Goal: Task Accomplishment & Management: Manage account settings

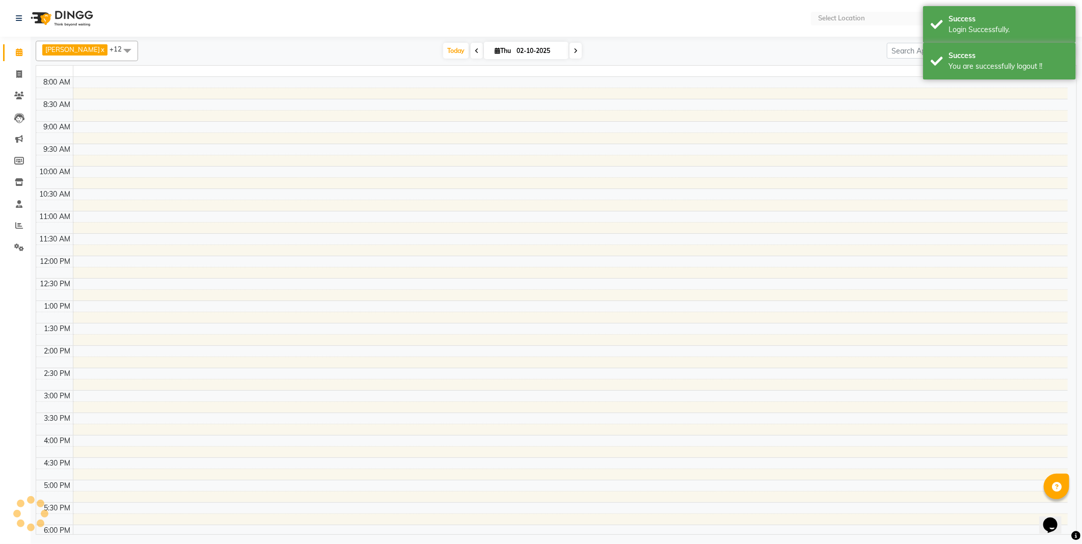
select select "en"
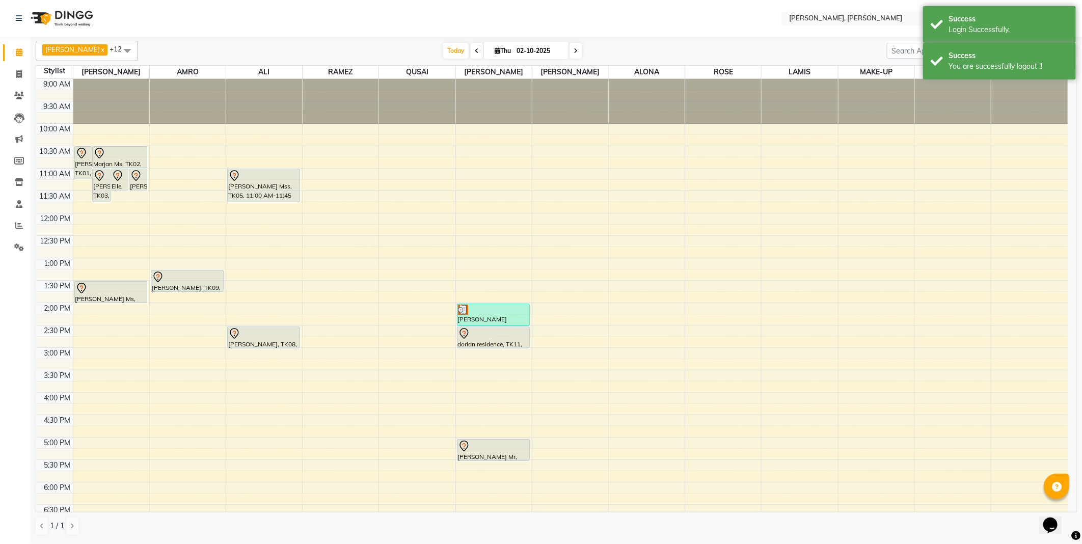
click at [497, 319] on div "[PERSON_NAME] Residence, TK10, 02:00 PM-02:30 PM, Hair cut" at bounding box center [493, 314] width 72 height 21
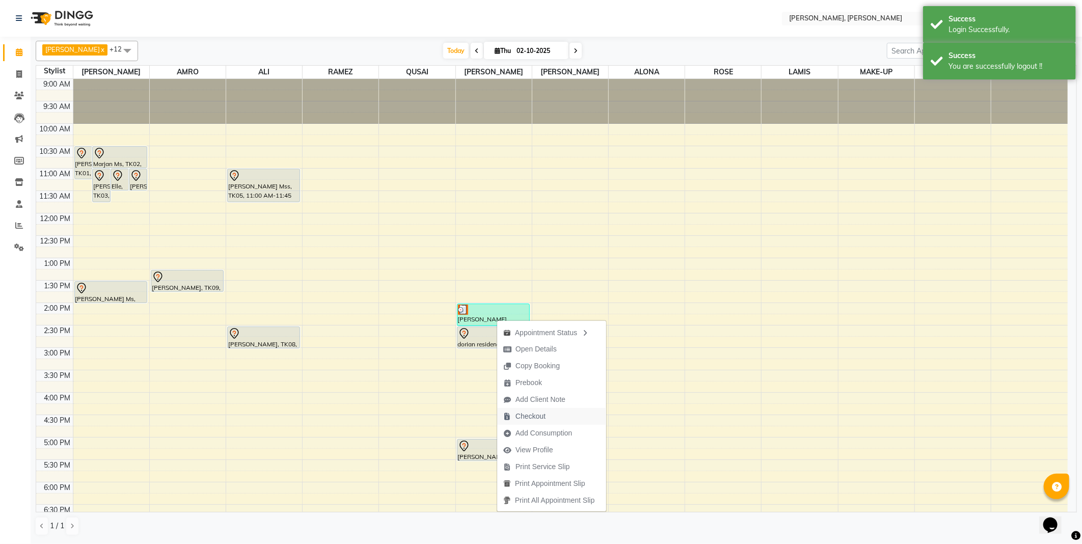
click at [537, 416] on span "Checkout" at bounding box center [530, 416] width 30 height 11
select select "service"
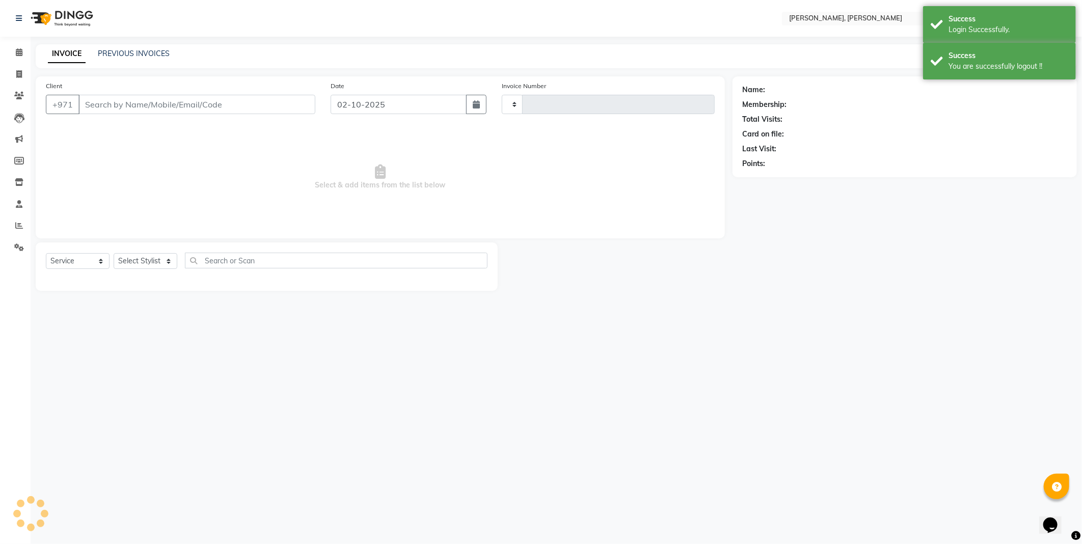
type input "2763"
select select "7142"
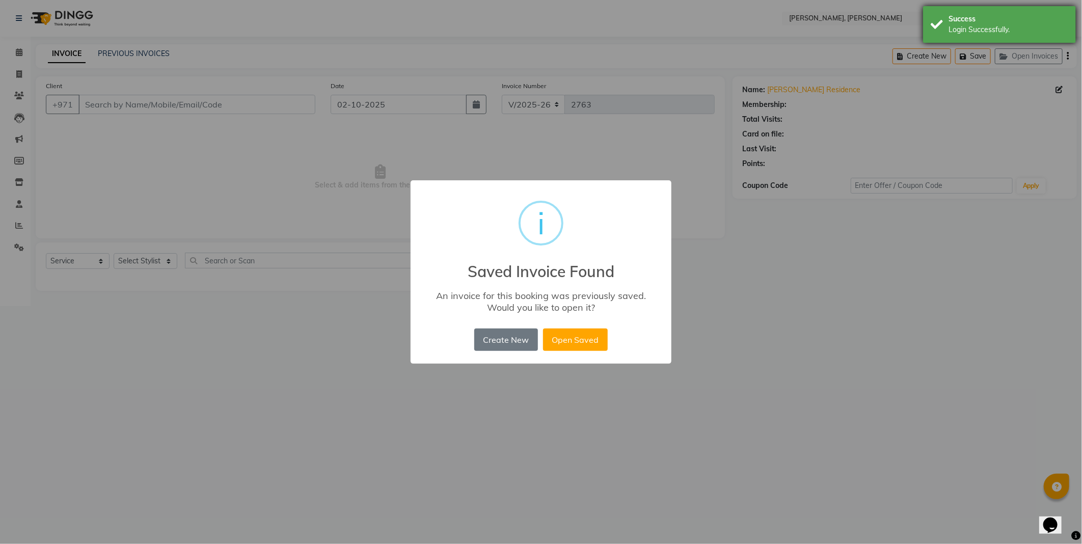
click at [969, 23] on div "Success" at bounding box center [1008, 19] width 120 height 11
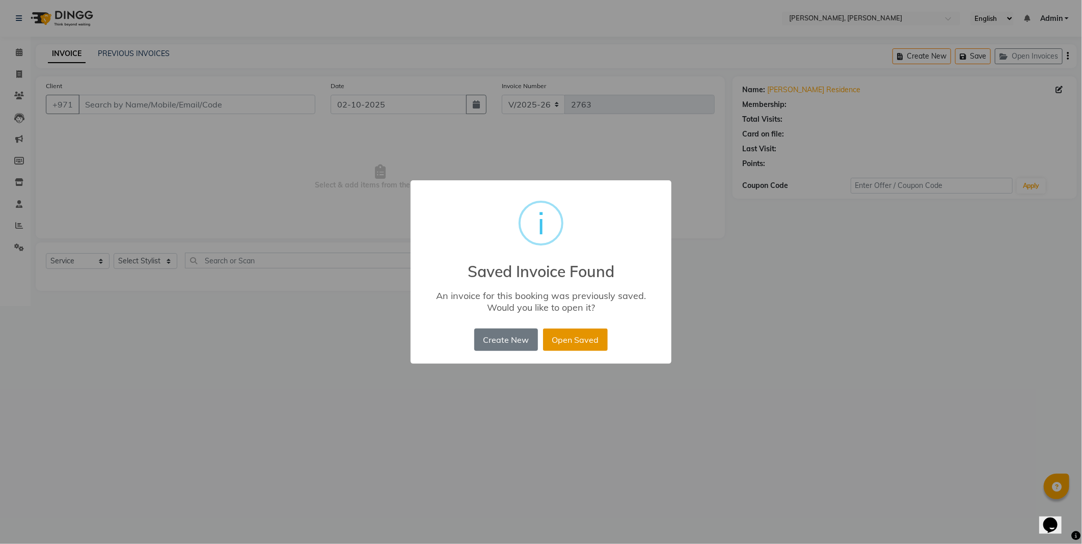
click at [587, 350] on button "Open Saved" at bounding box center [575, 339] width 65 height 22
type input "523423481"
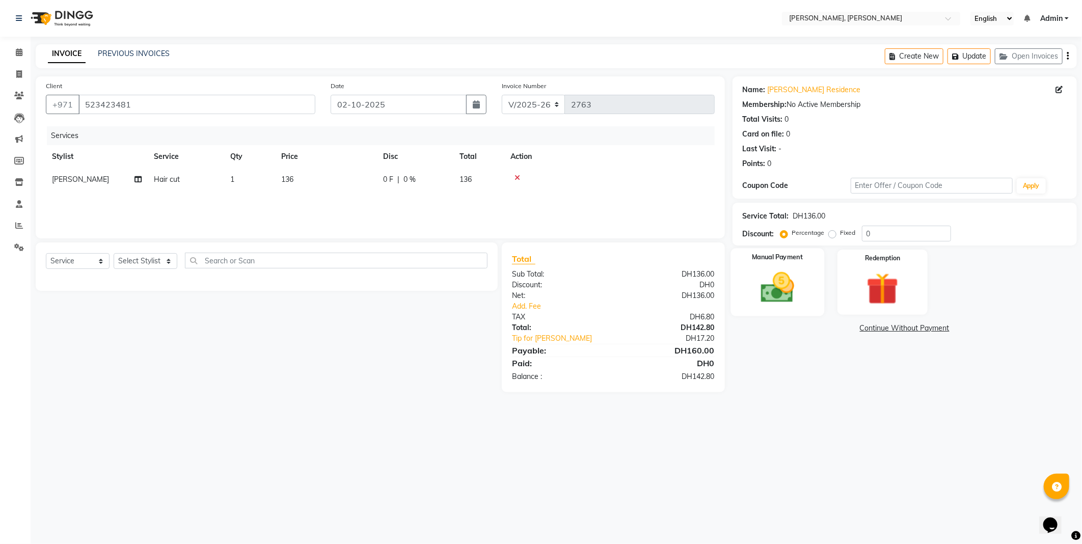
click at [780, 291] on img at bounding box center [777, 287] width 54 height 39
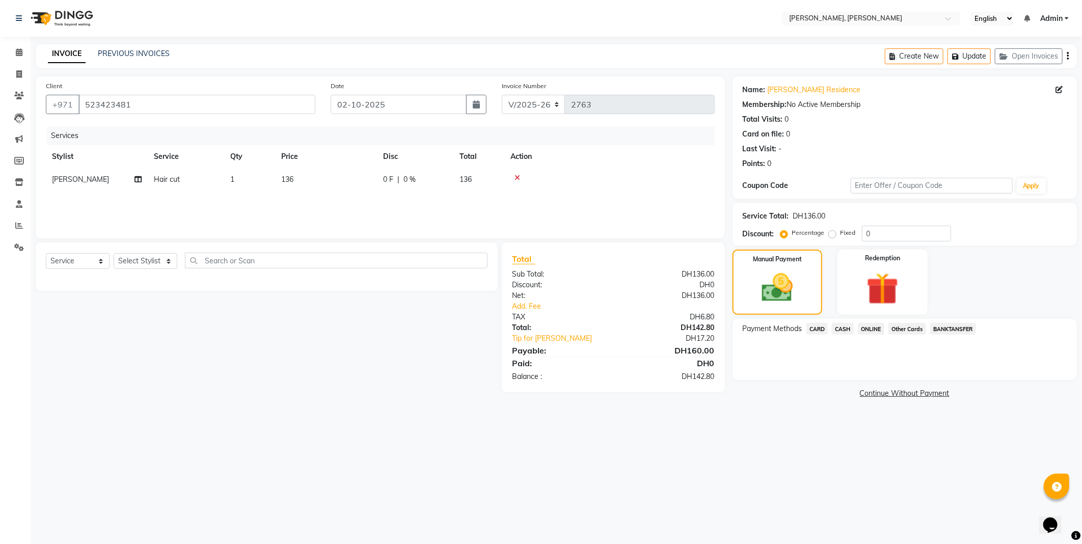
click at [812, 332] on span "CARD" at bounding box center [817, 329] width 22 height 12
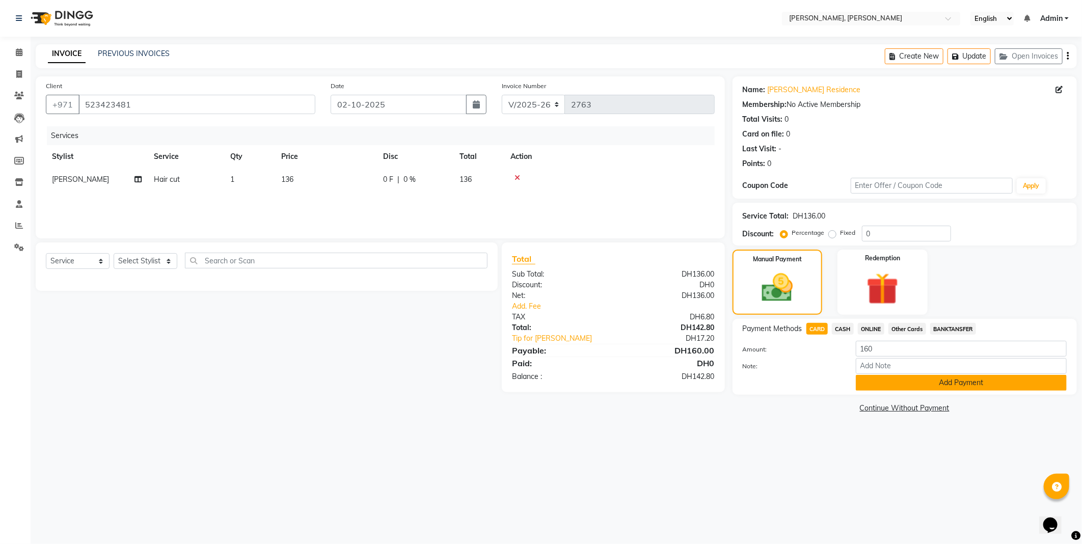
click at [891, 389] on button "Add Payment" at bounding box center [961, 383] width 211 height 16
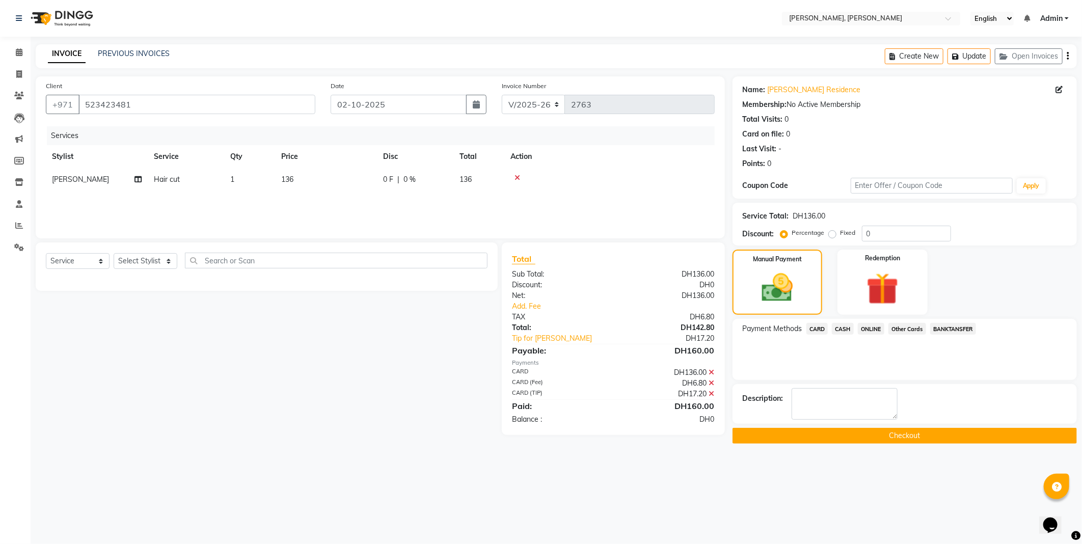
click at [837, 444] on button "Checkout" at bounding box center [904, 436] width 344 height 16
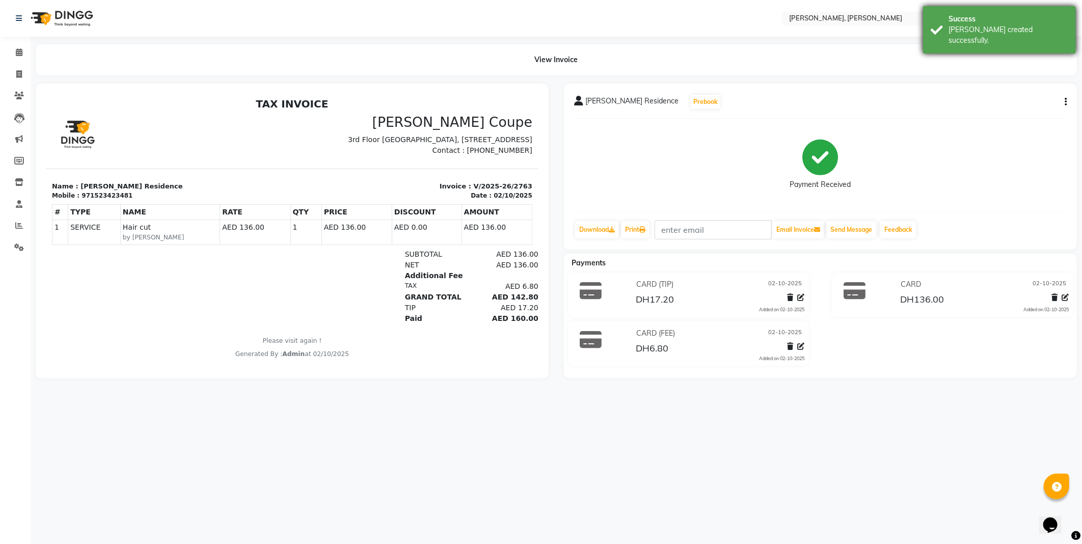
click at [973, 33] on div "[PERSON_NAME] created successfully." at bounding box center [1008, 34] width 120 height 21
click at [715, 45] on div "View Invoice" at bounding box center [556, 59] width 1041 height 31
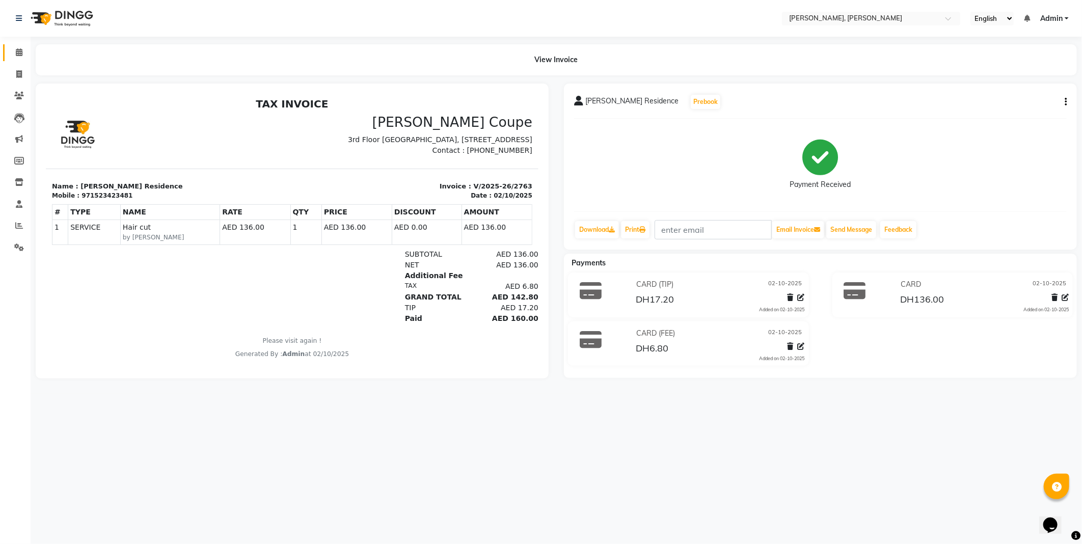
click at [21, 51] on icon at bounding box center [19, 52] width 7 height 8
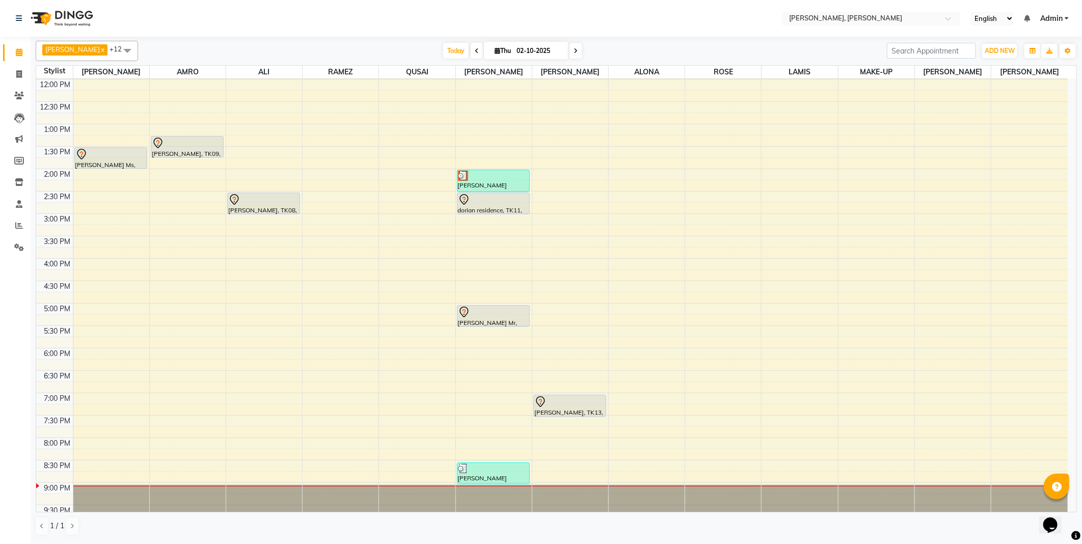
scroll to position [138, 0]
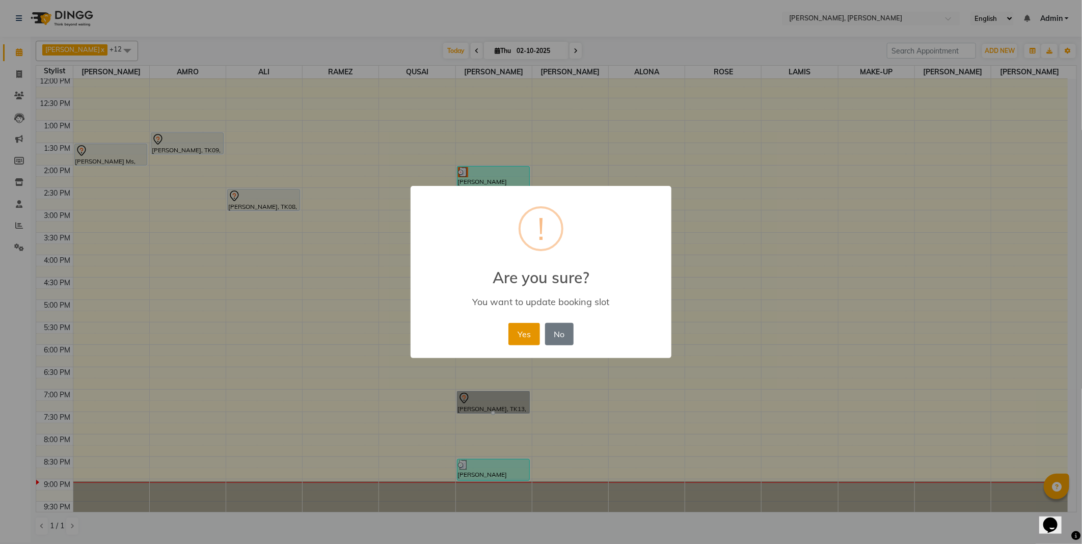
click at [523, 330] on button "Yes" at bounding box center [523, 334] width 31 height 22
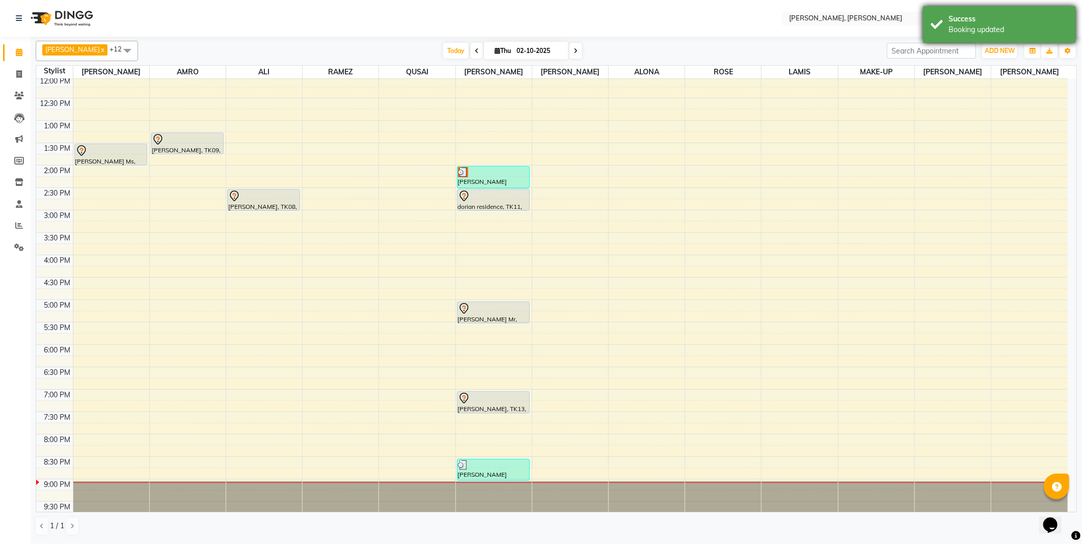
click at [973, 18] on div "Success" at bounding box center [1008, 19] width 120 height 11
click at [745, 16] on nav "Select Location × [PERSON_NAME], Jw Marriott English ENGLISH Español العربية मर…" at bounding box center [541, 18] width 1082 height 37
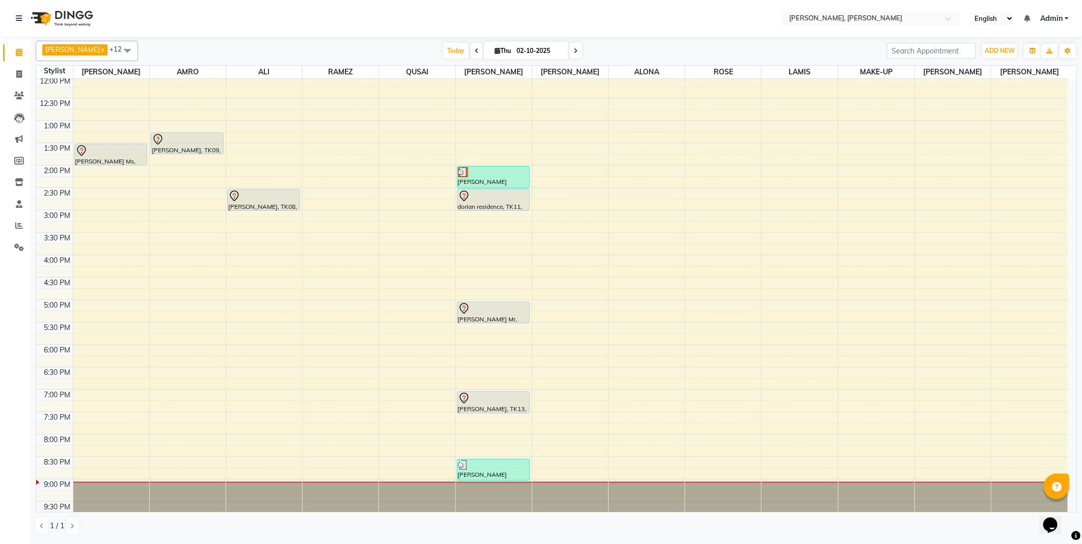
click at [466, 176] on img at bounding box center [463, 172] width 10 height 10
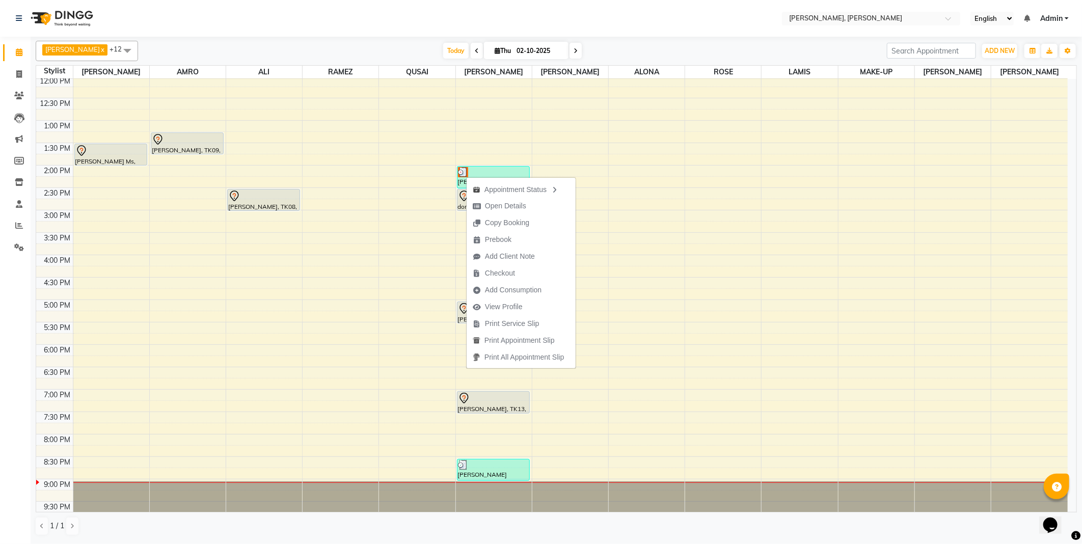
click at [480, 470] on div at bounding box center [493, 465] width 71 height 10
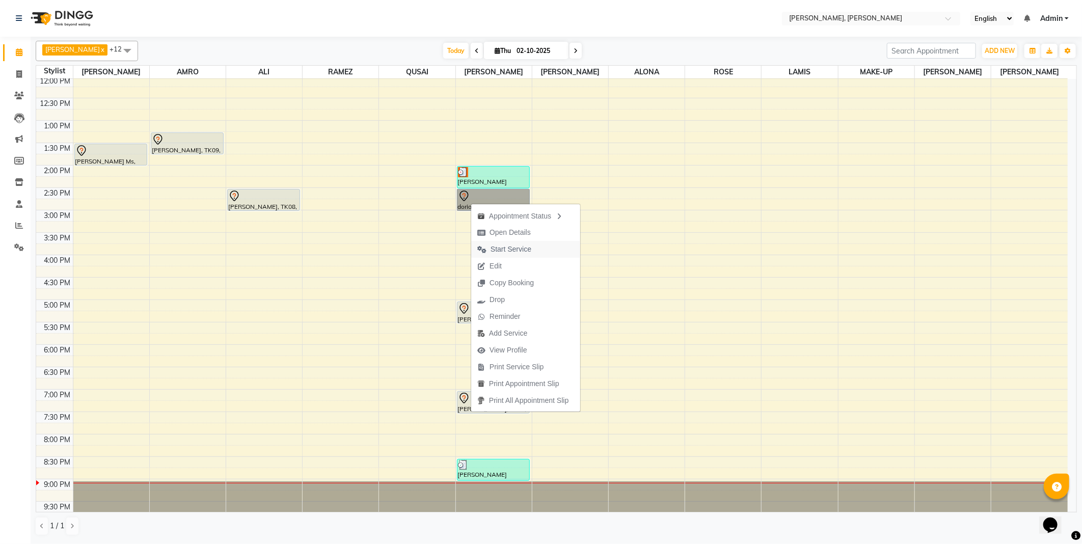
click at [517, 251] on span "Start Service" at bounding box center [510, 249] width 41 height 11
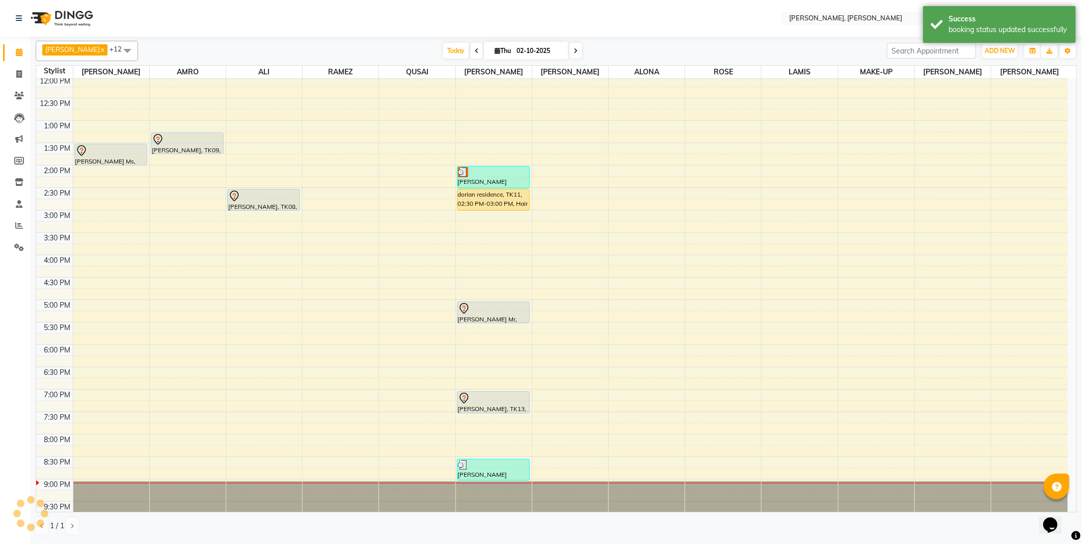
click at [485, 203] on div "dorian residence, TK11, 02:30 PM-03:00 PM, Hair cut" at bounding box center [493, 199] width 72 height 21
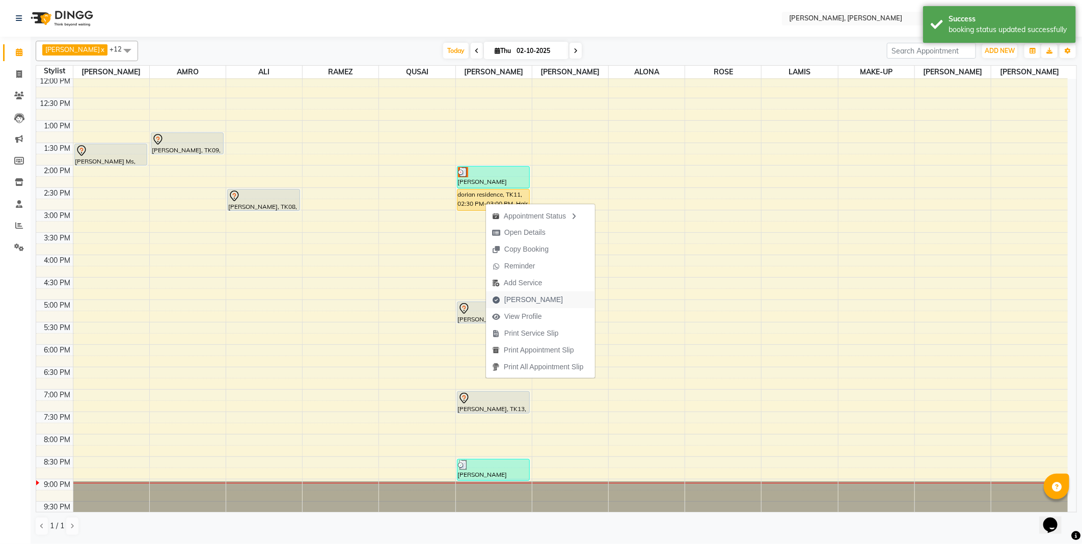
click at [533, 300] on span "[PERSON_NAME]" at bounding box center [533, 299] width 59 height 11
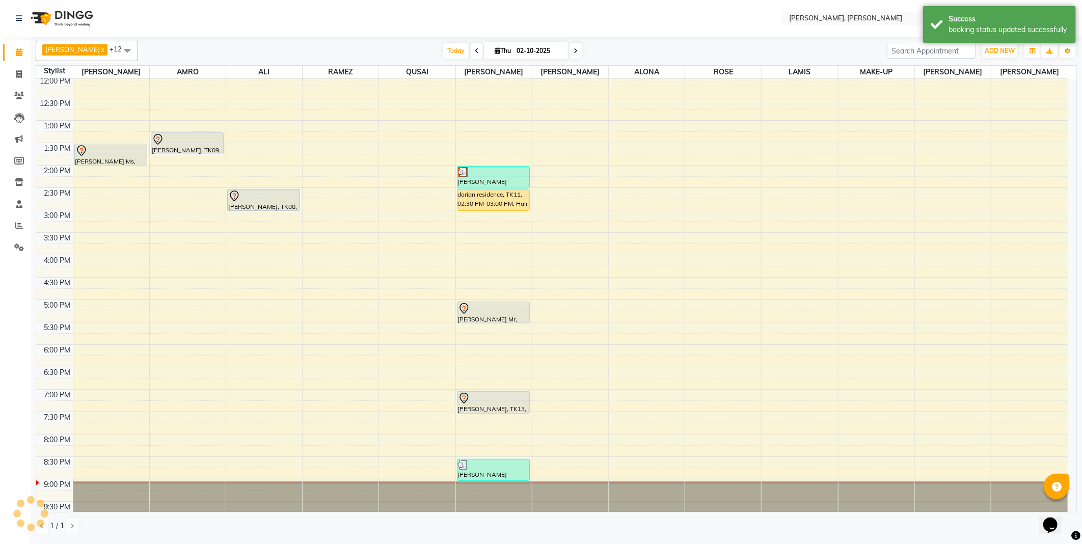
select select "service"
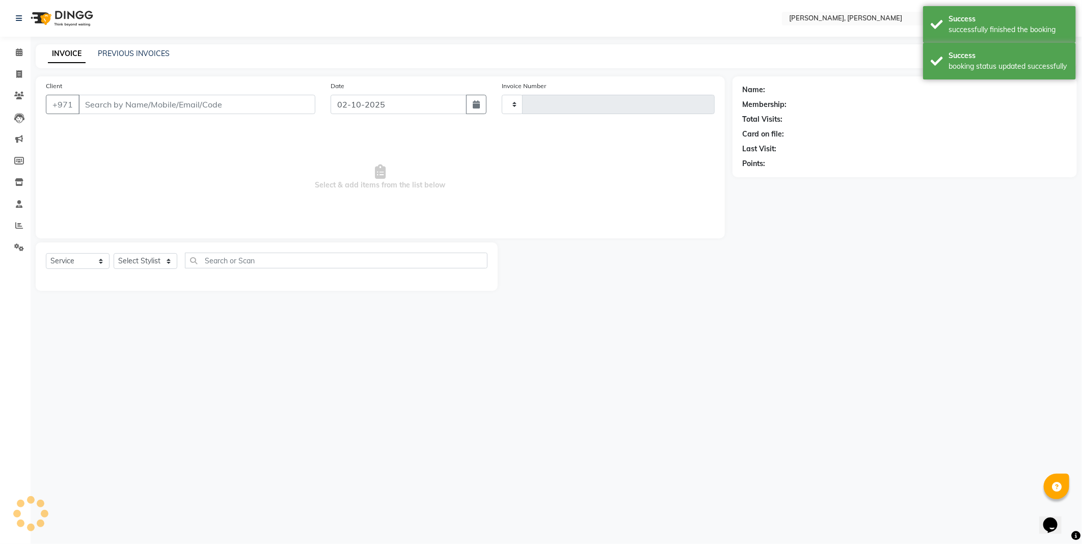
type input "2764"
select select "7142"
type input "1315100000436"
select select "59752"
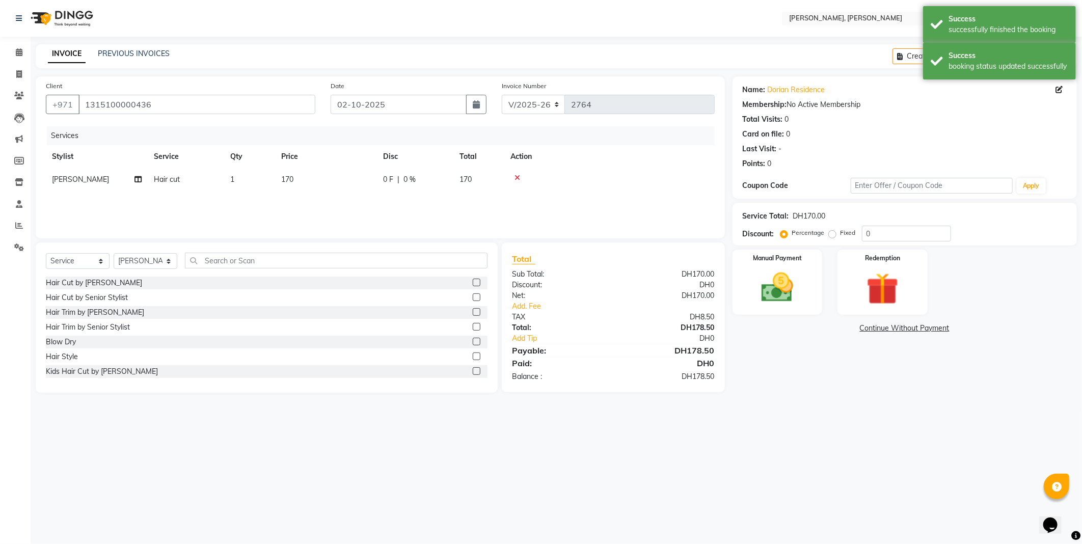
click at [467, 183] on span "170" at bounding box center [465, 179] width 12 height 9
click at [373, 179] on input "170" at bounding box center [374, 182] width 90 height 16
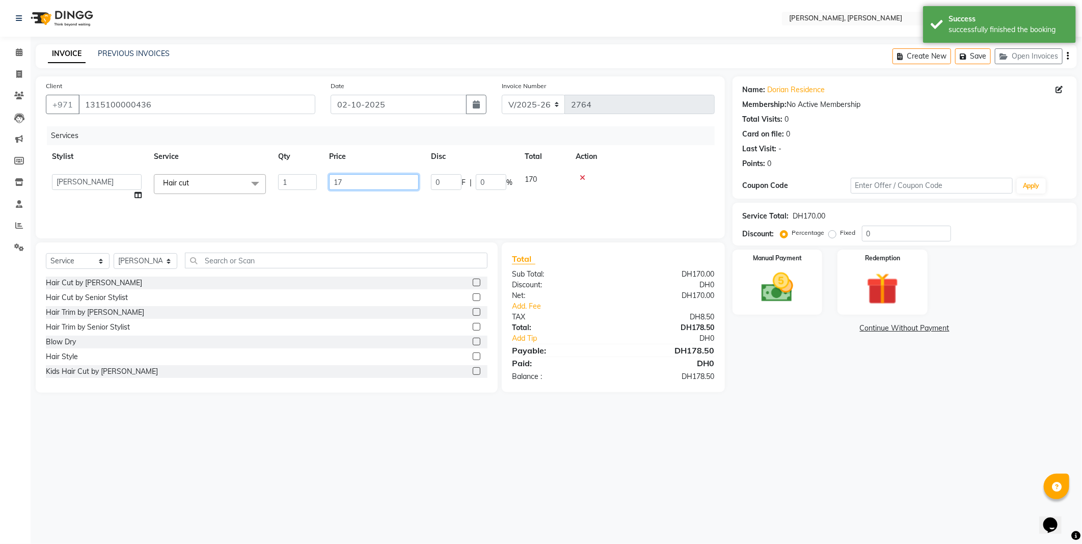
type input "1"
type input "136"
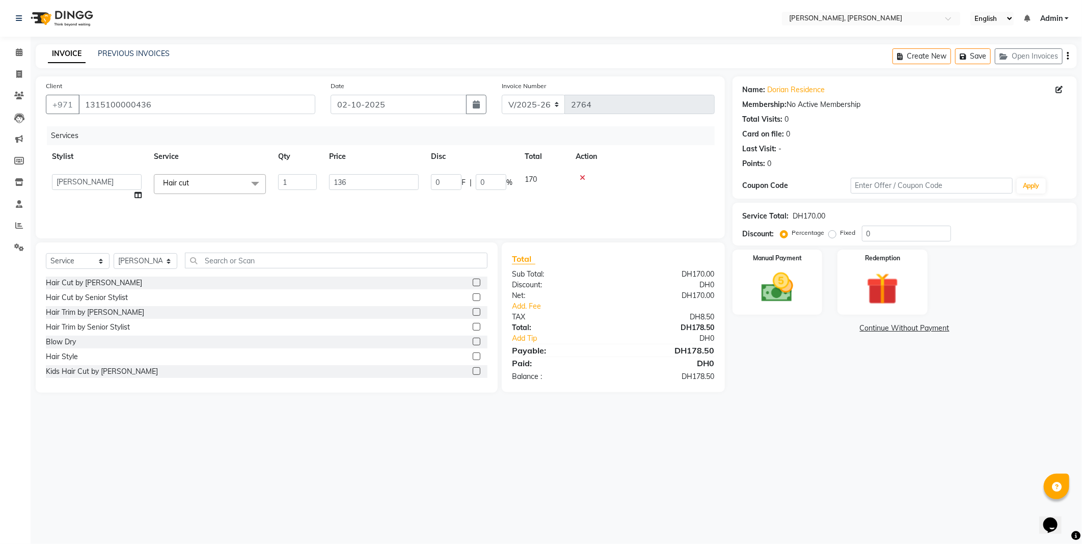
click at [443, 231] on div "Client [PHONE_NUMBER] Date [DATE] Invoice Number V/2025 V/[PHONE_NUMBER] Servic…" at bounding box center [380, 157] width 689 height 162
click at [98, 262] on select "Select Service Product Membership Package Voucher Prepaid Gift Card" at bounding box center [78, 261] width 64 height 16
click at [215, 231] on div "Client [PHONE_NUMBER] Date [DATE] Invoice Number V/2025 V/[PHONE_NUMBER] Servic…" at bounding box center [380, 157] width 689 height 162
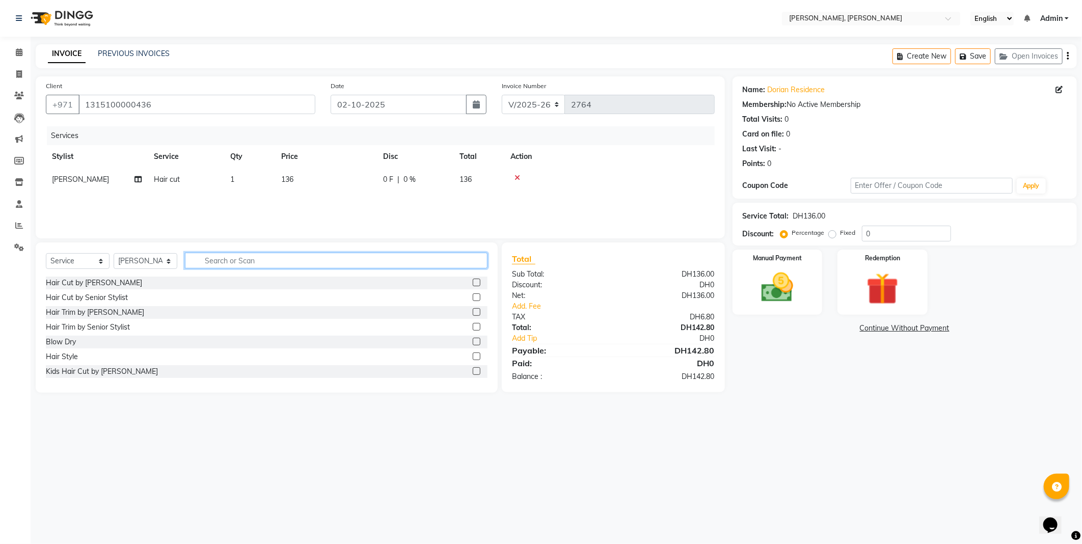
click at [243, 261] on input "text" at bounding box center [336, 261] width 303 height 16
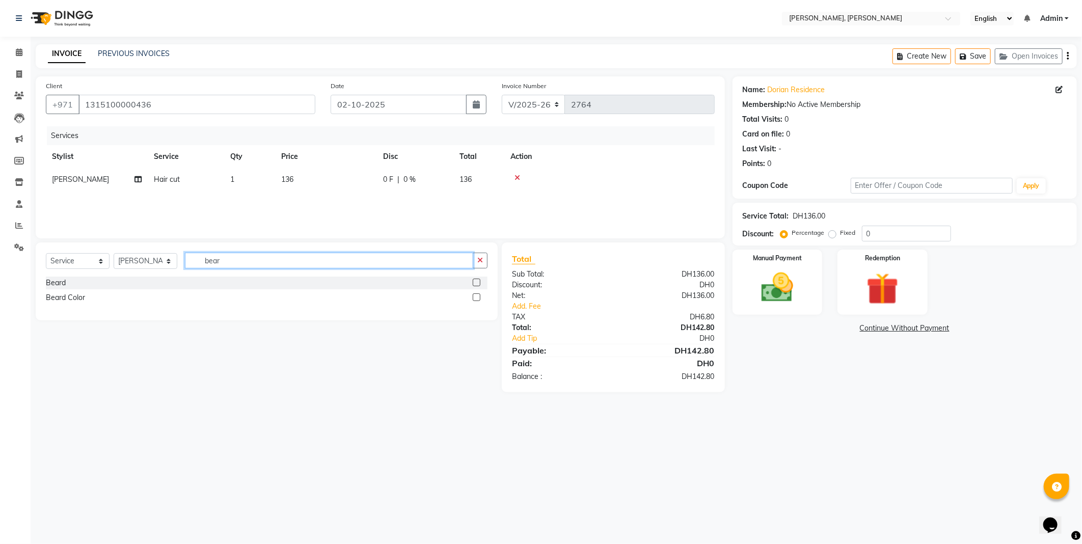
type input "bear"
click at [79, 297] on div "Beard Color" at bounding box center [65, 297] width 39 height 11
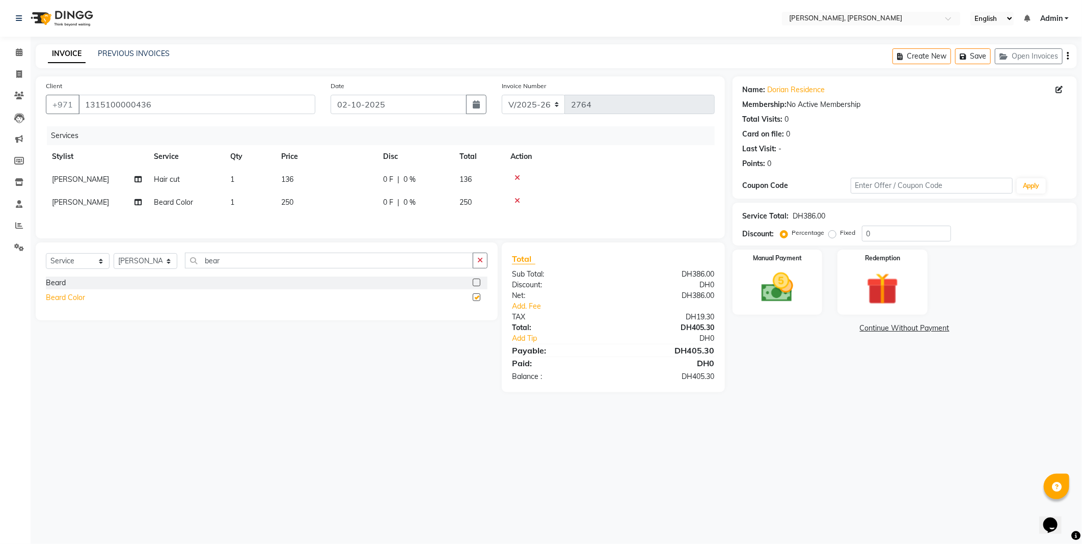
checkbox input "false"
click at [131, 285] on div "Beard" at bounding box center [267, 283] width 442 height 13
click at [190, 289] on div "Beard" at bounding box center [267, 283] width 442 height 13
click at [242, 265] on input "bear" at bounding box center [329, 261] width 288 height 16
type input "beard"
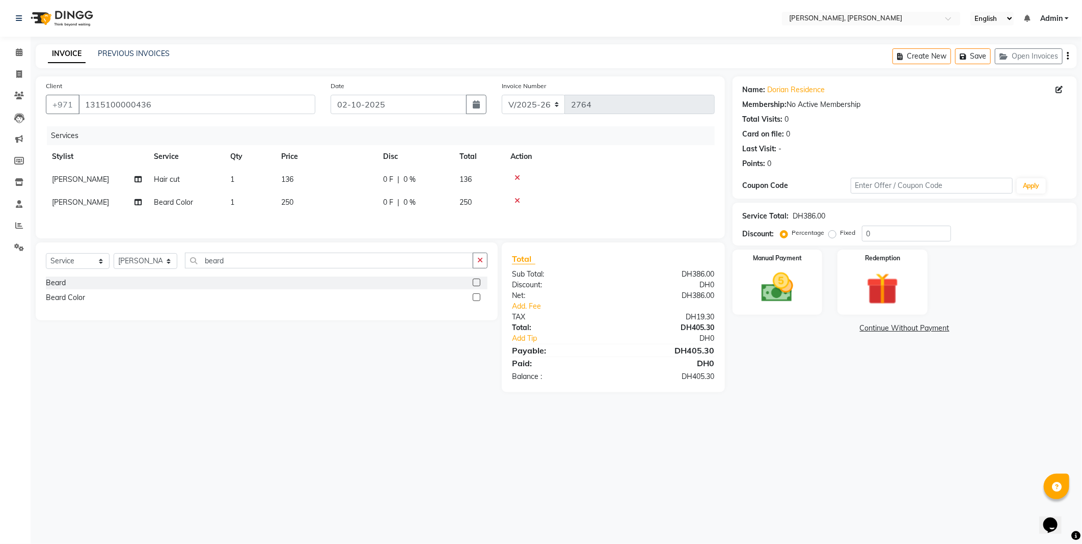
click at [477, 285] on label at bounding box center [477, 283] width 8 height 8
click at [477, 285] on input "checkbox" at bounding box center [476, 283] width 7 height 7
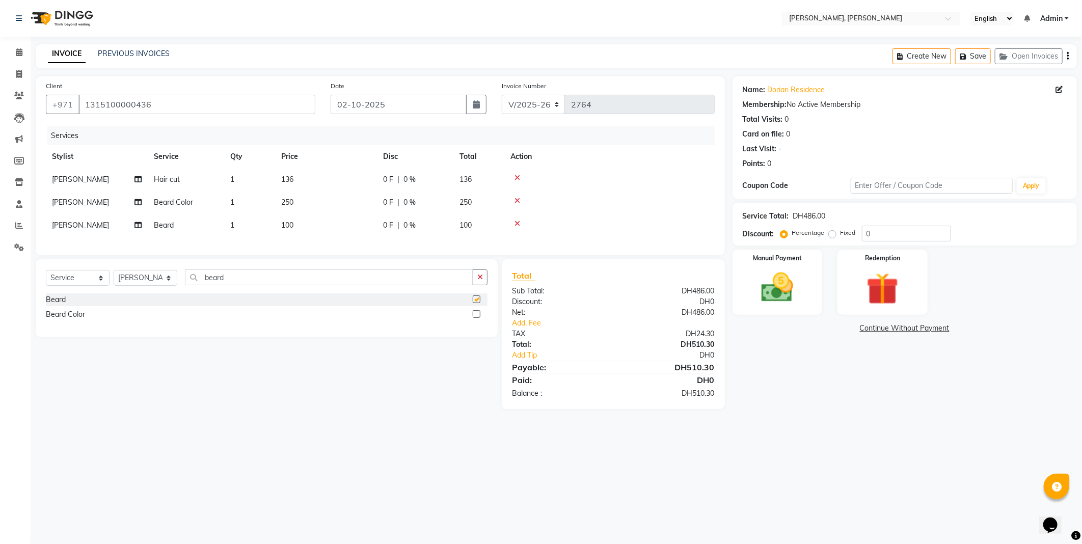
checkbox input "false"
click at [474, 227] on td "100" at bounding box center [478, 225] width 51 height 23
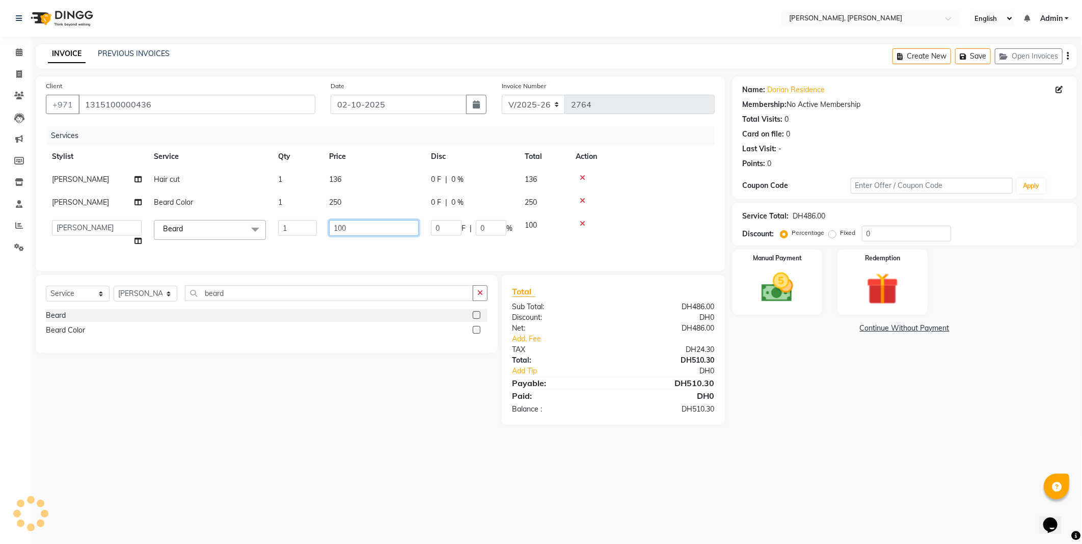
click at [358, 232] on input "100" at bounding box center [374, 228] width 90 height 16
type input "1"
type input "80"
click at [853, 462] on div "Select Location × [PERSON_NAME], Jw Marriott English ENGLISH Español العربية मर…" at bounding box center [541, 272] width 1082 height 544
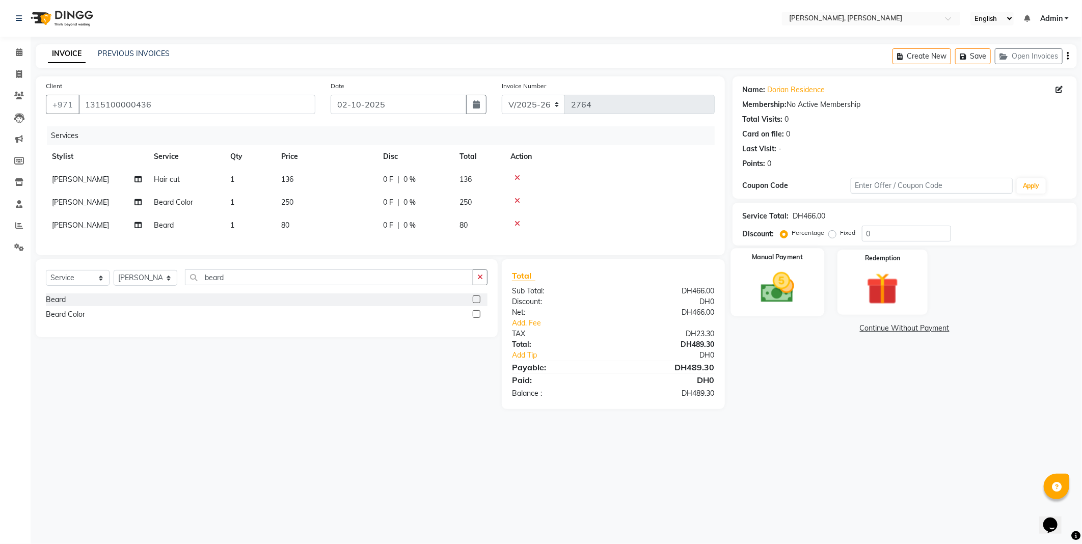
click at [780, 287] on img at bounding box center [777, 287] width 54 height 39
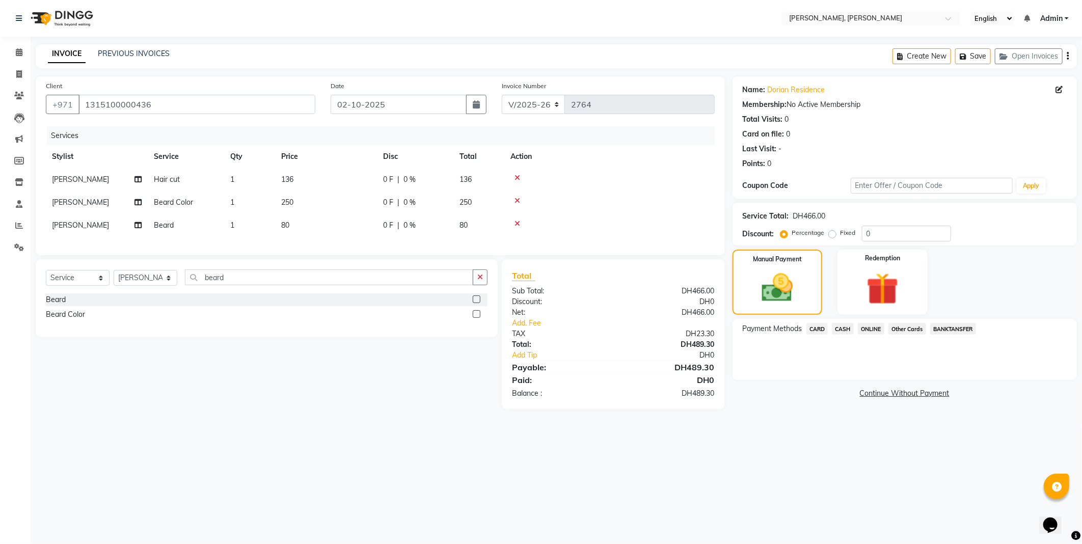
click at [812, 332] on span "CARD" at bounding box center [817, 329] width 22 height 12
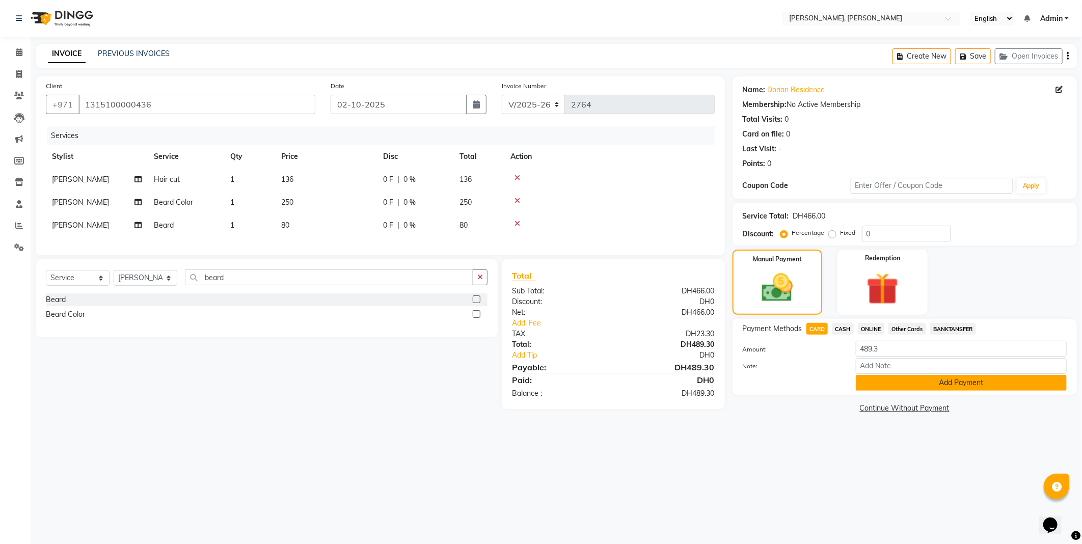
click at [874, 389] on button "Add Payment" at bounding box center [961, 383] width 211 height 16
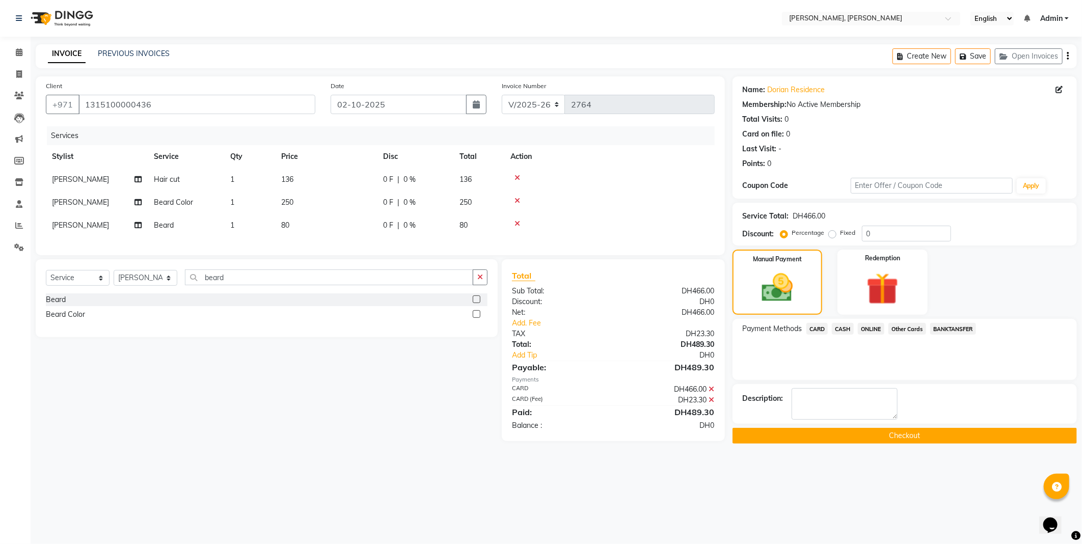
click at [888, 441] on button "Checkout" at bounding box center [904, 436] width 344 height 16
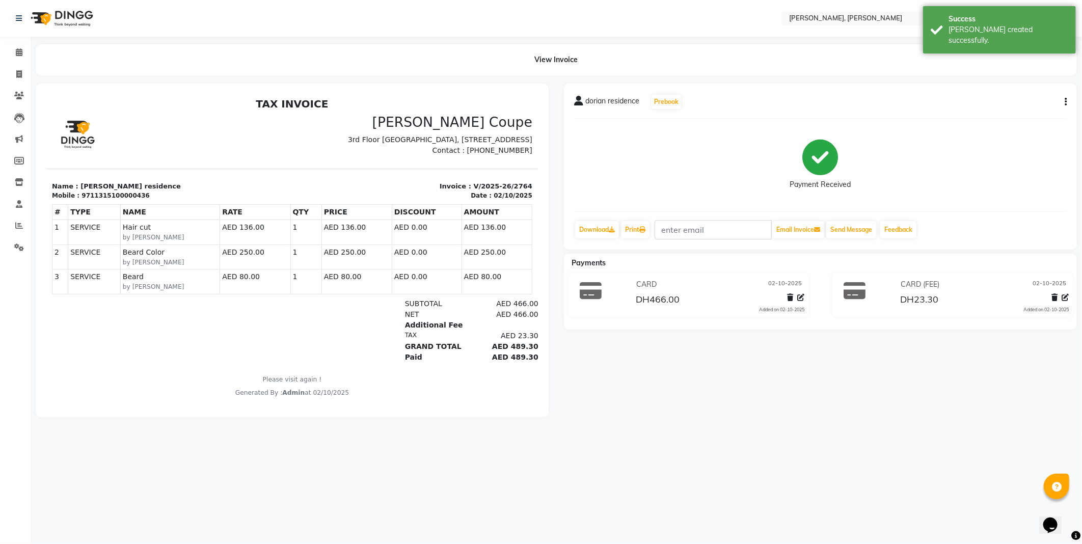
click at [974, 23] on div "Success" at bounding box center [1008, 19] width 120 height 11
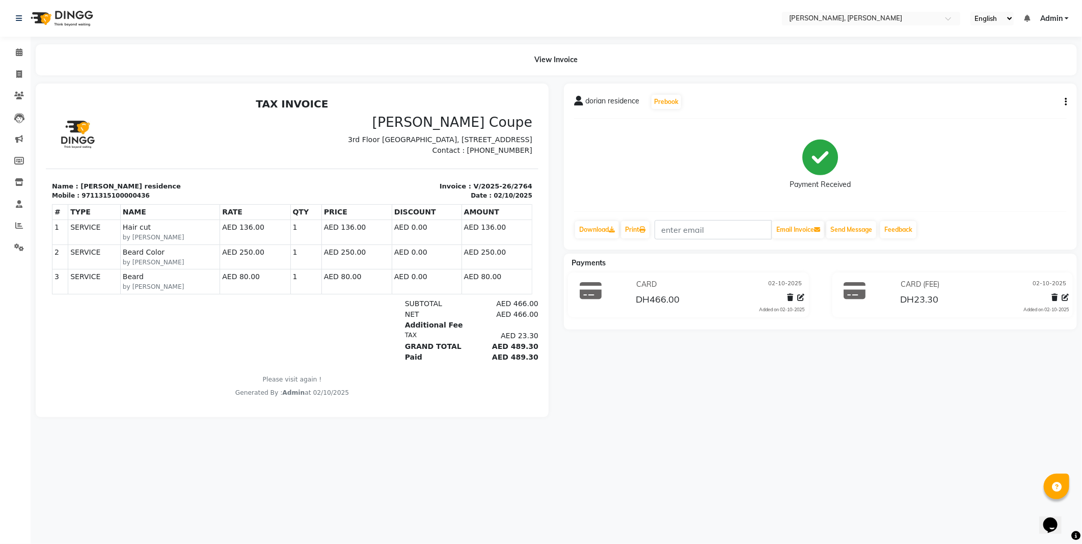
click at [751, 52] on div "View Invoice" at bounding box center [556, 59] width 1041 height 31
click at [19, 55] on icon at bounding box center [19, 52] width 7 height 8
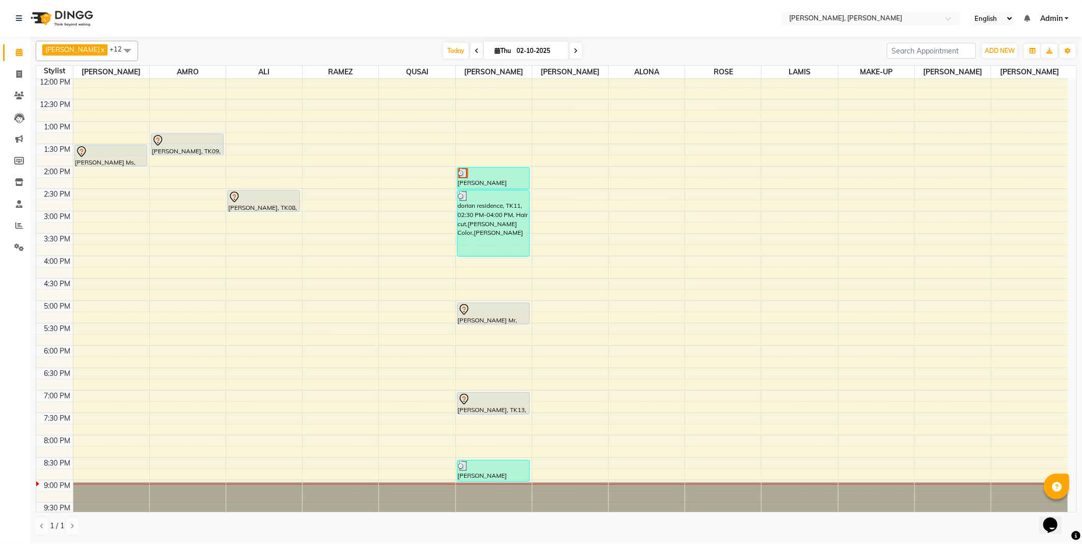
scroll to position [142, 0]
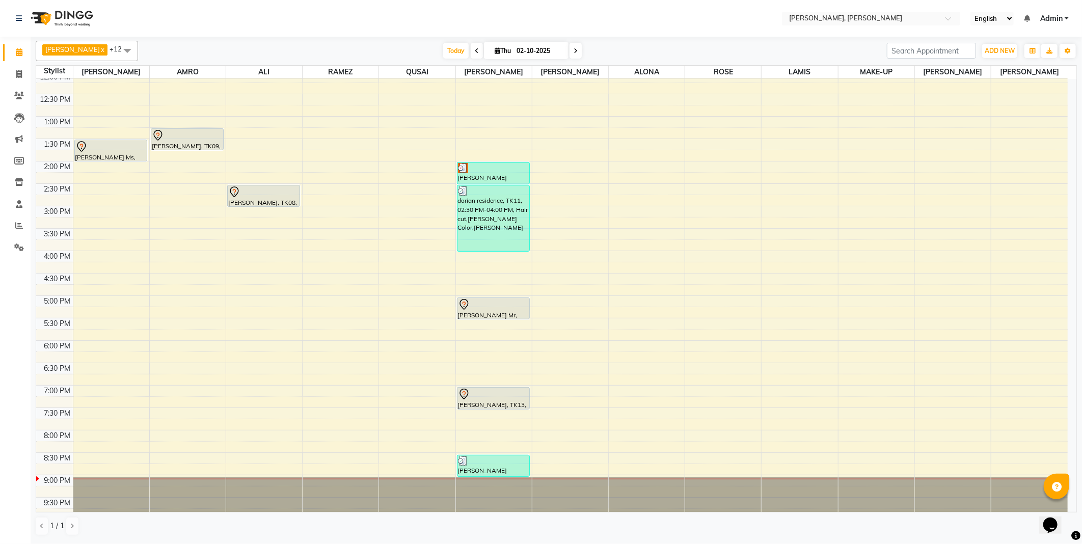
click at [463, 393] on icon at bounding box center [464, 394] width 12 height 12
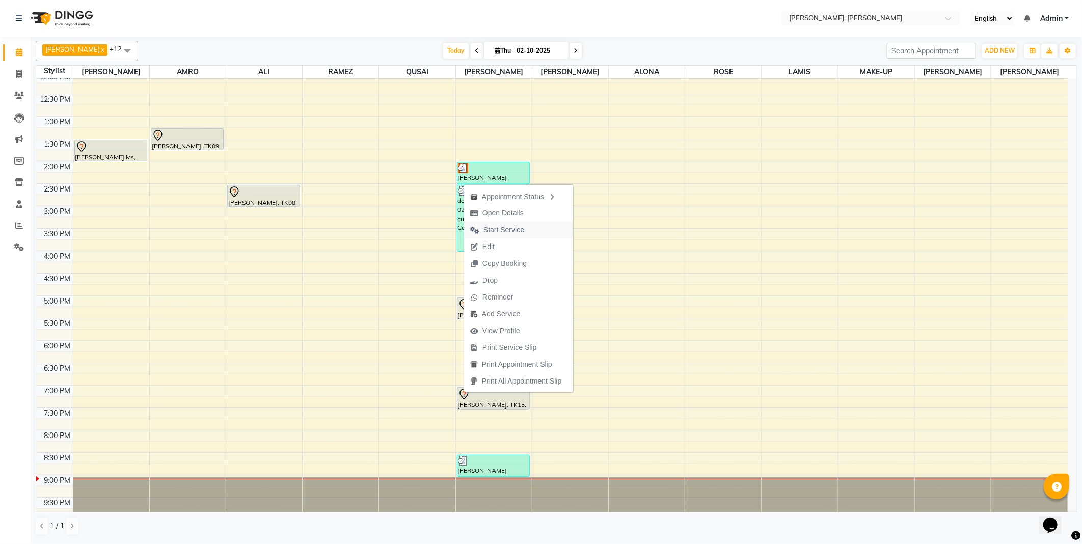
click at [515, 232] on span "Start Service" at bounding box center [503, 230] width 41 height 11
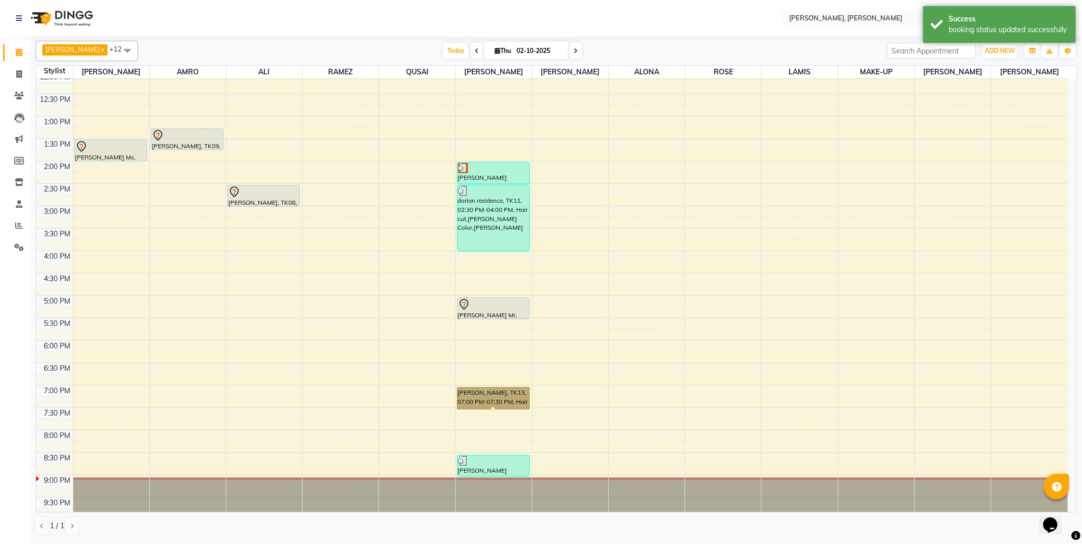
click at [479, 406] on link "[PERSON_NAME], TK13, 07:00 PM-07:30 PM, Hair cut" at bounding box center [493, 398] width 73 height 22
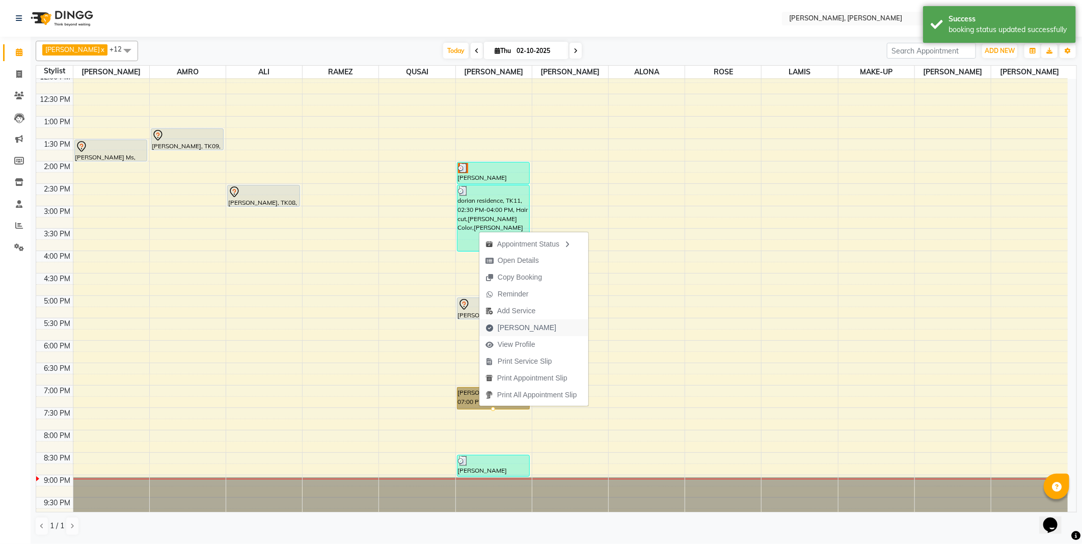
click at [517, 330] on span "[PERSON_NAME]" at bounding box center [527, 327] width 59 height 11
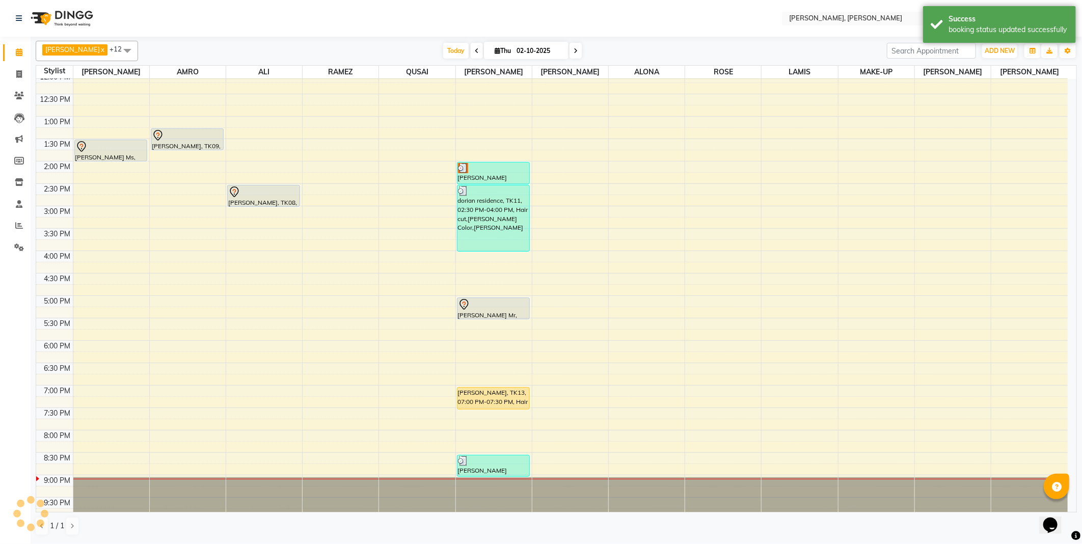
select select "service"
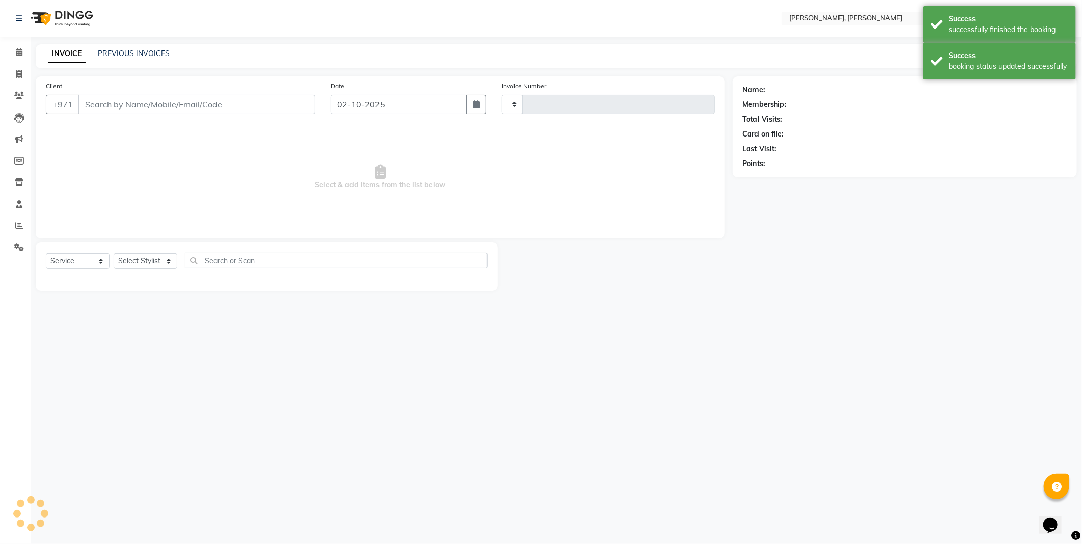
type input "2765"
select select "7142"
type input "551070267"
select select "59752"
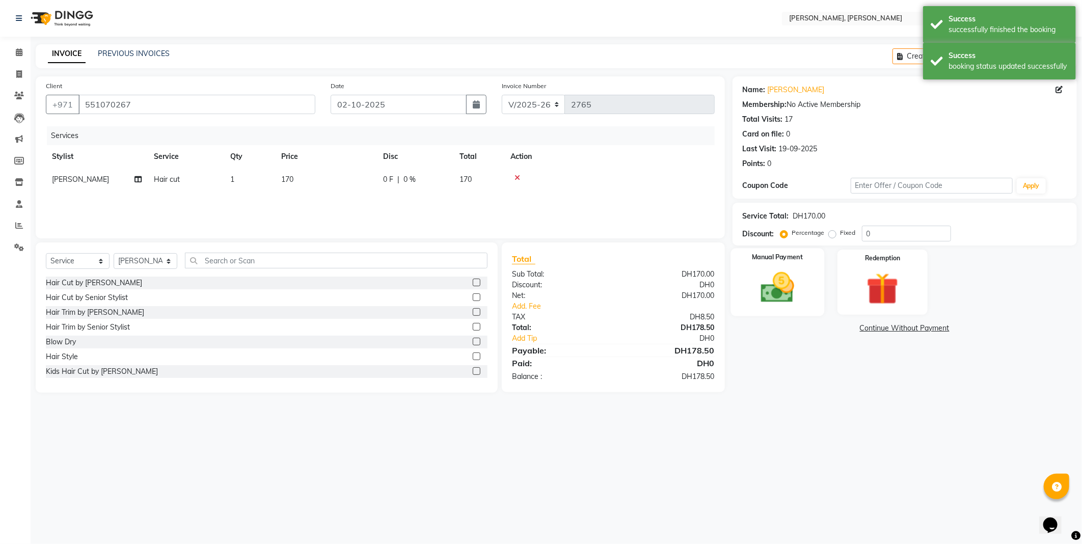
click at [764, 291] on img at bounding box center [777, 287] width 54 height 39
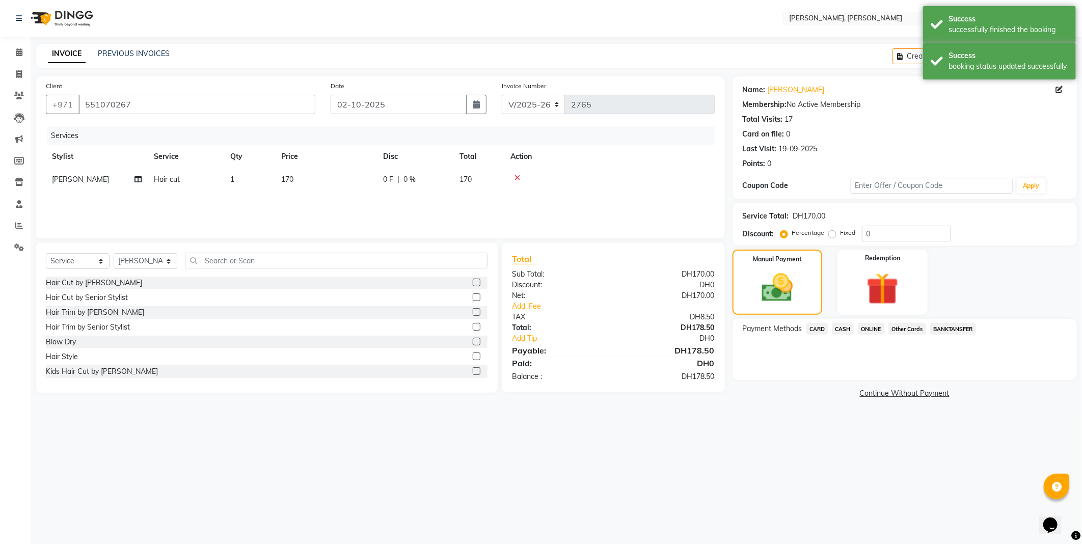
click at [811, 329] on span "CARD" at bounding box center [817, 329] width 22 height 12
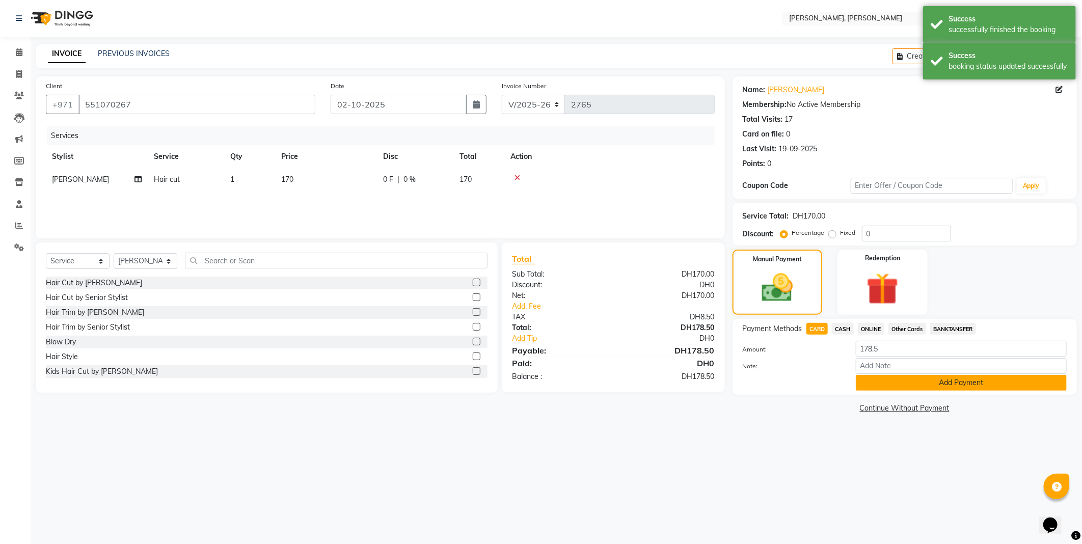
click at [868, 387] on button "Add Payment" at bounding box center [961, 383] width 211 height 16
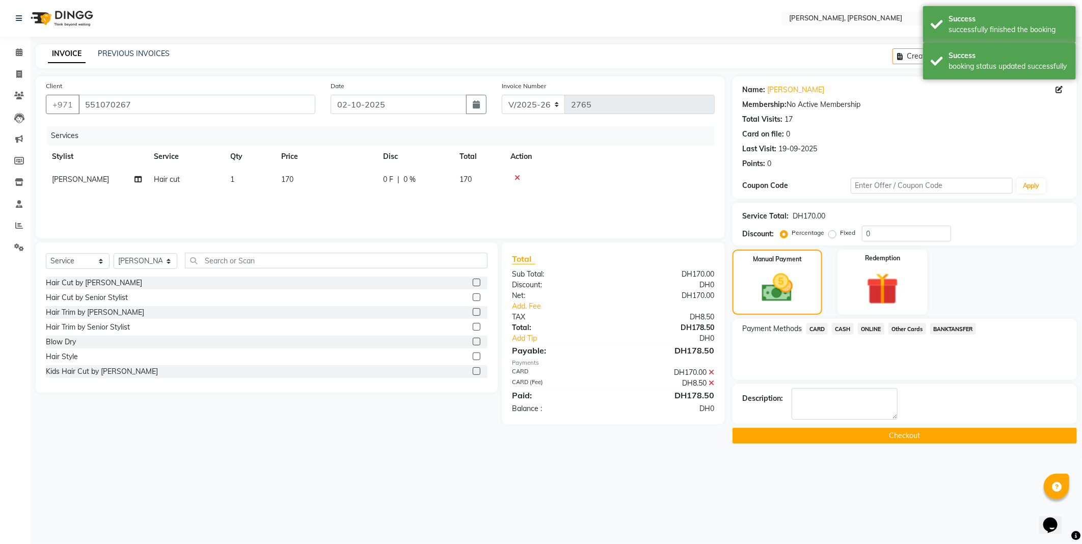
click at [872, 443] on button "Checkout" at bounding box center [904, 436] width 344 height 16
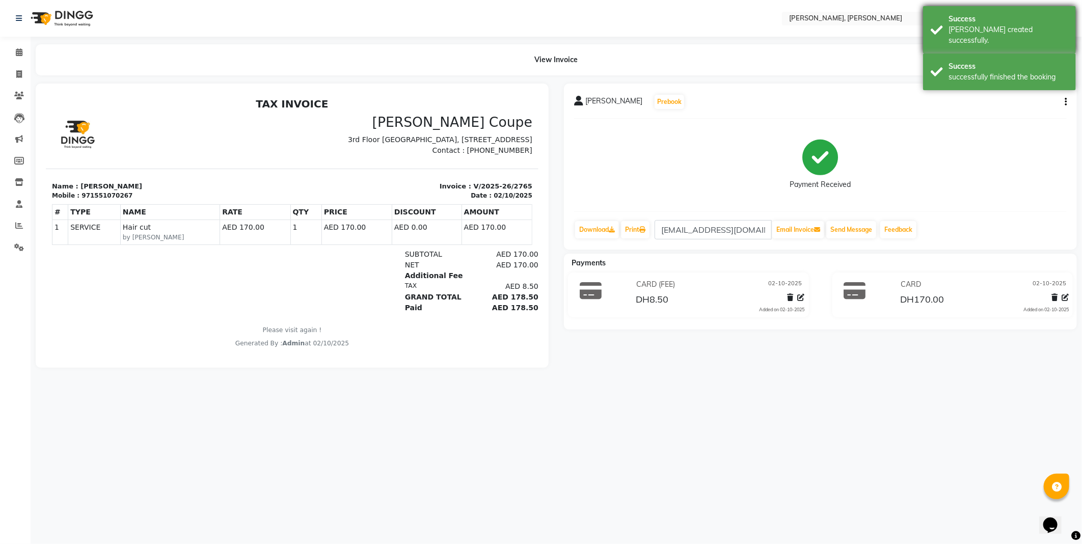
click at [964, 22] on div "Success" at bounding box center [1008, 19] width 120 height 11
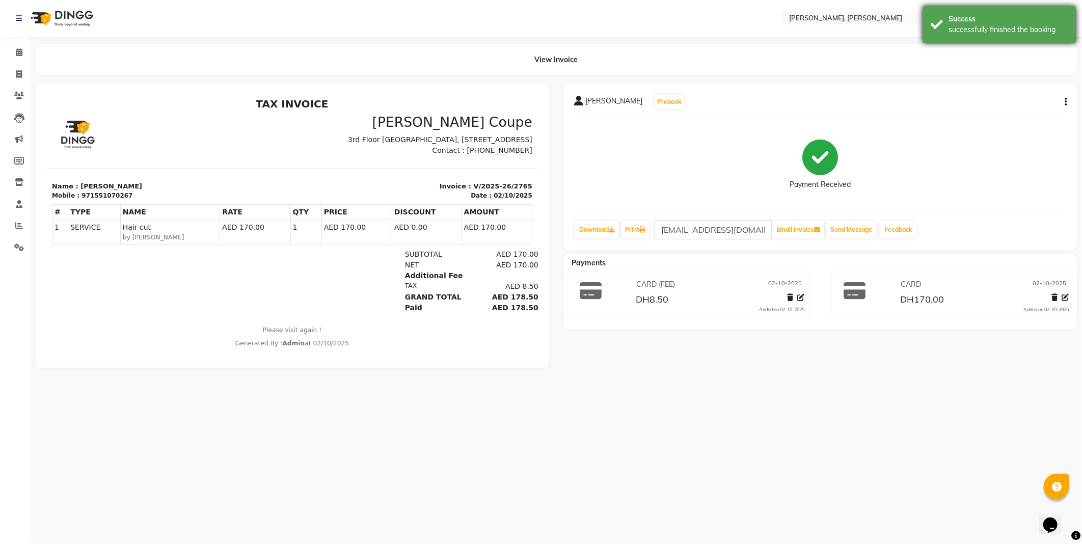
click at [979, 26] on div "successfully finished the booking" at bounding box center [1008, 29] width 120 height 11
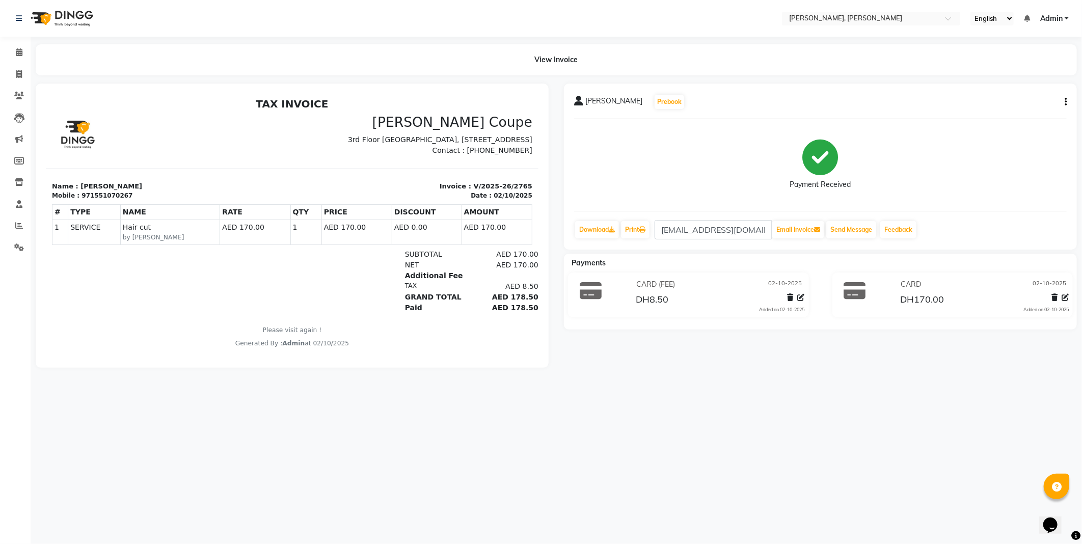
click at [699, 37] on div "Select Location × [PERSON_NAME], Jw Marriott English ENGLISH Español العربية मर…" at bounding box center [541, 272] width 1082 height 544
click at [18, 52] on icon at bounding box center [19, 52] width 7 height 8
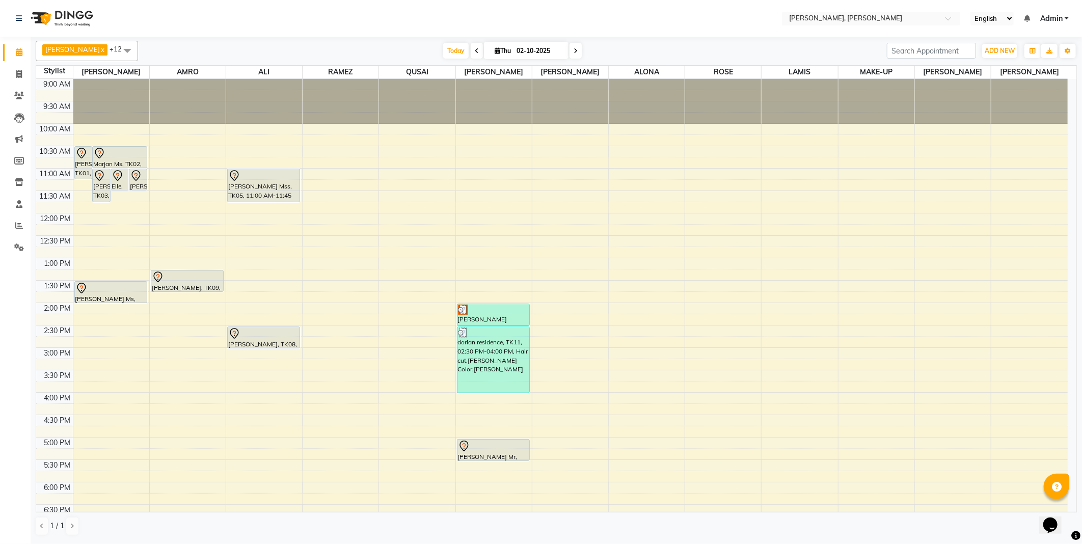
click at [472, 449] on div at bounding box center [493, 446] width 71 height 12
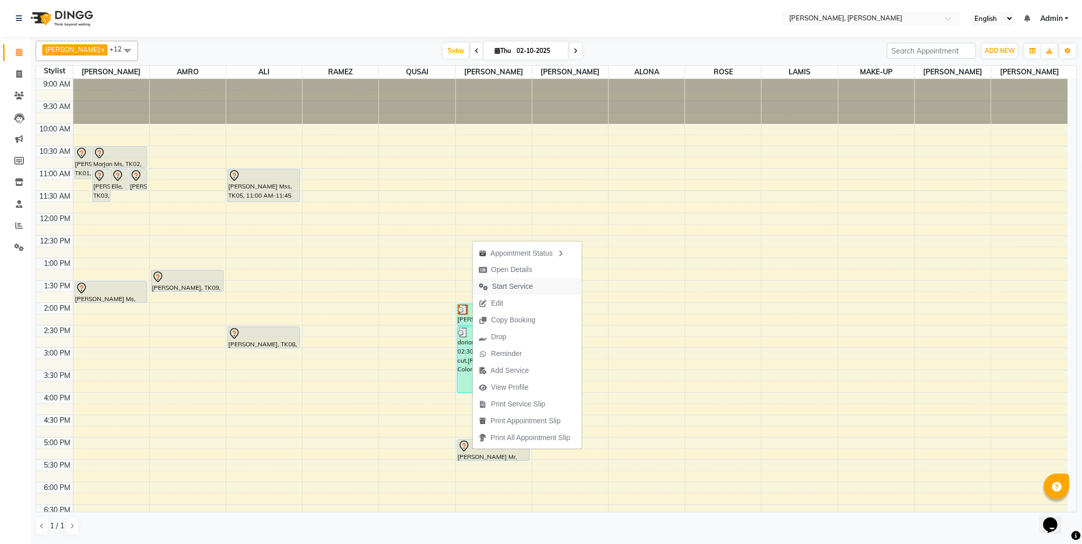
click at [508, 287] on span "Start Service" at bounding box center [512, 286] width 41 height 11
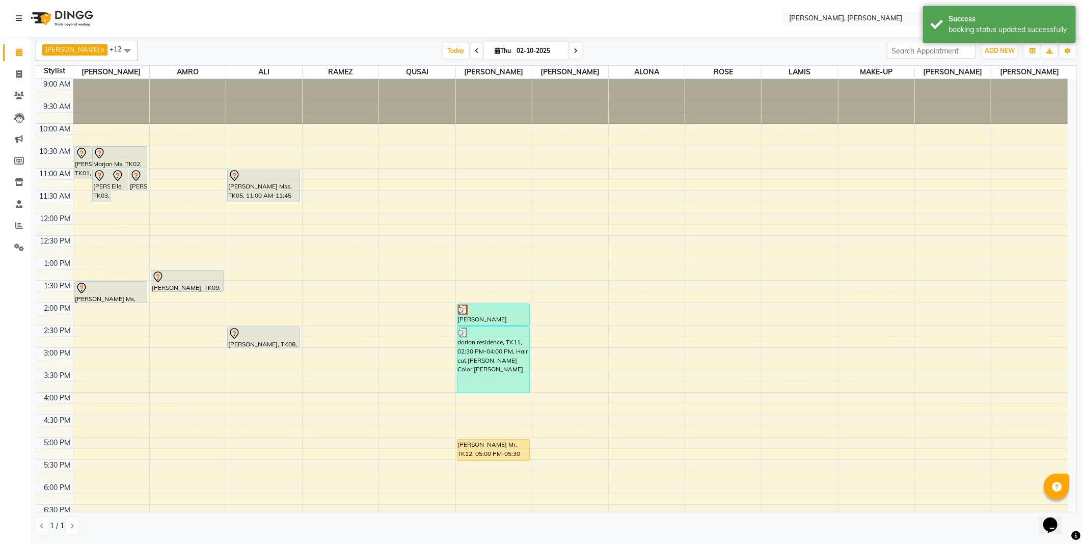
click at [473, 452] on div "[PERSON_NAME] Mr, TK12, 05:00 PM-05:30 PM, Hair cut" at bounding box center [493, 450] width 72 height 21
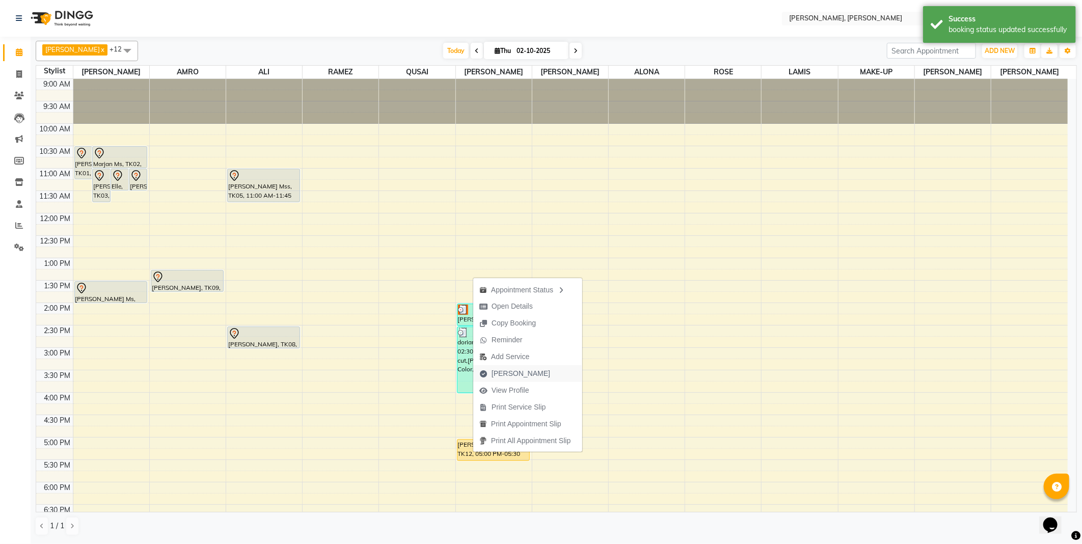
click at [517, 374] on span "[PERSON_NAME]" at bounding box center [520, 373] width 59 height 11
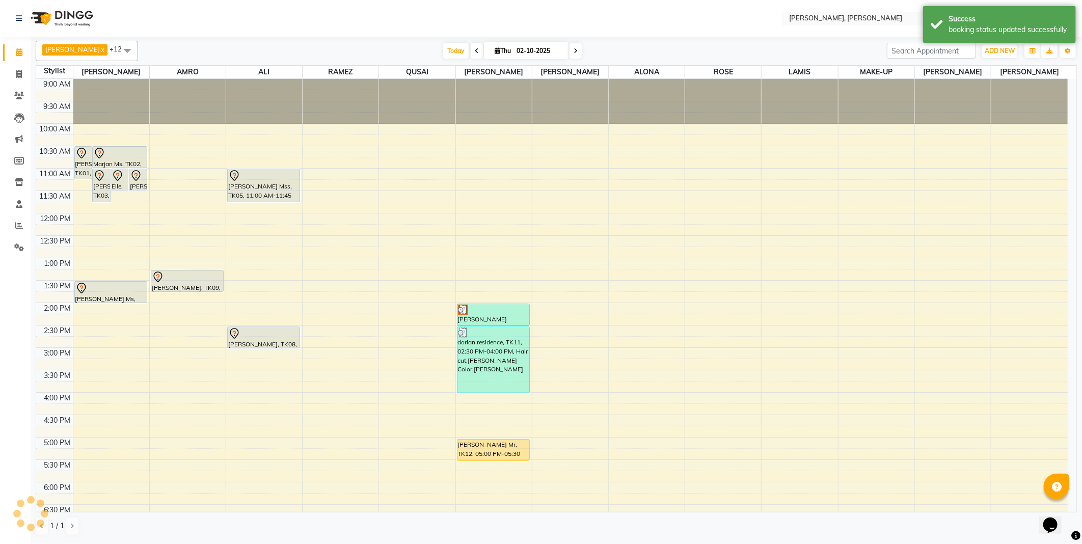
select select "7142"
select select "service"
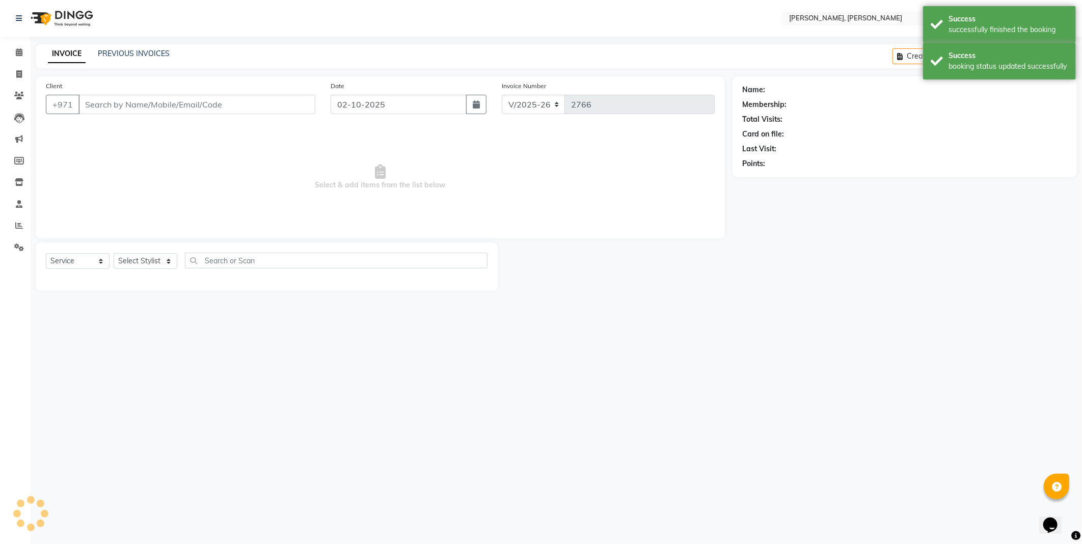
type input "506401232"
select select "59752"
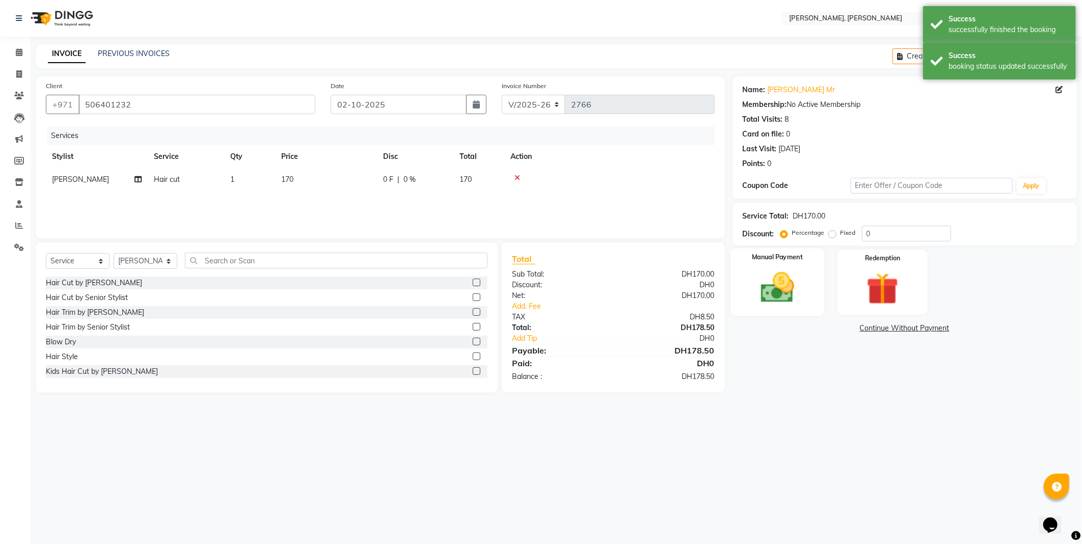
click at [765, 282] on img at bounding box center [777, 287] width 54 height 39
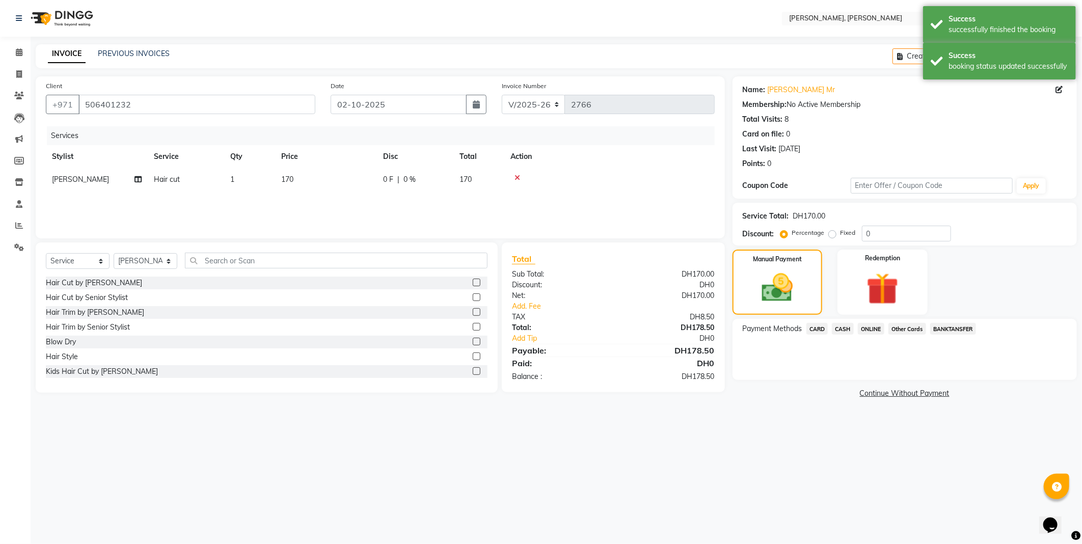
click at [813, 326] on span "CARD" at bounding box center [817, 329] width 22 height 12
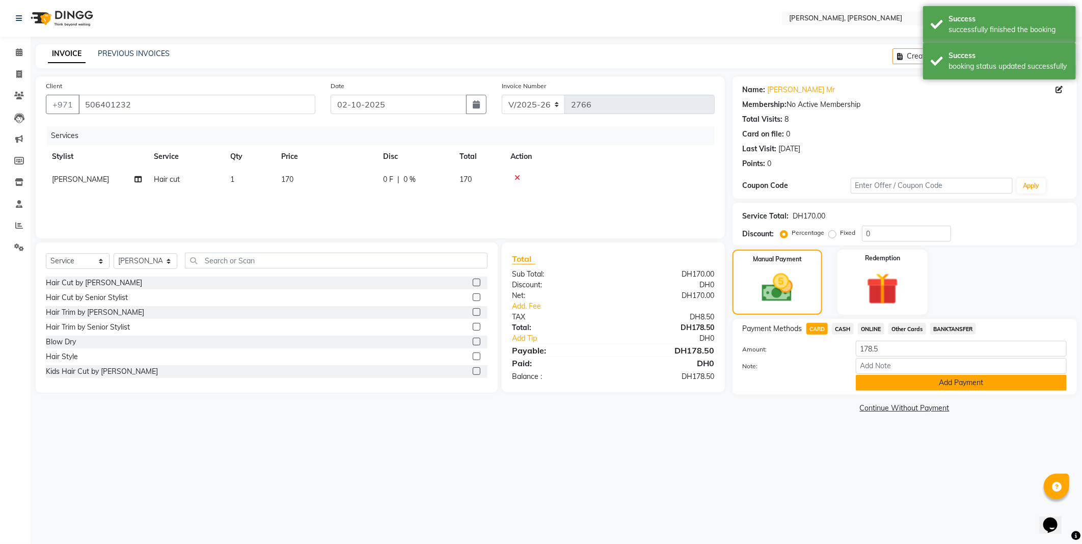
click at [874, 388] on button "Add Payment" at bounding box center [961, 383] width 211 height 16
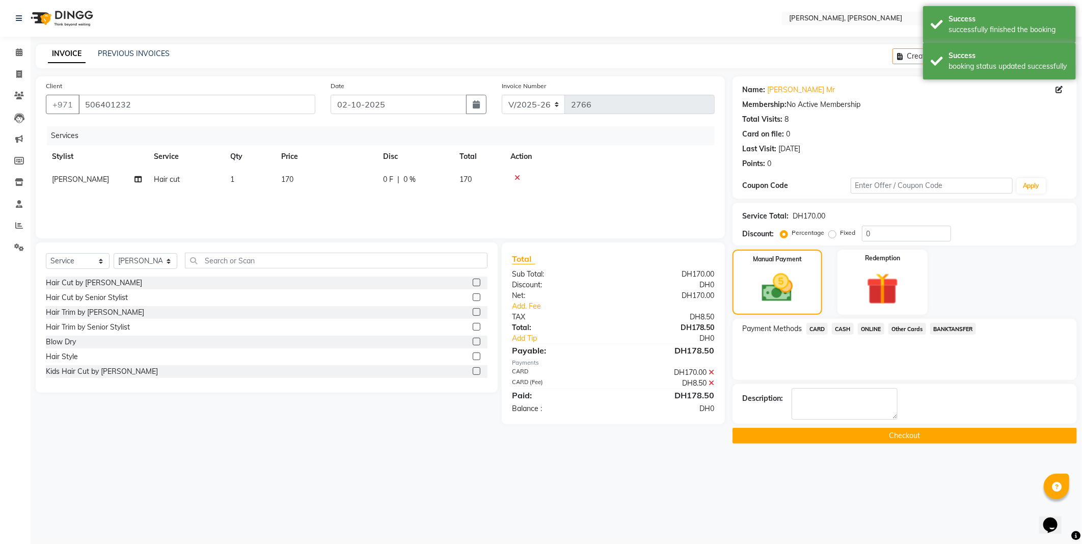
click at [778, 439] on button "Checkout" at bounding box center [904, 436] width 344 height 16
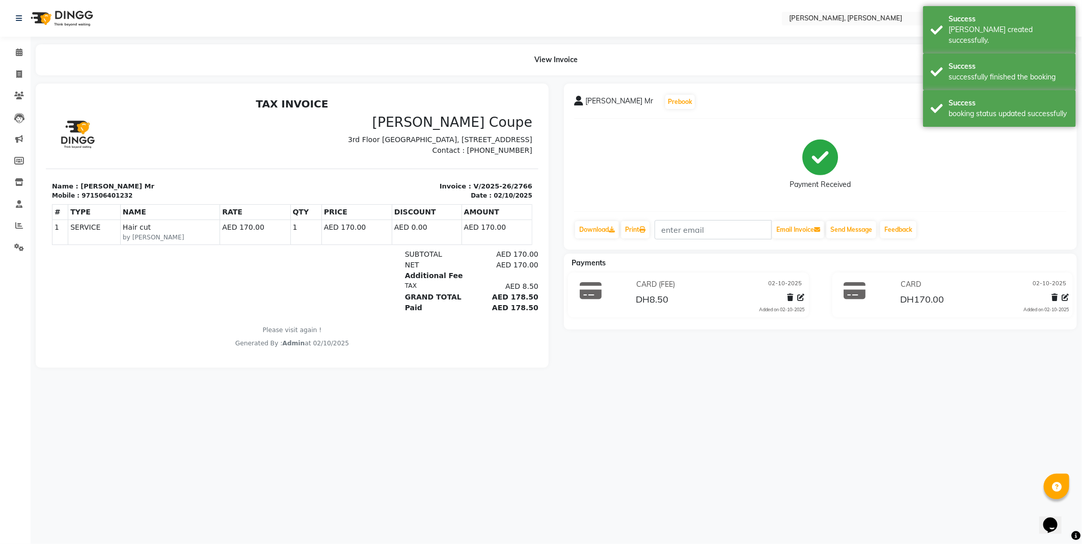
click at [716, 51] on div "View Invoice" at bounding box center [556, 59] width 1041 height 31
click at [18, 52] on icon at bounding box center [19, 52] width 7 height 8
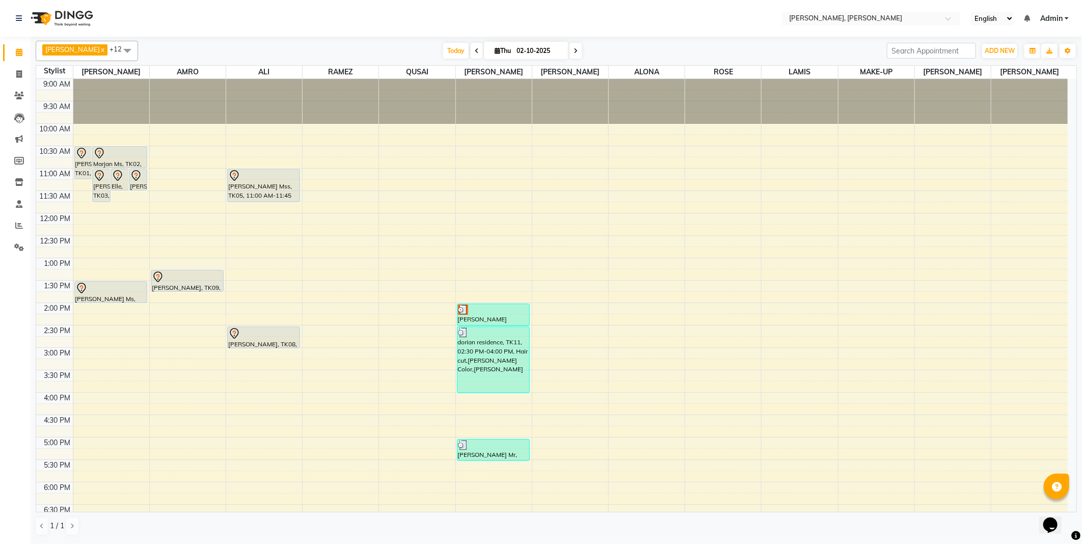
click at [243, 176] on div at bounding box center [263, 176] width 71 height 12
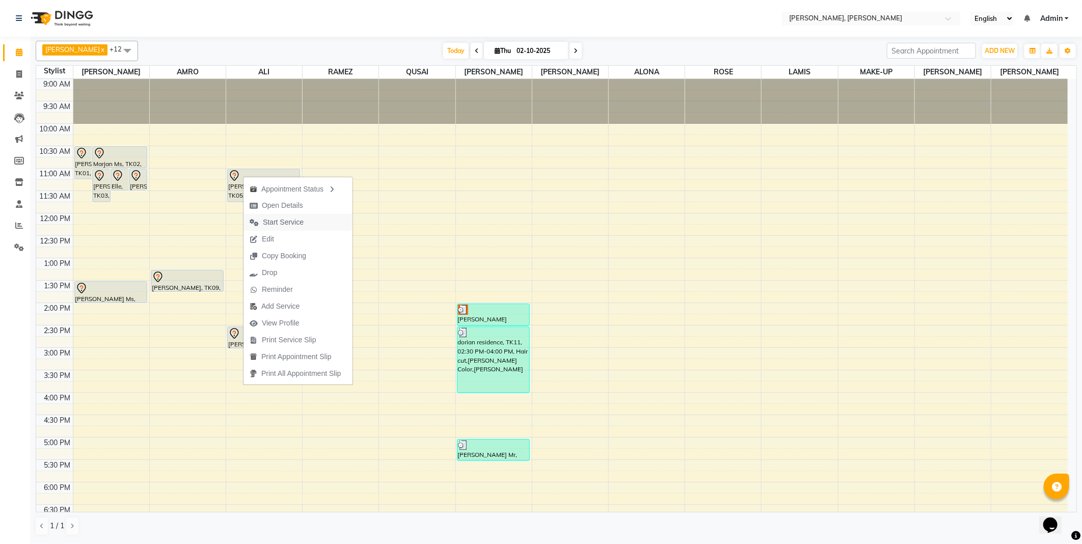
click at [288, 219] on span "Start Service" at bounding box center [283, 222] width 41 height 11
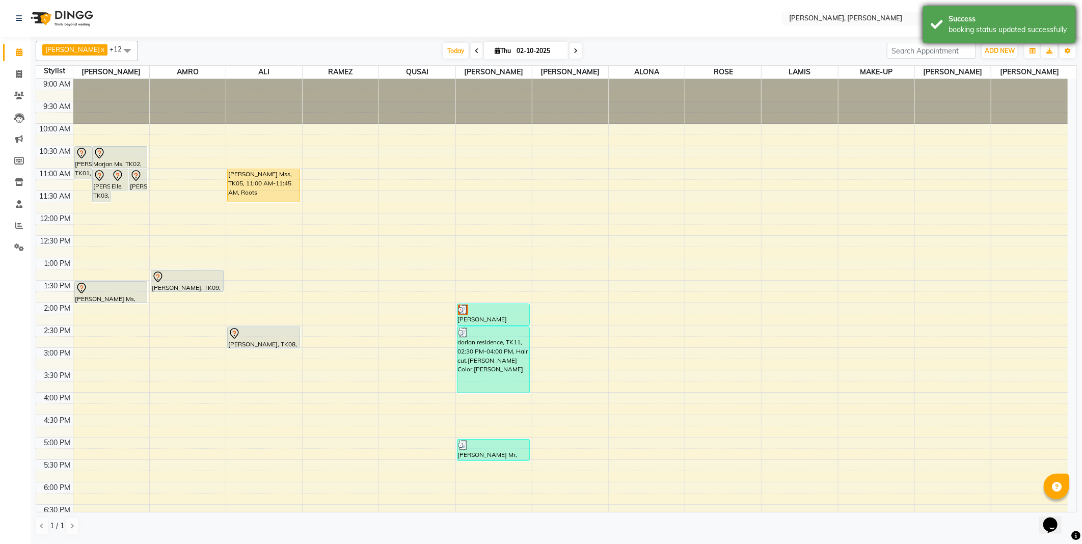
click at [961, 16] on div "Success" at bounding box center [1008, 19] width 120 height 11
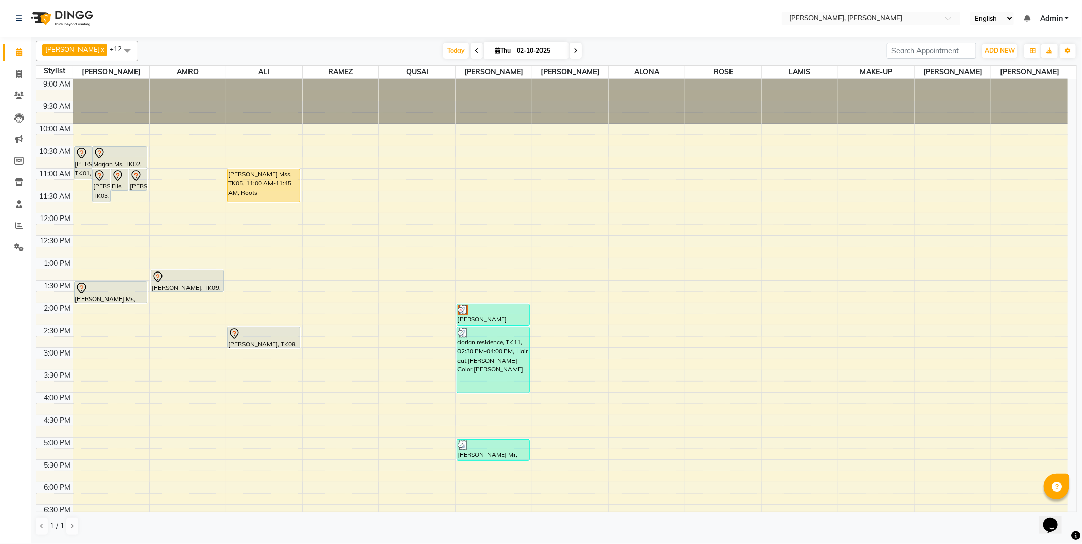
click at [750, 9] on nav "Select Location × [PERSON_NAME], Jw Marriott English ENGLISH Español العربية मर…" at bounding box center [541, 18] width 1082 height 37
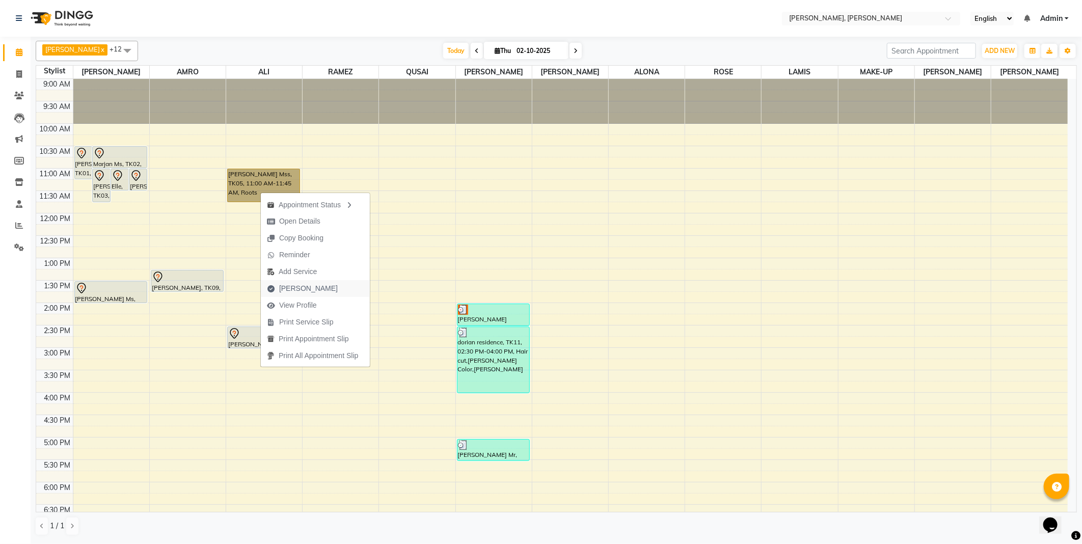
click at [291, 288] on span "[PERSON_NAME]" at bounding box center [308, 288] width 59 height 11
select select "service"
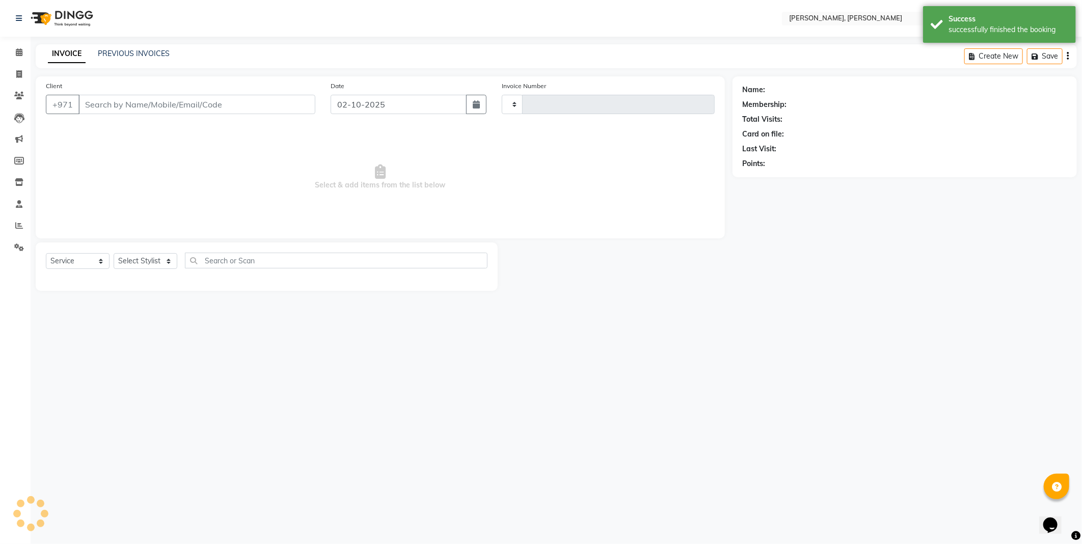
type input "2767"
select select "7142"
type input "582333705"
select select "59741"
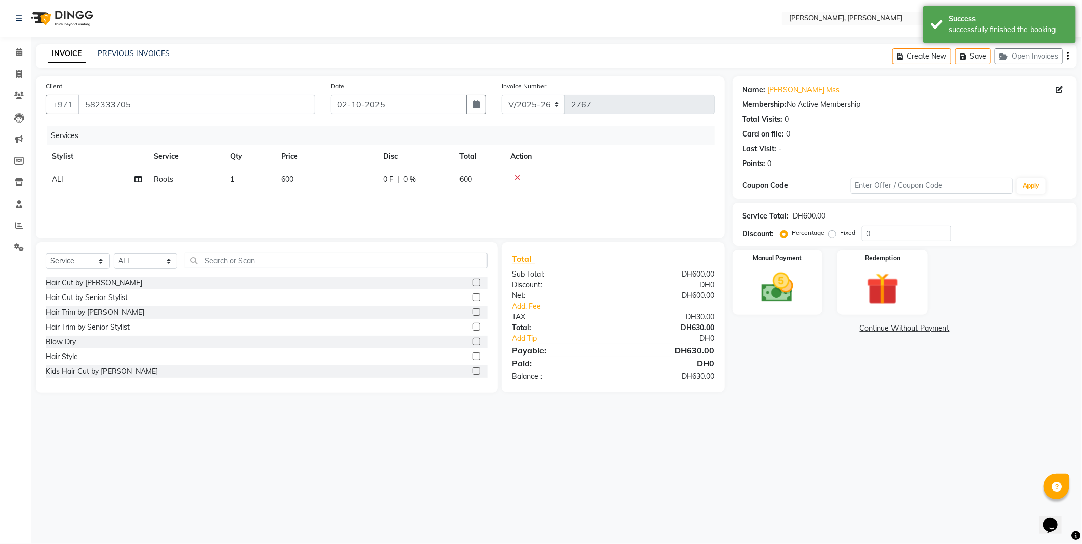
click at [312, 181] on td "600" at bounding box center [326, 179] width 102 height 23
select select "59741"
click at [365, 185] on input "600" at bounding box center [374, 182] width 90 height 16
type input "6"
type input "500"
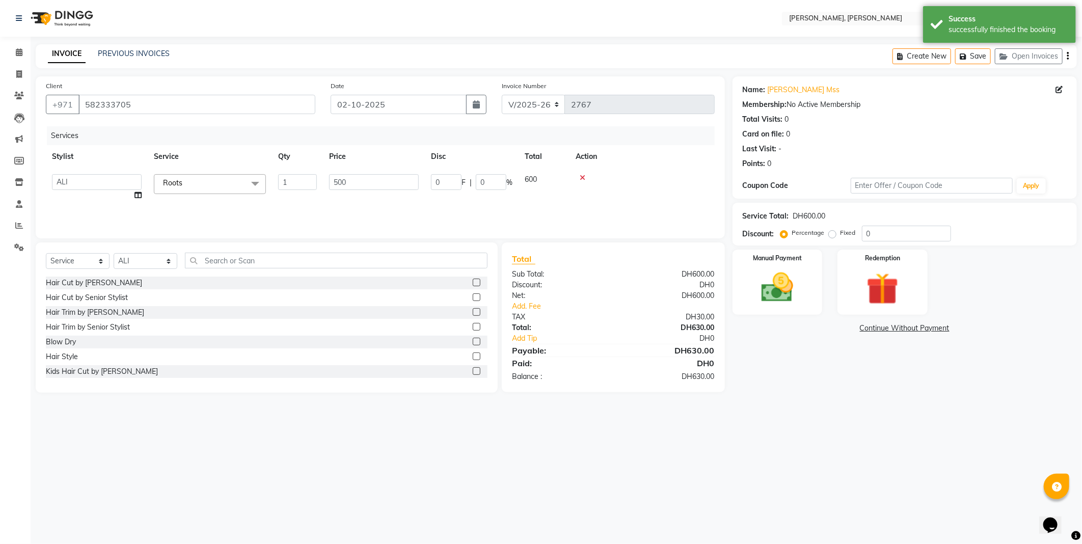
click at [836, 421] on div "Select Location × [PERSON_NAME], Jw Marriott English ENGLISH Español العربية मर…" at bounding box center [541, 272] width 1082 height 544
click at [163, 266] on select "Select Stylist [PERSON_NAME] [PERSON_NAME] ALYA [PERSON_NAME] AMRO [PERSON_NAME…" at bounding box center [146, 261] width 64 height 16
select select "59729"
click at [114, 254] on select "Select Stylist [PERSON_NAME] [PERSON_NAME] ALYA [PERSON_NAME] AMRO [PERSON_NAME…" at bounding box center [146, 261] width 64 height 16
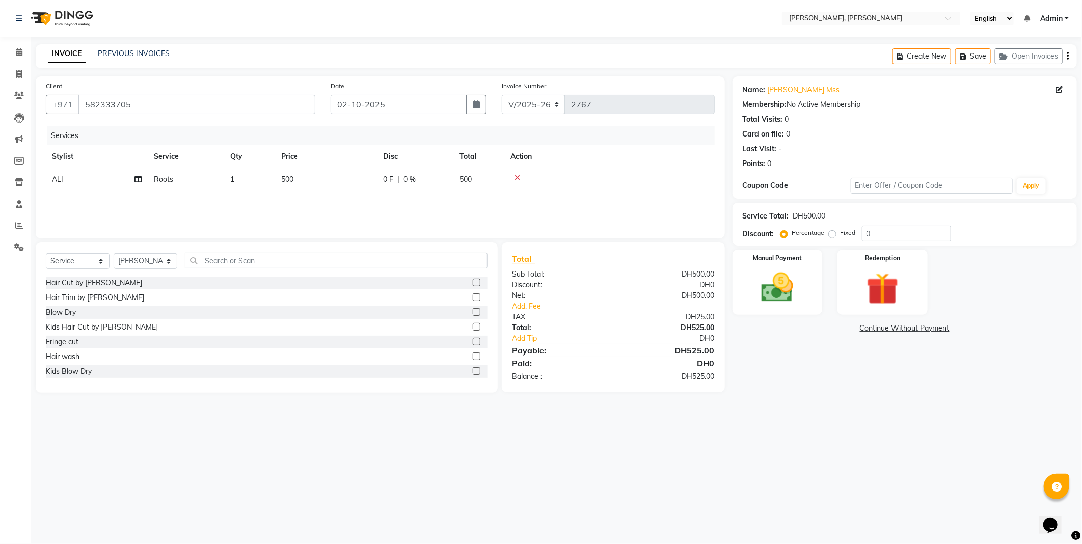
click at [473, 297] on label at bounding box center [477, 297] width 8 height 8
click at [473, 297] on input "checkbox" at bounding box center [476, 297] width 7 height 7
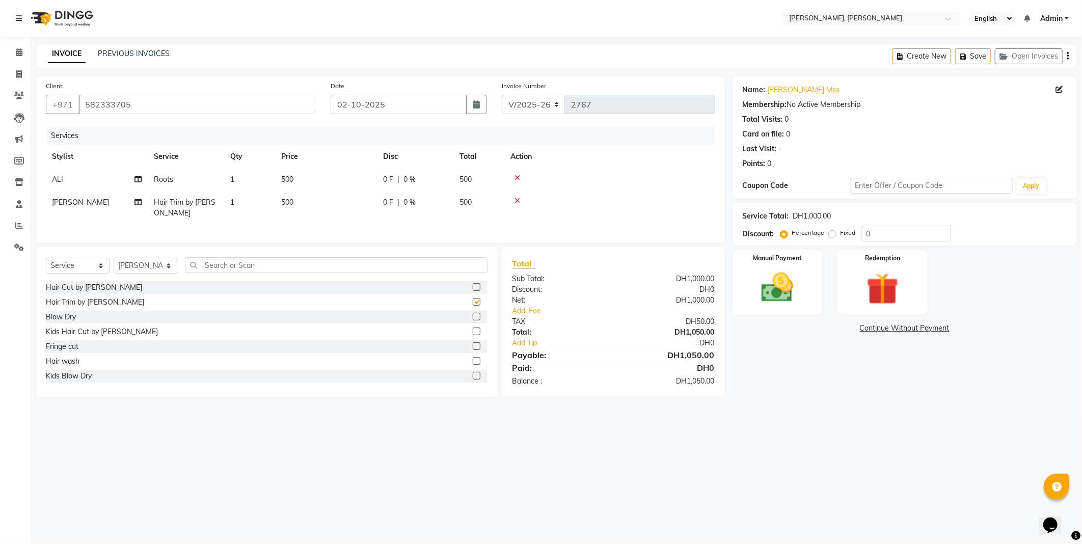
checkbox input "false"
click at [164, 273] on select "Select Stylist [PERSON_NAME] [PERSON_NAME] ALYA [PERSON_NAME] AMRO [PERSON_NAME…" at bounding box center [146, 266] width 64 height 16
select select "59741"
click at [114, 266] on select "Select Stylist [PERSON_NAME] [PERSON_NAME] ALYA [PERSON_NAME] AMRO [PERSON_NAME…" at bounding box center [146, 266] width 64 height 16
click at [473, 350] on label at bounding box center [477, 346] width 8 height 8
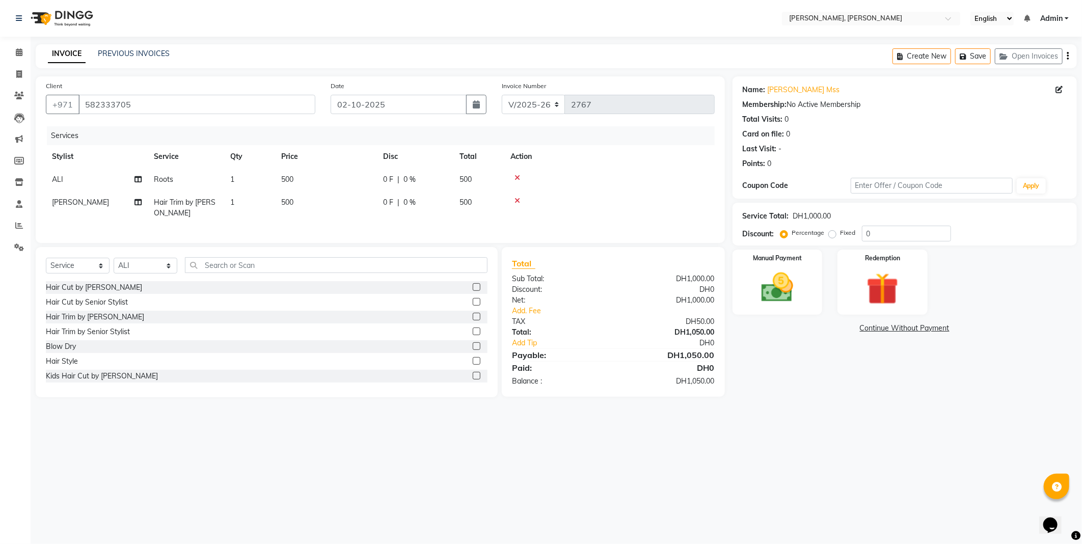
click at [473, 350] on input "checkbox" at bounding box center [476, 346] width 7 height 7
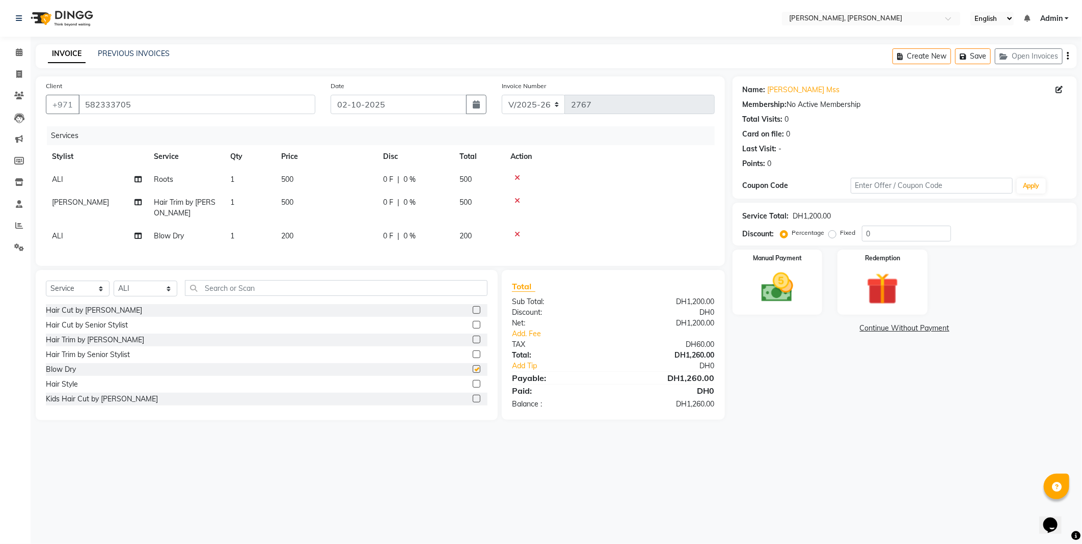
checkbox input "false"
click at [318, 196] on td "500" at bounding box center [326, 208] width 102 height 34
select select "59729"
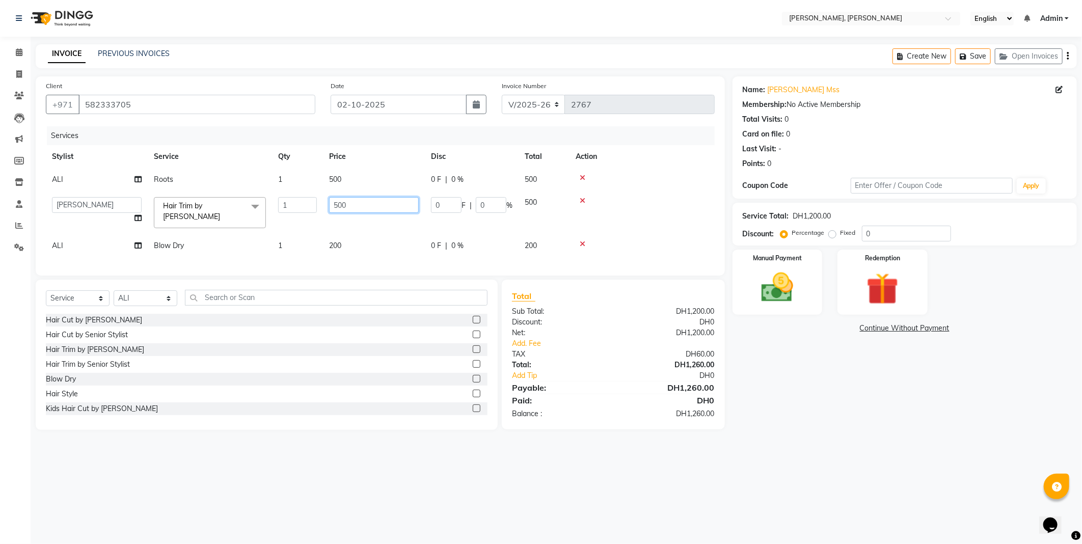
click at [371, 208] on input "500" at bounding box center [374, 205] width 90 height 16
type input "5"
type input "0"
click at [389, 256] on div "Services Stylist Service Qty Price Disc Total Action ALI Roots 1 500 0 F | 0 % …" at bounding box center [380, 195] width 669 height 139
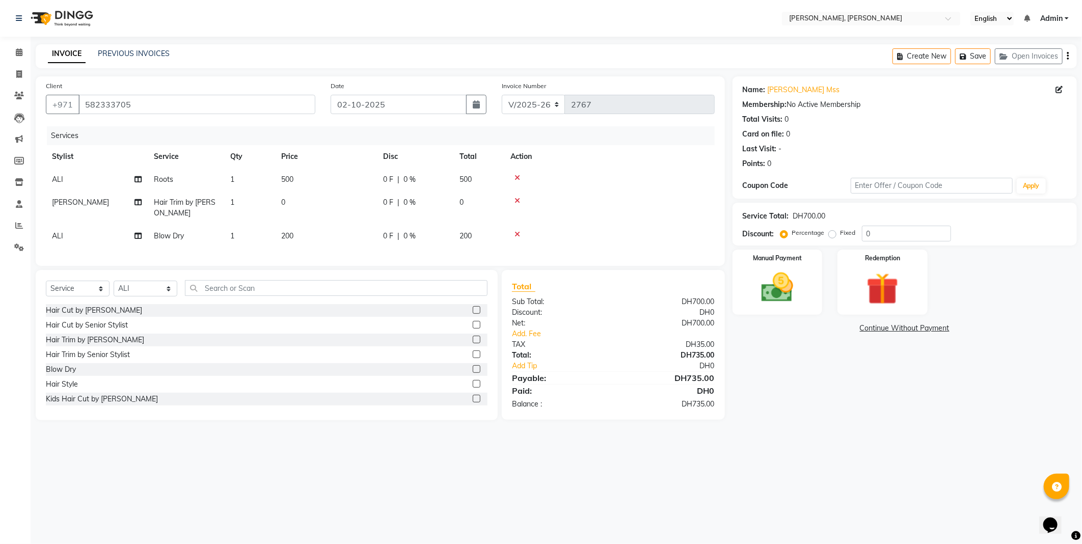
click at [415, 243] on td "0 F | 0 %" at bounding box center [415, 236] width 76 height 23
select select "59741"
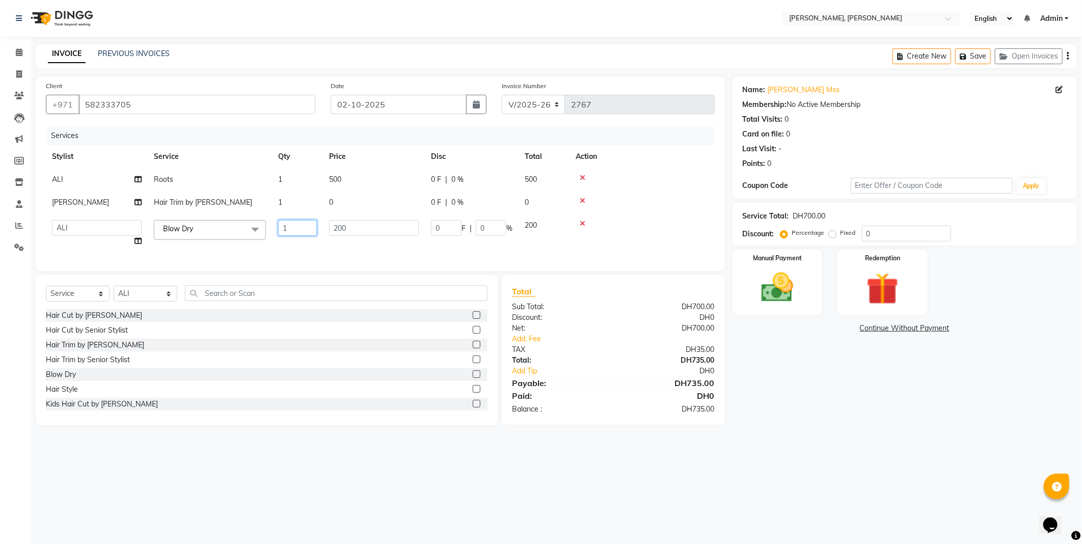
click at [309, 227] on input "1" at bounding box center [297, 228] width 39 height 16
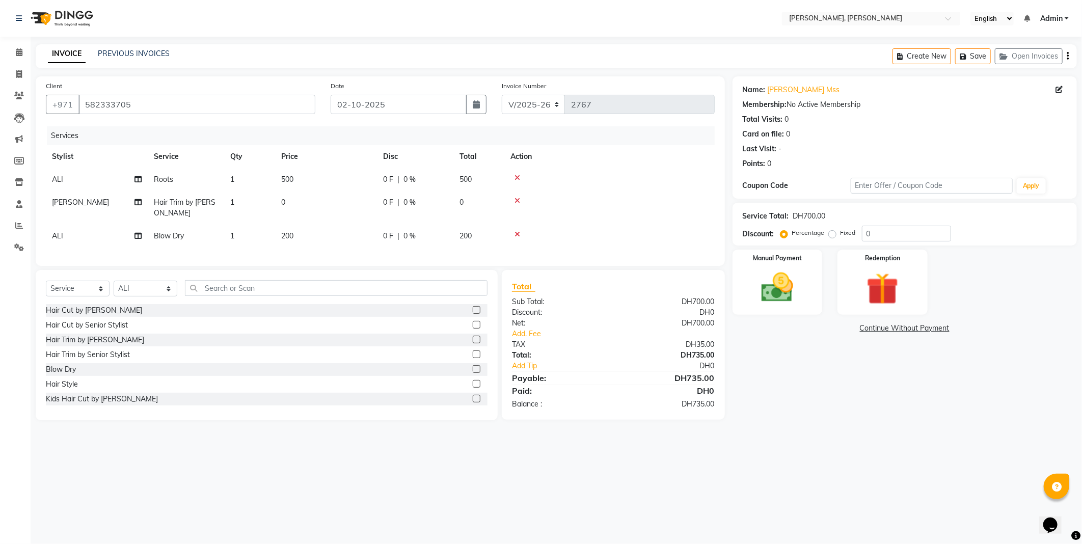
click at [314, 241] on td "200" at bounding box center [326, 236] width 102 height 23
select select "59741"
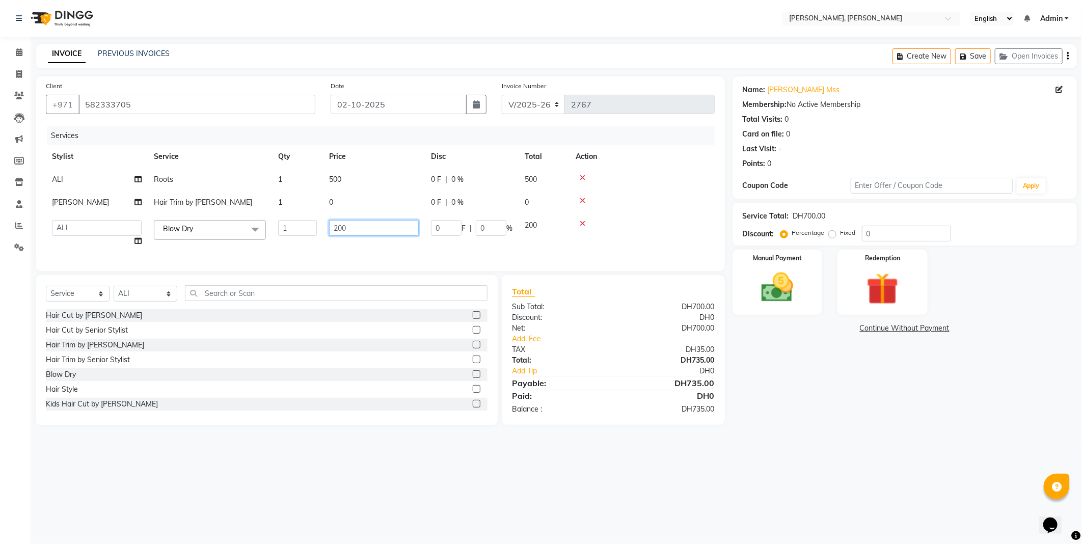
click at [368, 230] on input "200" at bounding box center [374, 228] width 90 height 16
type input "2"
type input "0"
click at [849, 472] on div "Select Location × [PERSON_NAME], Jw Marriott English ENGLISH Español العربية मर…" at bounding box center [541, 272] width 1082 height 544
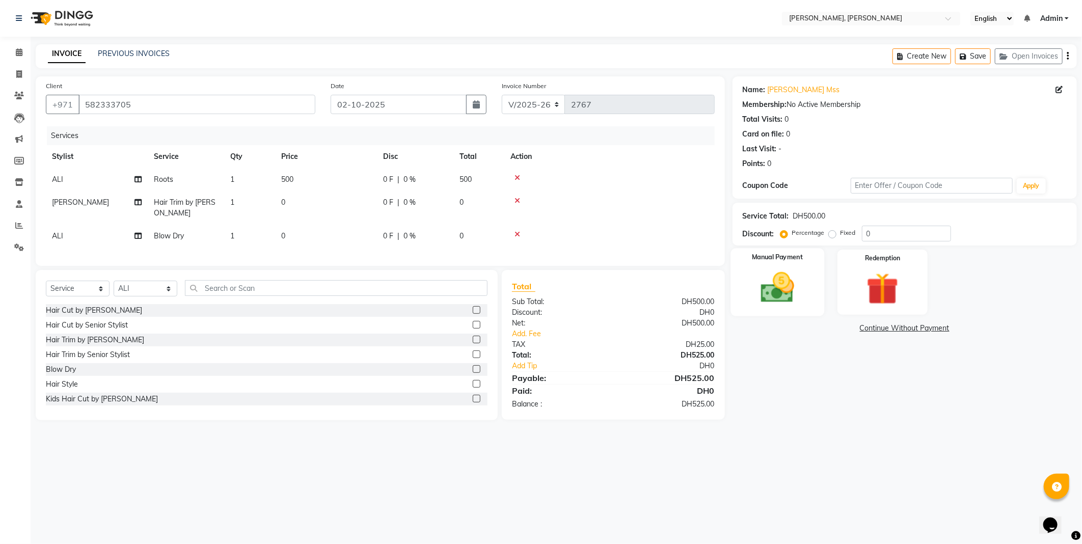
click at [792, 291] on img at bounding box center [777, 287] width 54 height 39
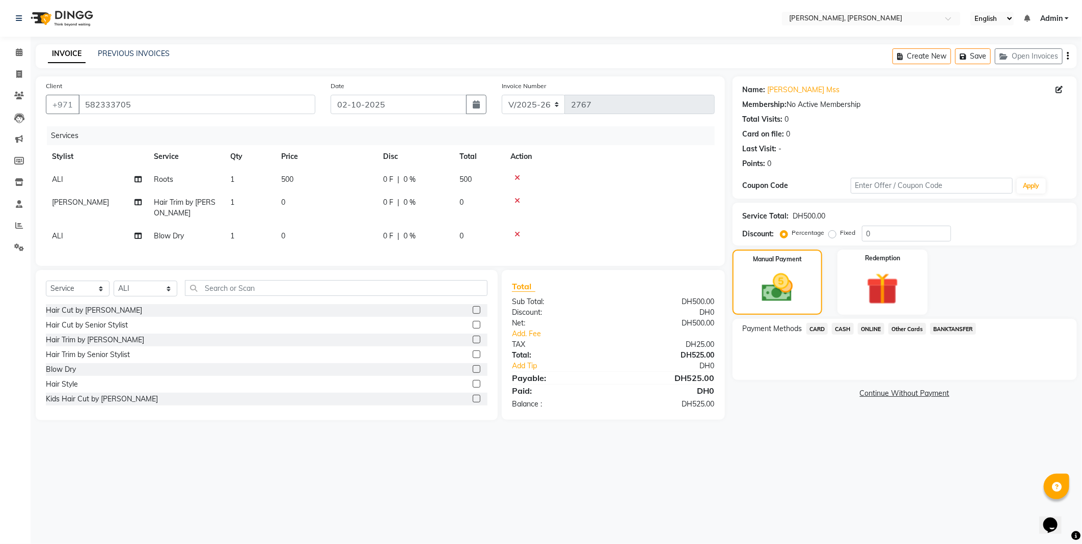
click at [841, 330] on span "CASH" at bounding box center [843, 329] width 22 height 12
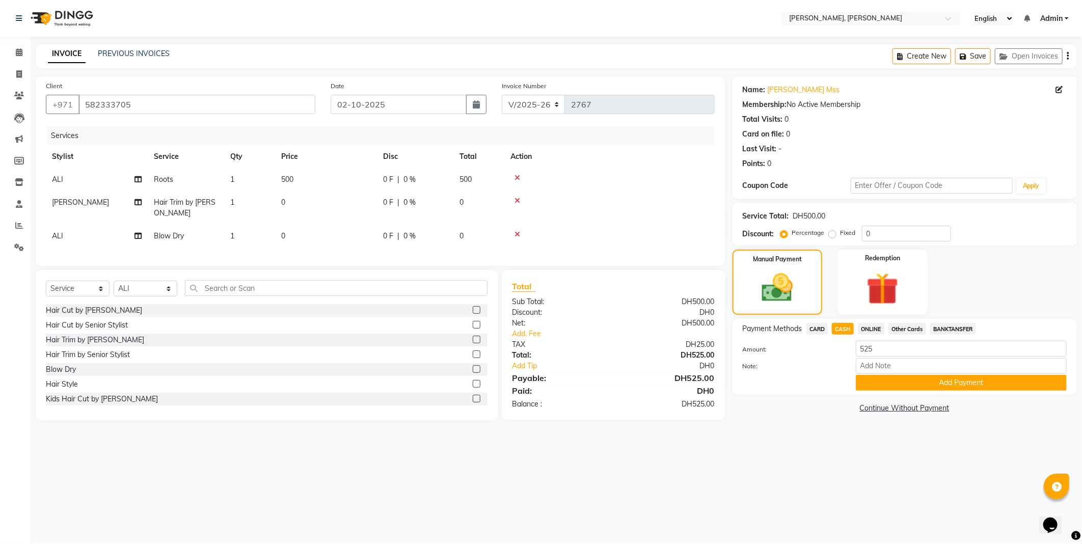
click at [885, 404] on link "Continue Without Payment" at bounding box center [904, 408] width 340 height 11
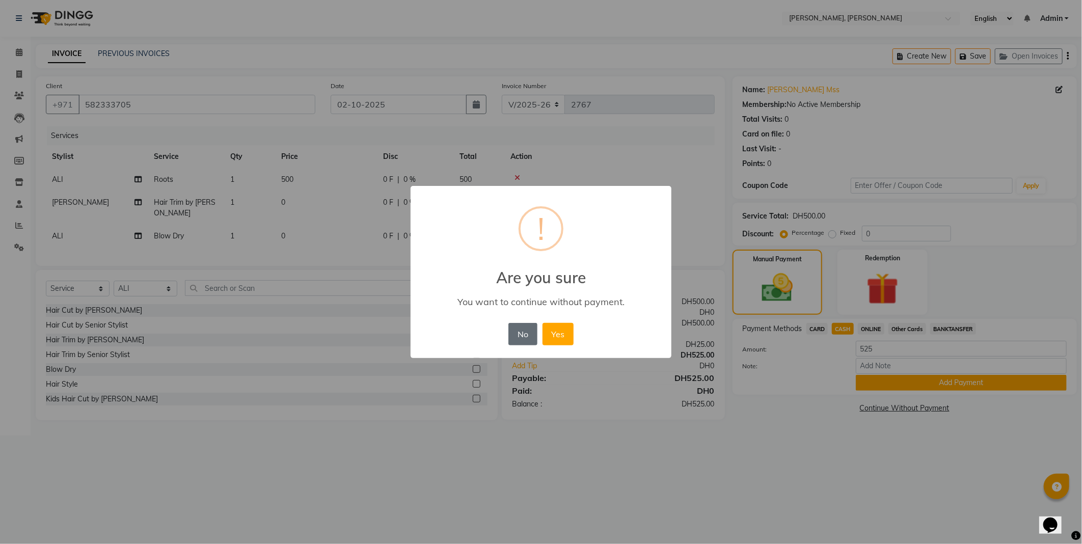
click at [518, 338] on button "No" at bounding box center [522, 334] width 29 height 22
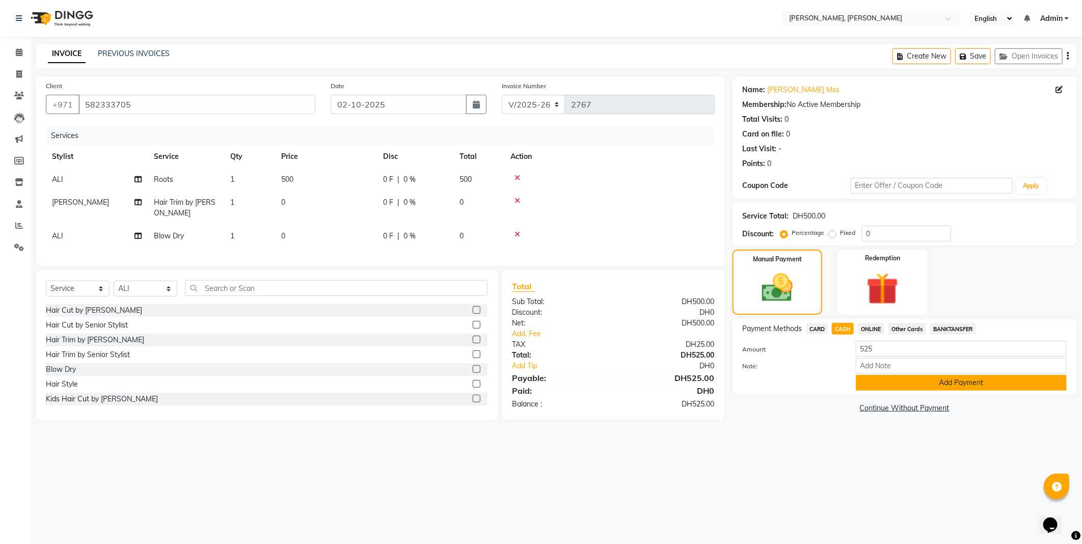
click at [948, 386] on button "Add Payment" at bounding box center [961, 383] width 211 height 16
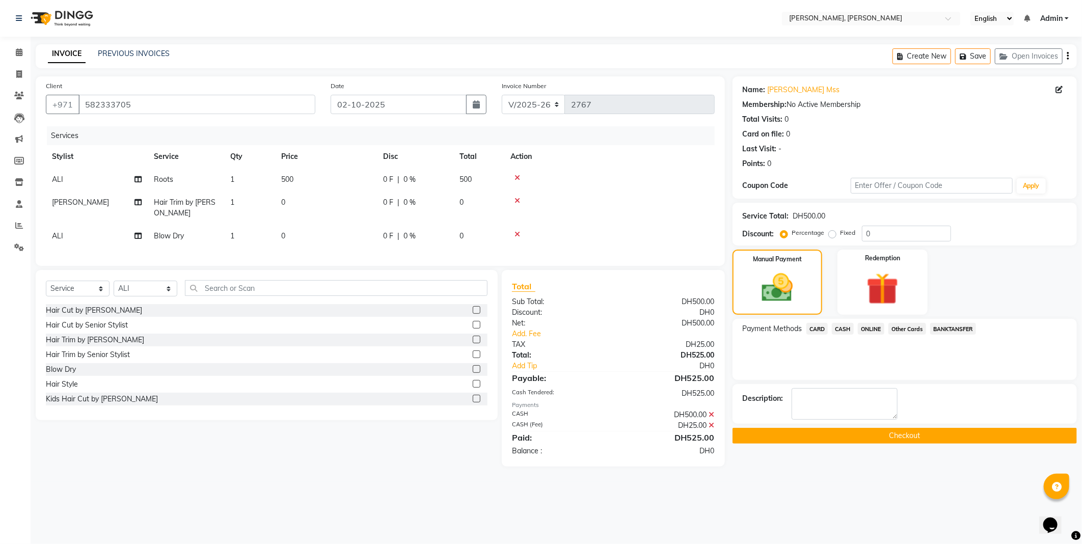
click at [857, 439] on button "Checkout" at bounding box center [904, 436] width 344 height 16
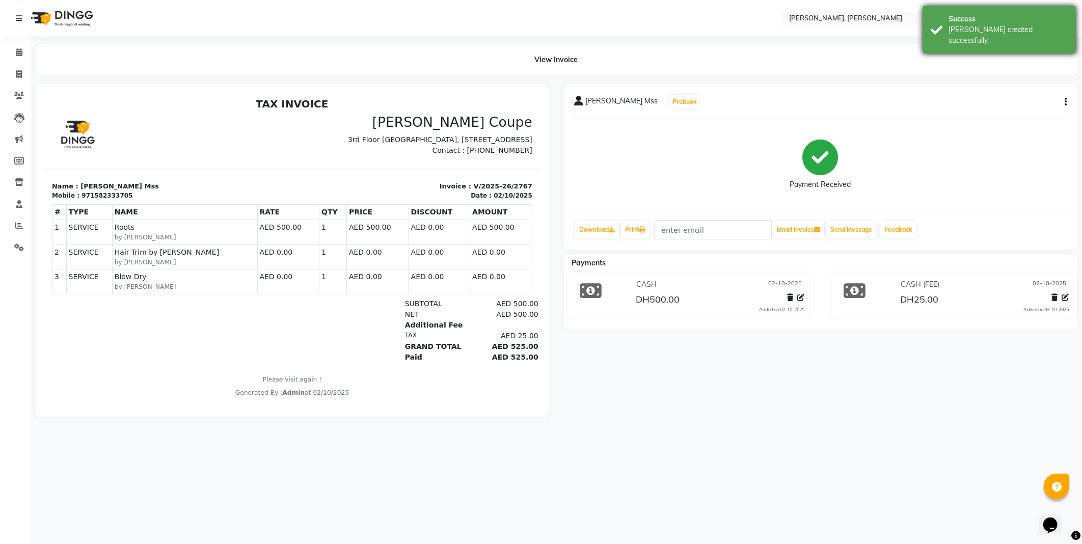
click at [989, 38] on div "Success [PERSON_NAME] created successfully." at bounding box center [999, 29] width 153 height 47
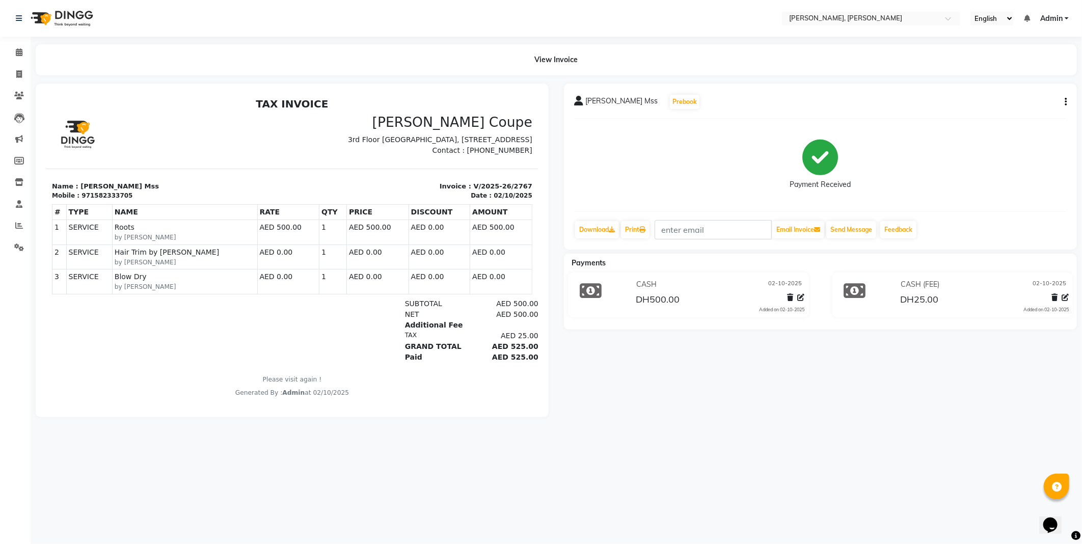
click at [732, 52] on div "View Invoice" at bounding box center [556, 59] width 1041 height 31
click at [18, 52] on icon at bounding box center [19, 52] width 7 height 8
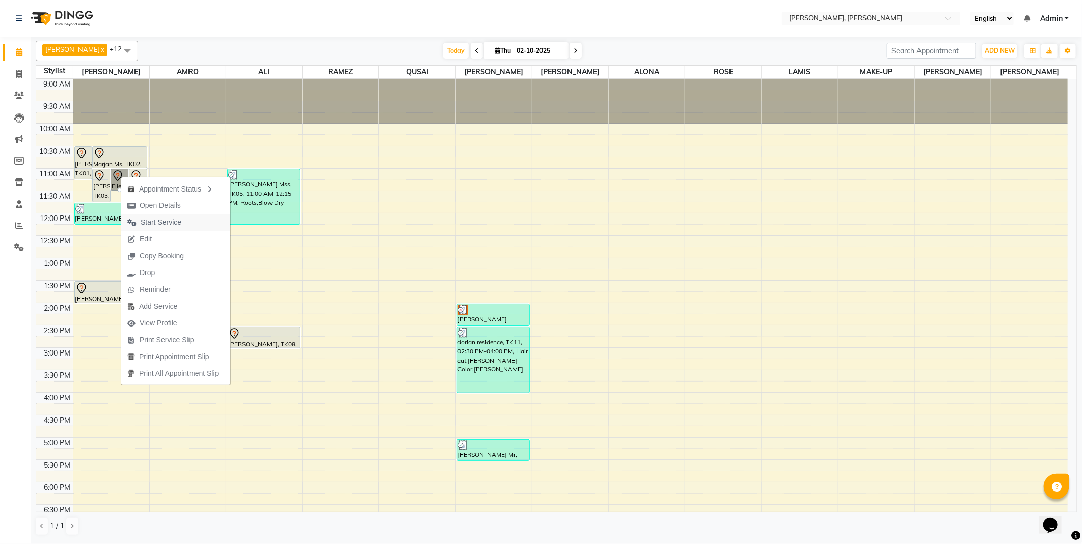
click at [180, 222] on span "Start Service" at bounding box center [161, 222] width 41 height 11
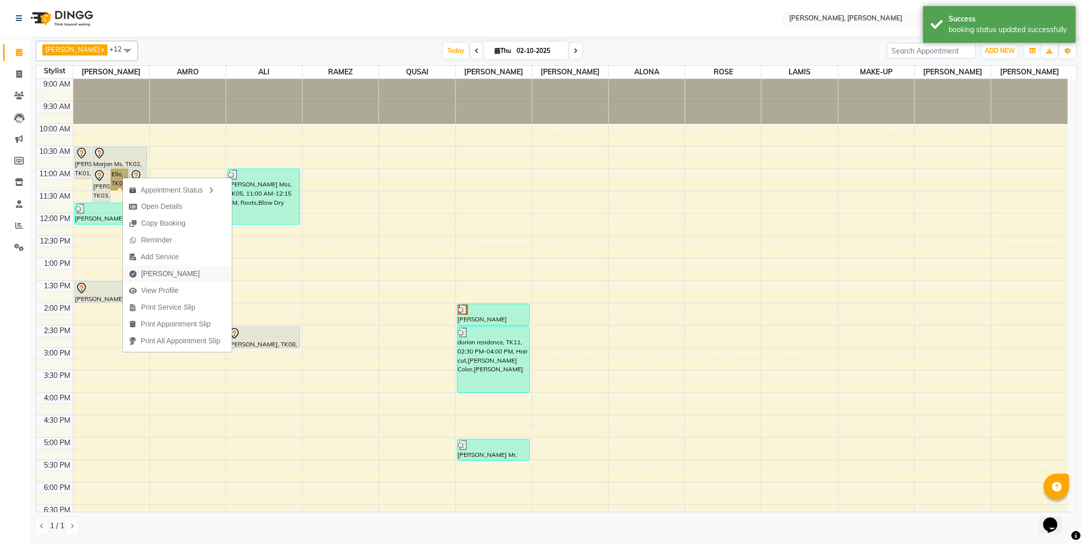
click at [179, 269] on span "[PERSON_NAME]" at bounding box center [164, 273] width 83 height 17
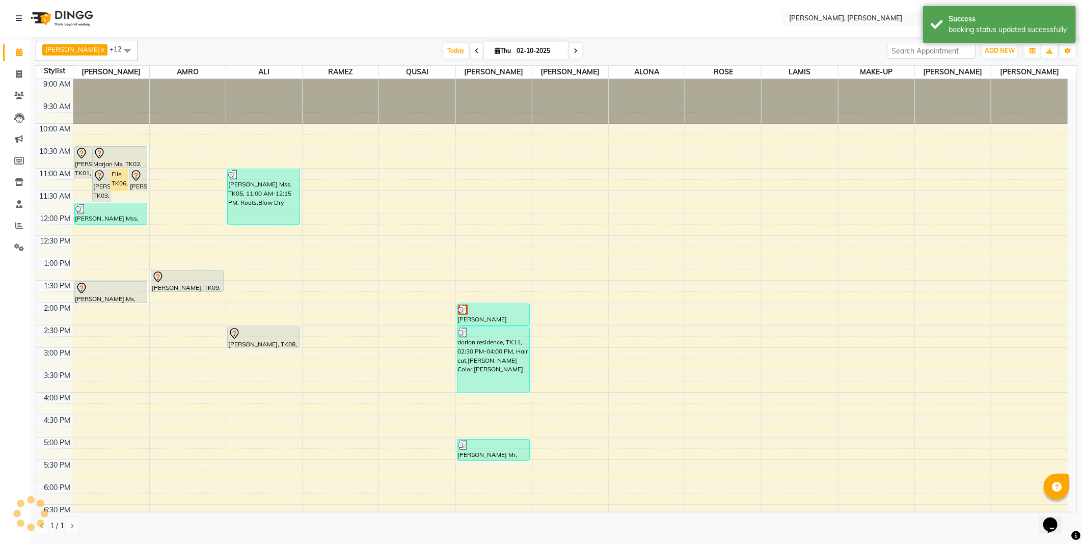
select select "7142"
select select "service"
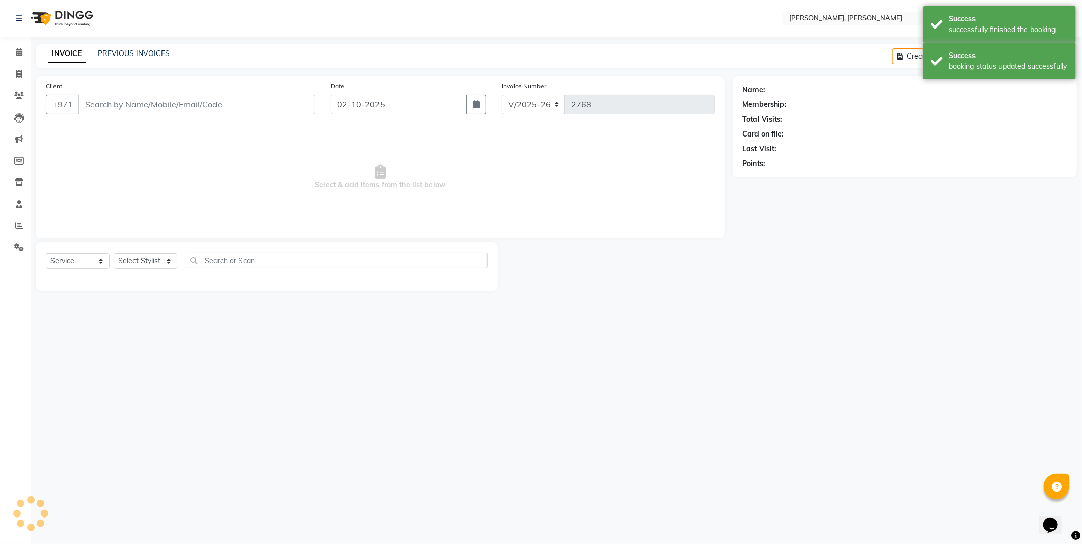
type input "61421201900"
select select "59729"
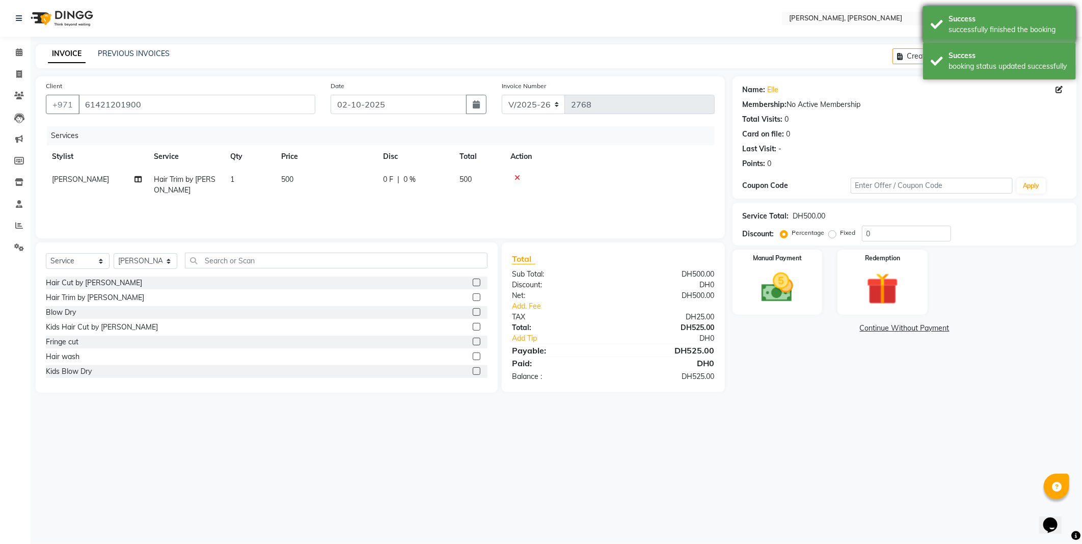
click at [997, 22] on div "Success" at bounding box center [1008, 19] width 120 height 11
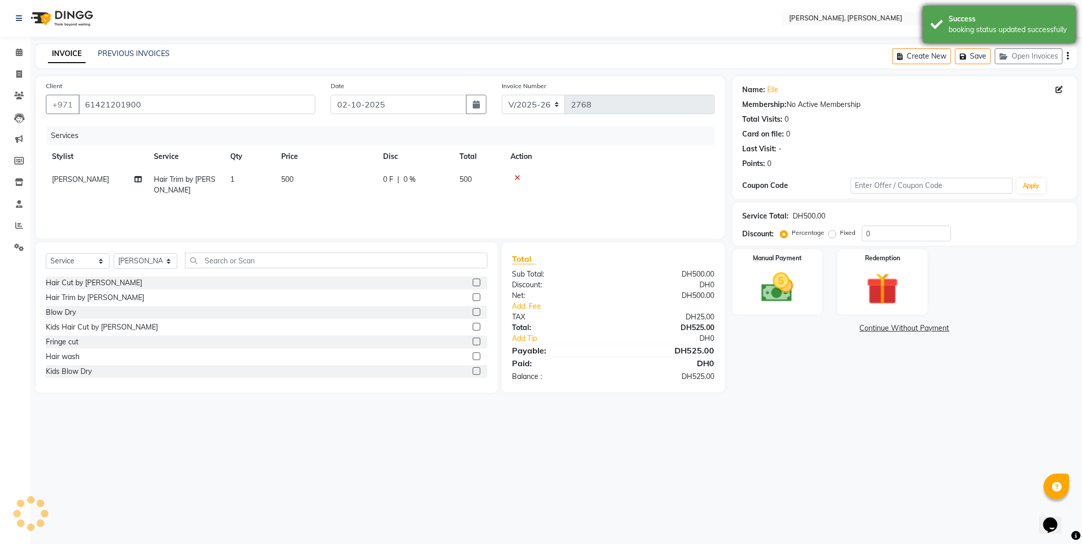
click at [989, 26] on div "booking status updated successfully" at bounding box center [1008, 29] width 120 height 11
click at [604, 47] on div "INVOICE PREVIOUS INVOICES Create New Save Open Invoices" at bounding box center [556, 56] width 1041 height 24
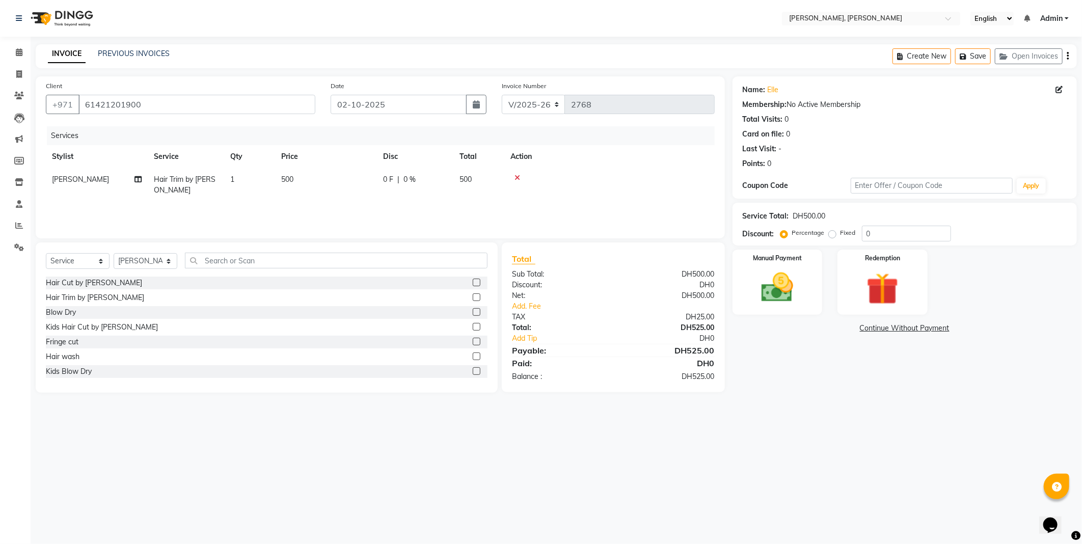
click at [304, 181] on td "500" at bounding box center [326, 185] width 102 height 34
select select "59729"
click at [368, 182] on input "500" at bounding box center [374, 182] width 90 height 16
type input "5"
type input "0"
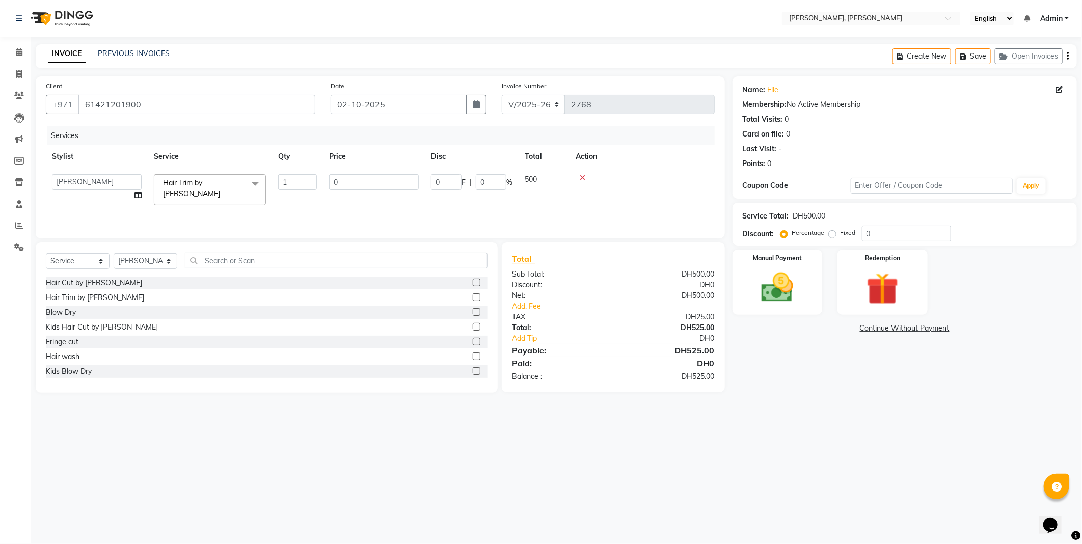
click at [571, 466] on div "Select Location × [PERSON_NAME], Jw Marriott English ENGLISH Español العربية मर…" at bounding box center [541, 272] width 1082 height 544
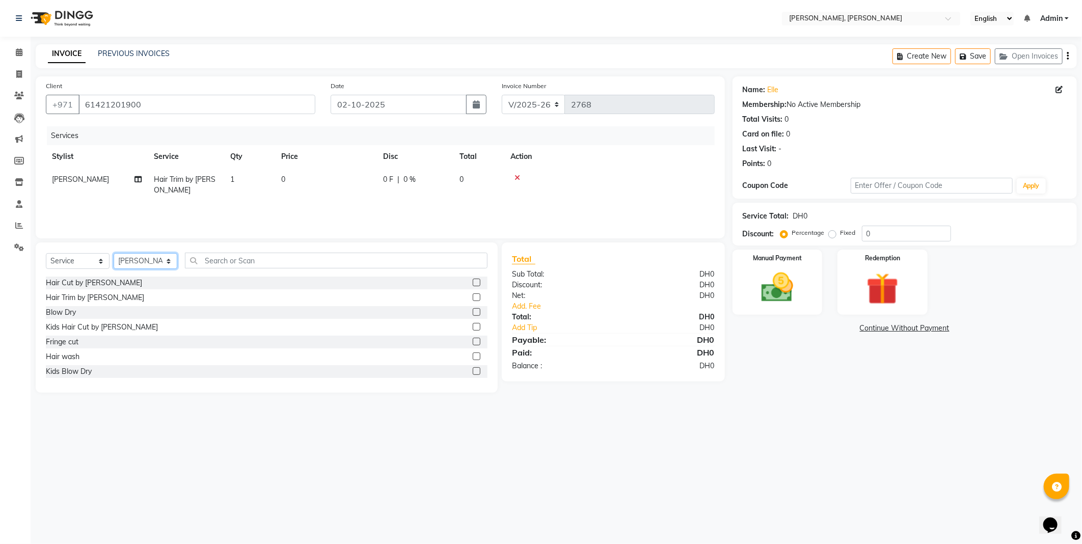
click at [171, 259] on select "Select Stylist [PERSON_NAME] [PERSON_NAME] ALYA [PERSON_NAME] AMRO [PERSON_NAME…" at bounding box center [146, 261] width 64 height 16
click at [114, 254] on select "Select Stylist [PERSON_NAME] [PERSON_NAME] ALYA [PERSON_NAME] AMRO [PERSON_NAME…" at bounding box center [146, 261] width 64 height 16
click at [473, 312] on label at bounding box center [477, 312] width 8 height 8
click at [473, 312] on input "checkbox" at bounding box center [476, 312] width 7 height 7
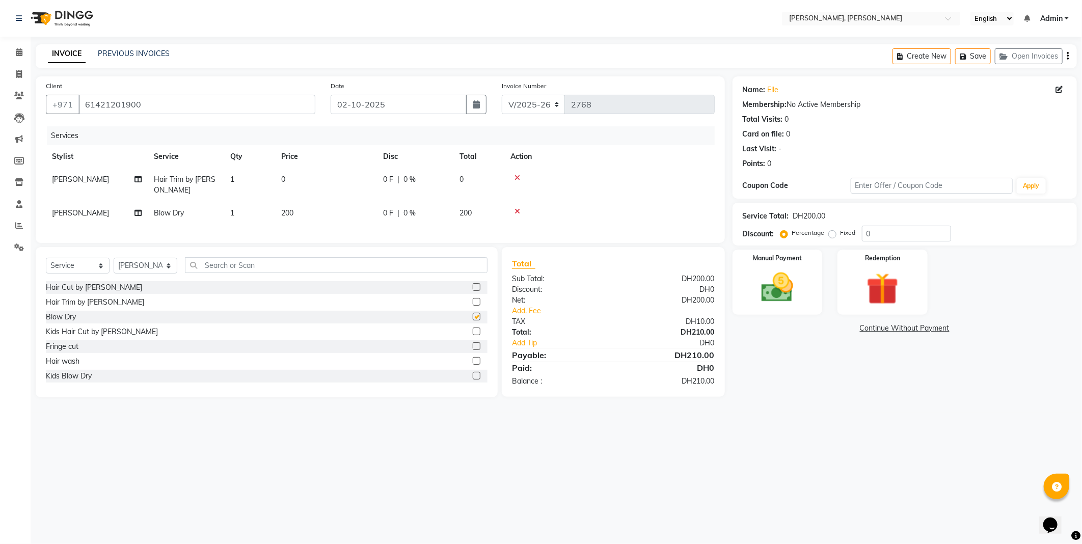
checkbox input "false"
click at [310, 215] on td "200" at bounding box center [326, 213] width 102 height 23
select select "59729"
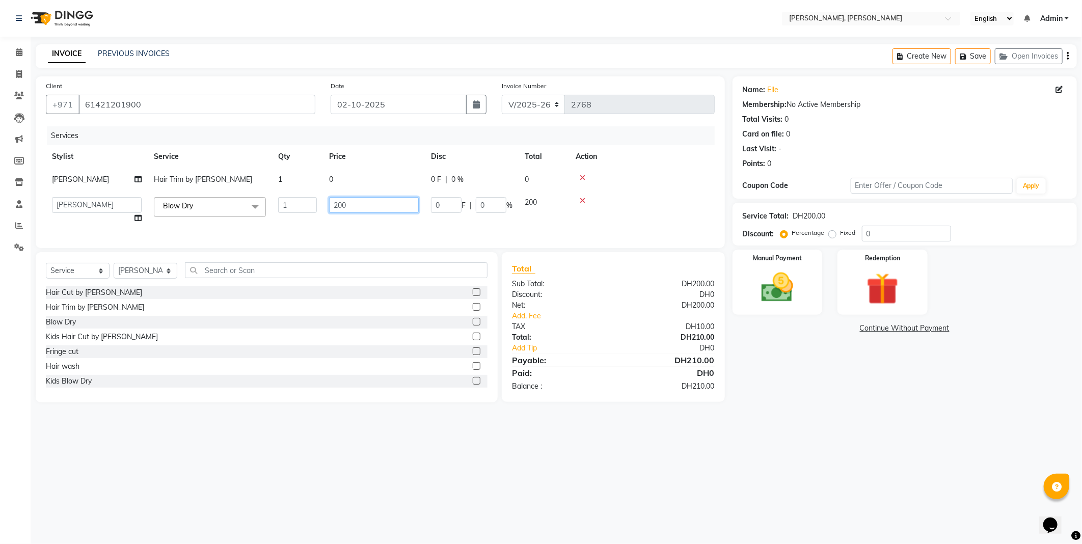
click at [379, 209] on input "200" at bounding box center [374, 205] width 90 height 16
type input "2"
type input "0"
click at [562, 471] on div "Select Location × [PERSON_NAME], Jw Marriott English ENGLISH Español العربية मर…" at bounding box center [541, 272] width 1082 height 544
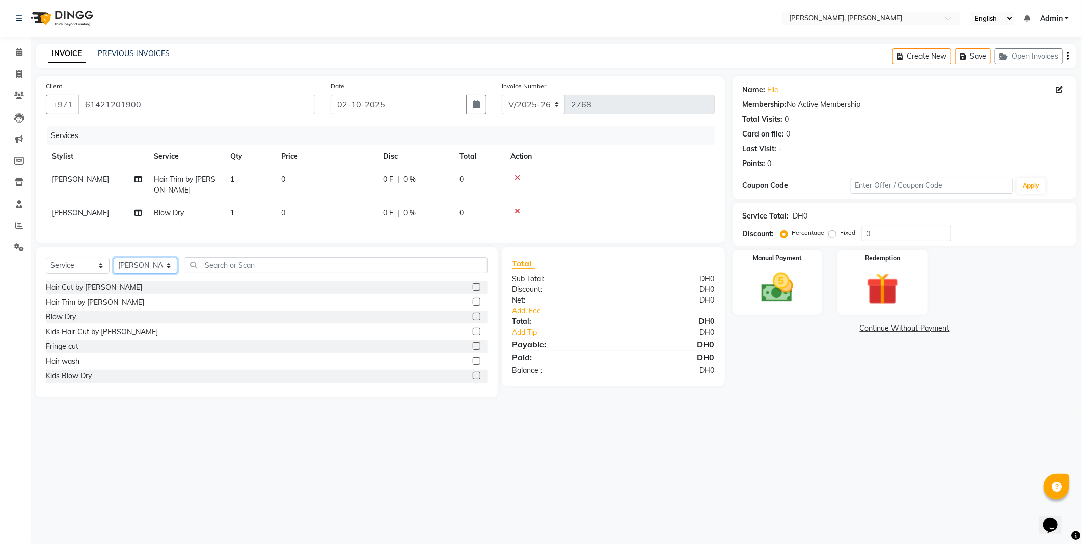
click at [155, 273] on select "Select Stylist [PERSON_NAME] [PERSON_NAME] ALYA [PERSON_NAME] AMRO [PERSON_NAME…" at bounding box center [146, 266] width 64 height 16
click at [242, 451] on div "Select Location × [PERSON_NAME], Jw Marriott English ENGLISH Español العربية मर…" at bounding box center [541, 272] width 1082 height 544
click at [93, 212] on td "[PERSON_NAME]" at bounding box center [97, 213] width 102 height 23
select select "59729"
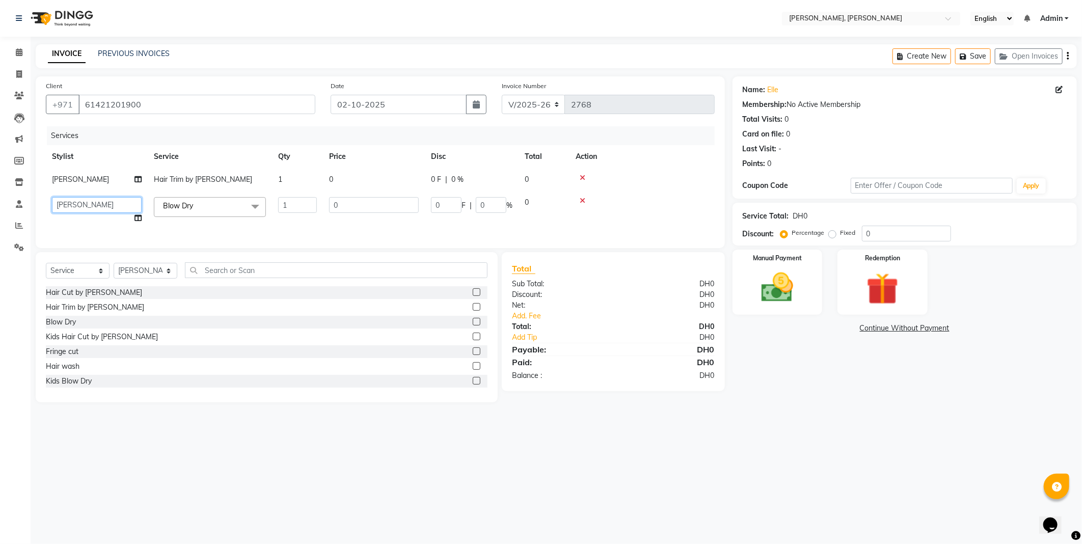
click at [135, 205] on select "[PERSON_NAME] [PERSON_NAME] ALYA [PERSON_NAME] AMRO [PERSON_NAME] [PERSON_NAME]…" at bounding box center [97, 205] width 90 height 16
select select "93336"
click at [165, 279] on select "Select Stylist [PERSON_NAME] [PERSON_NAME] ALYA [PERSON_NAME] AMRO [PERSON_NAME…" at bounding box center [146, 271] width 64 height 16
click at [174, 489] on div "Select Location × [PERSON_NAME], Jw Marriott English ENGLISH Español العربية मर…" at bounding box center [541, 272] width 1082 height 544
click at [278, 462] on div "Select Location × [PERSON_NAME], Jw Marriott English ENGLISH Español العربية मर…" at bounding box center [541, 272] width 1082 height 544
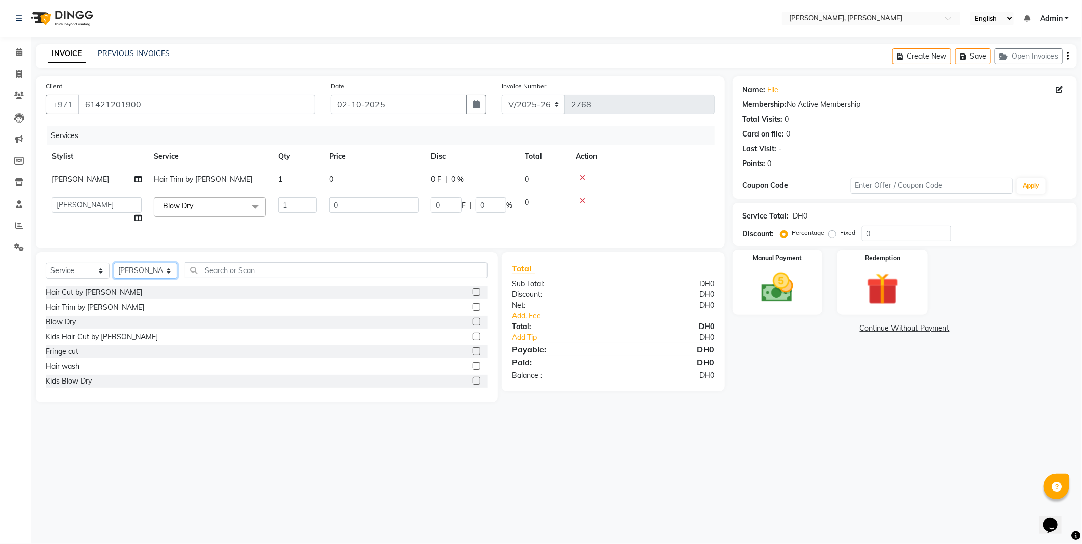
click at [164, 279] on select "Select Stylist [PERSON_NAME] [PERSON_NAME] ALYA [PERSON_NAME] AMRO [PERSON_NAME…" at bounding box center [146, 271] width 64 height 16
select select "59794"
click at [114, 271] on select "Select Stylist [PERSON_NAME] [PERSON_NAME] ALYA [PERSON_NAME] AMRO [PERSON_NAME…" at bounding box center [146, 271] width 64 height 16
click at [263, 278] on input "text" at bounding box center [336, 270] width 303 height 16
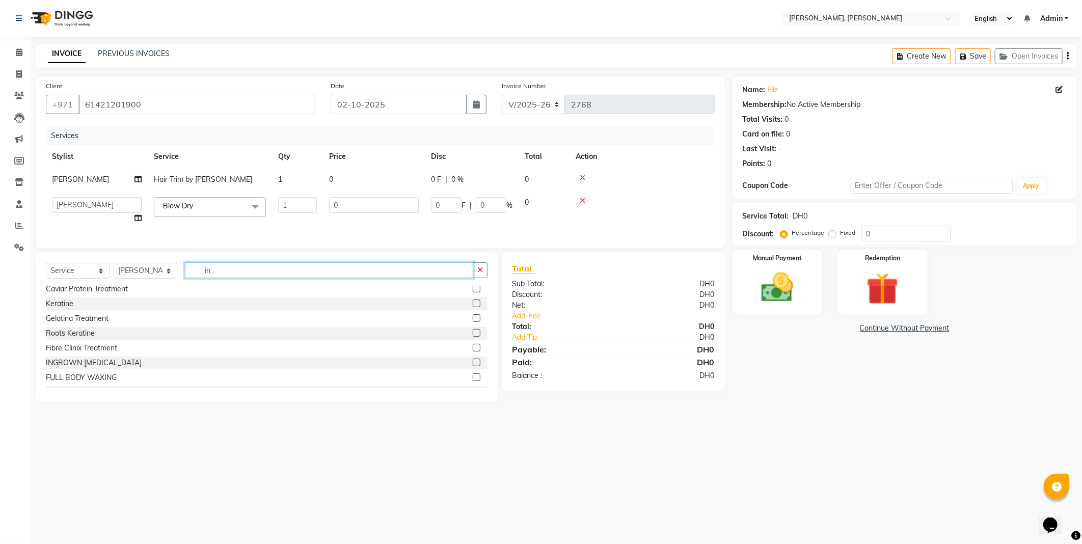
scroll to position [0, 0]
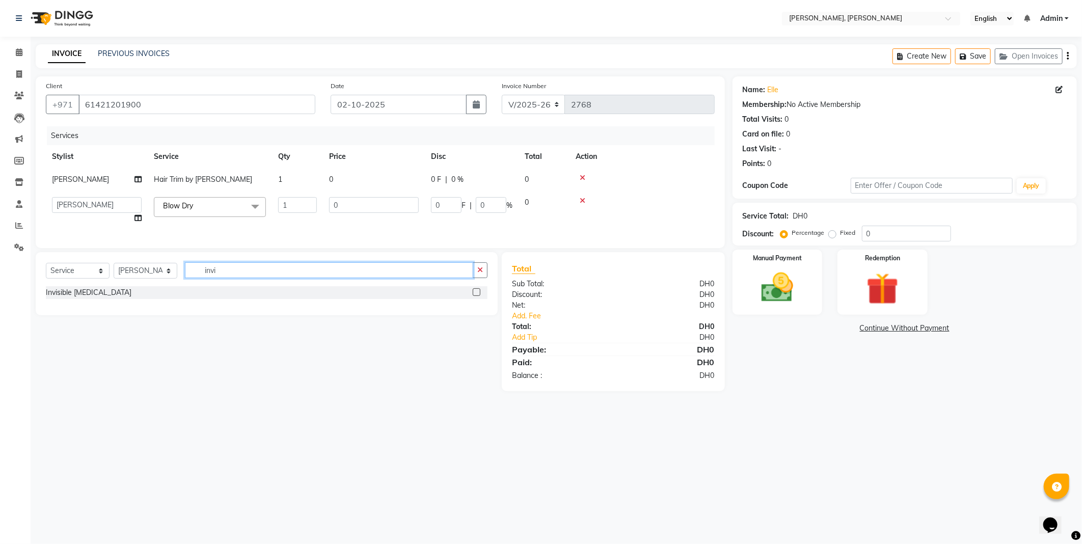
type input "invi"
click at [162, 299] on div "Invisible [MEDICAL_DATA]" at bounding box center [267, 292] width 442 height 13
click at [476, 296] on label at bounding box center [477, 292] width 8 height 8
click at [476, 296] on input "checkbox" at bounding box center [476, 292] width 7 height 7
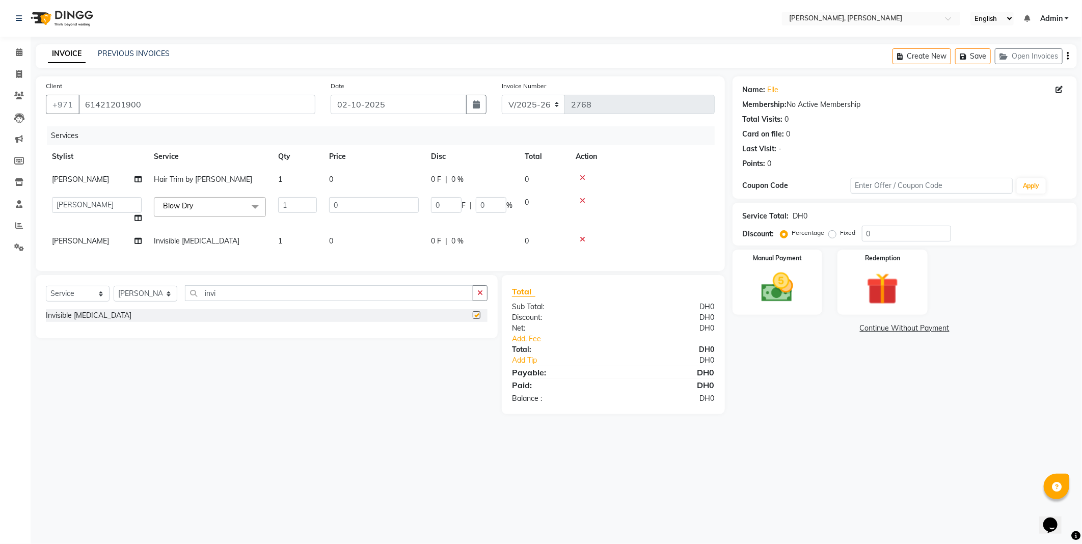
checkbox input "false"
click at [352, 245] on td "0" at bounding box center [374, 241] width 102 height 23
select select "59794"
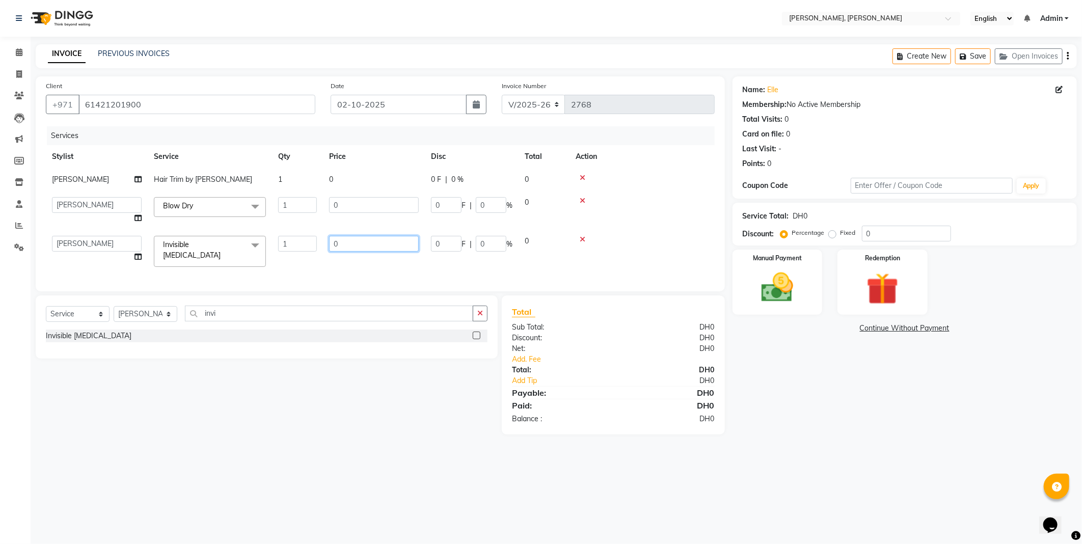
click at [379, 245] on input "0" at bounding box center [374, 244] width 90 height 16
type input "15"
click at [445, 480] on div "Select Location × [PERSON_NAME], Jw Marriott English ENGLISH Español العربية मर…" at bounding box center [541, 272] width 1082 height 544
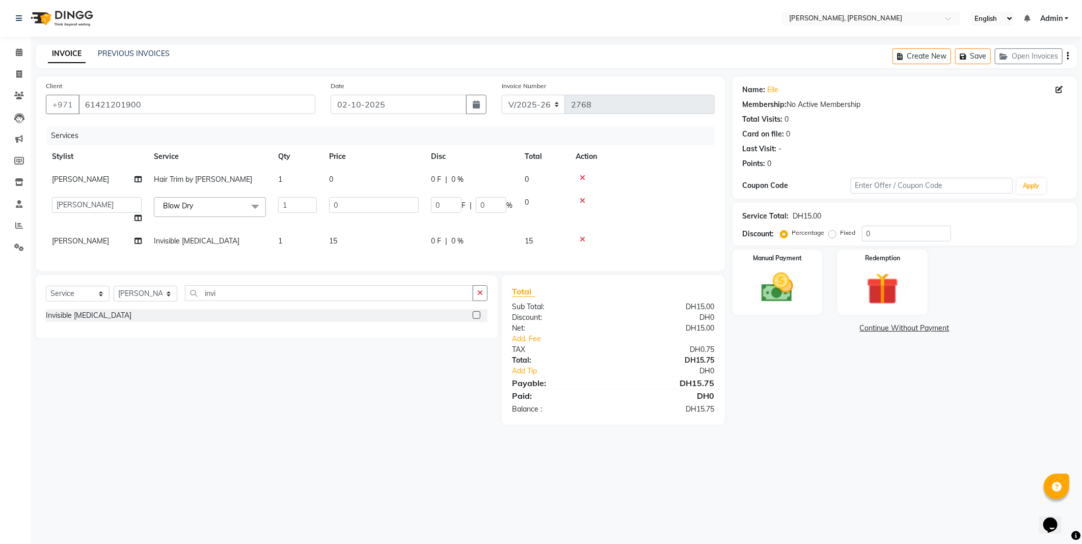
click at [298, 243] on td "1" at bounding box center [297, 241] width 51 height 23
select select "59794"
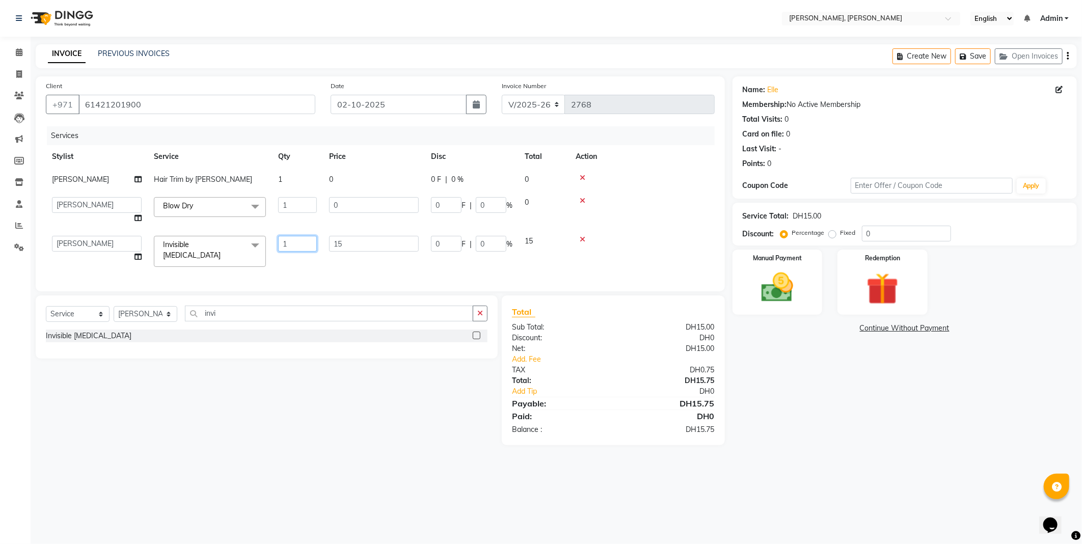
click at [301, 239] on input "1" at bounding box center [297, 244] width 39 height 16
type input "104"
click at [413, 488] on div "Select Location × [PERSON_NAME], Jw Marriott English ENGLISH Español العربية मर…" at bounding box center [541, 272] width 1082 height 544
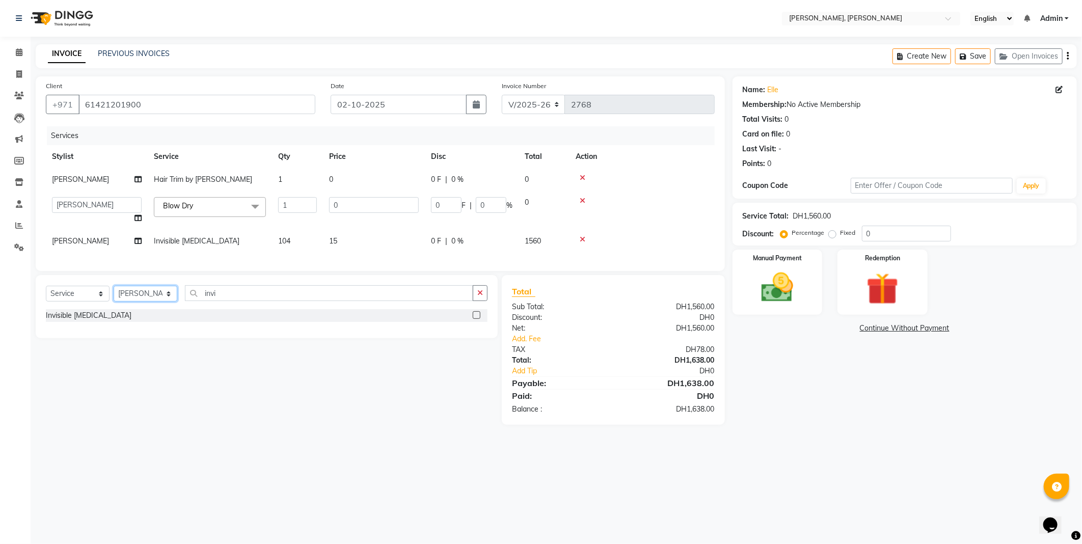
click at [156, 301] on select "Select Stylist [PERSON_NAME] [PERSON_NAME] ALYA [PERSON_NAME] AMRO [PERSON_NAME…" at bounding box center [146, 294] width 64 height 16
select select "59733"
click at [114, 294] on select "Select Stylist [PERSON_NAME] [PERSON_NAME] ALYA [PERSON_NAME] AMRO [PERSON_NAME…" at bounding box center [146, 294] width 64 height 16
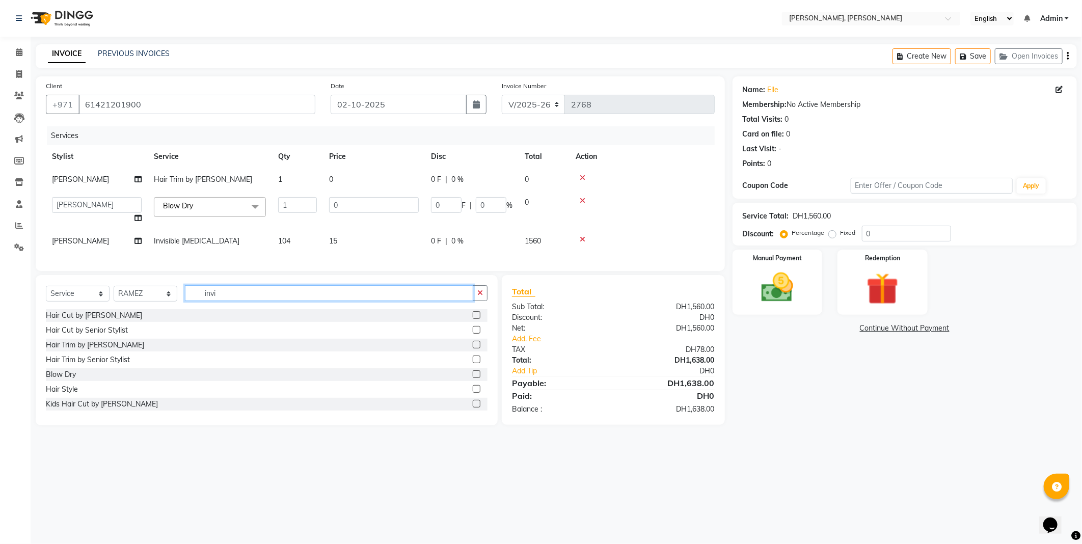
click at [261, 301] on input "invi" at bounding box center [329, 293] width 288 height 16
type input "invis"
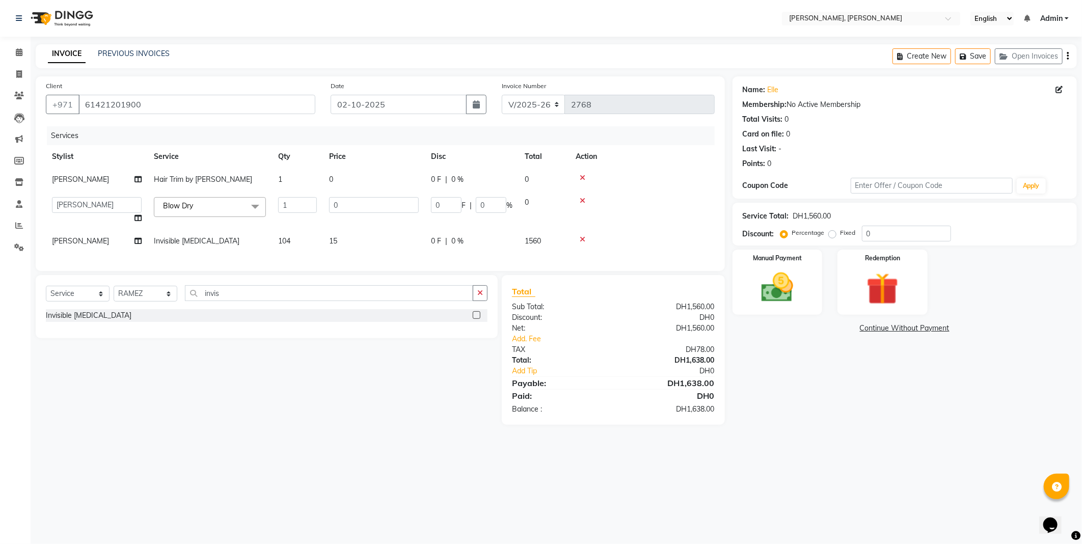
click at [155, 322] on div "Invisible [MEDICAL_DATA]" at bounding box center [267, 315] width 442 height 13
click at [224, 319] on div "Invisible [MEDICAL_DATA]" at bounding box center [267, 315] width 442 height 13
click at [478, 319] on label at bounding box center [477, 315] width 8 height 8
click at [478, 319] on input "checkbox" at bounding box center [476, 315] width 7 height 7
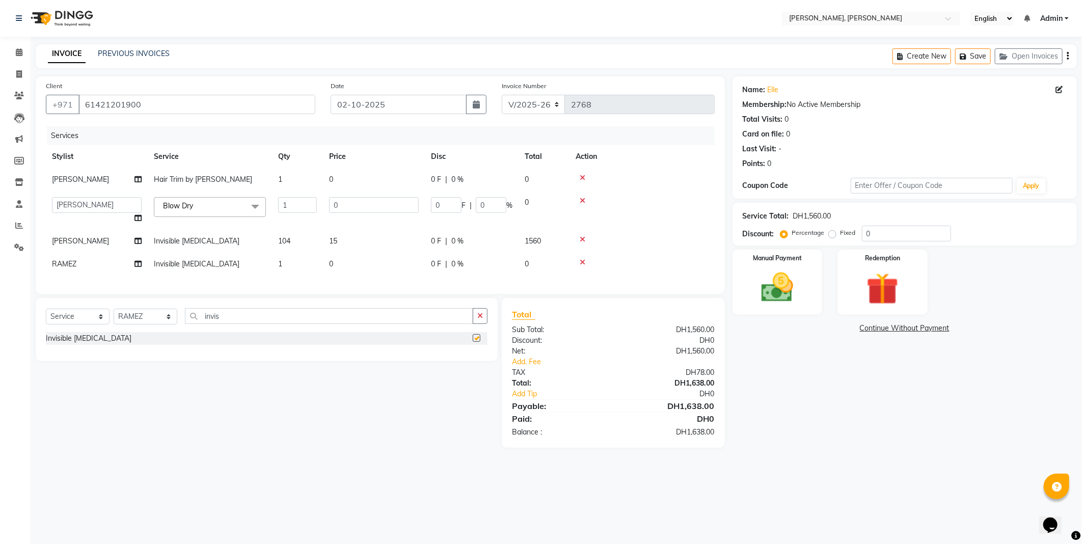
checkbox input "false"
click at [290, 268] on td "1" at bounding box center [297, 264] width 51 height 23
select select "59733"
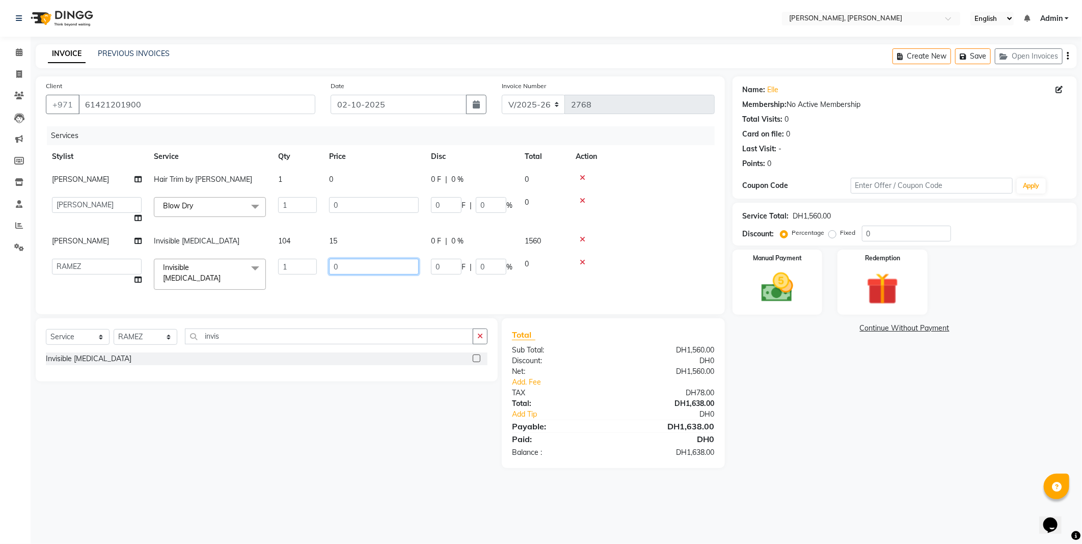
click at [352, 267] on input "0" at bounding box center [374, 267] width 90 height 16
type input "15"
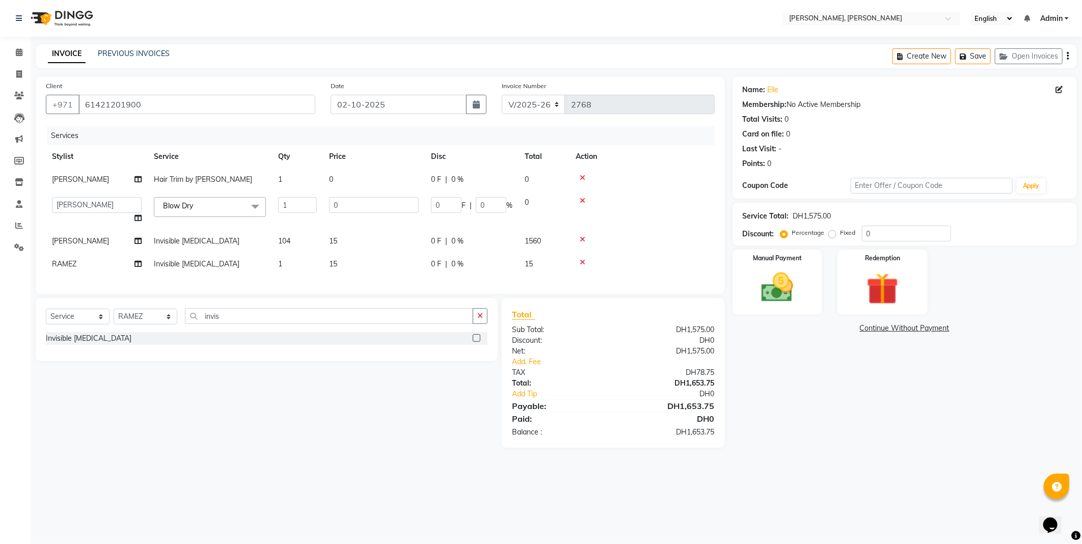
click at [294, 266] on td "1" at bounding box center [297, 264] width 51 height 23
select select "59733"
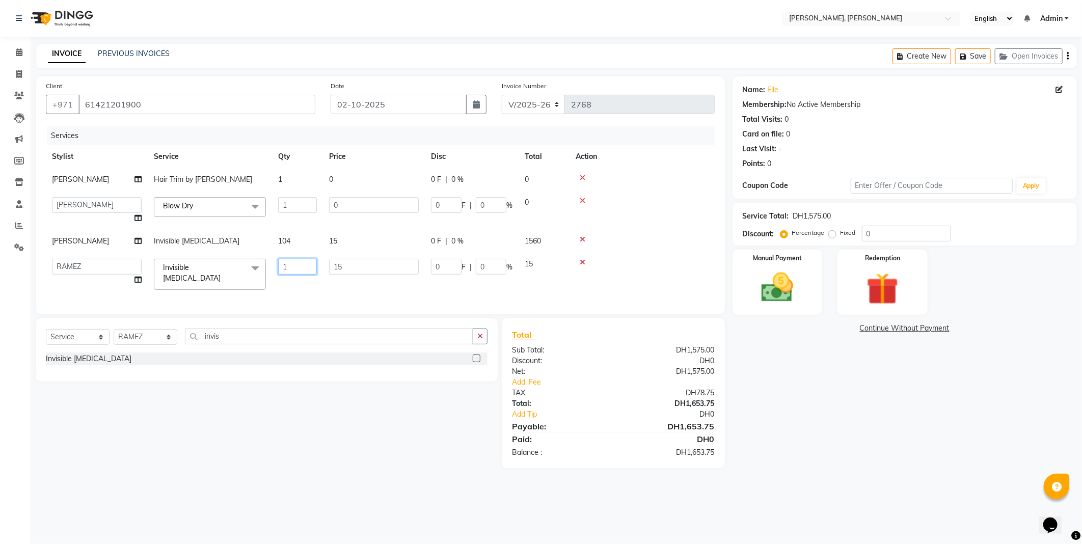
click at [296, 268] on input "1" at bounding box center [297, 267] width 39 height 16
type input "180"
click at [864, 482] on div "Select Location × [PERSON_NAME], Jw Marriott English ENGLISH Español العربية मर…" at bounding box center [541, 272] width 1082 height 544
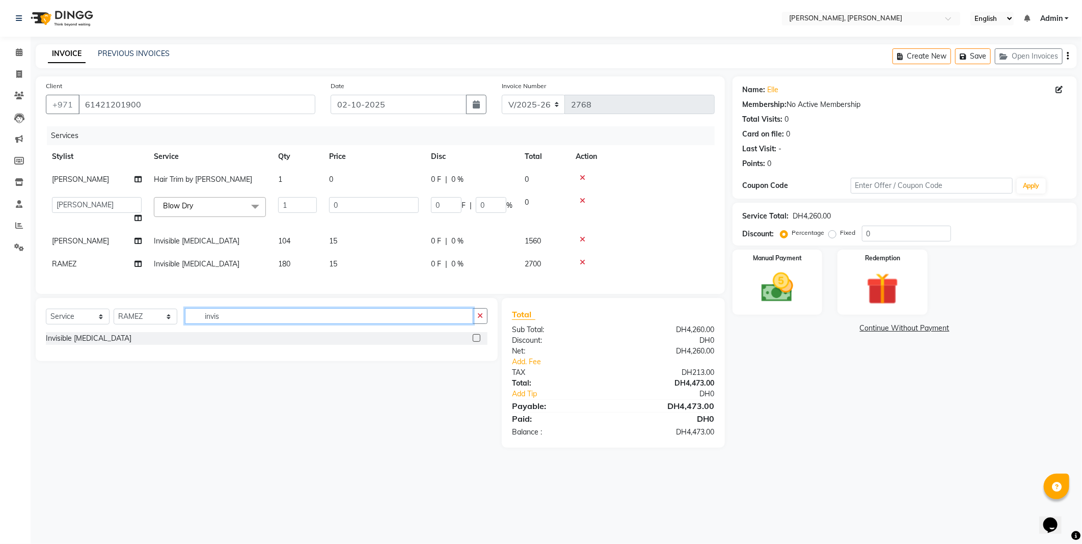
click at [245, 324] on input "invis" at bounding box center [329, 316] width 288 height 16
type input "i"
type input "t"
type input "lea"
click at [146, 345] on div "[PERSON_NAME] Treatment W" at bounding box center [267, 338] width 442 height 13
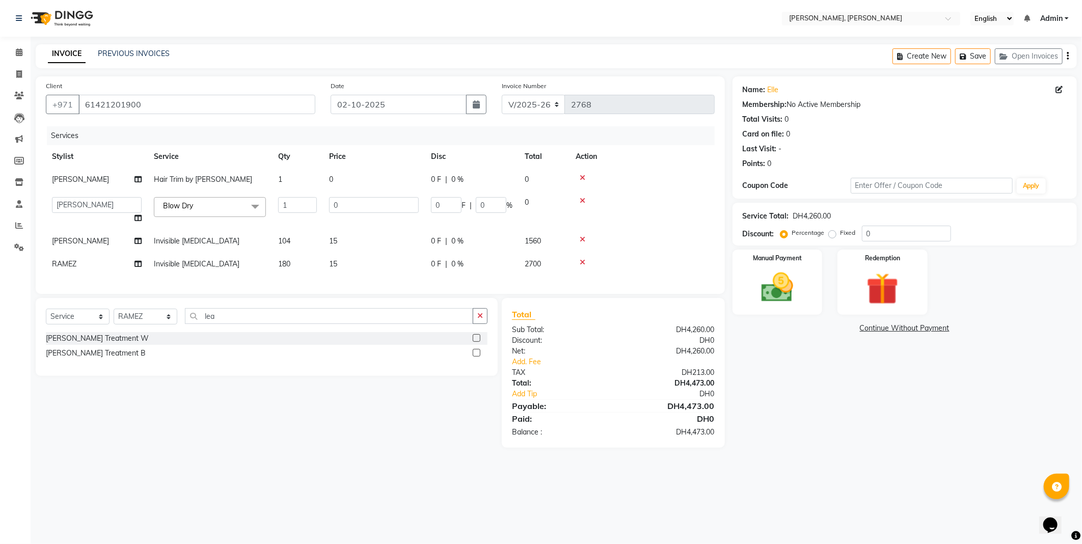
click at [478, 342] on label at bounding box center [477, 338] width 8 height 8
click at [478, 342] on input "checkbox" at bounding box center [476, 338] width 7 height 7
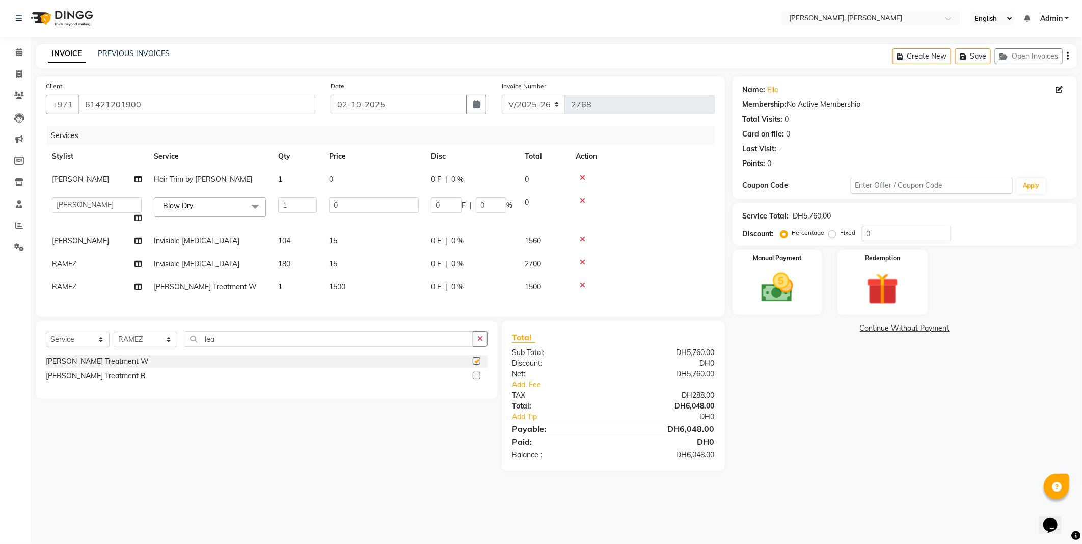
checkbox input "false"
click at [355, 286] on td "1500" at bounding box center [374, 287] width 102 height 23
select select "59733"
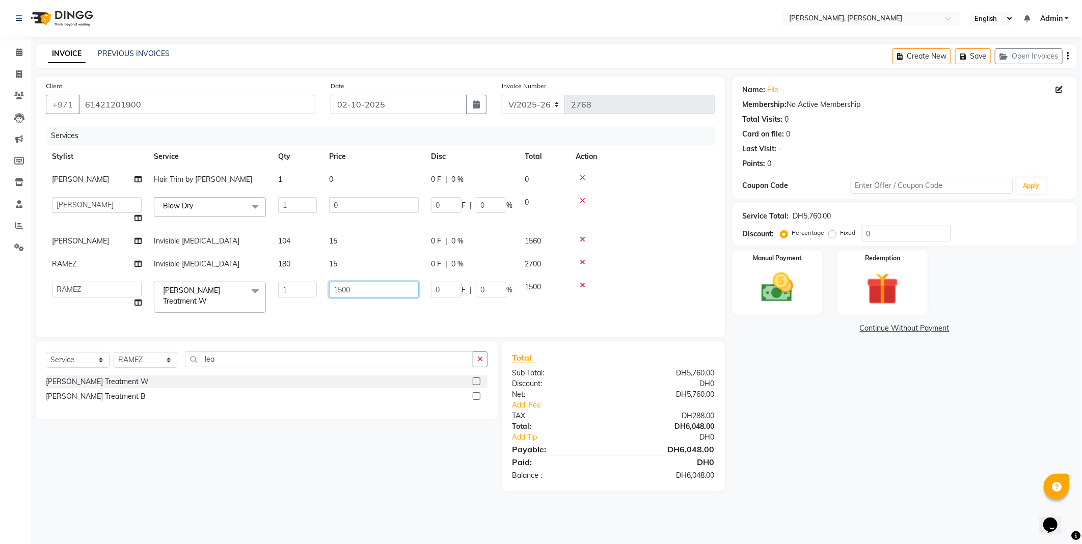
click at [367, 291] on input "1500" at bounding box center [374, 290] width 90 height 16
type input "1"
type input "0"
click at [820, 442] on div "Name: Elle Membership: No Active Membership Total Visits: 0 Card on file: 0 Las…" at bounding box center [908, 283] width 352 height 415
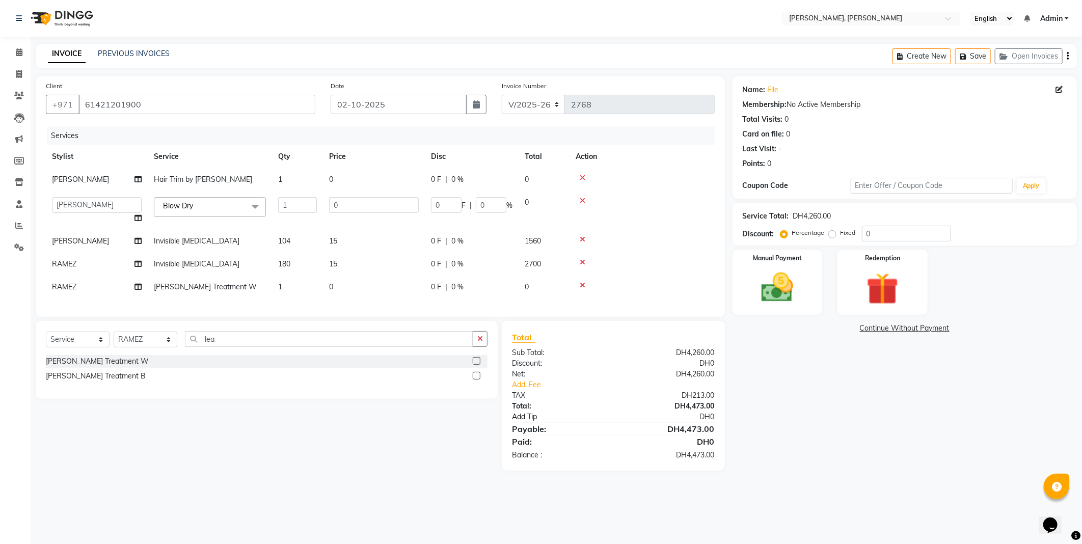
click at [529, 422] on link "Add Tip" at bounding box center [567, 416] width 127 height 11
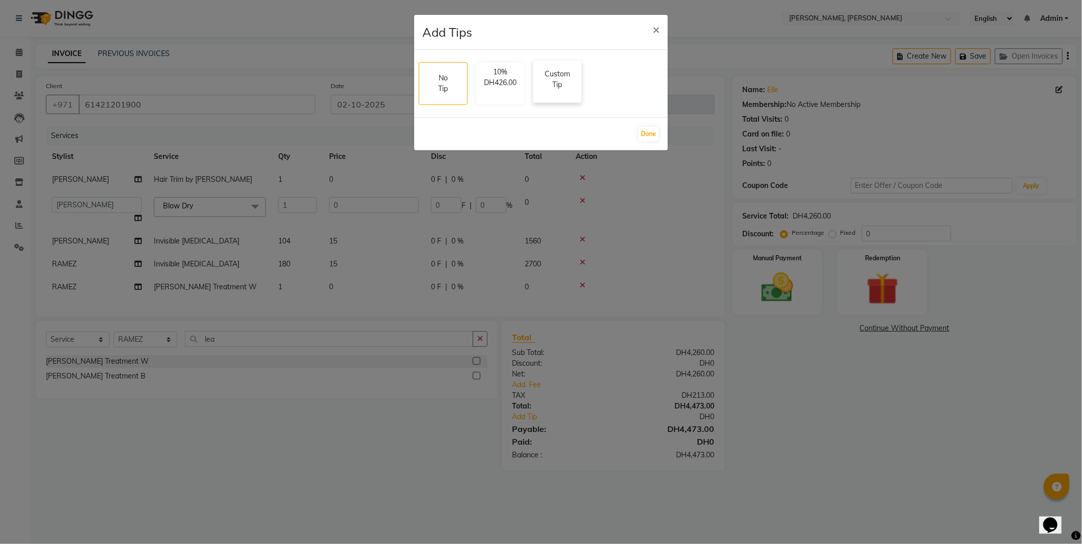
click at [552, 86] on p "Custom Tip" at bounding box center [557, 79] width 36 height 21
select select "59729"
select select "93336"
select select "59794"
select select "59733"
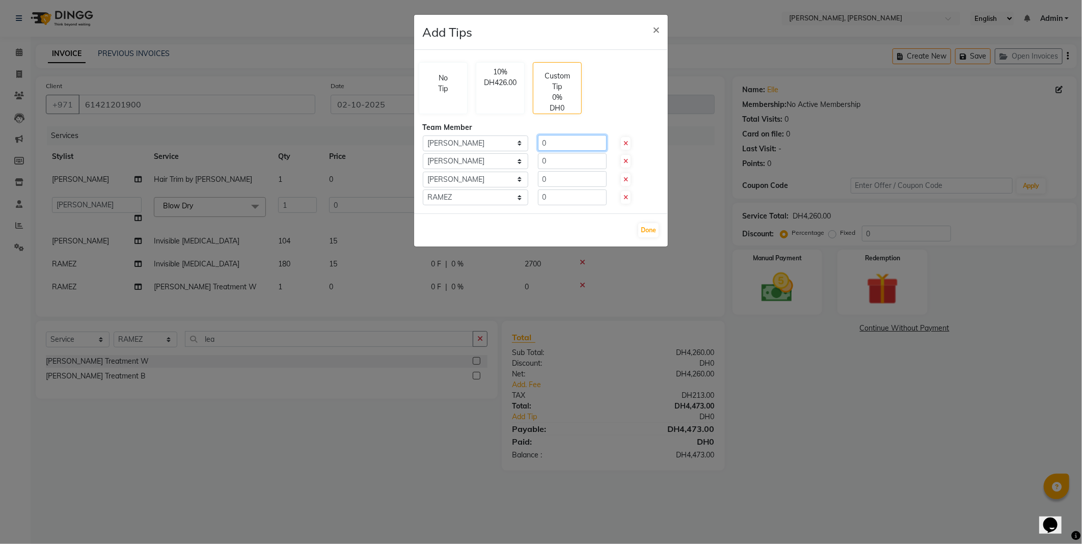
click at [566, 144] on input "0" at bounding box center [572, 143] width 69 height 16
type input "50"
click at [803, 405] on ngb-modal-window "Add Tips × No Tip 10% DH426.00 Custom Tip 1.17% DH50.00 Team Member Select [PER…" at bounding box center [541, 272] width 1082 height 544
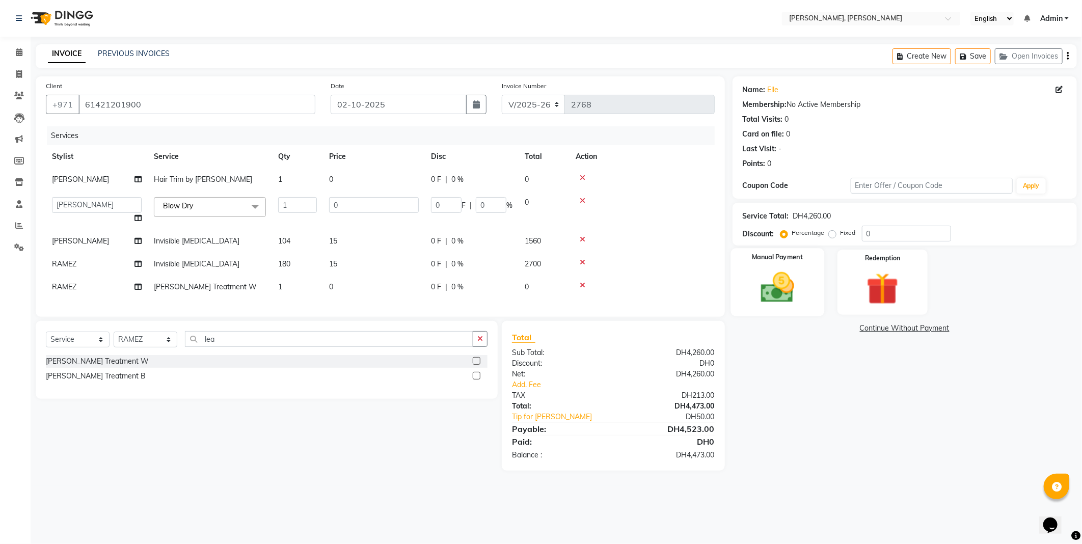
click at [783, 283] on img at bounding box center [777, 287] width 54 height 39
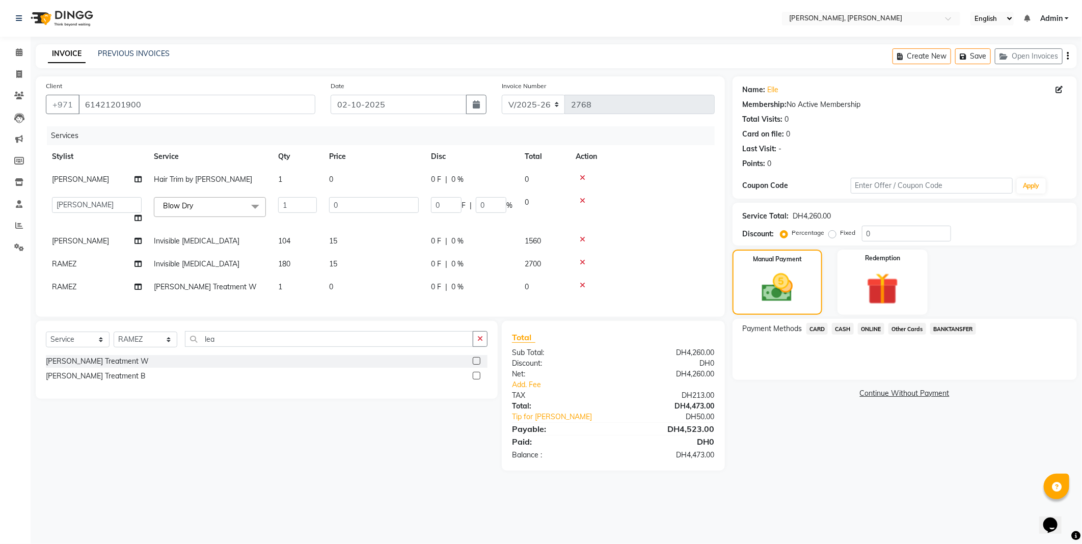
click at [816, 328] on span "CARD" at bounding box center [817, 329] width 22 height 12
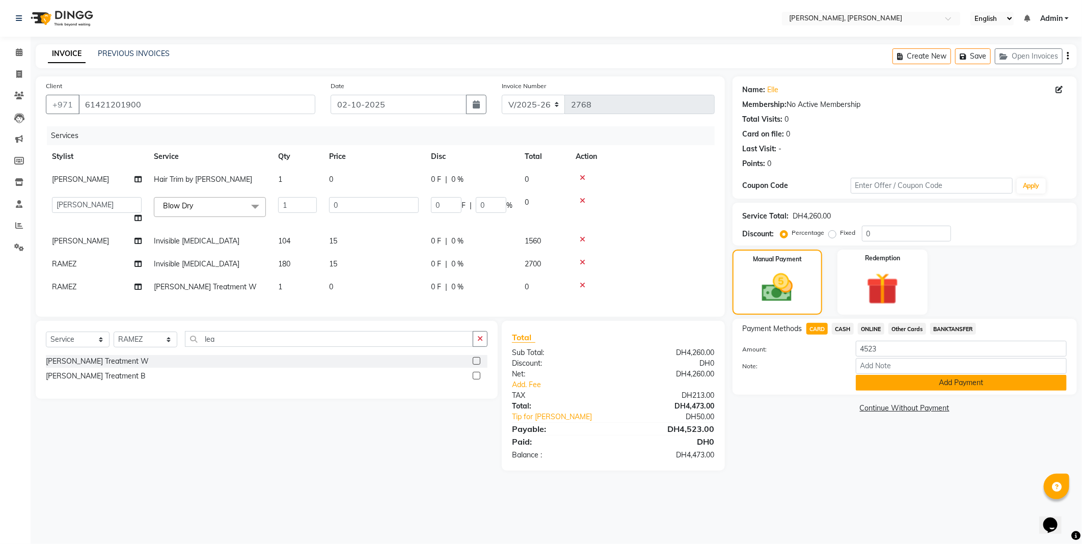
click at [880, 390] on button "Add Payment" at bounding box center [961, 383] width 211 height 16
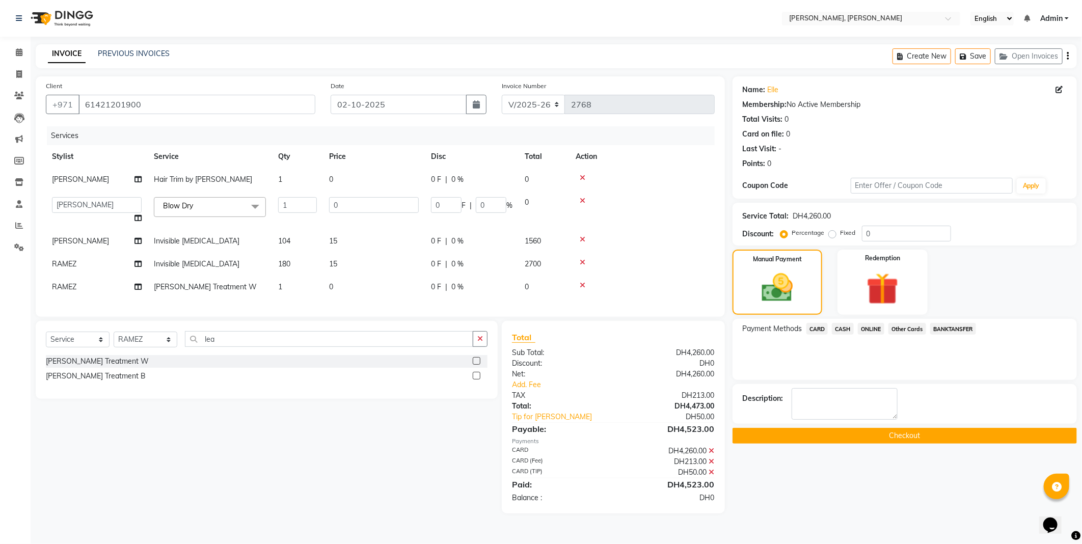
click at [821, 442] on button "Checkout" at bounding box center [904, 436] width 344 height 16
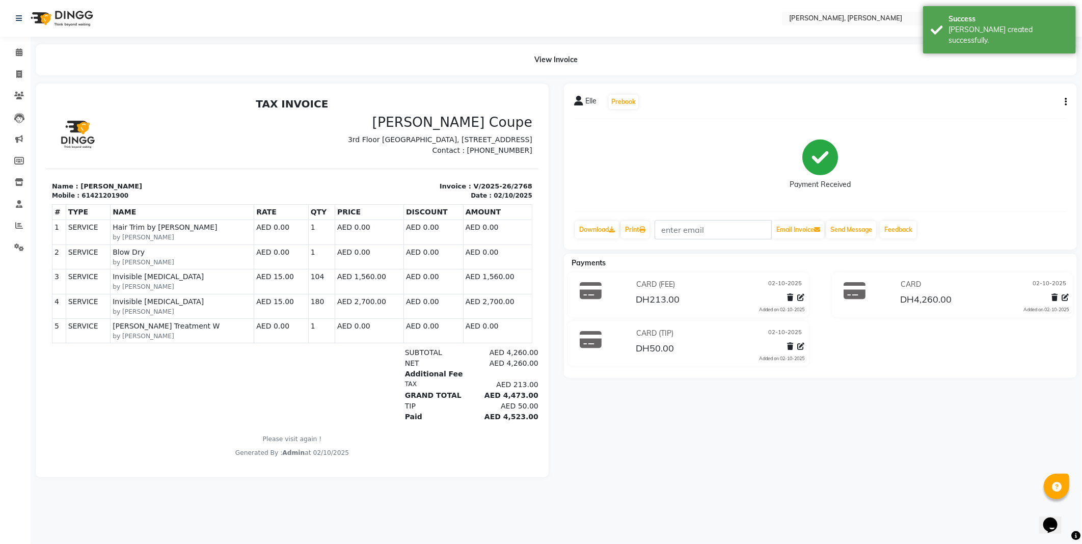
click at [959, 19] on div "Success" at bounding box center [1008, 19] width 120 height 11
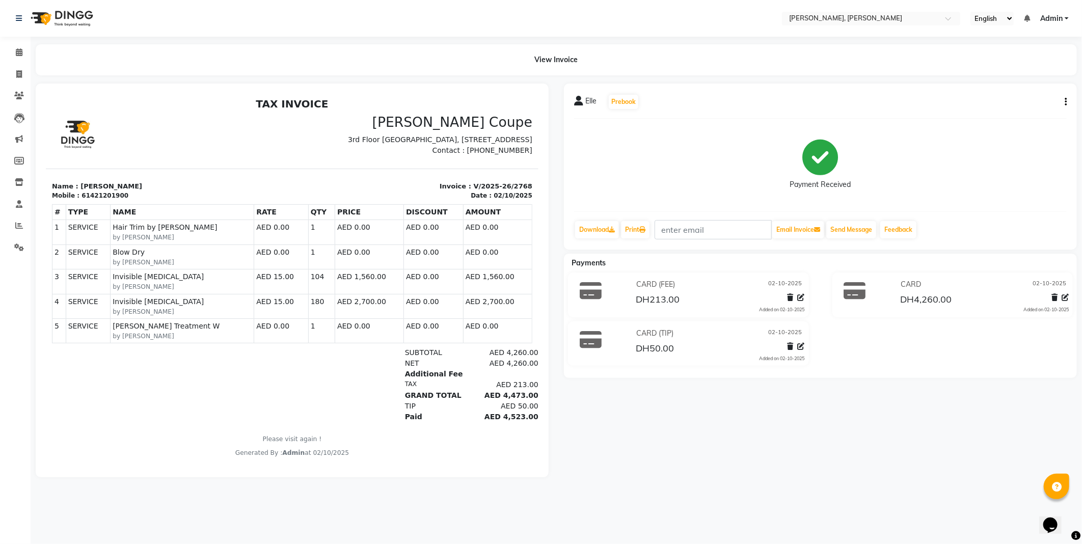
click at [694, 33] on nav "Select Location × [PERSON_NAME], Jw Marriott English ENGLISH Español العربية मर…" at bounding box center [541, 18] width 1082 height 37
click at [18, 52] on icon at bounding box center [19, 52] width 7 height 8
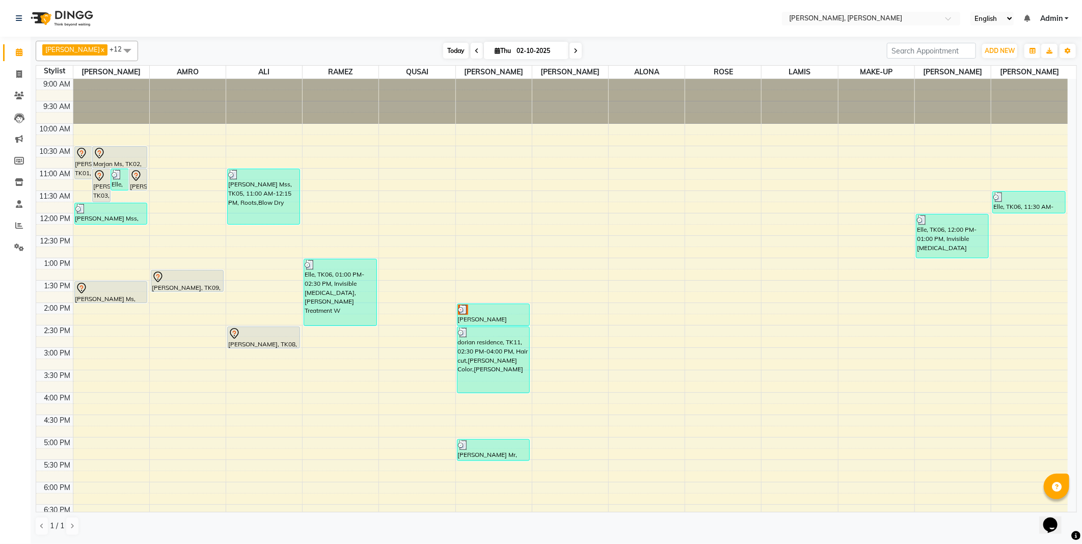
click at [443, 51] on span "Today" at bounding box center [455, 51] width 25 height 16
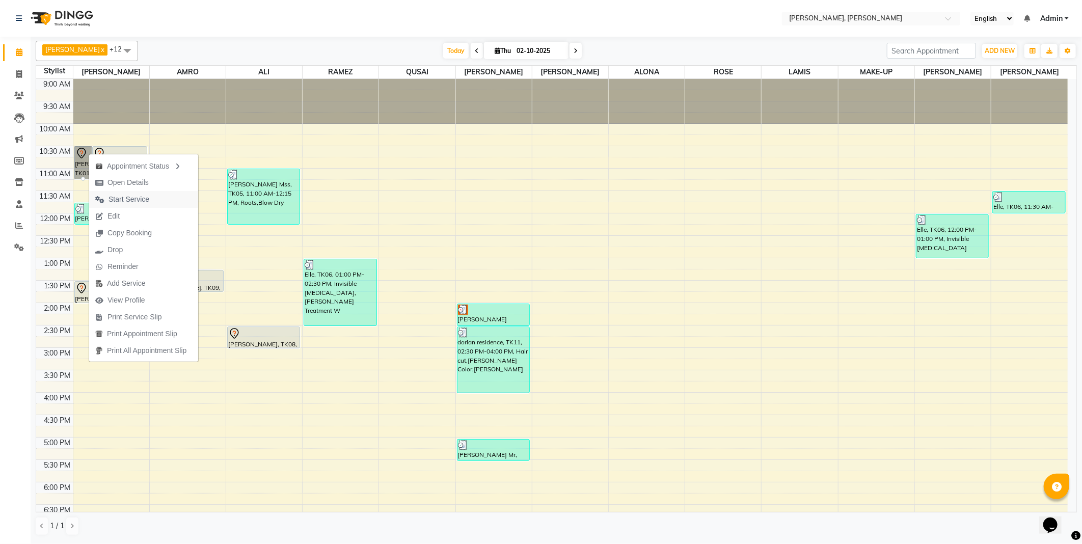
click at [159, 198] on button "Start Service" at bounding box center [143, 199] width 109 height 17
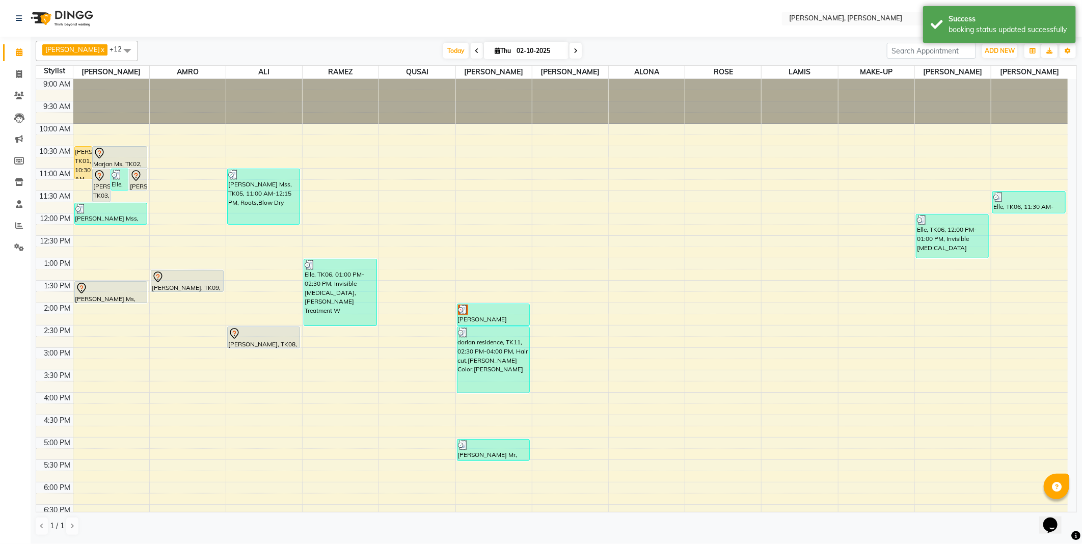
click at [83, 171] on div "[PERSON_NAME], TK01, 10:30 AM-11:15 AM, Roots" at bounding box center [83, 163] width 17 height 32
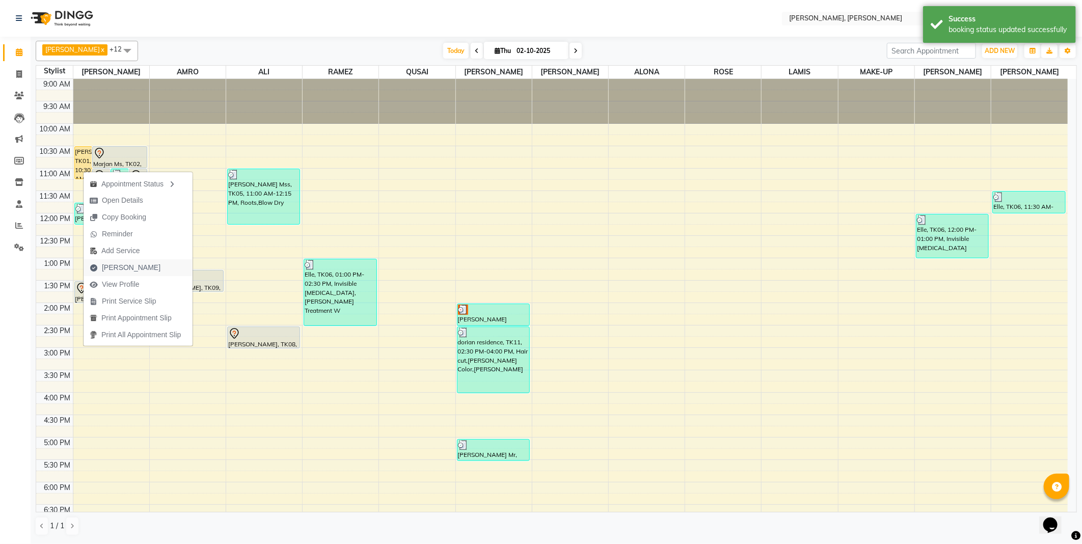
click at [126, 267] on span "[PERSON_NAME]" at bounding box center [131, 267] width 59 height 11
select select "service"
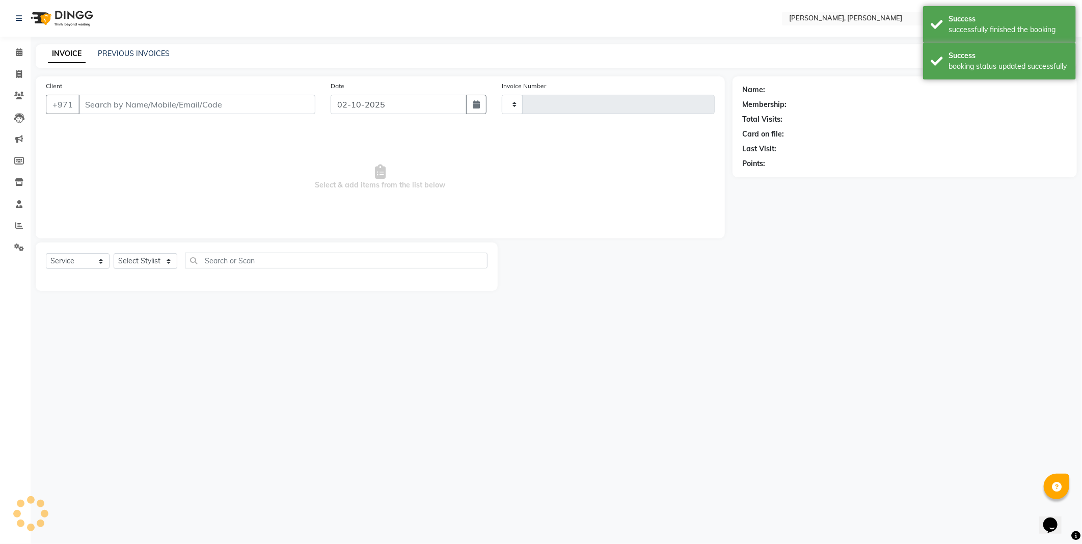
type input "2769"
select select "7142"
type input "508449640"
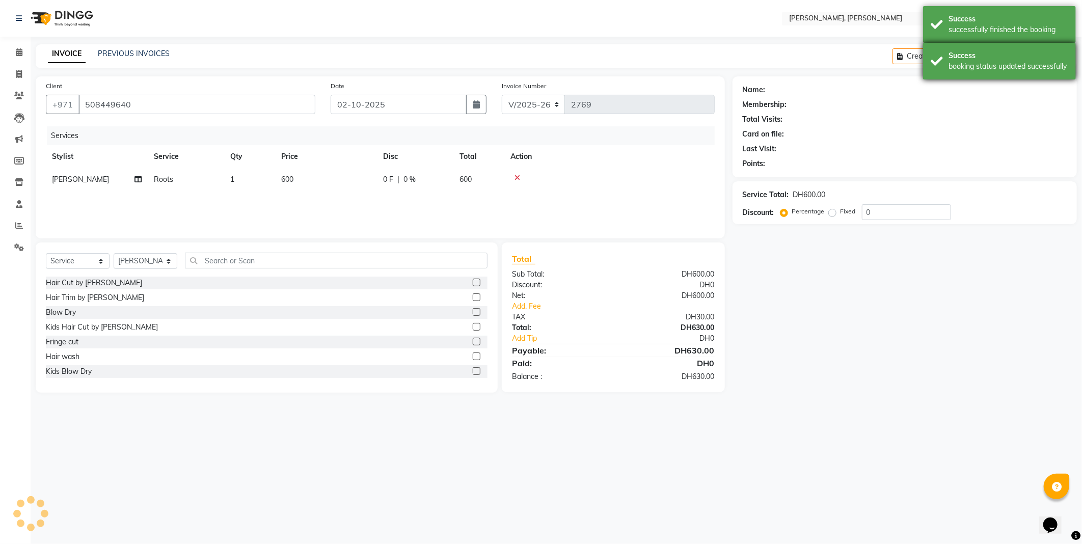
click at [970, 64] on div "booking status updated successfully" at bounding box center [1008, 66] width 120 height 11
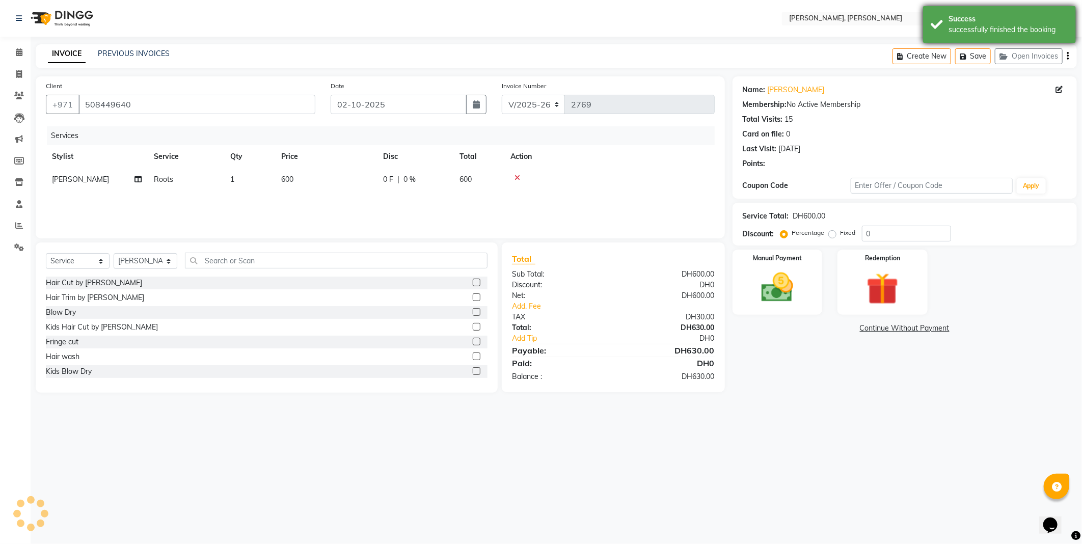
click at [992, 22] on div "Success" at bounding box center [1008, 19] width 120 height 11
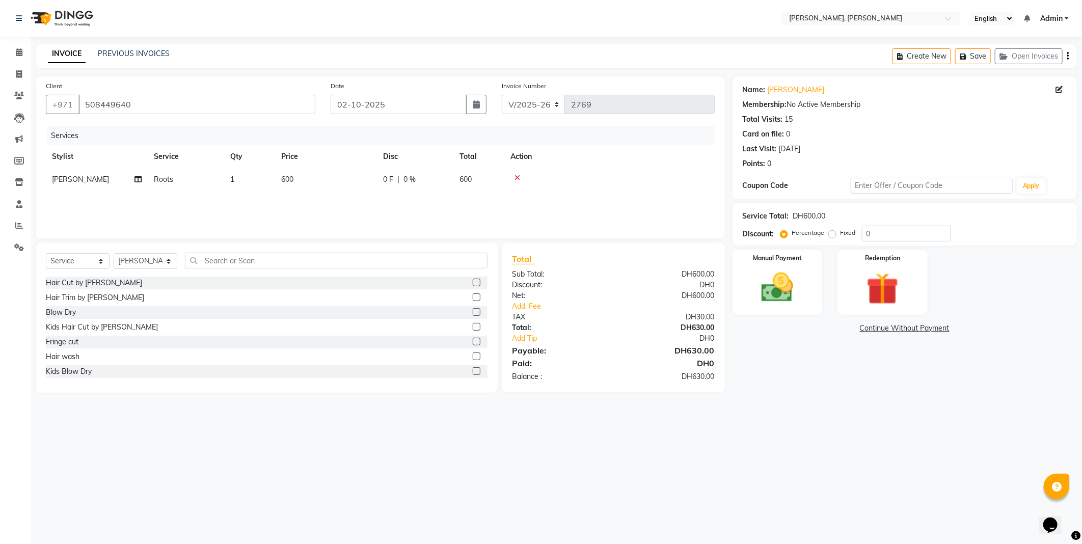
click at [618, 31] on nav "Select Location × [PERSON_NAME], Jw Marriott English ENGLISH Español العربية मर…" at bounding box center [541, 18] width 1082 height 37
click at [163, 263] on select "Select Stylist [PERSON_NAME] [PERSON_NAME] ALYA [PERSON_NAME] AMRO [PERSON_NAME…" at bounding box center [146, 261] width 64 height 16
select select "59741"
click at [114, 254] on select "Select Stylist [PERSON_NAME] [PERSON_NAME] ALYA [PERSON_NAME] AMRO [PERSON_NAME…" at bounding box center [146, 261] width 64 height 16
click at [473, 342] on label at bounding box center [477, 342] width 8 height 8
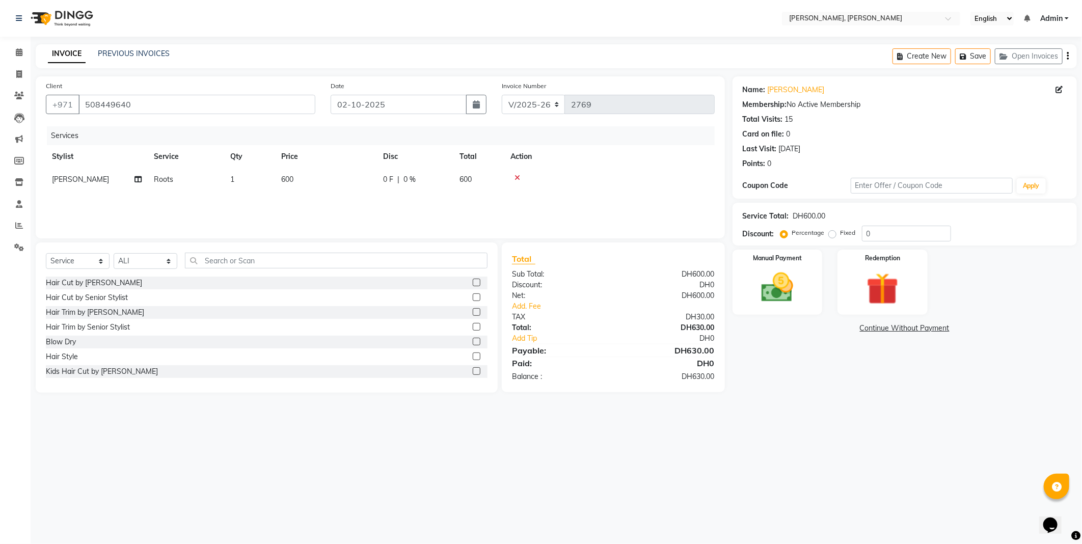
click at [473, 342] on input "checkbox" at bounding box center [476, 342] width 7 height 7
checkbox input "false"
click at [312, 204] on td "200" at bounding box center [326, 202] width 102 height 23
select select "59741"
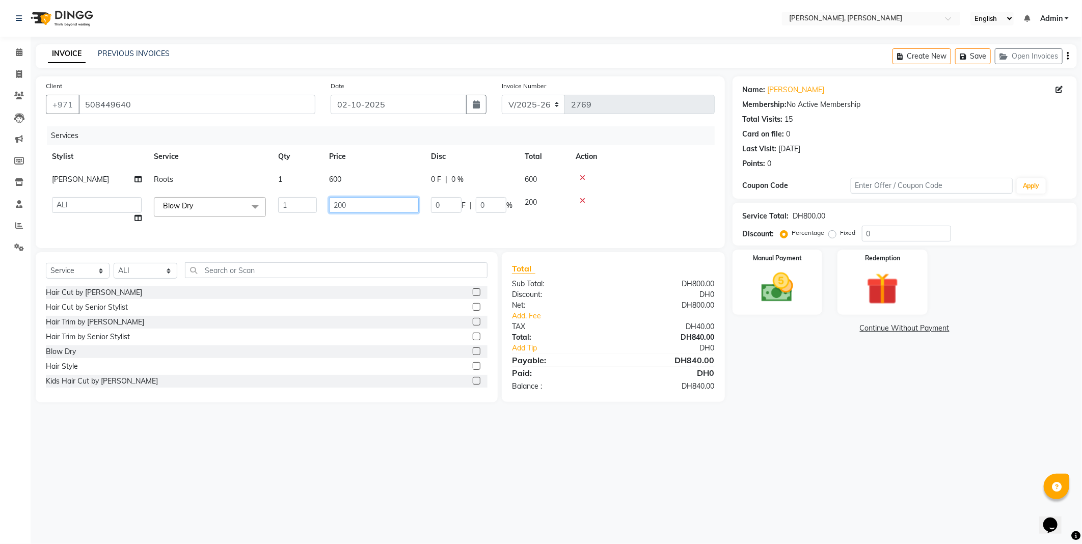
click at [364, 207] on input "200" at bounding box center [374, 205] width 90 height 16
type input "2"
type input "0"
click at [431, 466] on div "Select Location × [PERSON_NAME], Jw Marriott English ENGLISH Español العربية मर…" at bounding box center [541, 272] width 1082 height 544
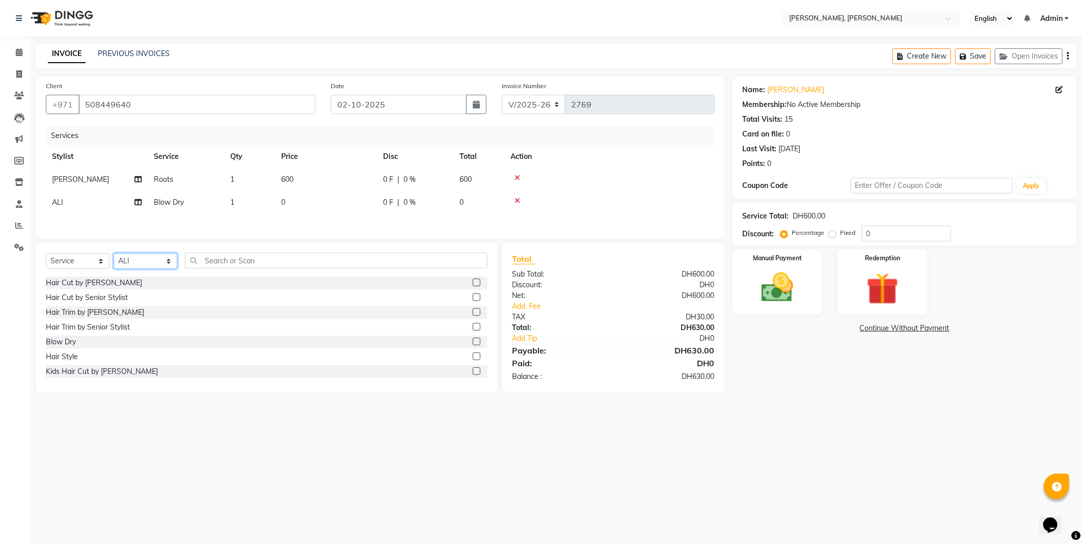
click at [155, 263] on select "Select Stylist [PERSON_NAME] [PERSON_NAME] ALYA [PERSON_NAME] AMRO [PERSON_NAME…" at bounding box center [146, 261] width 64 height 16
select select "59794"
click at [114, 256] on select "Select Stylist [PERSON_NAME] [PERSON_NAME] ALYA [PERSON_NAME] AMRO [PERSON_NAME…" at bounding box center [146, 261] width 64 height 16
click at [258, 258] on input "text" at bounding box center [336, 261] width 303 height 16
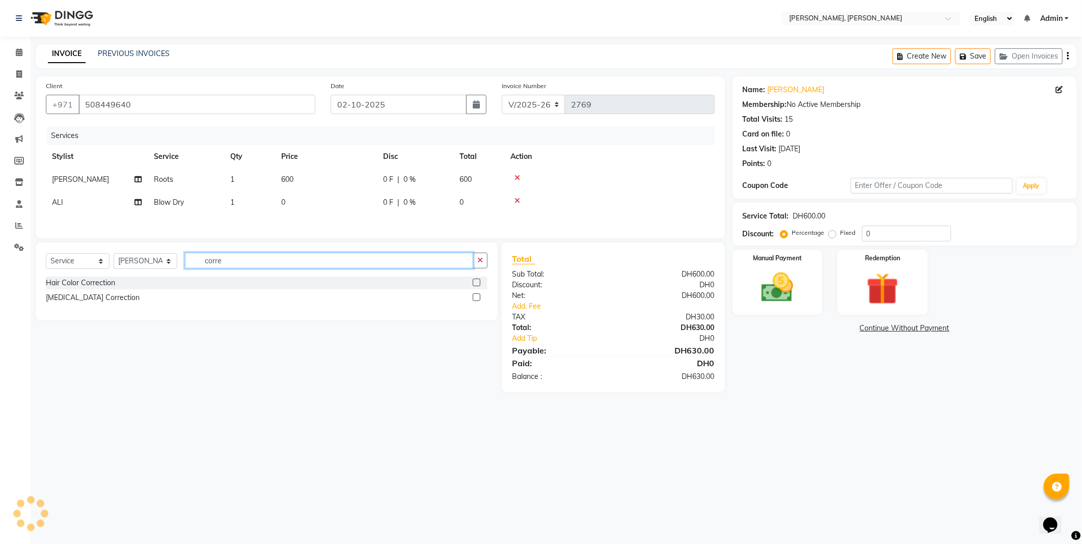
type input "corre"
click at [145, 301] on div "[MEDICAL_DATA] Correction" at bounding box center [267, 297] width 442 height 13
click at [476, 299] on label at bounding box center [477, 297] width 8 height 8
click at [476, 299] on input "checkbox" at bounding box center [476, 297] width 7 height 7
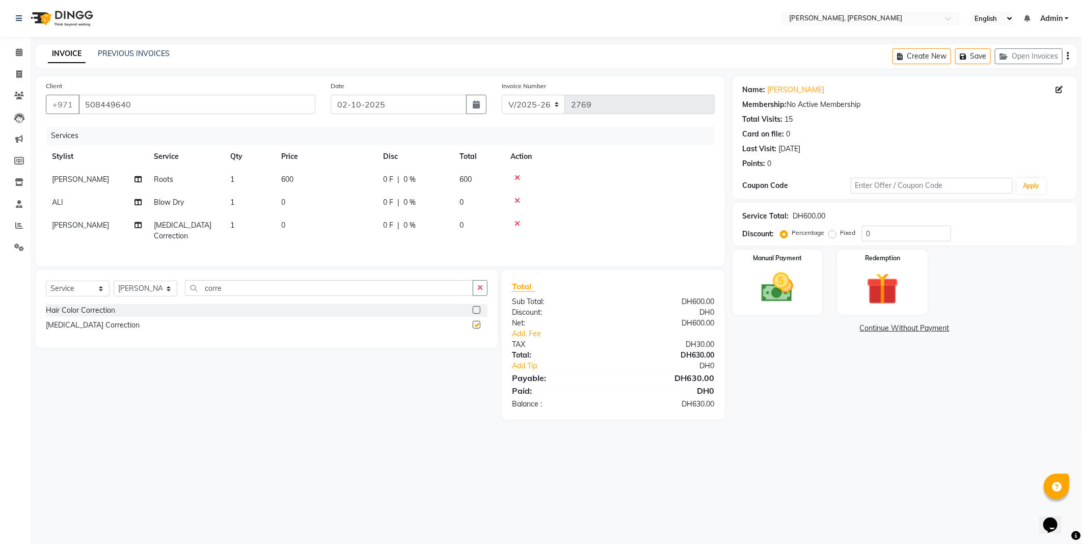
checkbox input "false"
click at [258, 296] on input "corre" at bounding box center [329, 288] width 288 height 16
type input "c"
type input "invi"
click at [473, 314] on label at bounding box center [477, 310] width 8 height 8
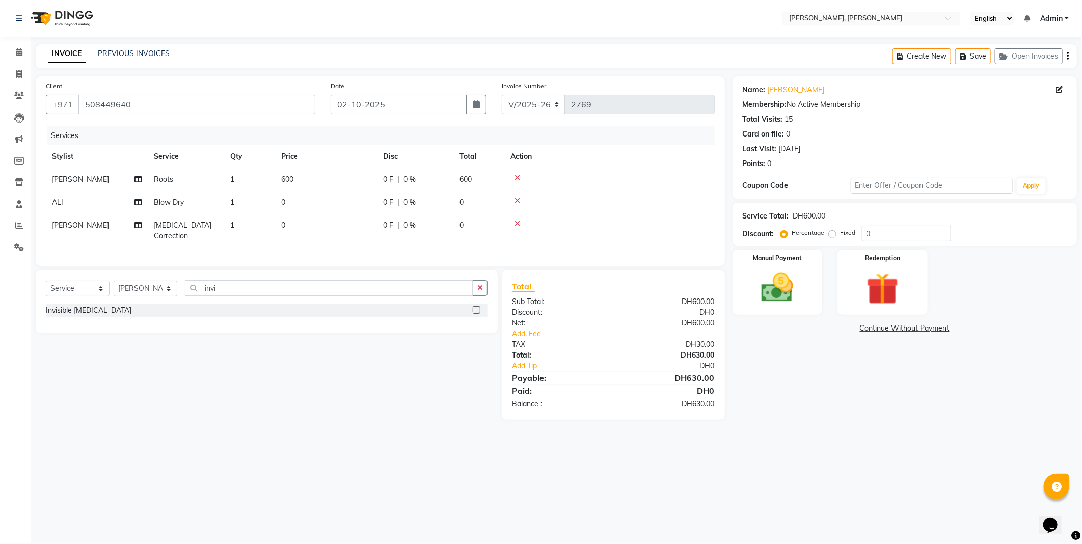
click at [473, 314] on input "checkbox" at bounding box center [476, 310] width 7 height 7
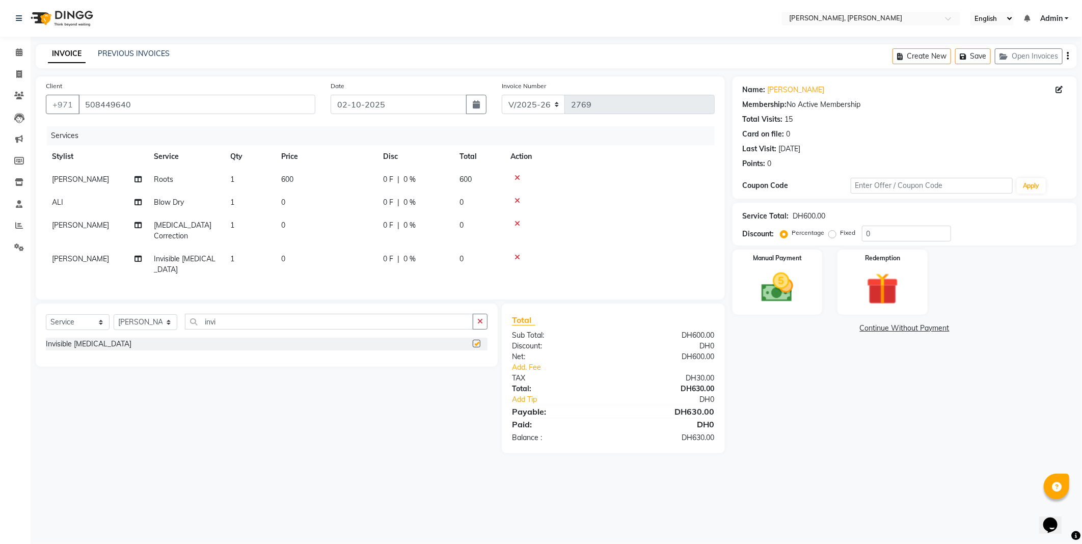
checkbox input "false"
click at [516, 223] on icon at bounding box center [517, 223] width 6 height 7
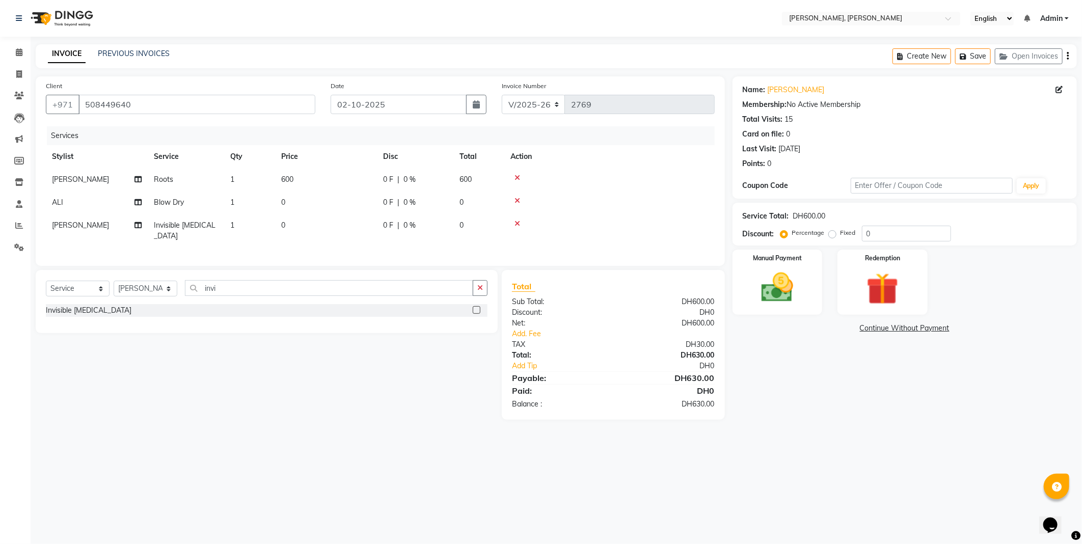
click at [292, 231] on td "0" at bounding box center [326, 231] width 102 height 34
select select "59794"
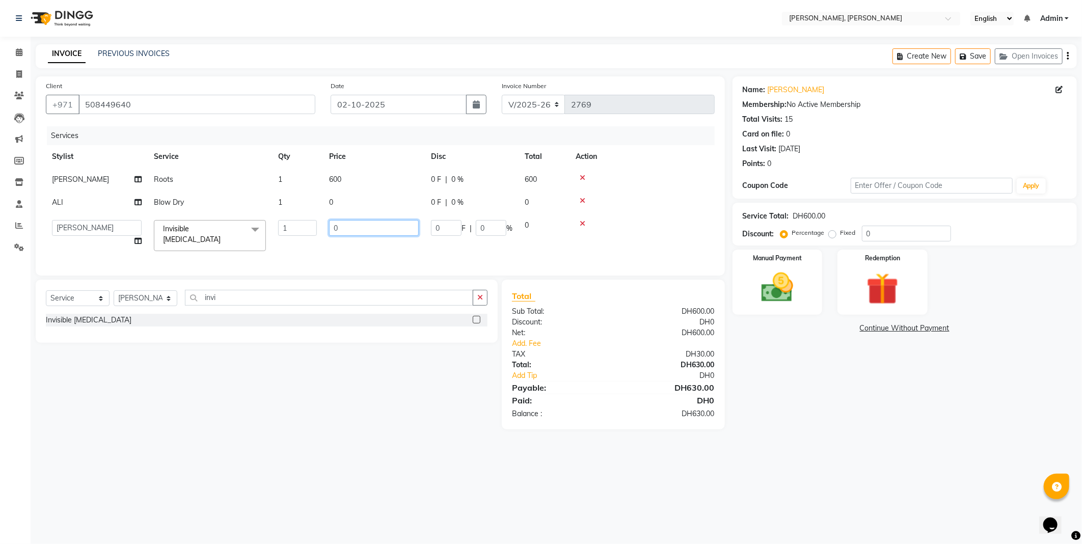
click at [355, 230] on input "0" at bounding box center [374, 228] width 90 height 16
type input "45"
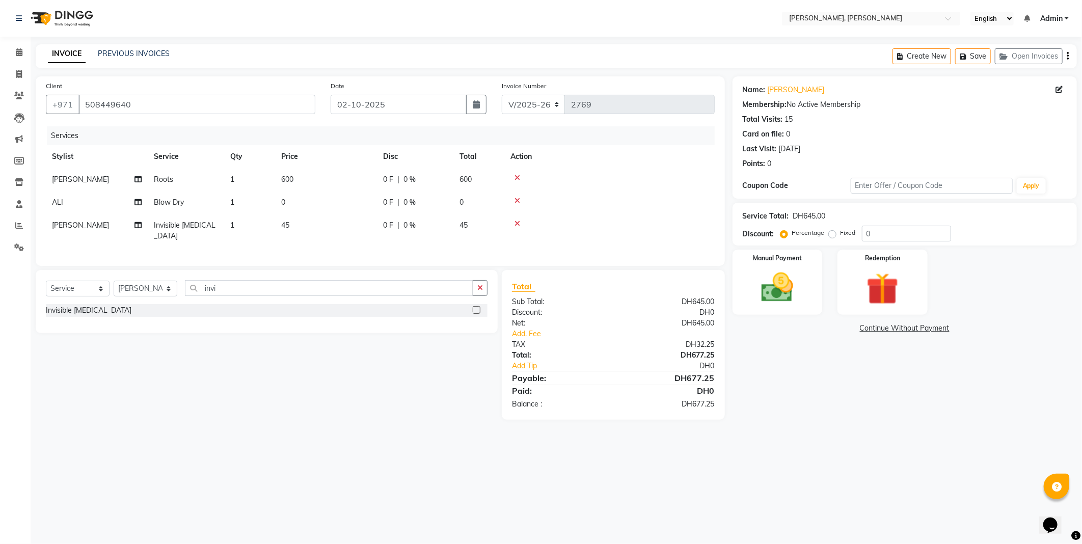
click at [310, 226] on td "45" at bounding box center [326, 231] width 102 height 34
select select "59794"
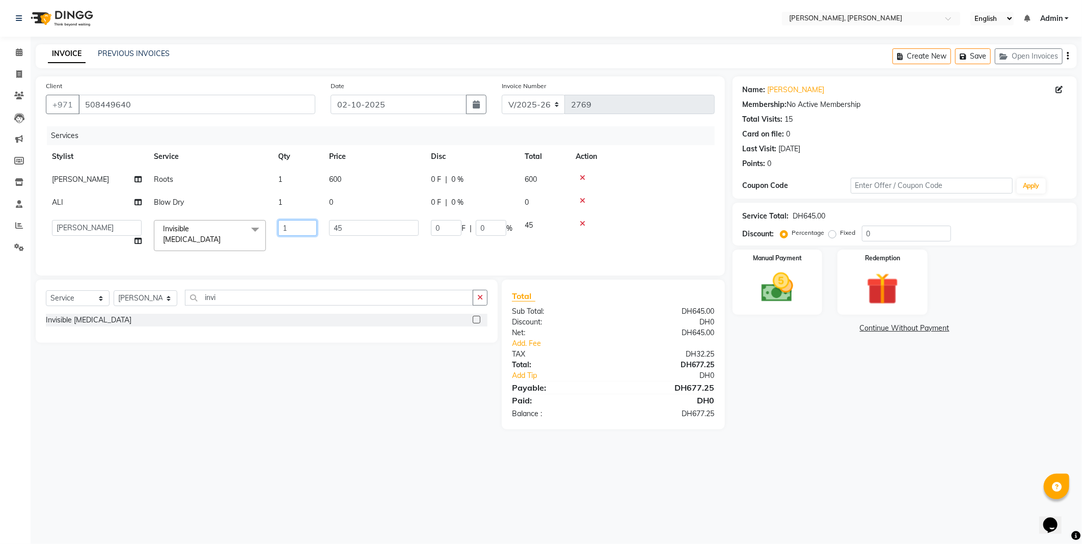
click at [289, 227] on input "1" at bounding box center [297, 228] width 39 height 16
type input "125"
click at [811, 445] on div "Select Location × [PERSON_NAME], Jw Marriott English ENGLISH Español العربية मर…" at bounding box center [541, 272] width 1082 height 544
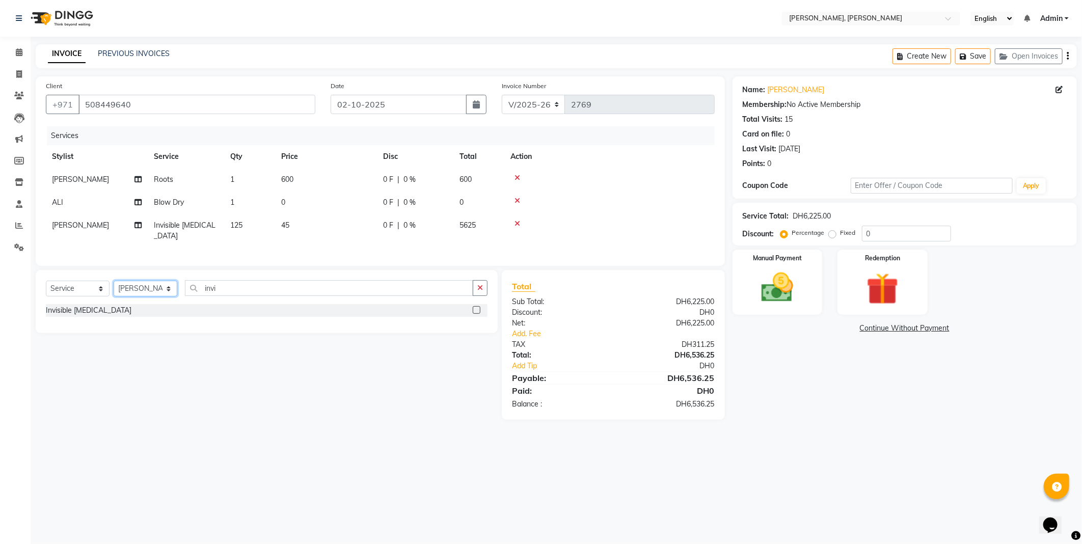
click at [155, 296] on select "Select Stylist [PERSON_NAME] [PERSON_NAME] ALYA [PERSON_NAME] AMRO [PERSON_NAME…" at bounding box center [146, 289] width 64 height 16
select select "59740"
click at [114, 289] on select "Select Stylist [PERSON_NAME] [PERSON_NAME] ALYA [PERSON_NAME] AMRO [PERSON_NAME…" at bounding box center [146, 289] width 64 height 16
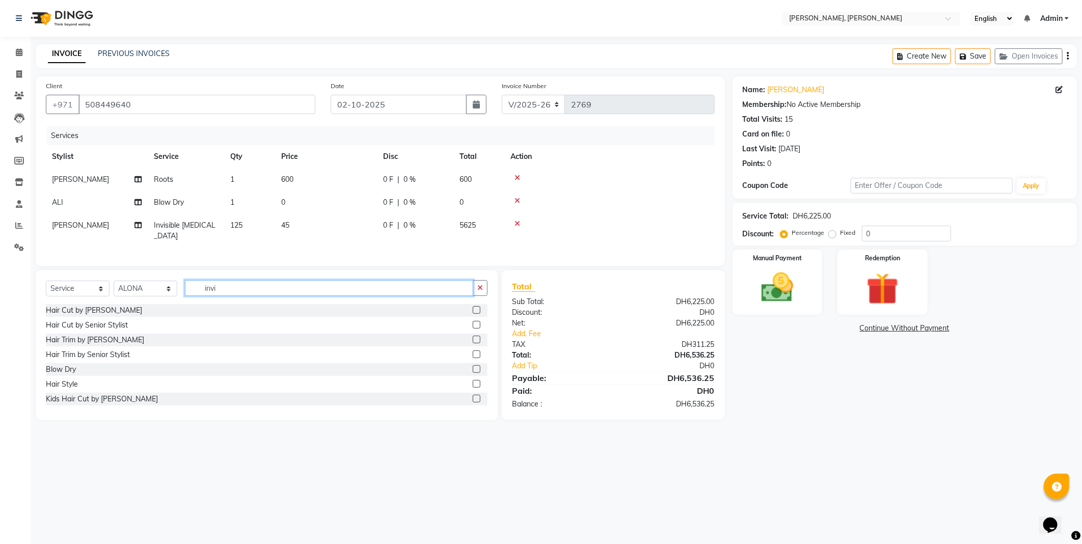
click at [243, 293] on input "invi" at bounding box center [329, 288] width 288 height 16
type input "i"
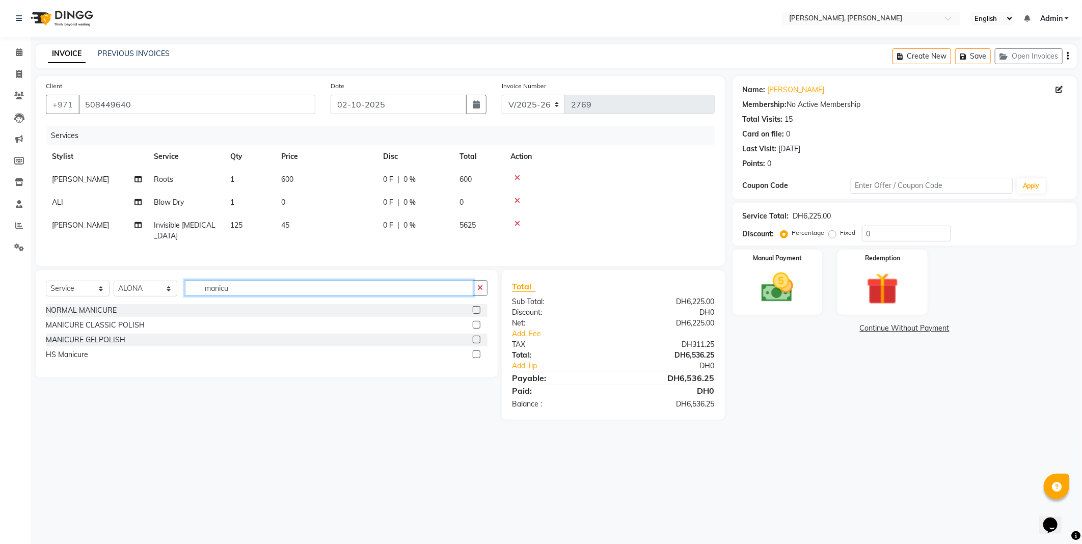
type input "manicu"
click at [474, 328] on label at bounding box center [477, 325] width 8 height 8
click at [474, 328] on input "checkbox" at bounding box center [476, 325] width 7 height 7
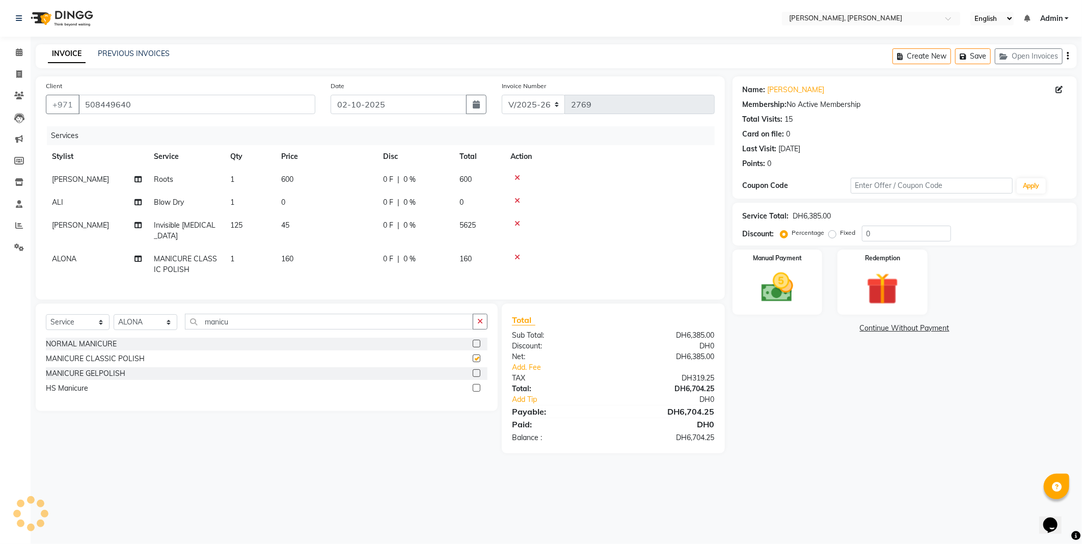
checkbox input "false"
click at [257, 330] on input "manicu" at bounding box center [329, 322] width 288 height 16
click at [161, 326] on select "Select Stylist [PERSON_NAME] [PERSON_NAME] ALYA [PERSON_NAME] AMRO [PERSON_NAME…" at bounding box center [146, 322] width 64 height 16
select select "67168"
click at [114, 323] on select "Select Stylist [PERSON_NAME] [PERSON_NAME] ALYA [PERSON_NAME] AMRO [PERSON_NAME…" at bounding box center [146, 322] width 64 height 16
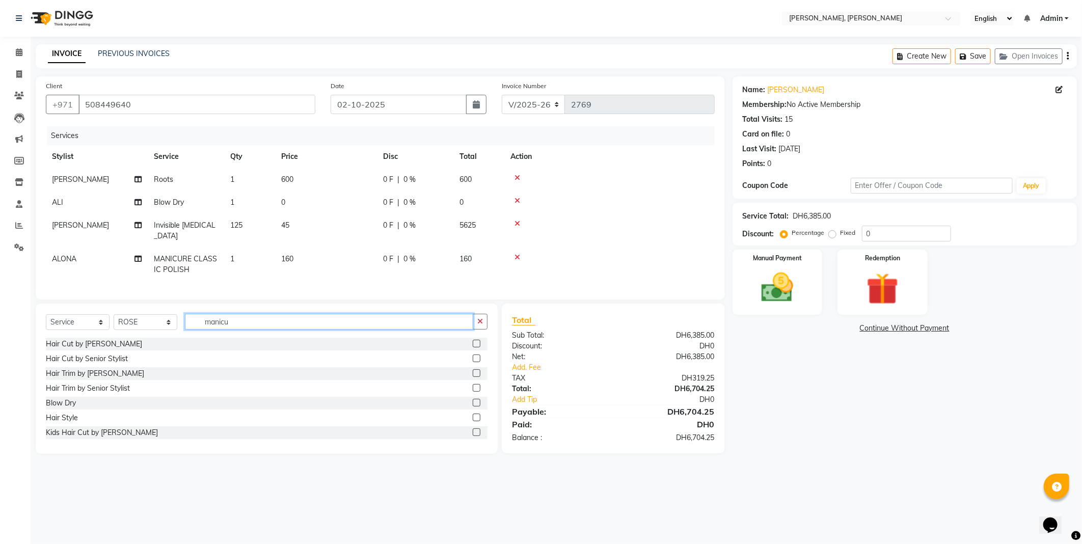
click at [268, 330] on input "manicu" at bounding box center [329, 322] width 288 height 16
type input "m"
type input "foot"
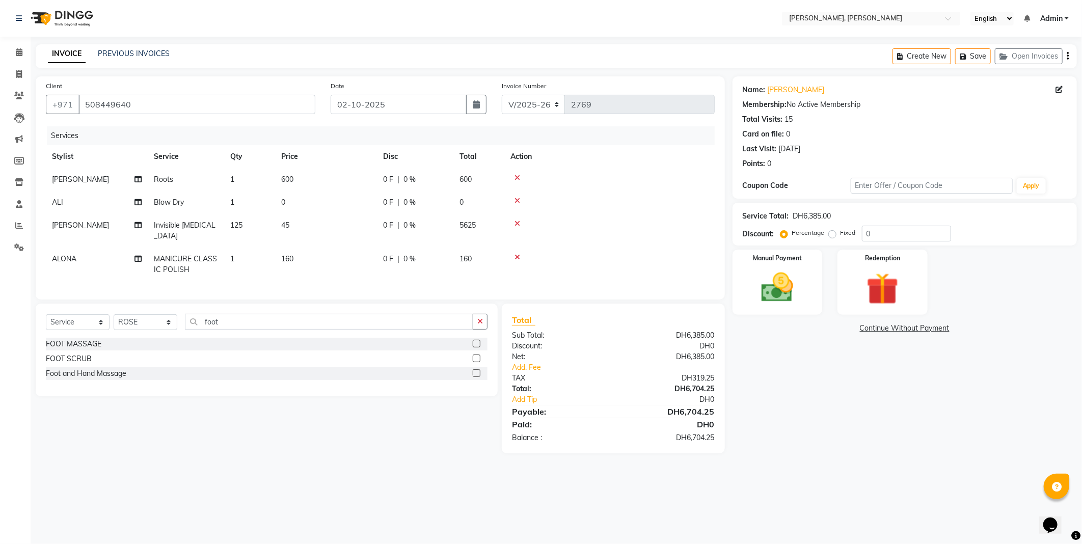
click at [474, 347] on label at bounding box center [477, 344] width 8 height 8
click at [474, 347] on input "checkbox" at bounding box center [476, 344] width 7 height 7
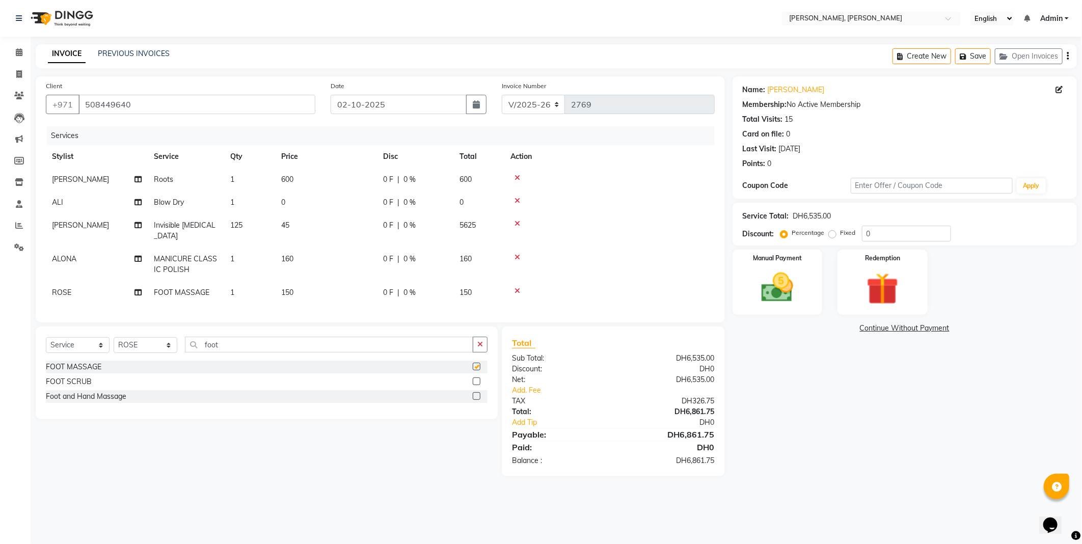
checkbox input "false"
click at [283, 468] on div "Select Service Product Membership Package Voucher Prepaid Gift Card Select Styl…" at bounding box center [263, 401] width 470 height 150
click at [776, 267] on div "Manual Payment" at bounding box center [777, 282] width 94 height 68
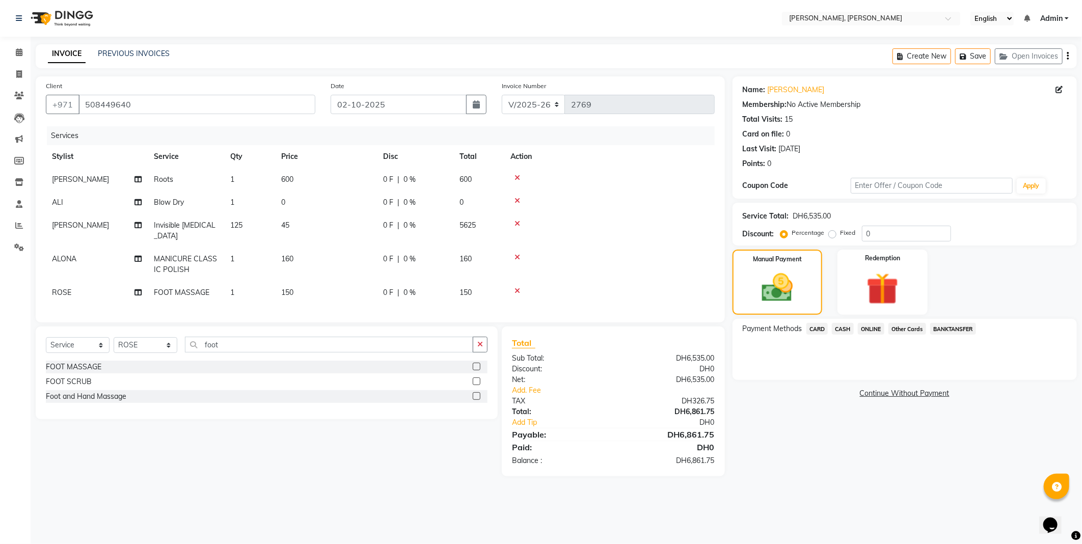
click at [813, 327] on span "CARD" at bounding box center [817, 329] width 22 height 12
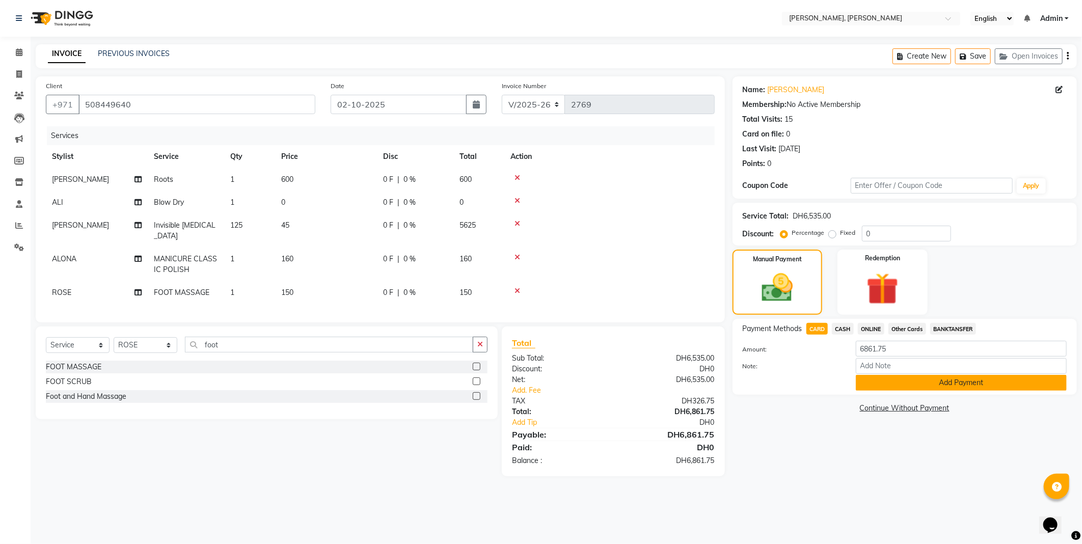
click at [868, 386] on button "Add Payment" at bounding box center [961, 383] width 211 height 16
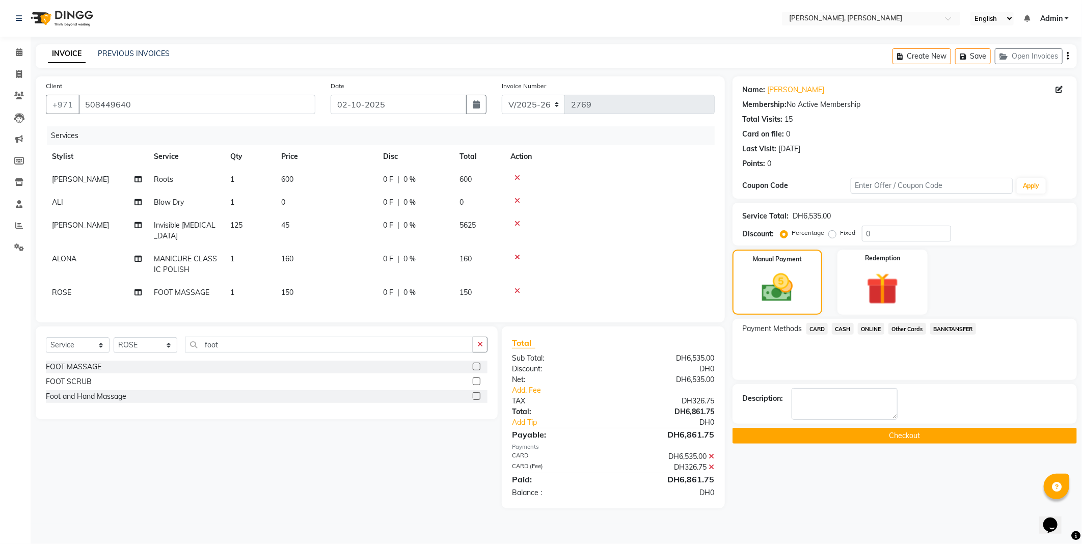
click at [854, 441] on button "Checkout" at bounding box center [904, 436] width 344 height 16
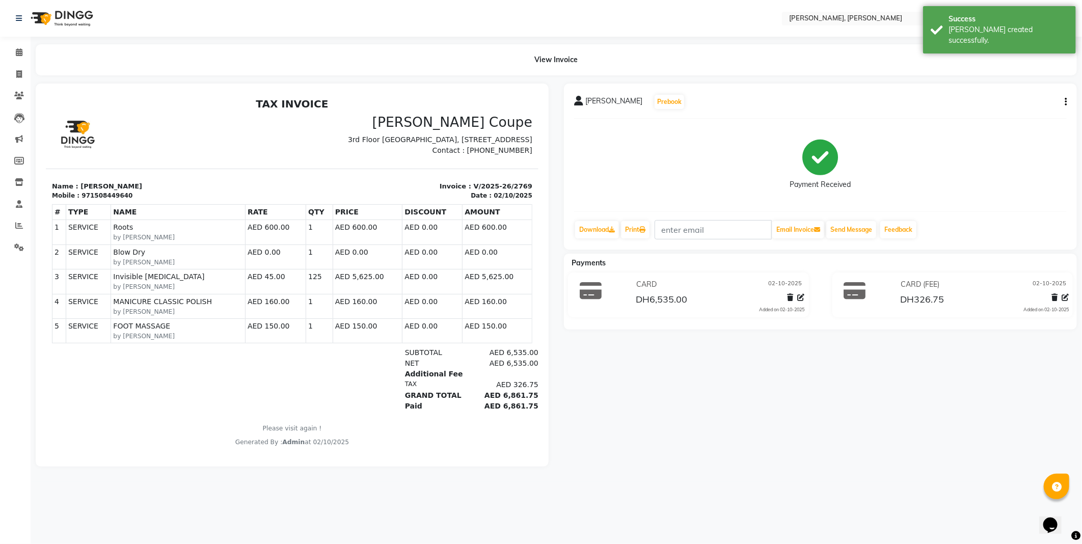
click at [996, 19] on div "Success" at bounding box center [1008, 19] width 120 height 11
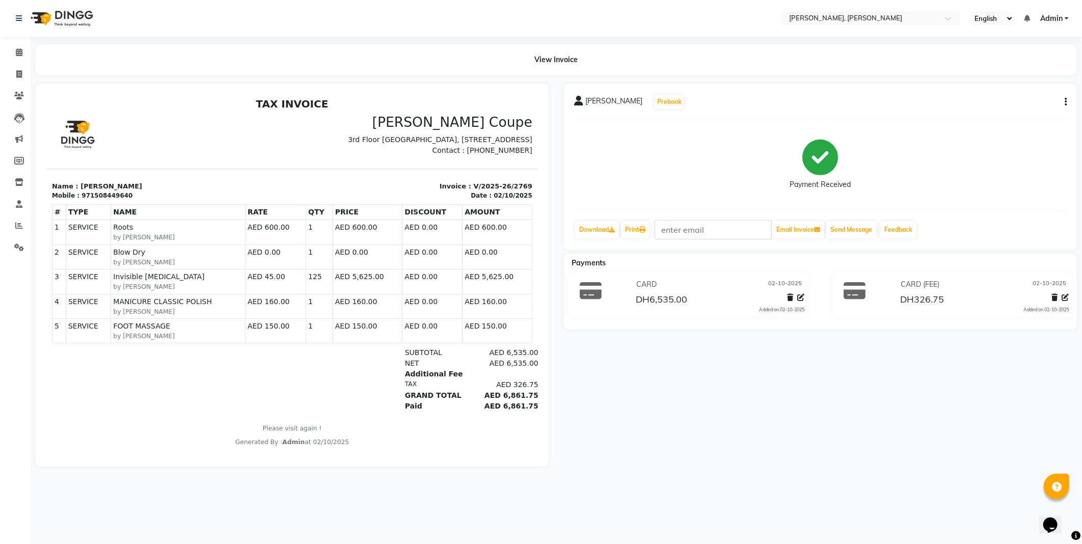
click at [833, 46] on div "View Invoice" at bounding box center [556, 59] width 1041 height 31
click at [18, 52] on icon at bounding box center [19, 52] width 7 height 8
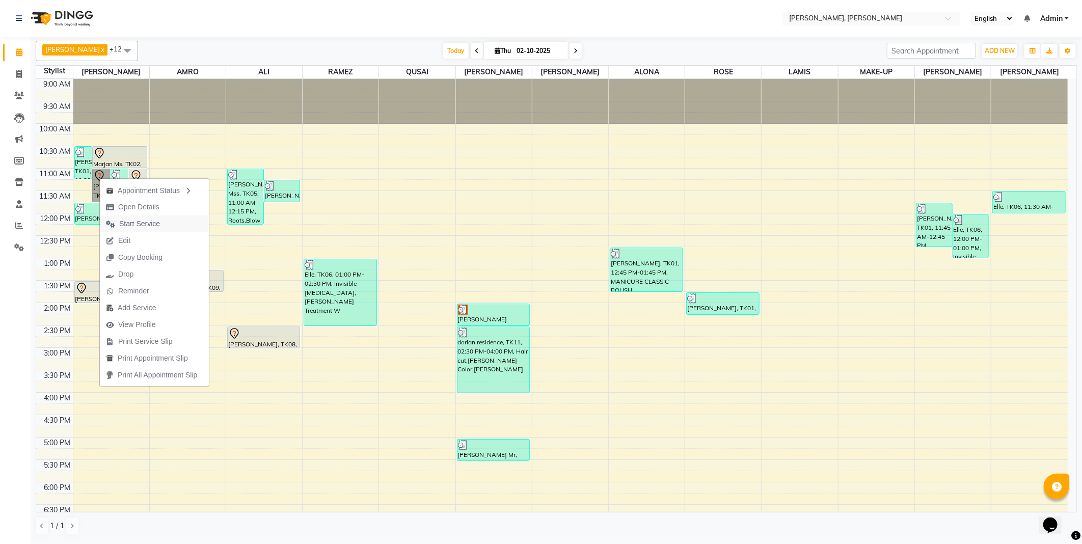
click at [164, 226] on span "Start Service" at bounding box center [133, 223] width 66 height 17
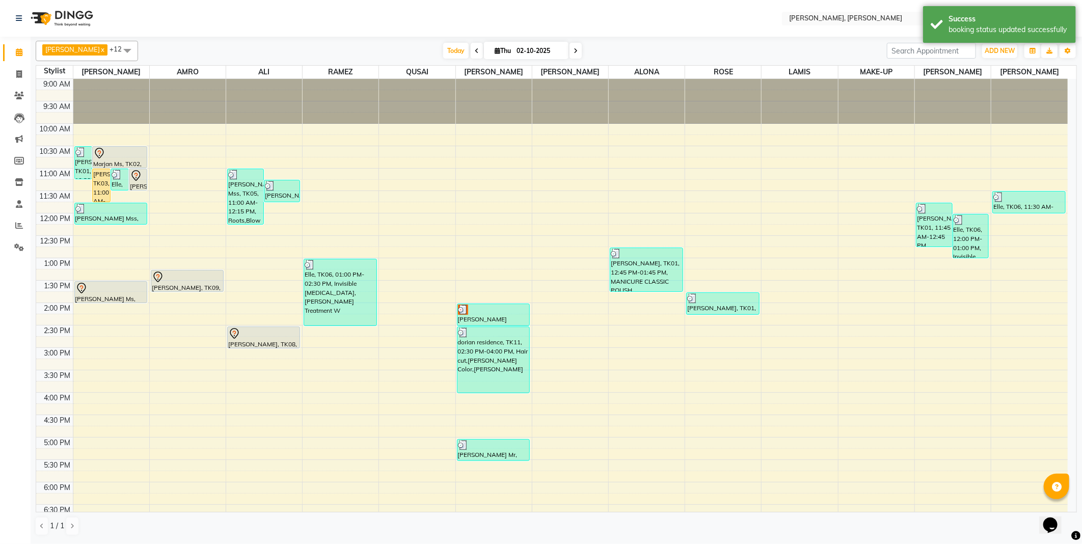
click at [104, 184] on div "[PERSON_NAME], TK03, 11:00 AM-11:45 AM, Roots" at bounding box center [101, 185] width 17 height 33
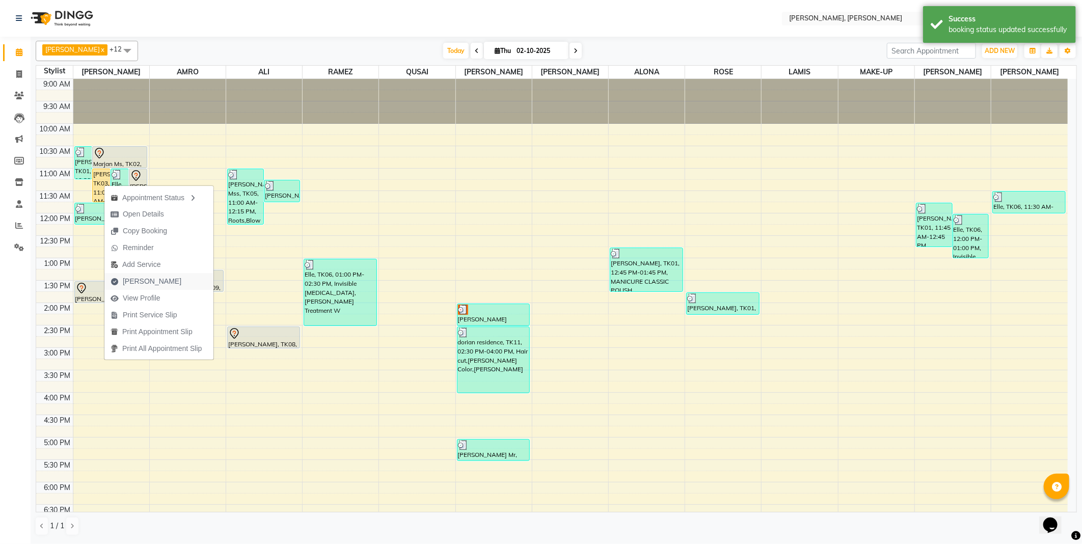
click at [146, 281] on span "[PERSON_NAME]" at bounding box center [152, 281] width 59 height 11
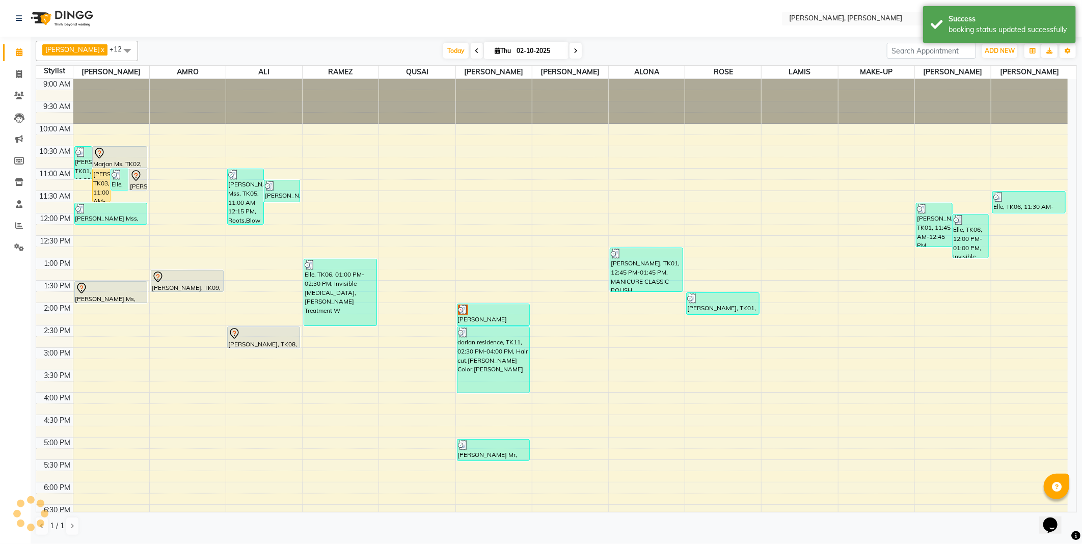
select select "service"
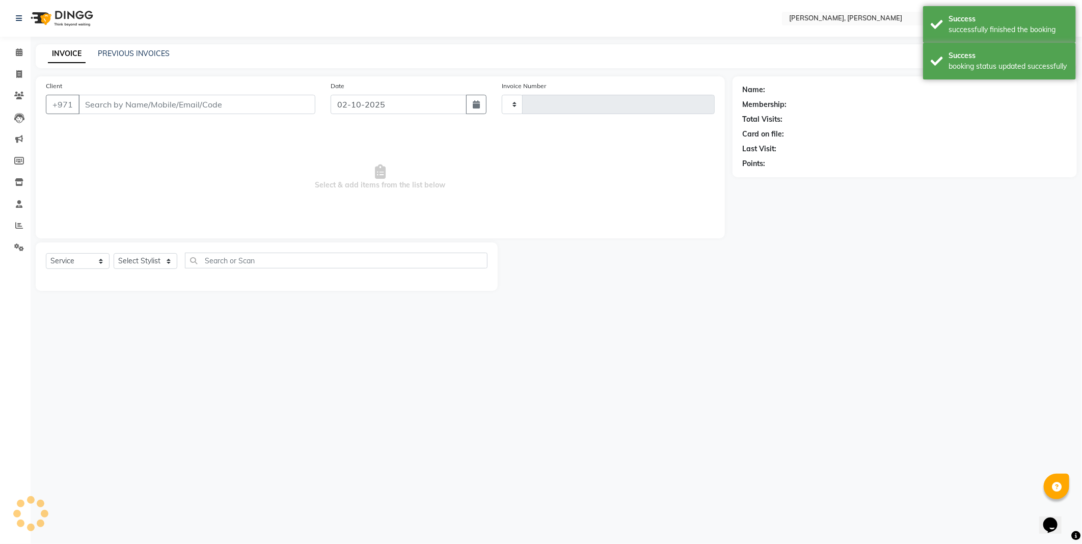
type input "2770"
select select "7142"
type input "569938319"
select select "59729"
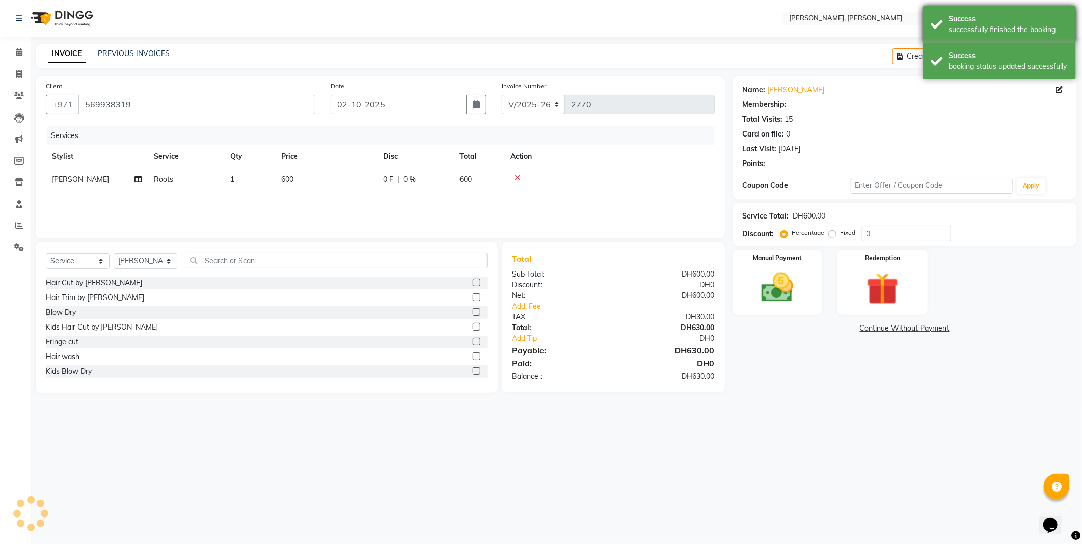
click at [969, 29] on div "successfully finished the booking" at bounding box center [1008, 29] width 120 height 11
click at [983, 60] on button "Save" at bounding box center [973, 56] width 36 height 16
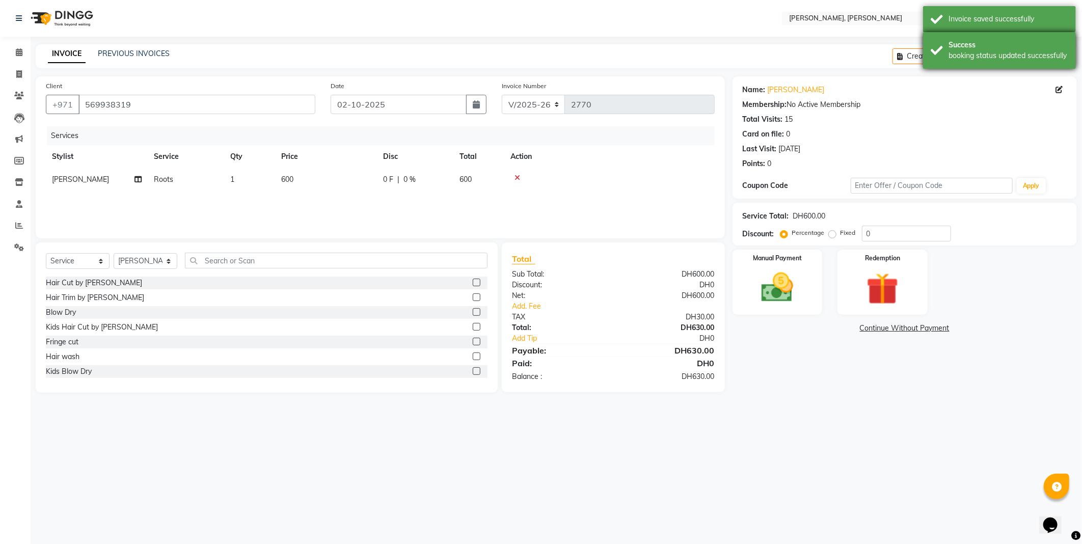
click at [990, 54] on div "booking status updated successfully" at bounding box center [1008, 55] width 120 height 11
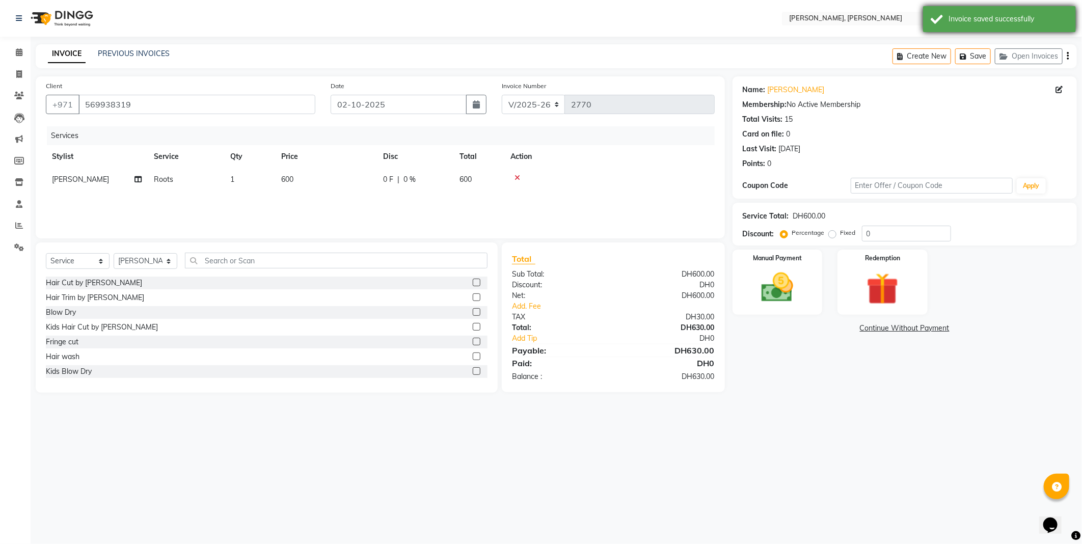
click at [999, 26] on div "Invoice saved successfully" at bounding box center [999, 19] width 153 height 26
click at [562, 34] on nav "Select Location × [PERSON_NAME], Jw Marriott English ENGLISH Español العربية मर…" at bounding box center [541, 18] width 1082 height 37
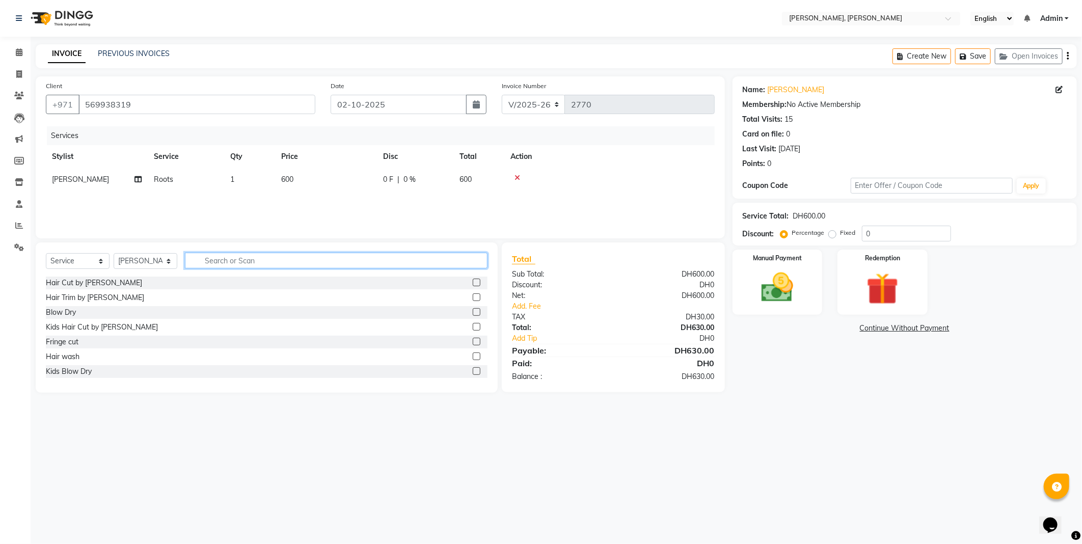
click at [246, 263] on input "text" at bounding box center [336, 261] width 303 height 16
type input "c"
type input "treat"
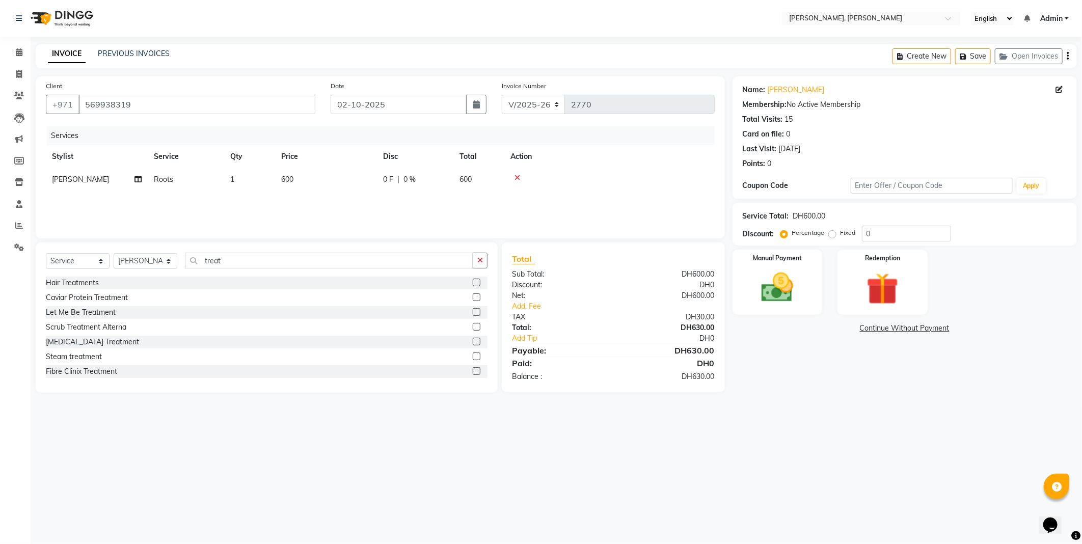
click at [473, 283] on label at bounding box center [477, 283] width 8 height 8
click at [473, 283] on input "checkbox" at bounding box center [476, 283] width 7 height 7
click at [473, 284] on label at bounding box center [477, 283] width 8 height 8
click at [473, 284] on input "checkbox" at bounding box center [476, 283] width 7 height 7
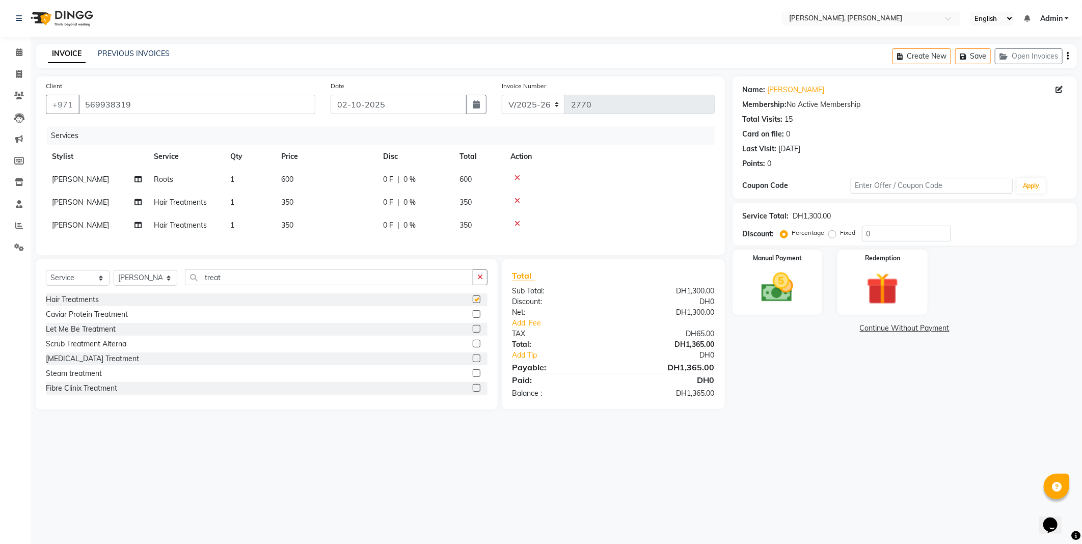
checkbox input "false"
click at [516, 221] on icon at bounding box center [517, 223] width 6 height 7
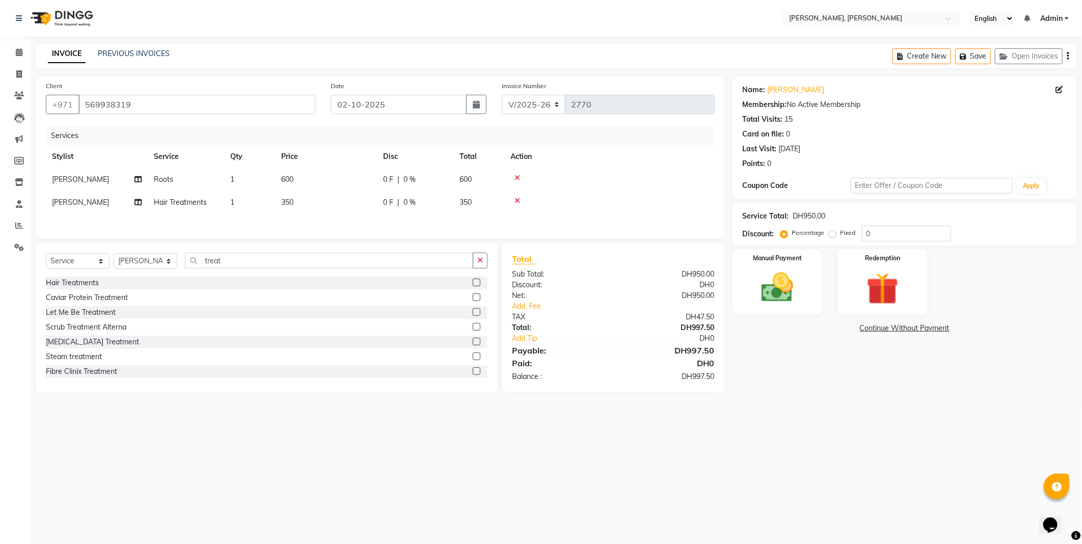
click at [302, 205] on td "350" at bounding box center [326, 202] width 102 height 23
select select "59729"
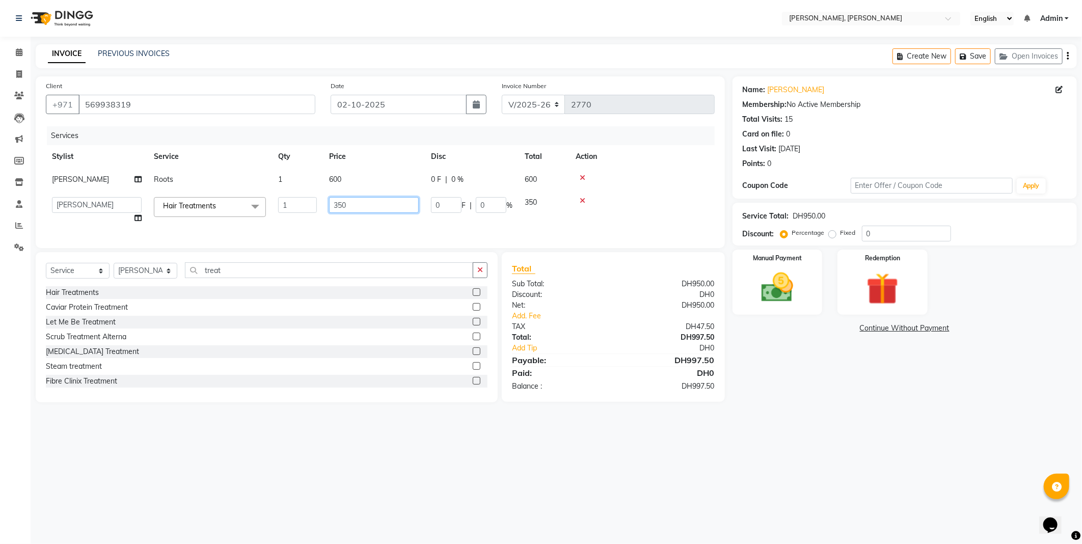
click at [359, 206] on input "350" at bounding box center [374, 205] width 90 height 16
type input "3"
type input "250"
click at [360, 228] on div "Services Stylist Service Qty Price Disc Total Action [PERSON_NAME] 1 600 0 F | …" at bounding box center [380, 182] width 669 height 112
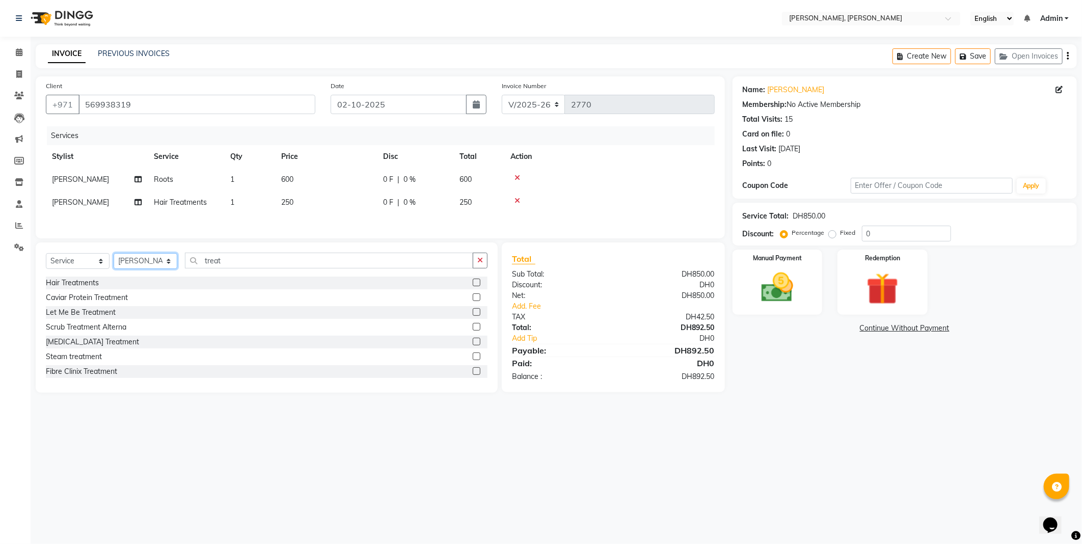
click at [145, 267] on select "Select Stylist [PERSON_NAME] [PERSON_NAME] ALYA [PERSON_NAME] AMRO [PERSON_NAME…" at bounding box center [146, 261] width 64 height 16
select select "59731"
click at [114, 256] on select "Select Stylist [PERSON_NAME] [PERSON_NAME] ALYA [PERSON_NAME] AMRO [PERSON_NAME…" at bounding box center [146, 261] width 64 height 16
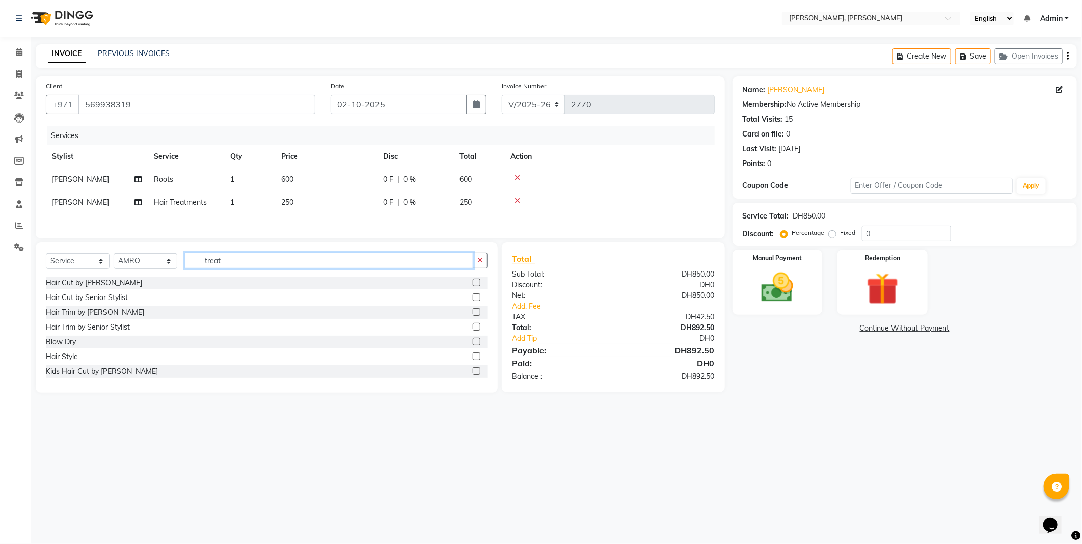
click at [256, 263] on input "treat" at bounding box center [329, 261] width 288 height 16
click at [142, 348] on div "Blow Dry" at bounding box center [267, 342] width 442 height 13
click at [473, 345] on label at bounding box center [477, 342] width 8 height 8
click at [473, 345] on input "checkbox" at bounding box center [476, 342] width 7 height 7
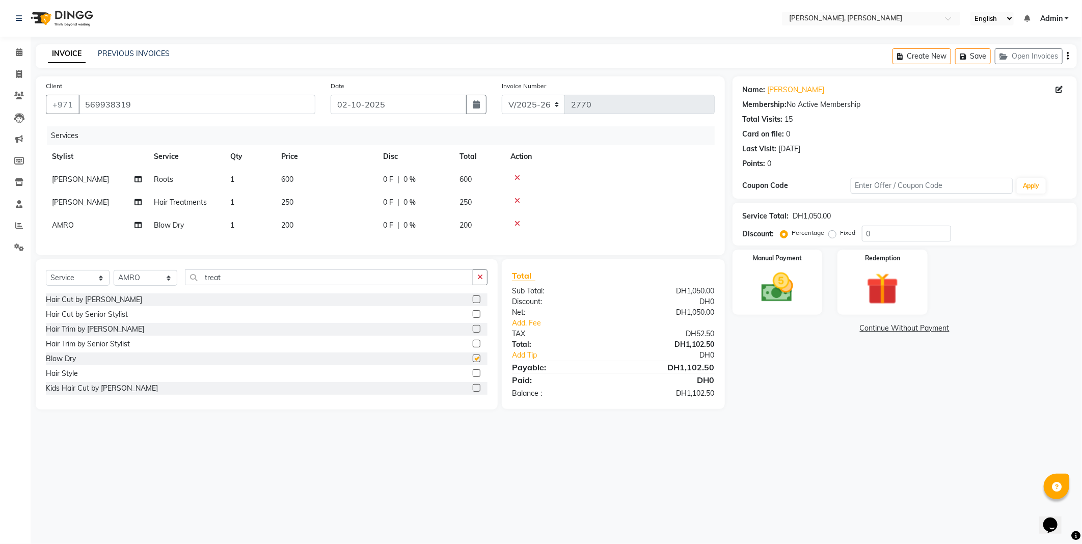
checkbox input "false"
click at [776, 263] on div "Manual Payment" at bounding box center [777, 282] width 94 height 68
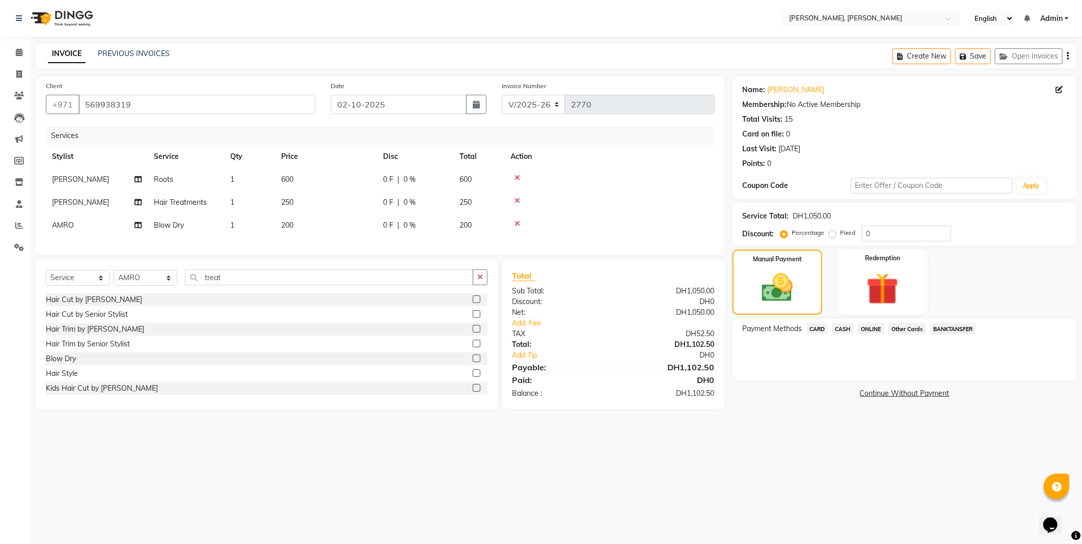
click at [812, 332] on span "CARD" at bounding box center [817, 329] width 22 height 12
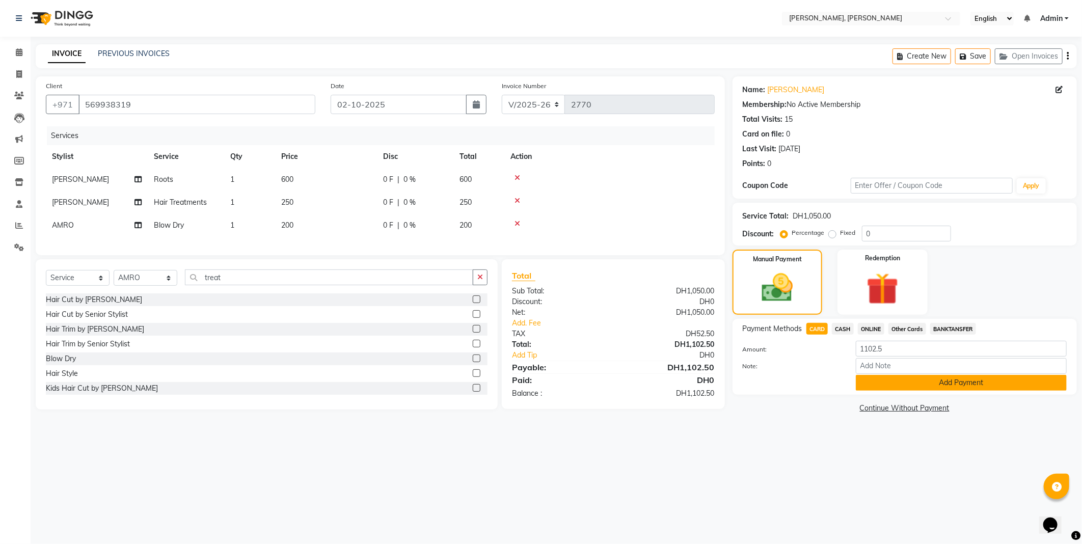
click at [882, 387] on button "Add Payment" at bounding box center [961, 383] width 211 height 16
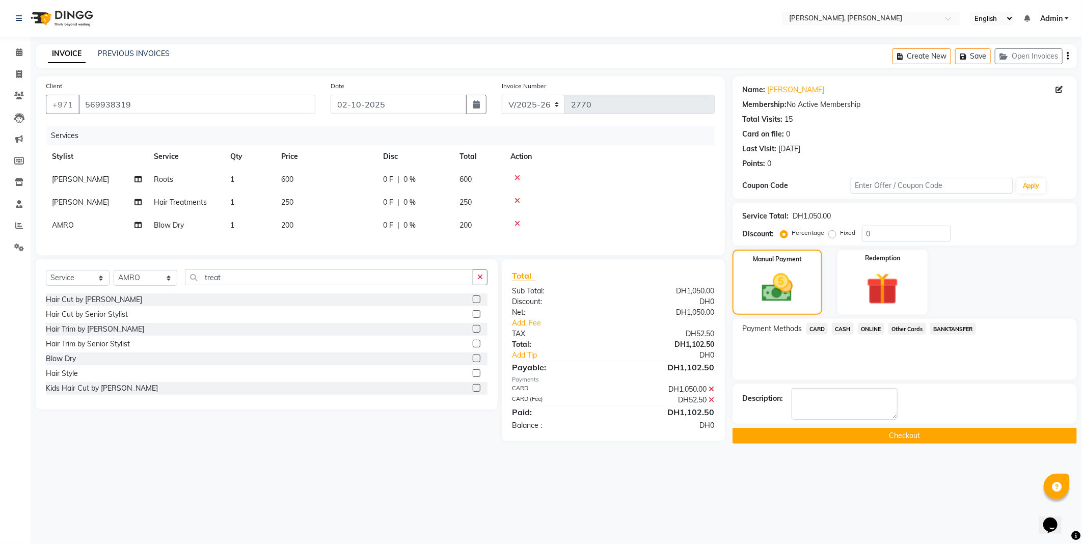
click at [770, 434] on button "Checkout" at bounding box center [904, 436] width 344 height 16
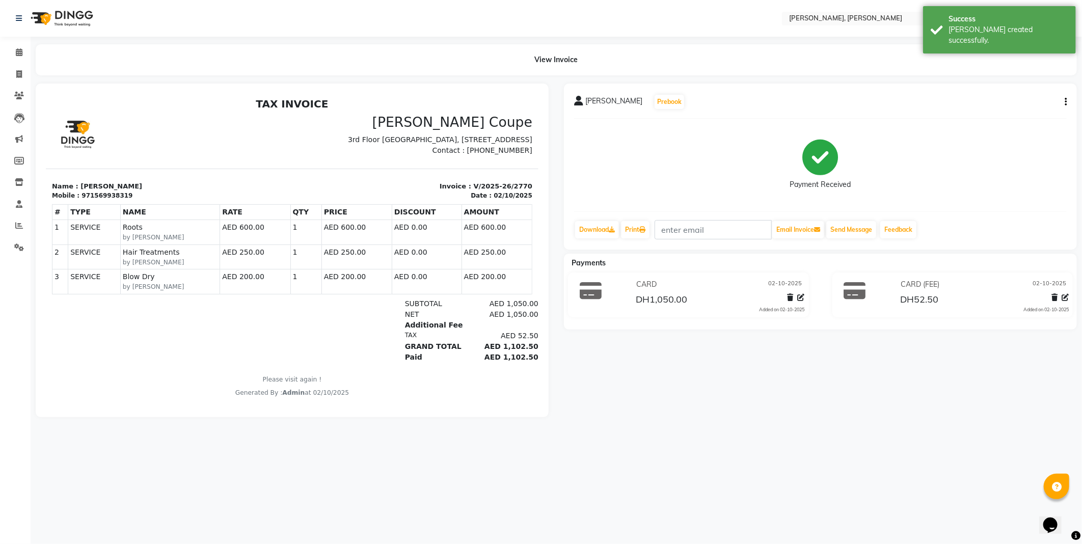
click at [968, 22] on div "Success" at bounding box center [1008, 19] width 120 height 11
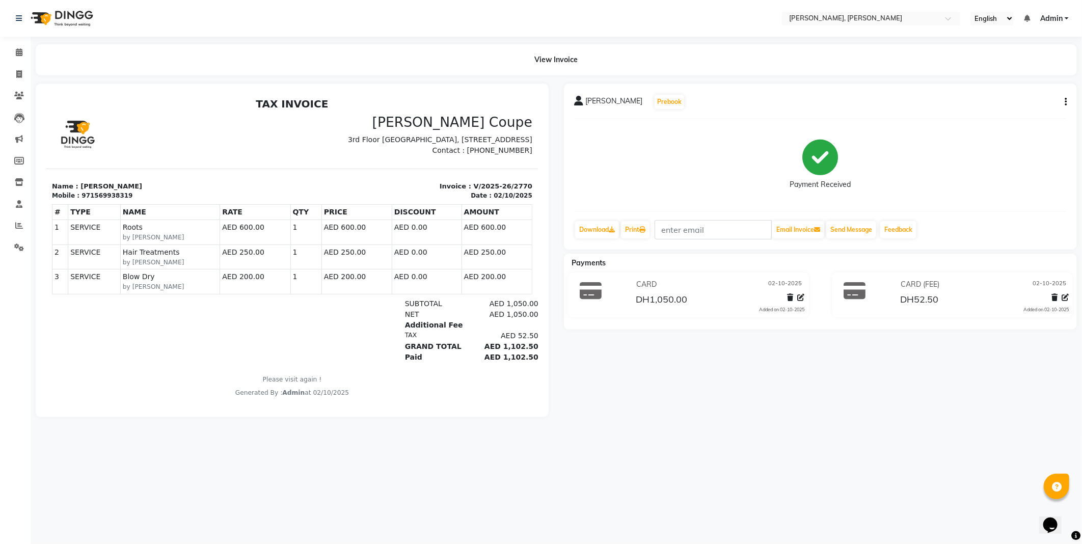
click at [726, 37] on div "Select Location × [PERSON_NAME], Jw Marriott English ENGLISH Español العربية मर…" at bounding box center [541, 272] width 1082 height 544
click at [18, 53] on icon at bounding box center [19, 52] width 7 height 8
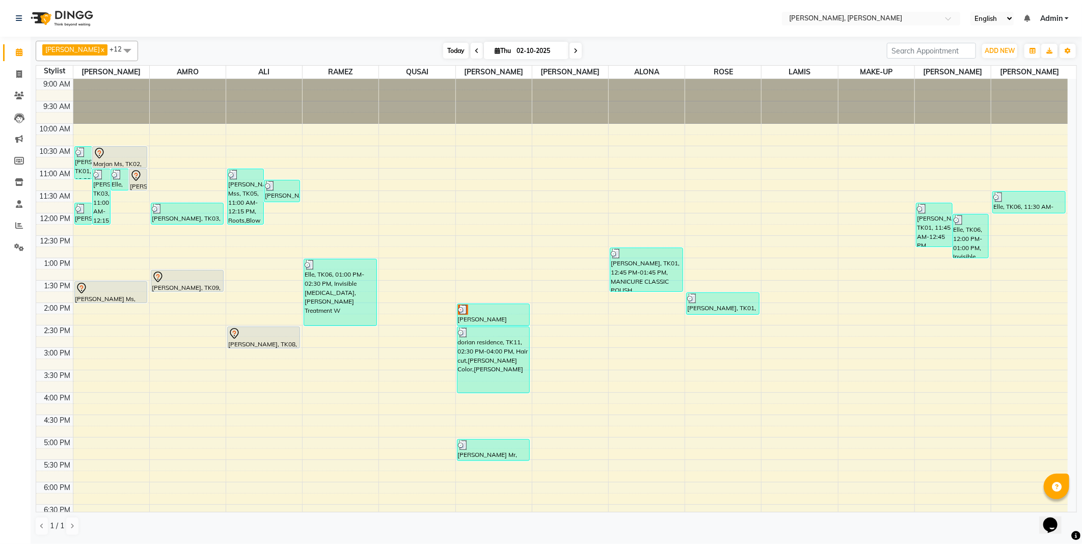
click at [443, 52] on span "Today" at bounding box center [455, 51] width 25 height 16
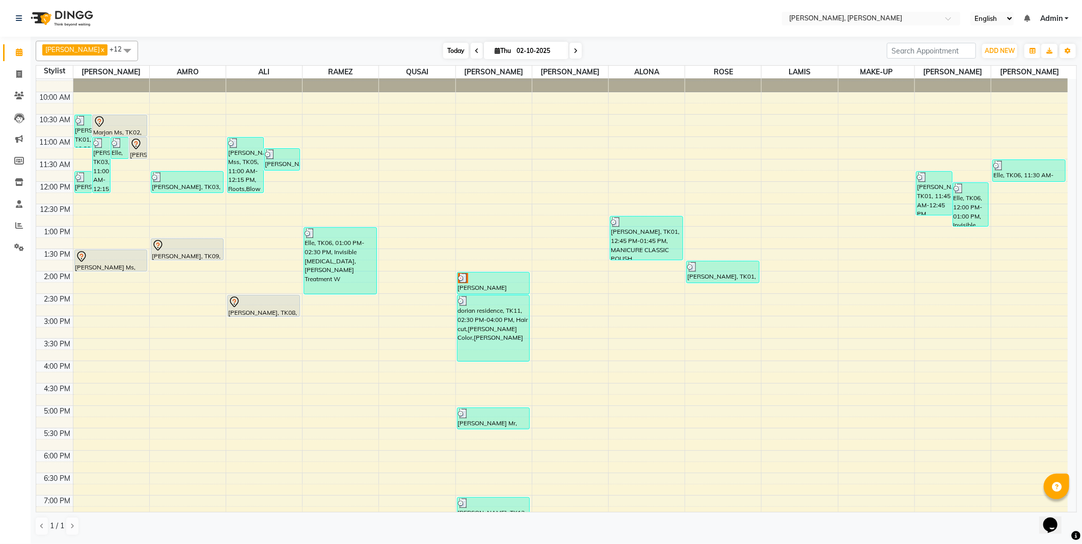
scroll to position [13, 0]
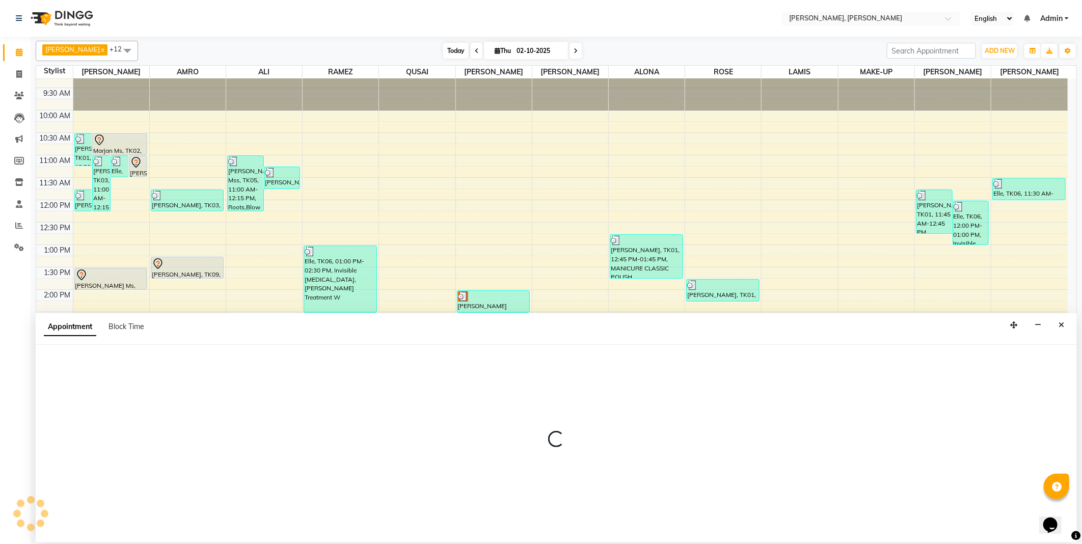
select select "59733"
select select "tentative"
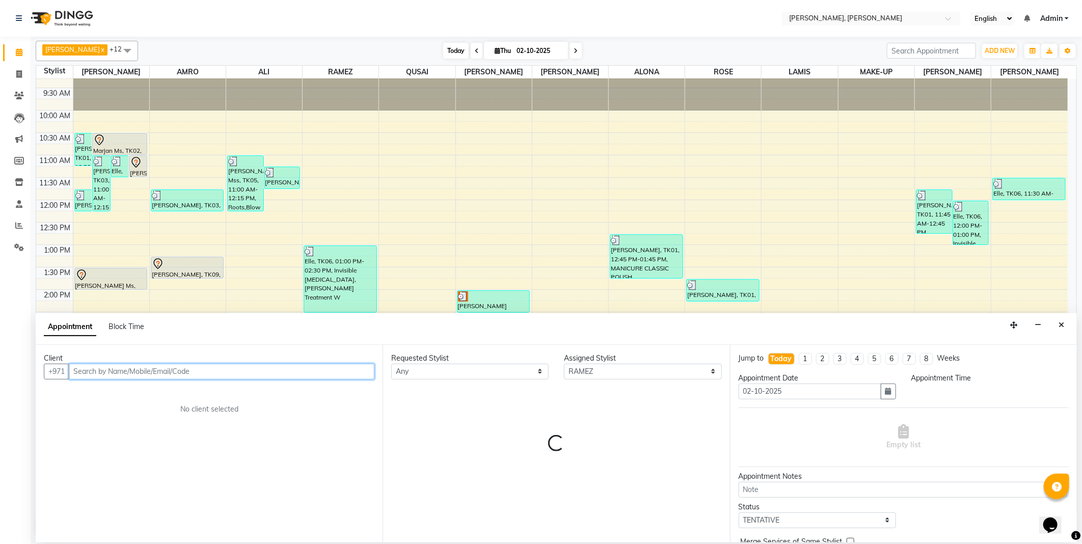
select select "975"
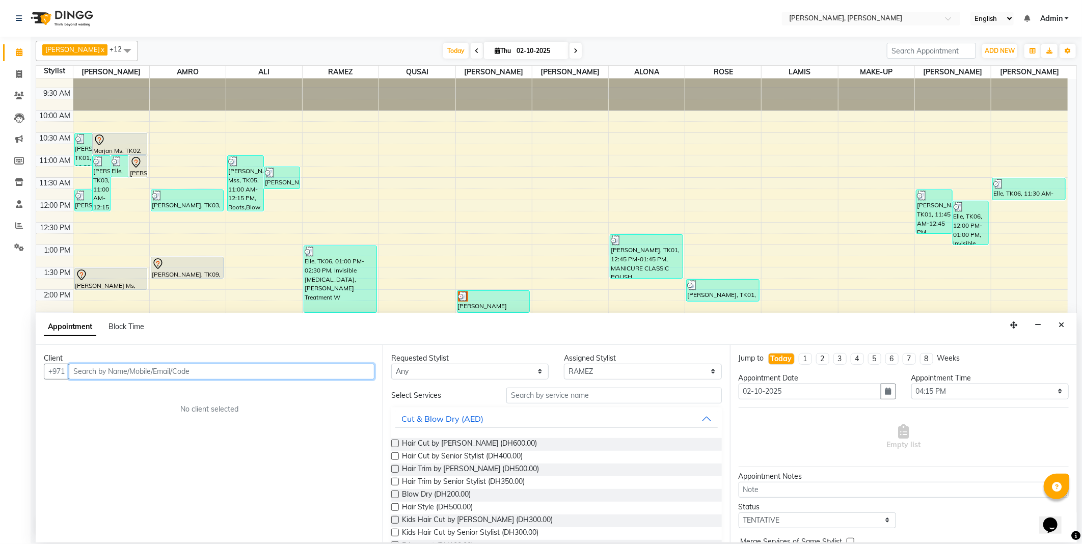
click at [258, 374] on input "text" at bounding box center [222, 372] width 306 height 16
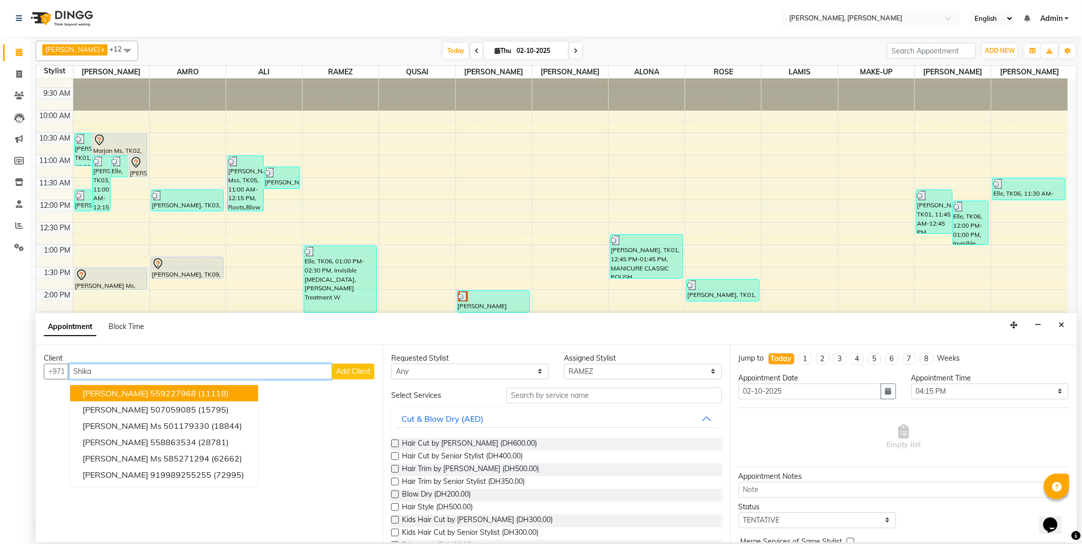
type input "Shika"
click at [362, 373] on span "Add Client" at bounding box center [353, 371] width 34 height 9
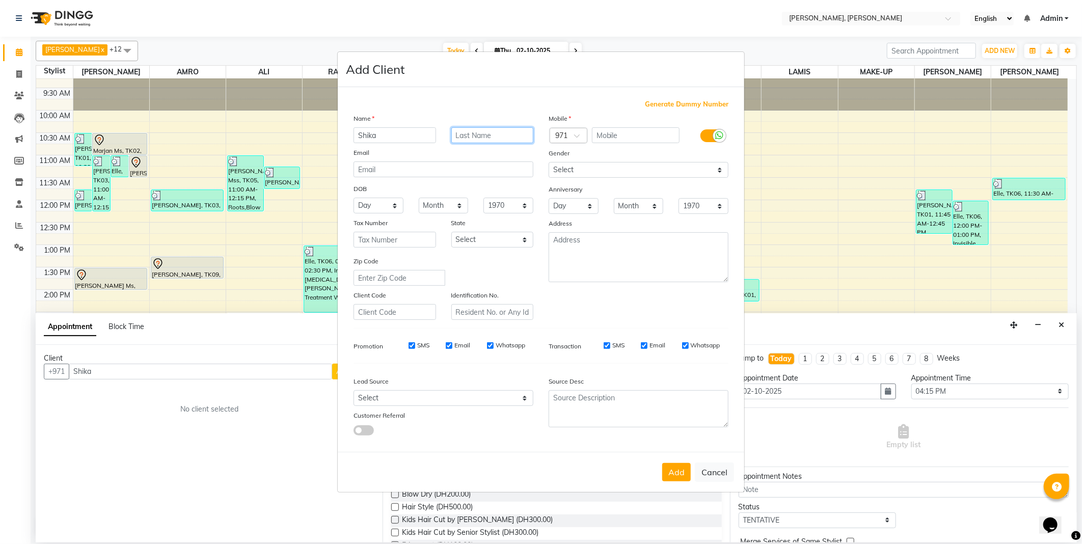
click at [492, 138] on input "text" at bounding box center [492, 135] width 83 height 16
type input "Hotel"
click at [693, 103] on span "Generate Dummy Number" at bounding box center [687, 104] width 84 height 10
type input "1315100000437"
checkbox input "false"
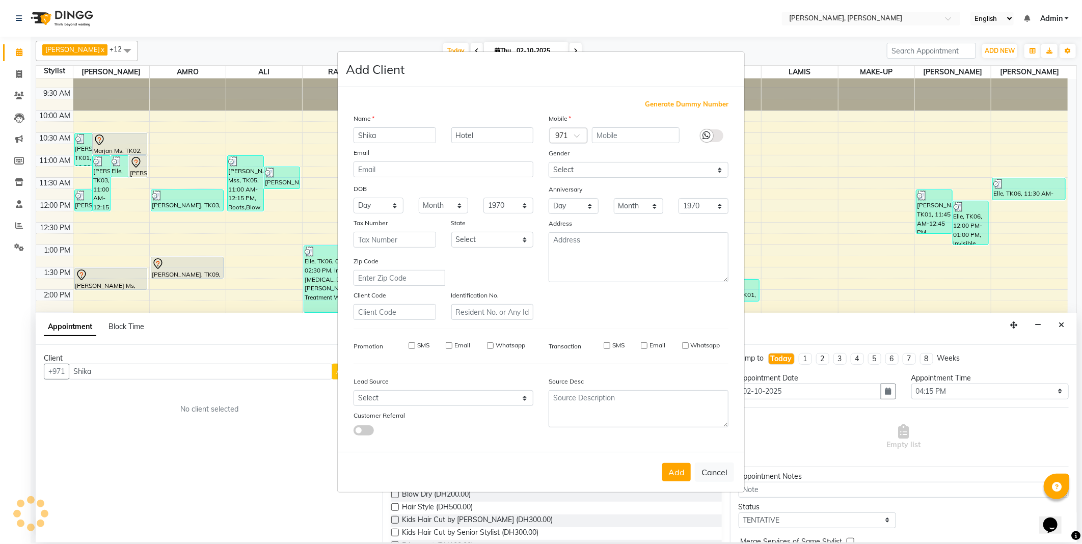
checkbox input "false"
click at [505, 315] on input "text" at bounding box center [492, 312] width 83 height 16
type input "1106"
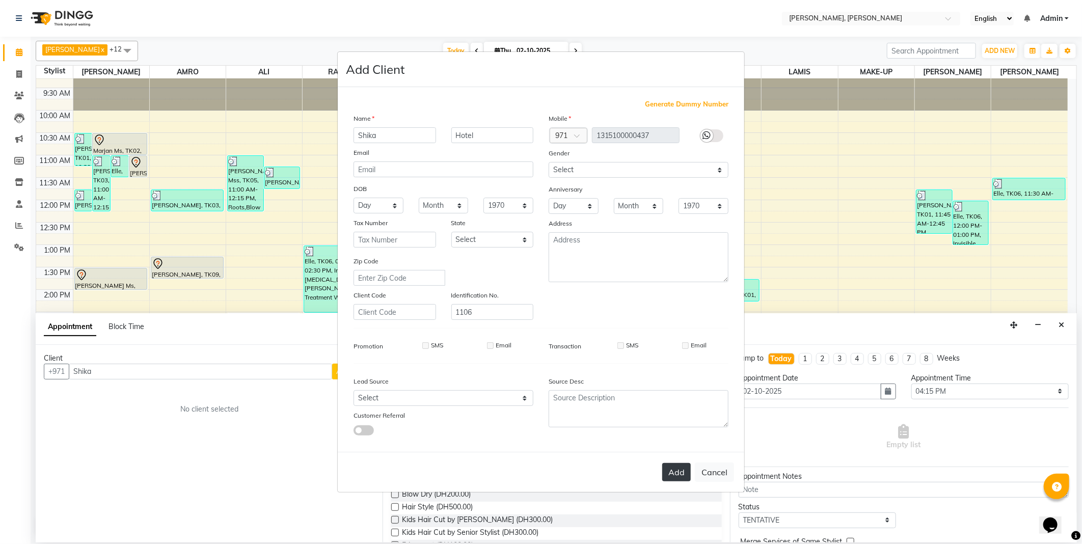
click at [671, 471] on button "Add" at bounding box center [676, 472] width 29 height 18
type input "1315100000437"
select select
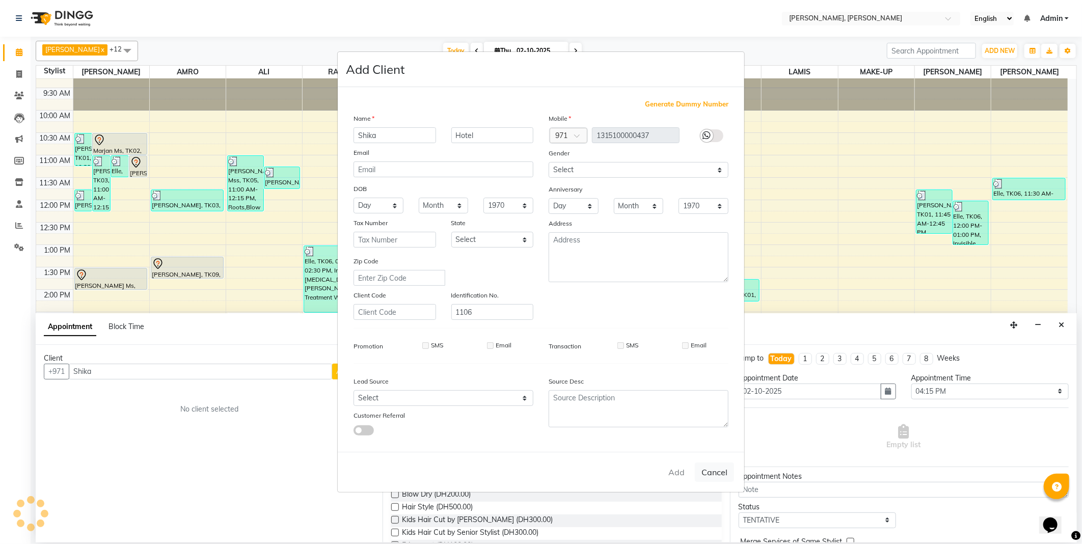
select select
checkbox input "false"
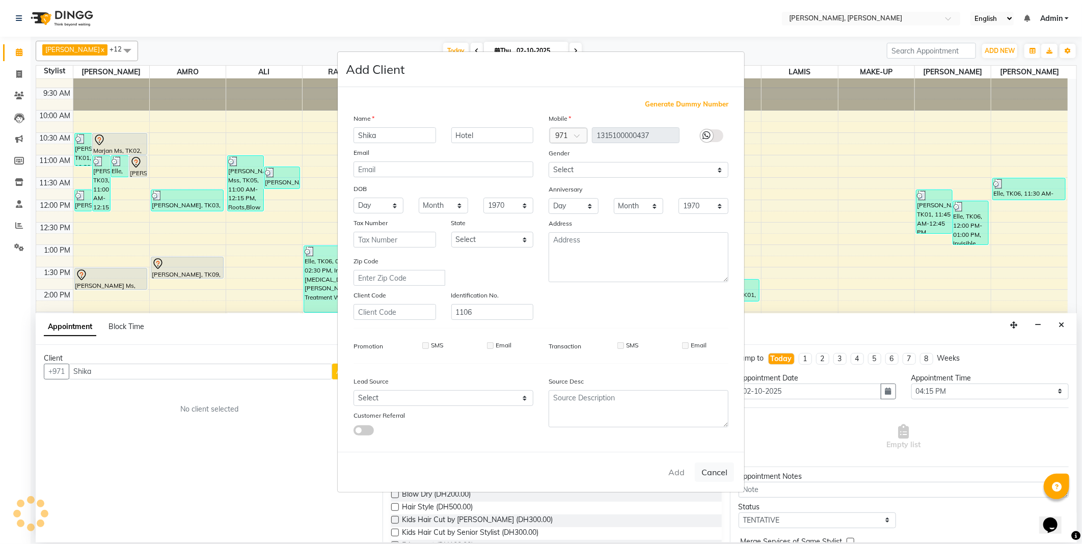
checkbox input "false"
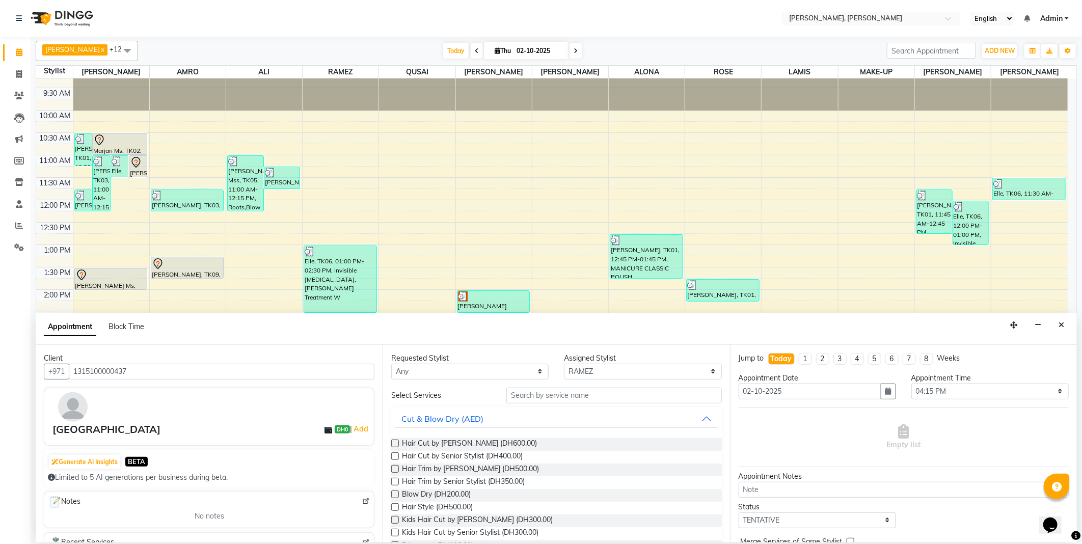
click at [391, 495] on label at bounding box center [395, 494] width 8 height 8
click at [391, 495] on input "checkbox" at bounding box center [394, 495] width 7 height 7
checkbox input "false"
click at [833, 440] on span at bounding box center [838, 441] width 13 height 11
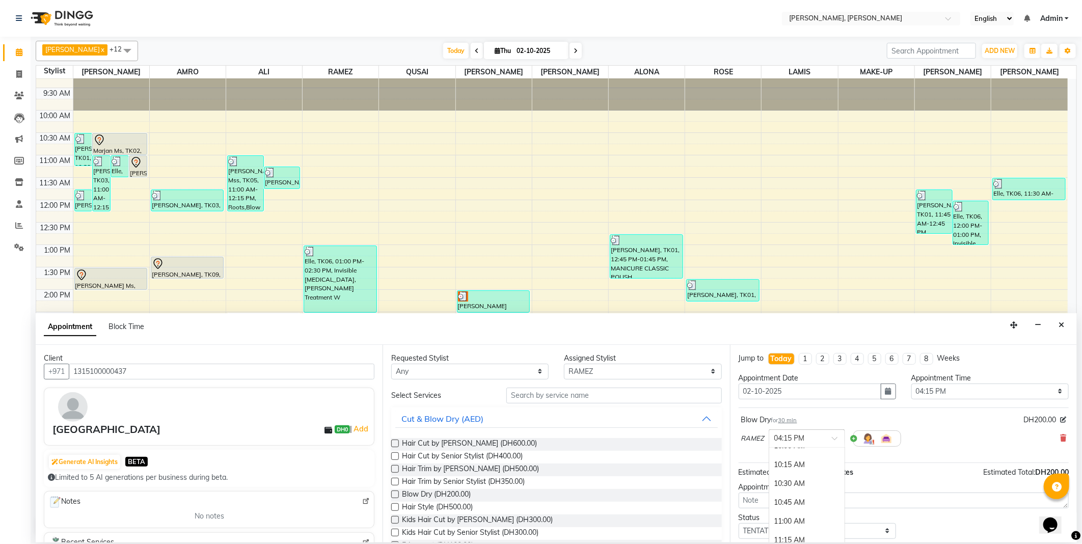
click at [795, 482] on div "10:30 AM" at bounding box center [806, 483] width 75 height 19
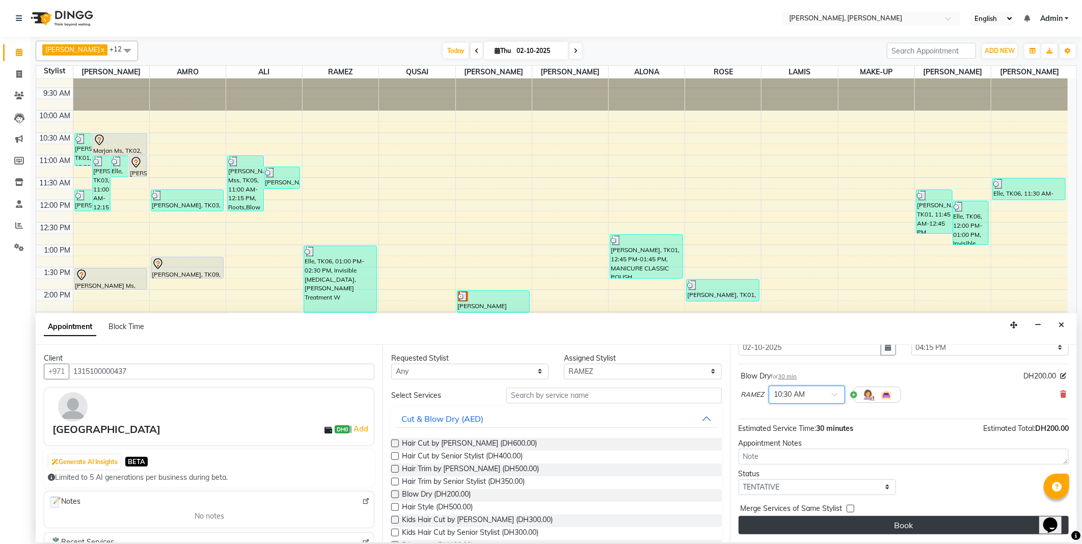
click at [920, 526] on button "Book" at bounding box center [903, 525] width 330 height 18
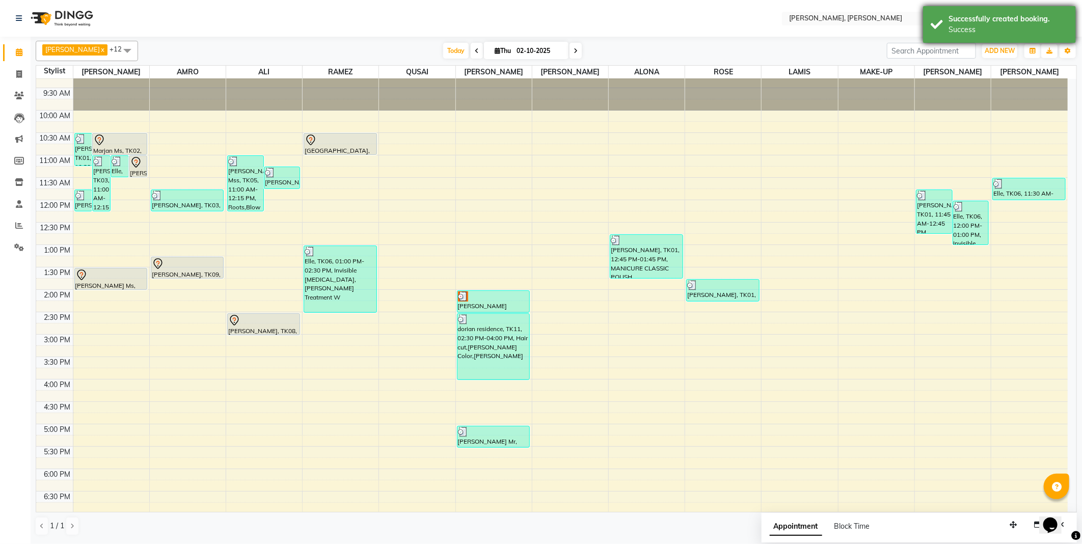
click at [973, 26] on div "Success" at bounding box center [1008, 29] width 120 height 11
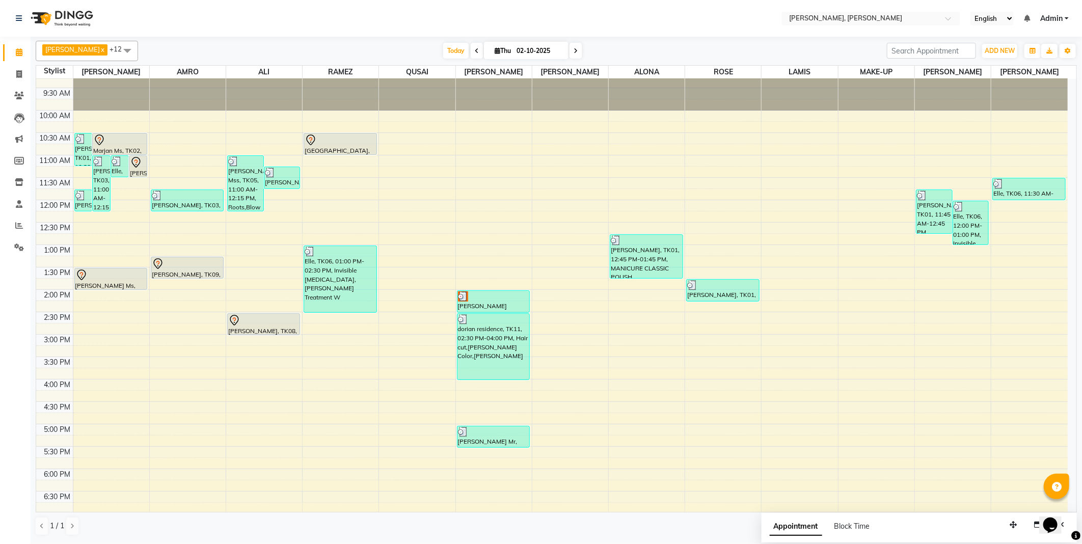
click at [700, 37] on div "JACQUES x AMRO x ALI x RAMEZ x [PERSON_NAME] x [PERSON_NAME] x LAMIS x MAKE-UP …" at bounding box center [556, 288] width 1041 height 503
click at [315, 144] on icon at bounding box center [311, 140] width 12 height 12
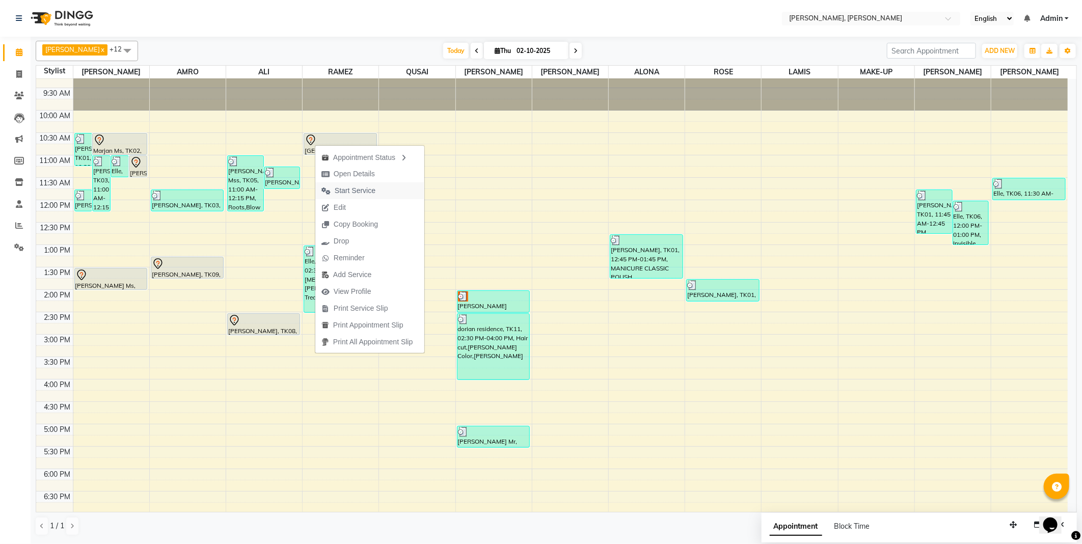
click at [379, 191] on span "Start Service" at bounding box center [348, 190] width 66 height 17
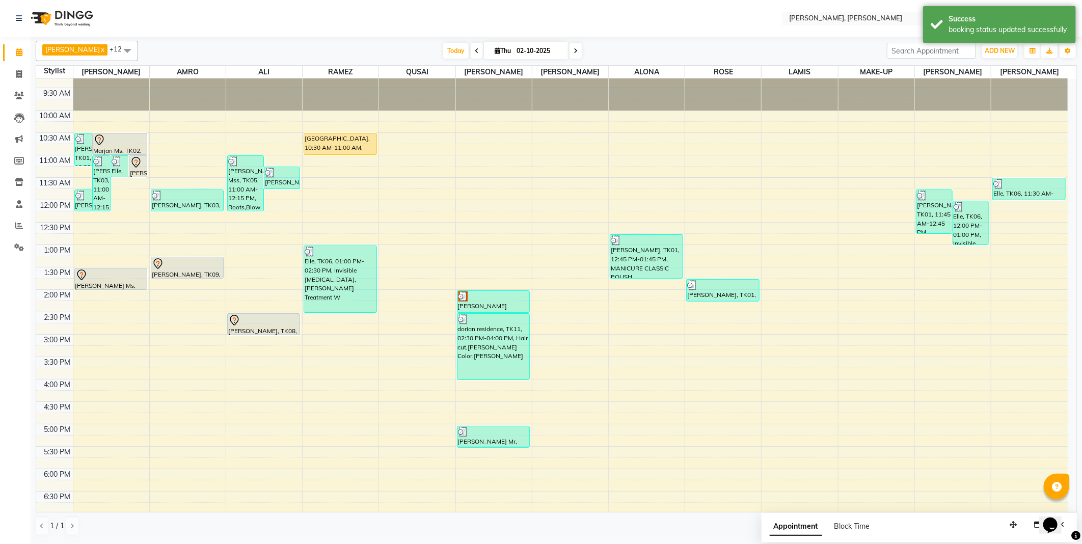
click at [328, 140] on div "[GEOGRAPHIC_DATA], 10:30 AM-11:00 AM, Blow Dry" at bounding box center [340, 143] width 72 height 21
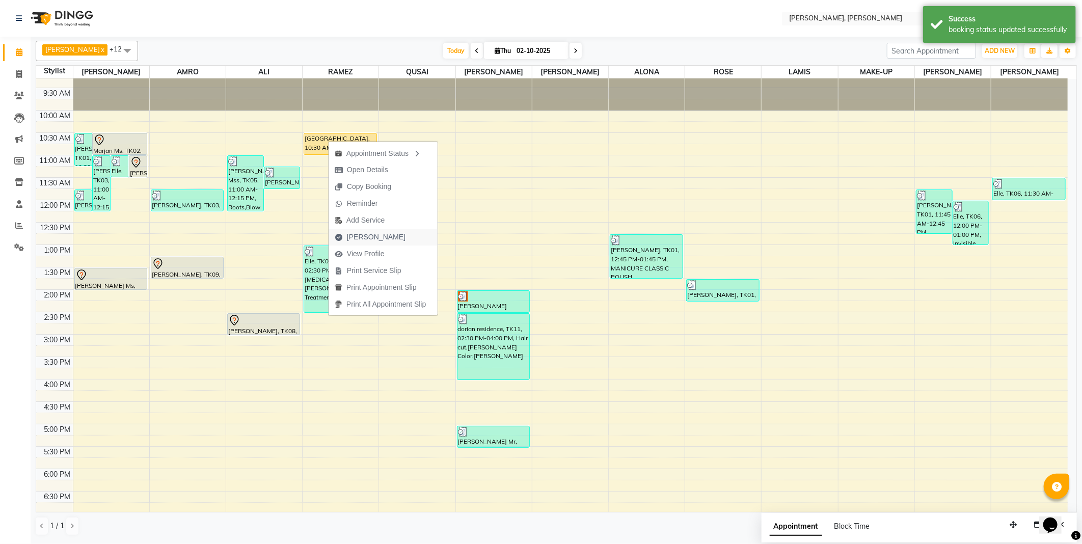
click at [374, 240] on span "[PERSON_NAME]" at bounding box center [376, 237] width 59 height 11
select select "service"
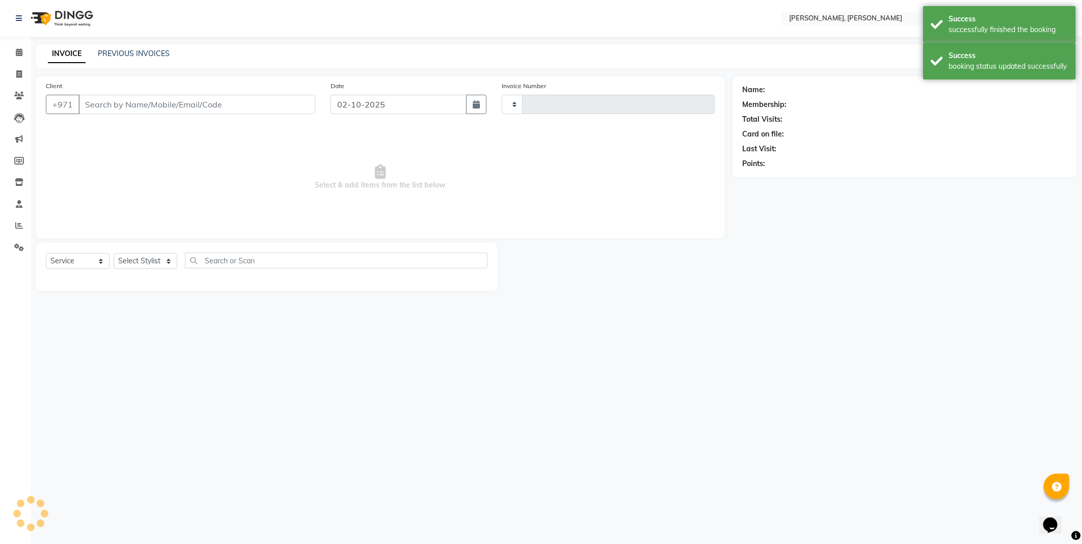
type input "2771"
select select "7142"
click at [996, 58] on div "Success" at bounding box center [1008, 55] width 120 height 11
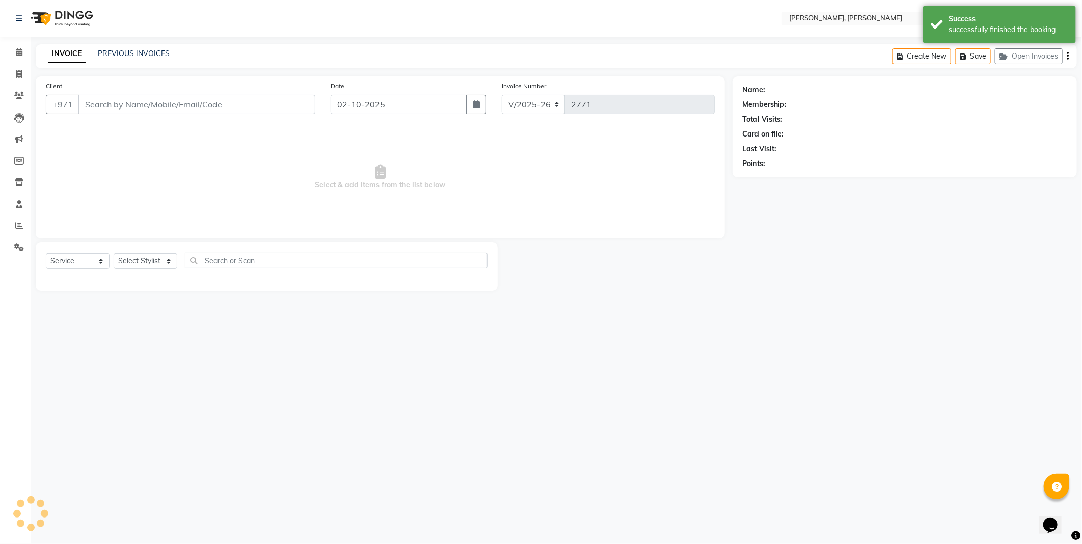
type input "1315100000437"
select select "59733"
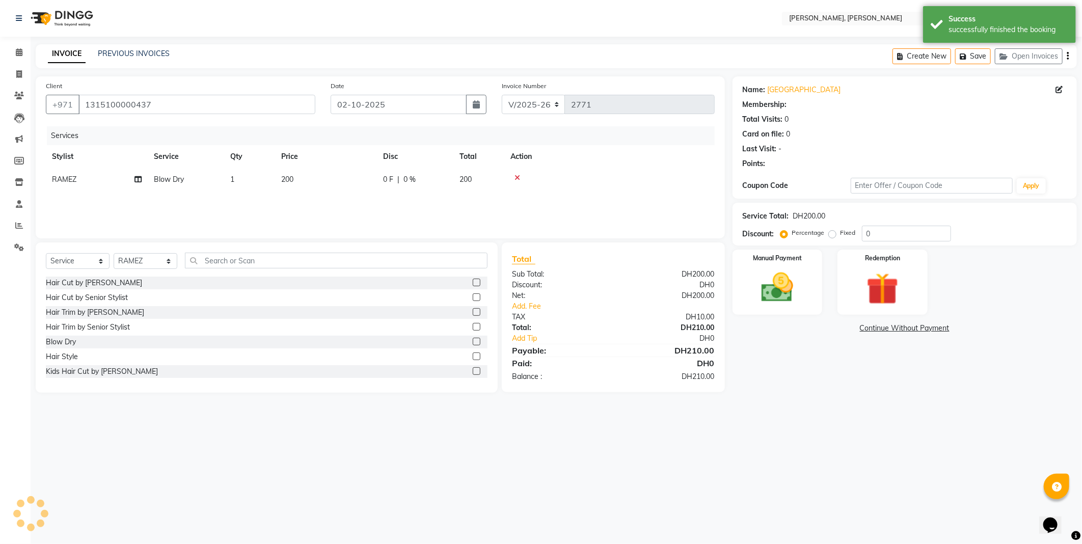
click at [998, 24] on div "successfully finished the booking" at bounding box center [1008, 29] width 120 height 11
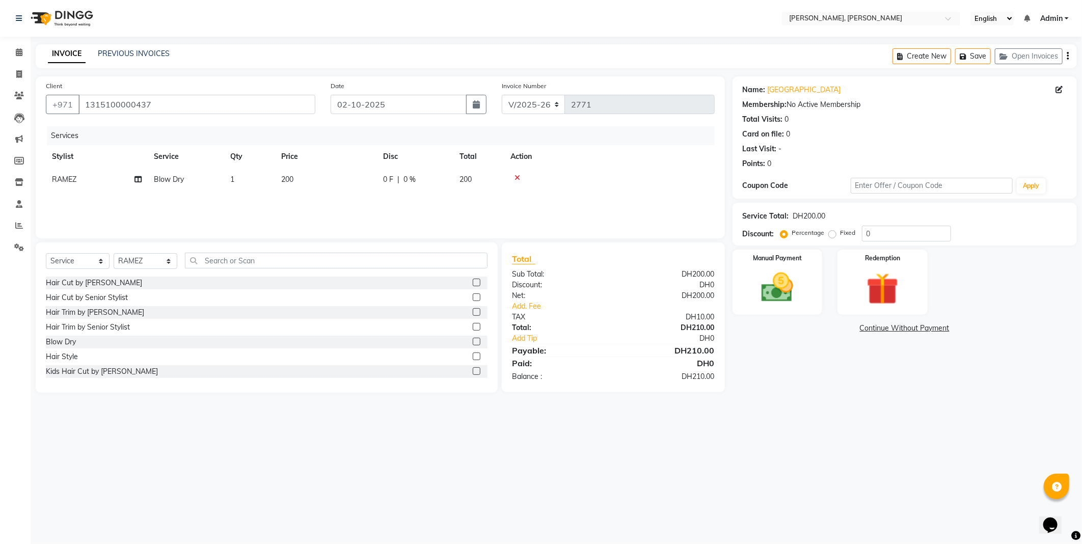
click at [623, 52] on div "INVOICE PREVIOUS INVOICES Create New Save Open Invoices" at bounding box center [556, 56] width 1041 height 24
click at [791, 296] on img at bounding box center [777, 287] width 52 height 37
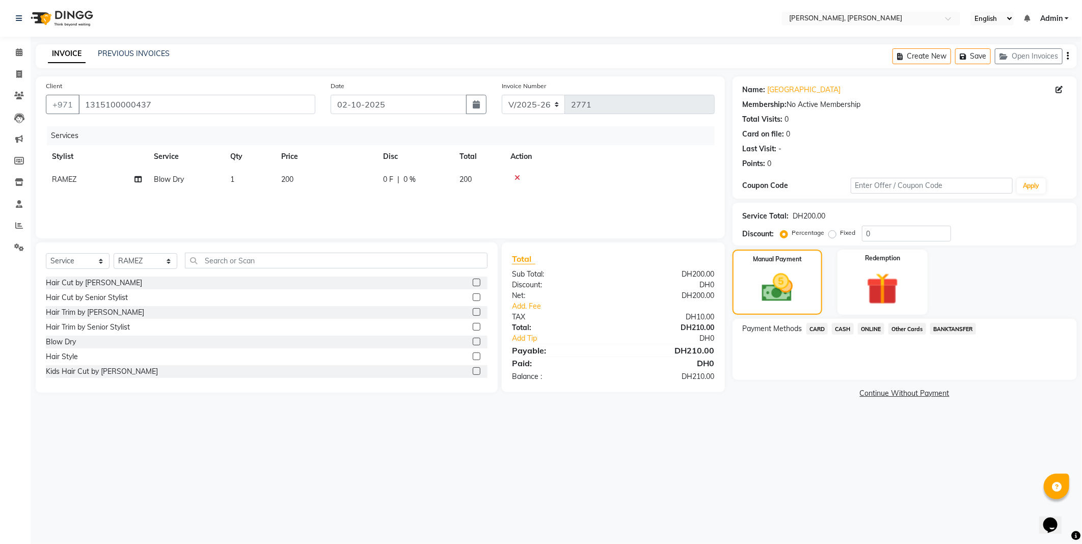
click at [813, 328] on span "CARD" at bounding box center [817, 329] width 22 height 12
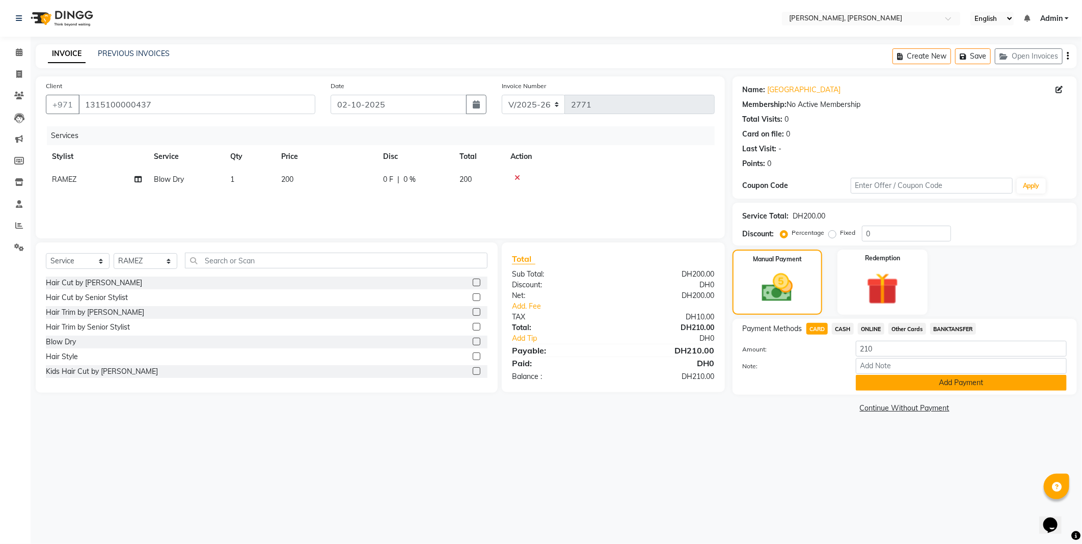
click at [889, 385] on button "Add Payment" at bounding box center [961, 383] width 211 height 16
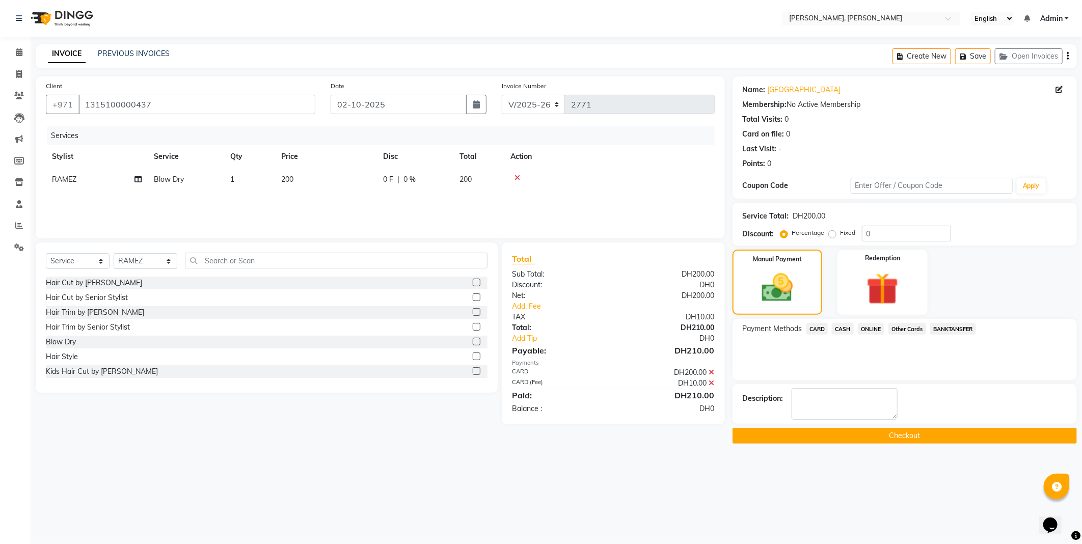
click at [791, 440] on button "Checkout" at bounding box center [904, 436] width 344 height 16
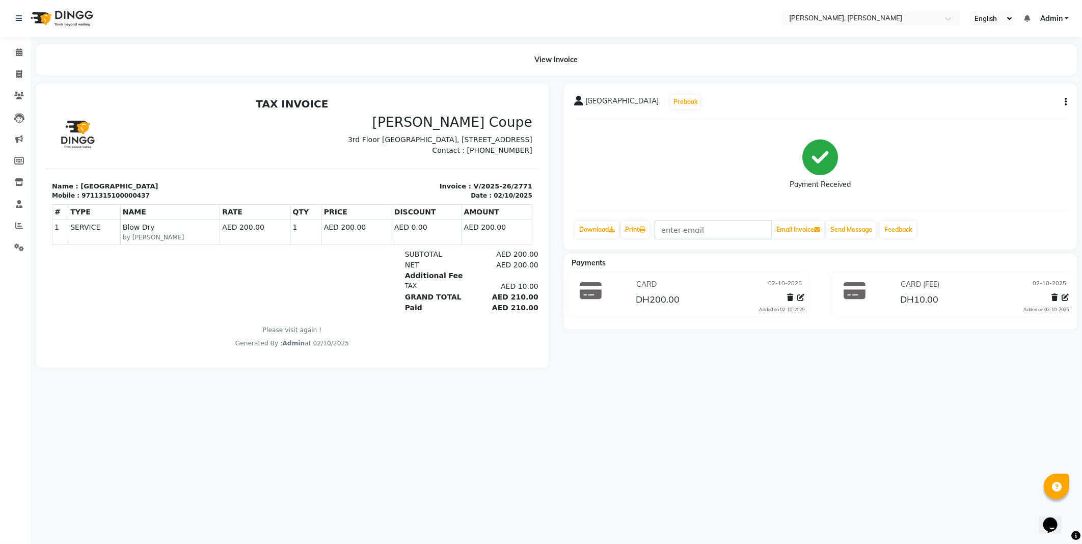
click at [86, 23] on img at bounding box center [61, 18] width 70 height 29
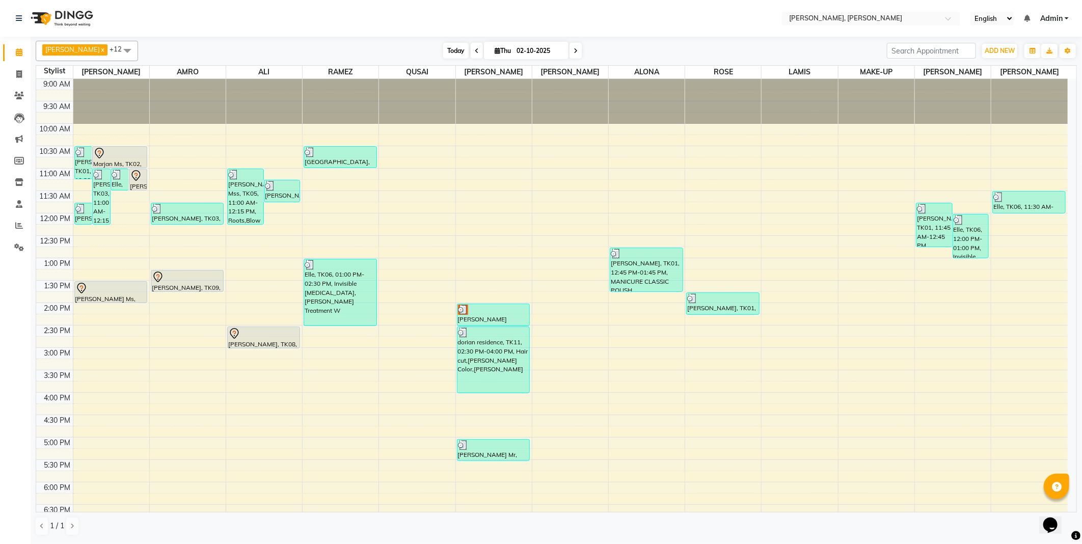
click at [443, 47] on span "Today" at bounding box center [455, 51] width 25 height 16
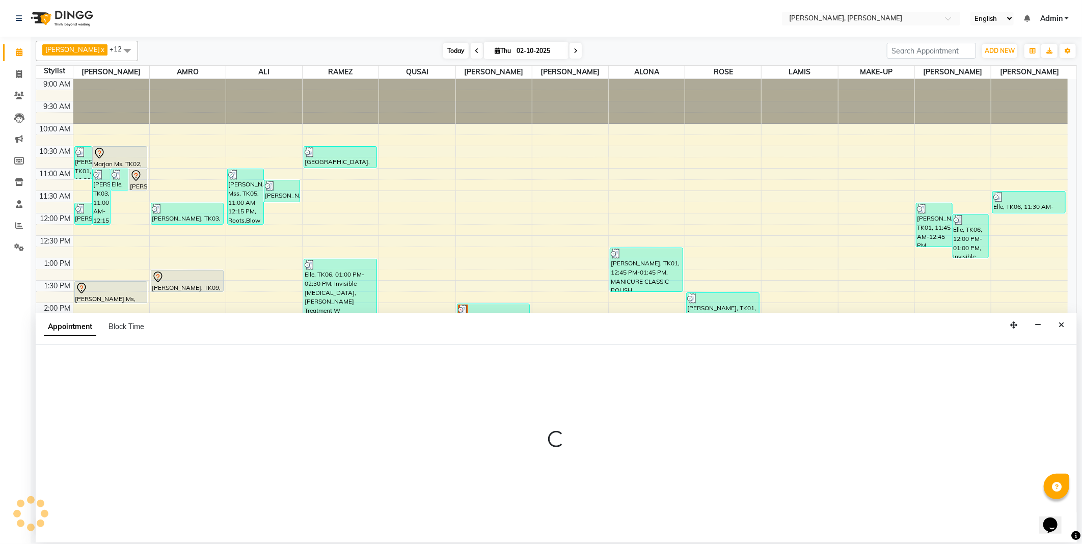
select select "59733"
select select "tentative"
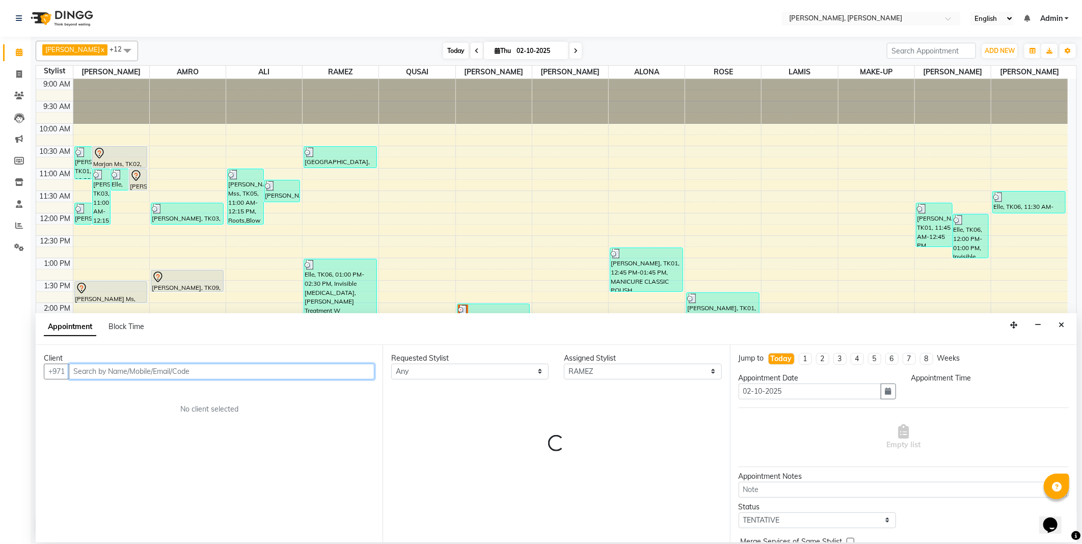
select select "945"
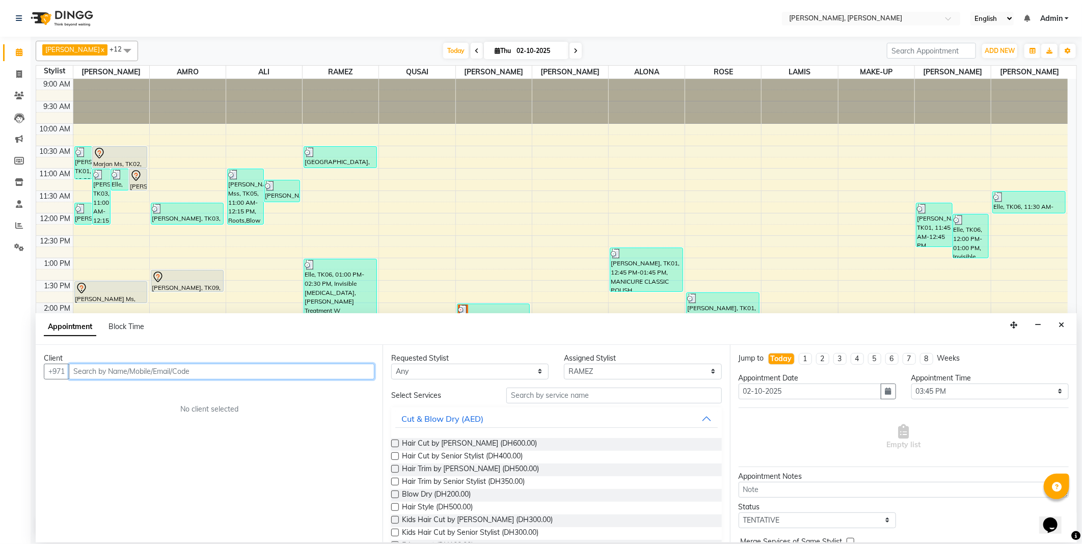
click at [165, 374] on input "text" at bounding box center [222, 372] width 306 height 16
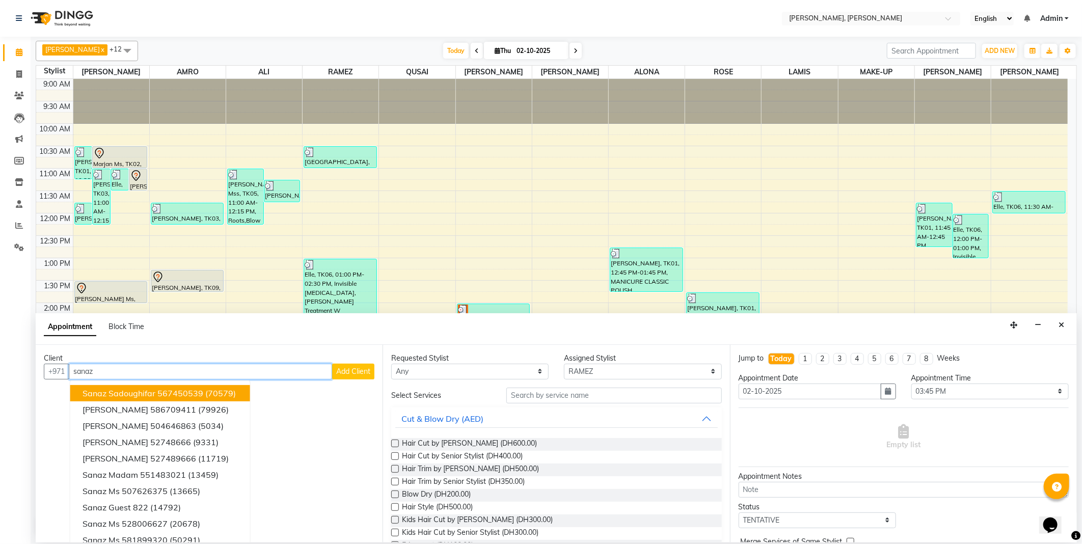
click at [172, 391] on ngb-highlight "567450539" at bounding box center [180, 393] width 46 height 10
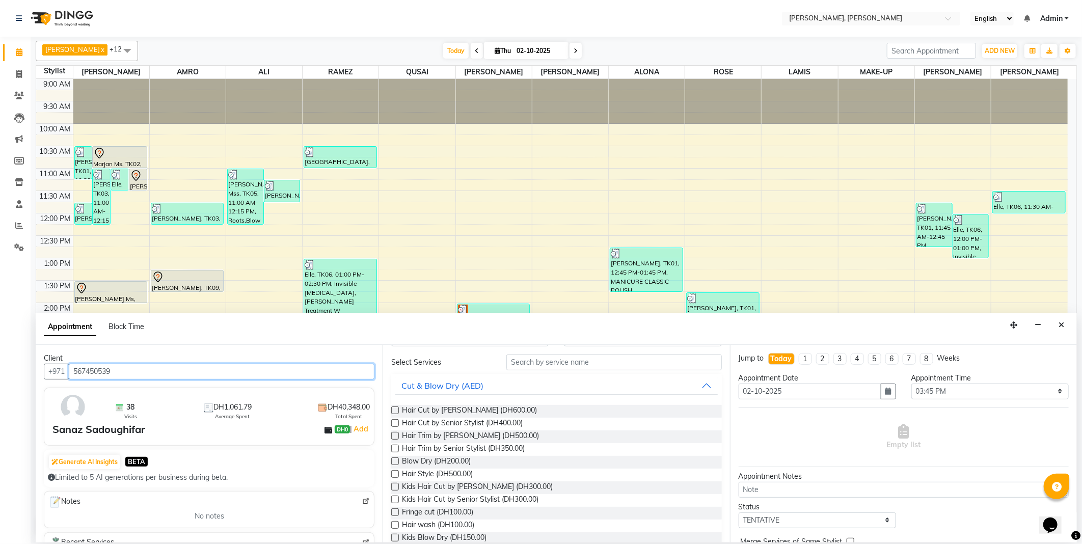
scroll to position [37, 0]
type input "567450539"
click at [396, 457] on label at bounding box center [395, 457] width 8 height 8
click at [396, 457] on input "checkbox" at bounding box center [394, 458] width 7 height 7
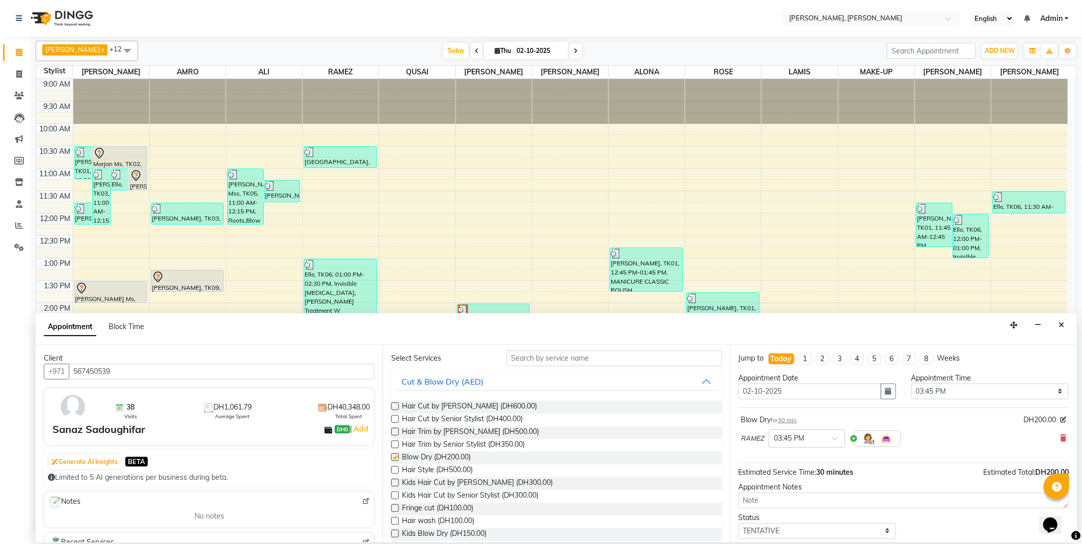
checkbox input "false"
click at [816, 438] on input "text" at bounding box center [796, 437] width 45 height 11
click at [800, 490] on div "11:15 AM" at bounding box center [806, 488] width 75 height 19
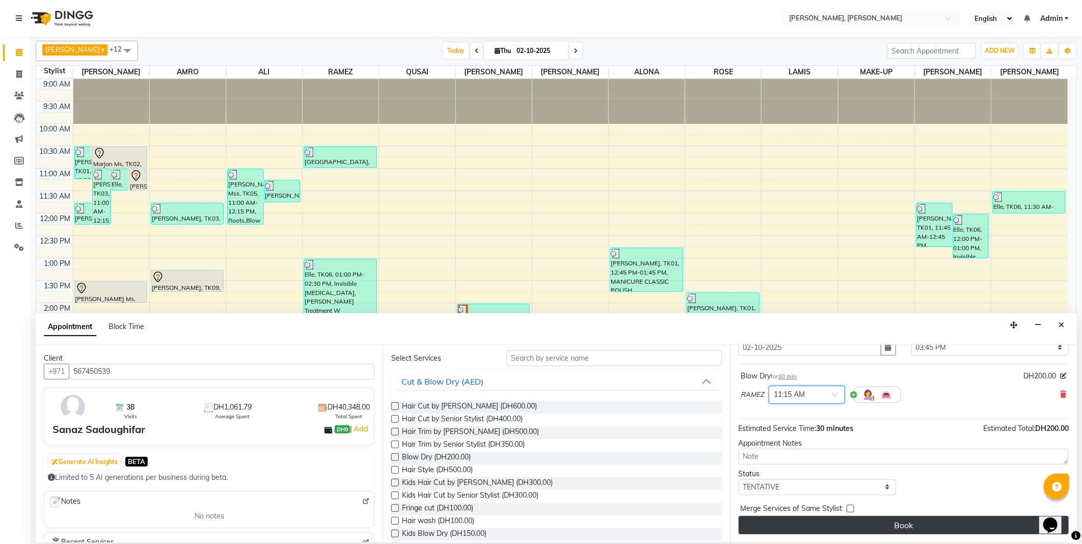
click at [943, 527] on button "Book" at bounding box center [903, 525] width 330 height 18
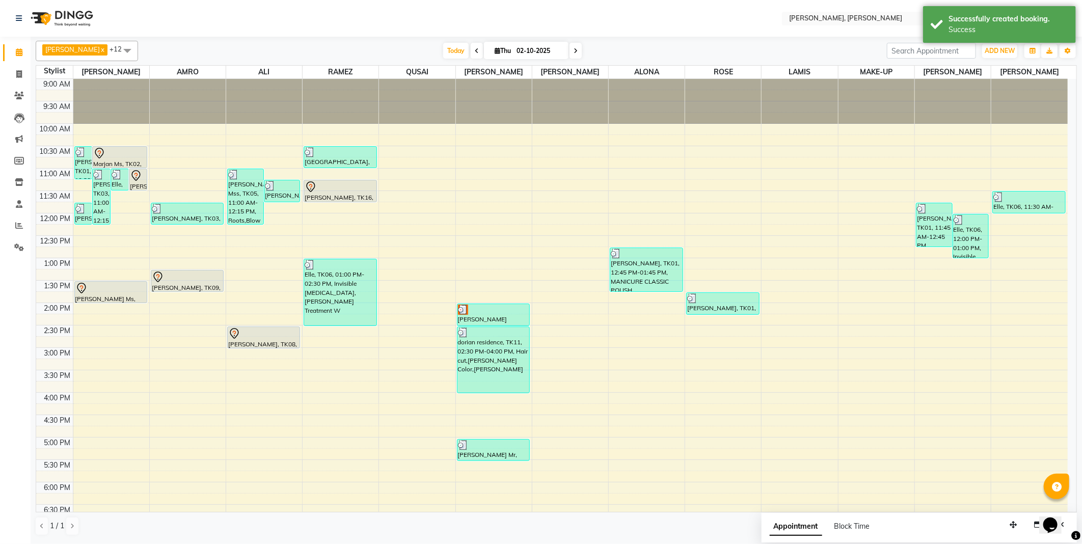
click at [309, 187] on icon at bounding box center [311, 187] width 12 height 12
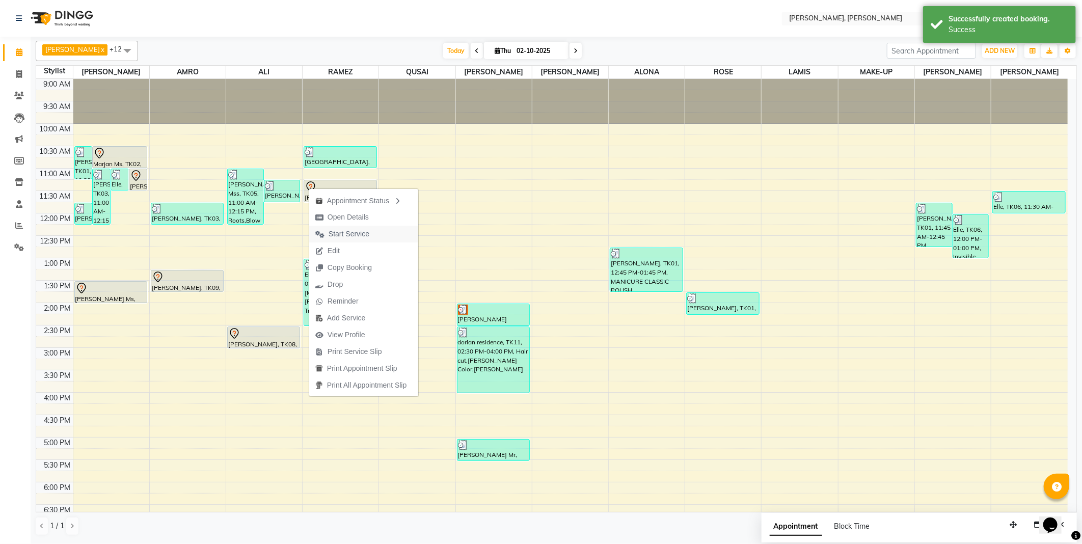
click at [368, 235] on span "Start Service" at bounding box center [348, 234] width 41 height 11
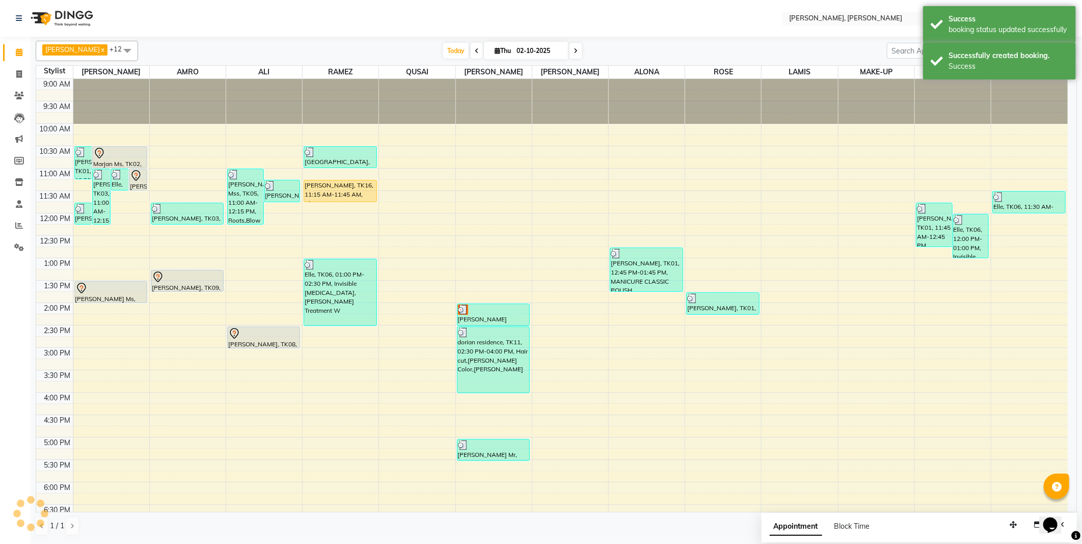
click at [343, 190] on div "[PERSON_NAME], TK16, 11:15 AM-11:45 AM, Blow Dry" at bounding box center [340, 190] width 72 height 21
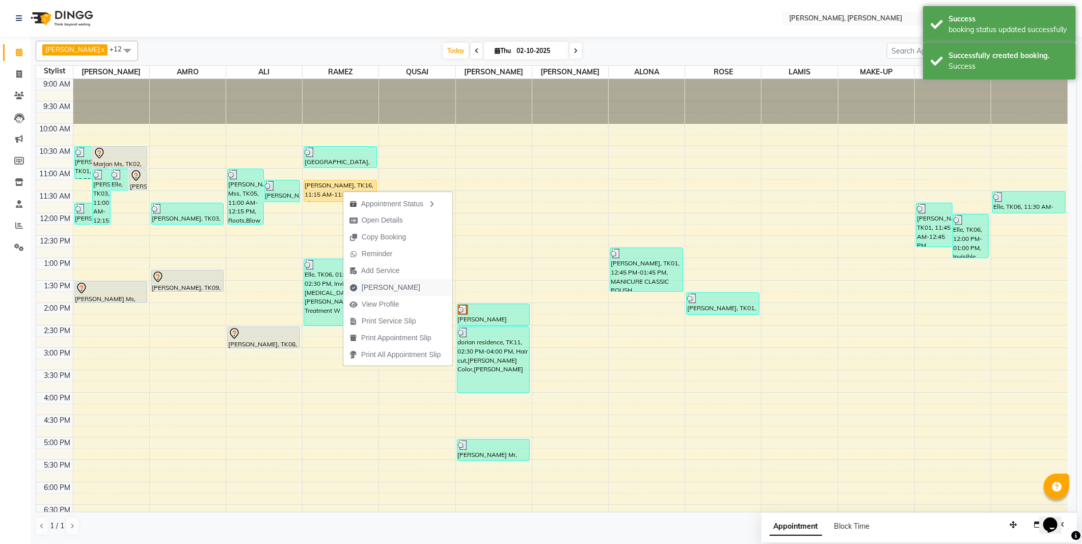
click at [389, 289] on span "[PERSON_NAME]" at bounding box center [391, 287] width 59 height 11
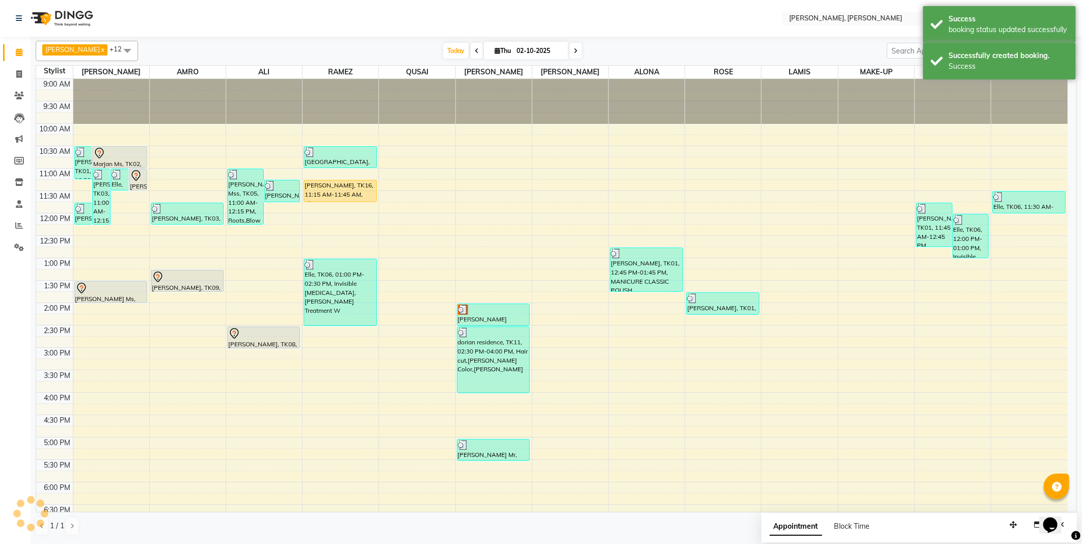
select select "service"
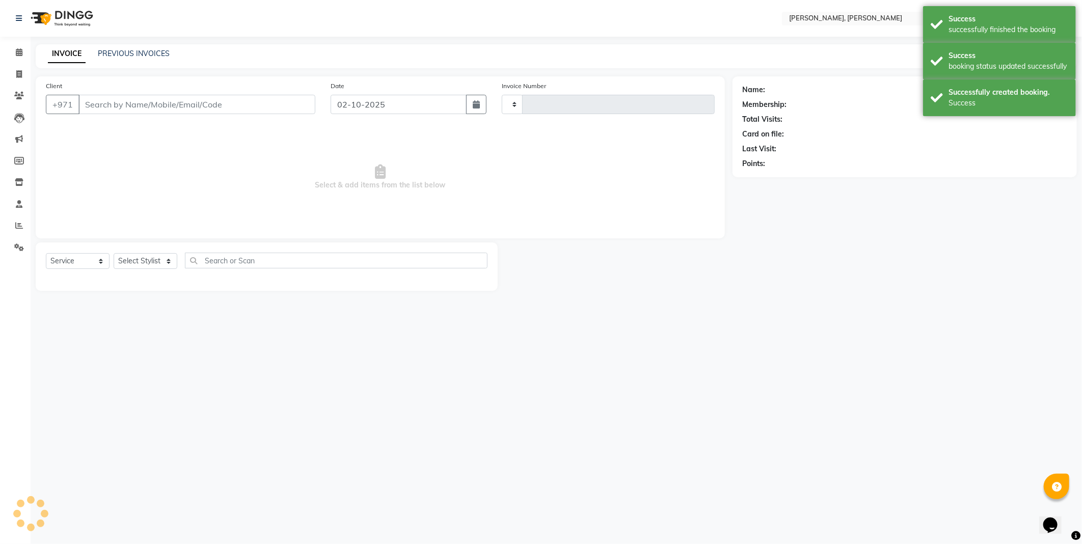
type input "2772"
select select "7142"
click at [950, 102] on div "Success" at bounding box center [1008, 103] width 120 height 11
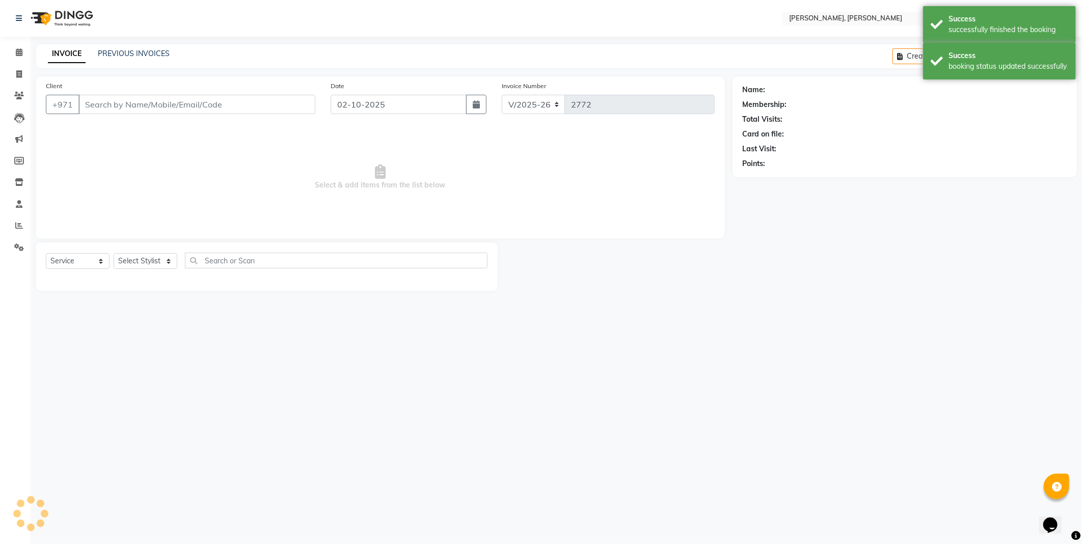
type input "567450539"
select select "59733"
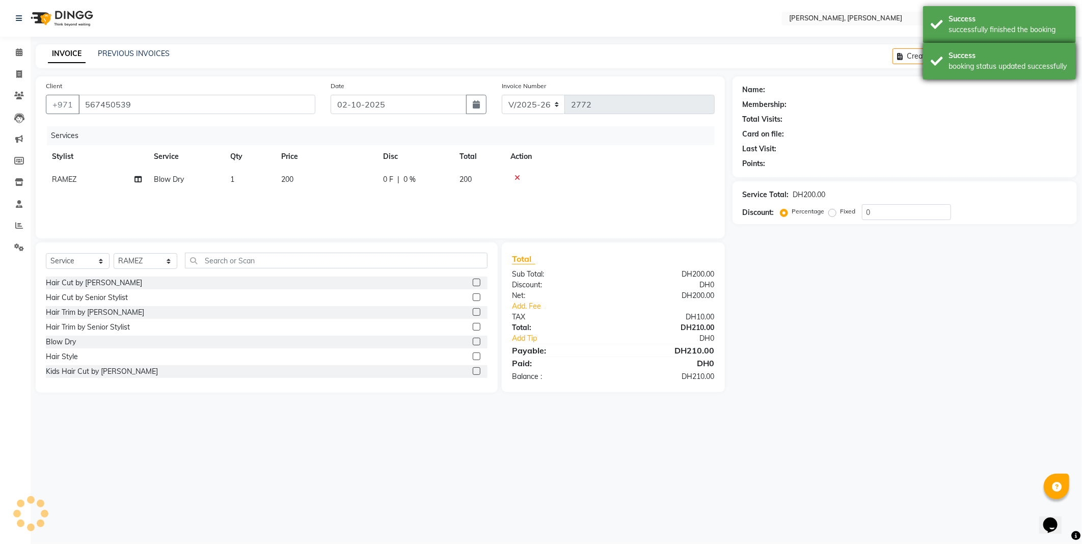
click at [979, 55] on div "Success" at bounding box center [1008, 55] width 120 height 11
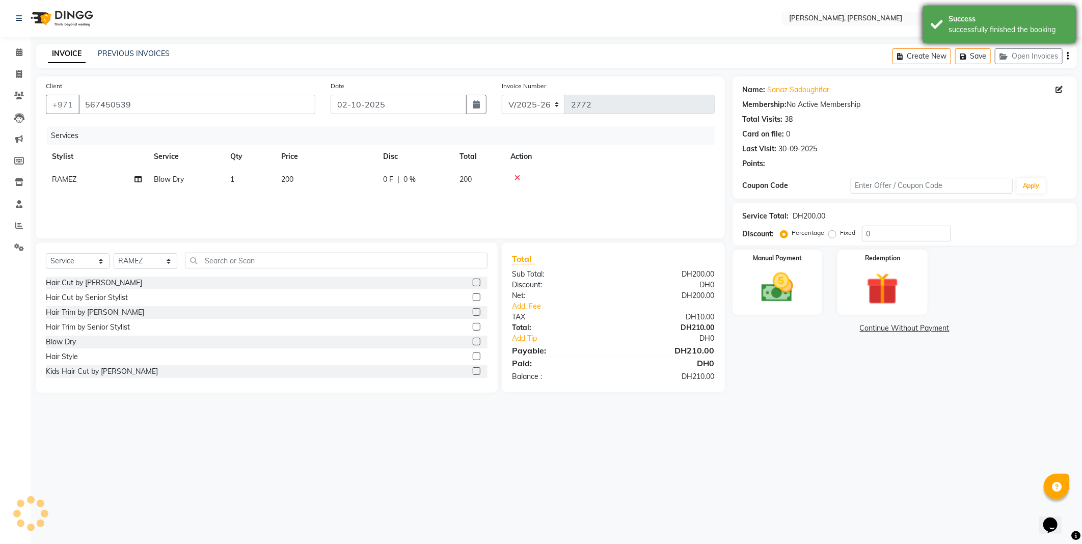
click at [982, 19] on div "Success" at bounding box center [1008, 19] width 120 height 11
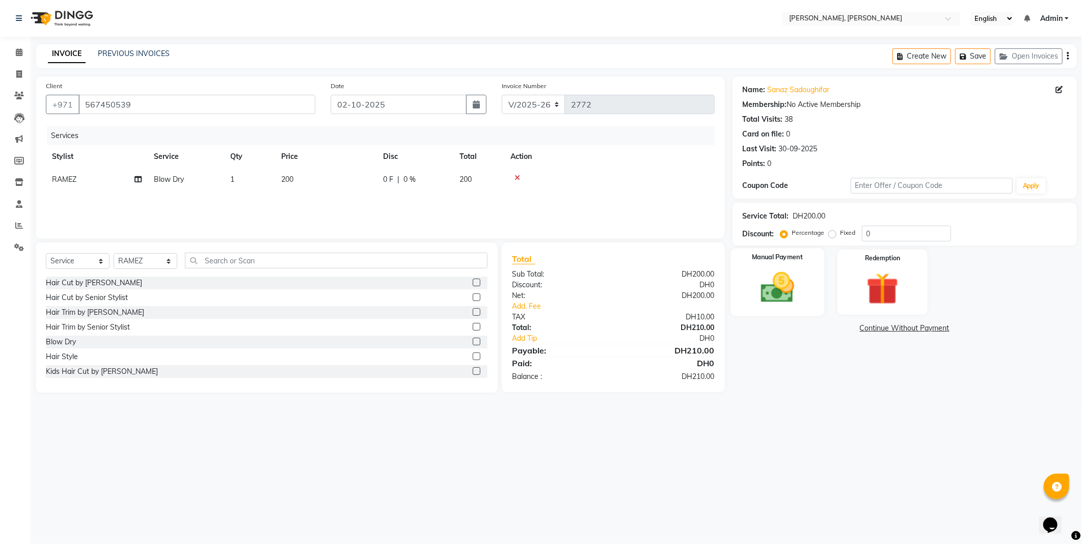
click at [773, 275] on img at bounding box center [777, 287] width 54 height 39
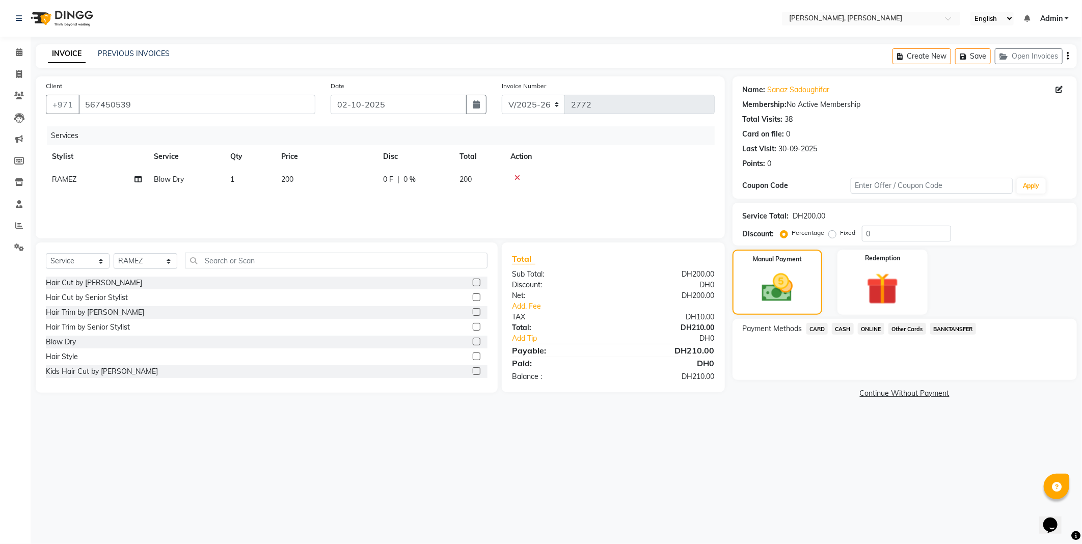
click at [812, 327] on span "CARD" at bounding box center [817, 329] width 22 height 12
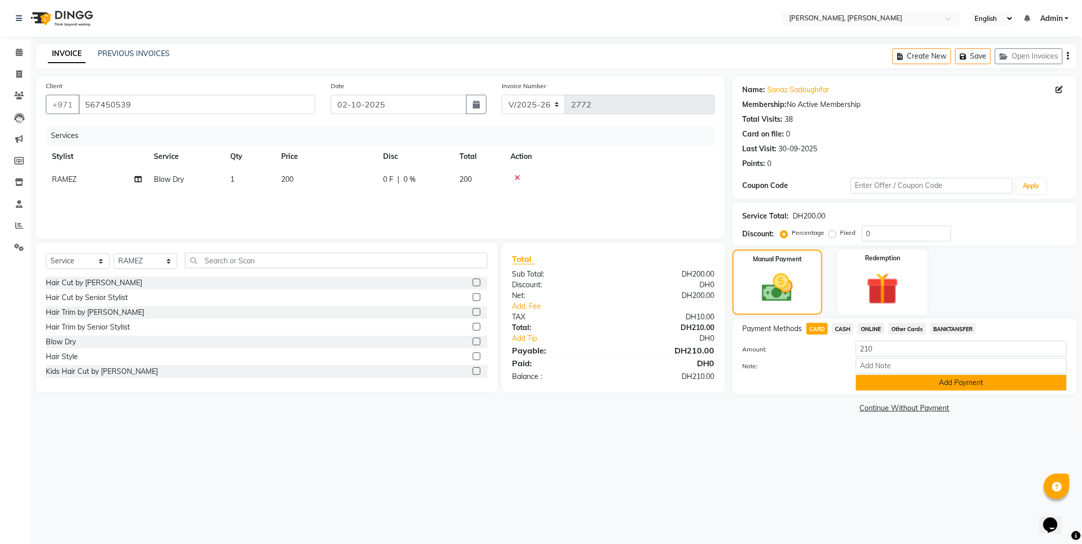
click at [889, 388] on button "Add Payment" at bounding box center [961, 383] width 211 height 16
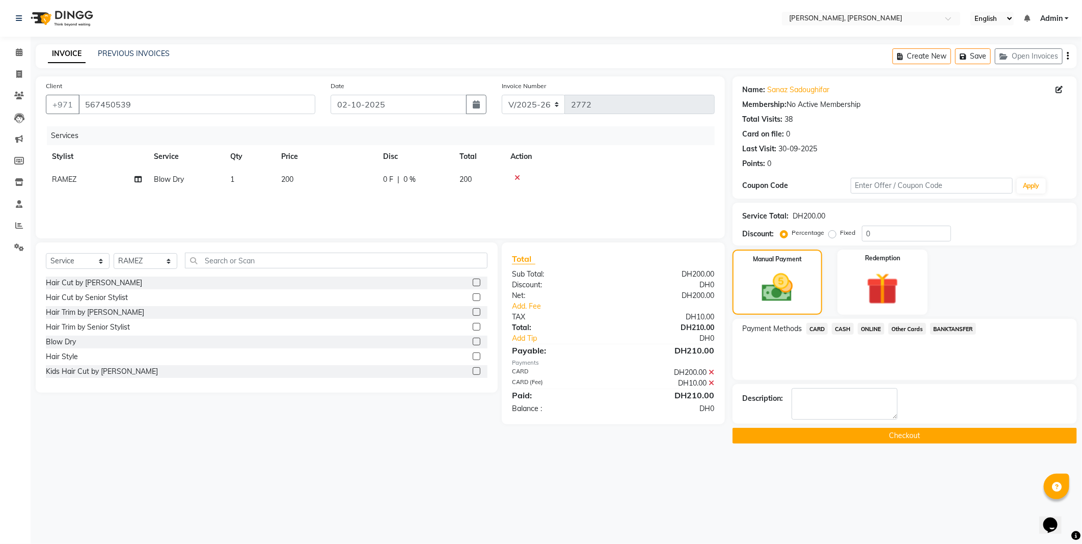
click at [783, 438] on button "Checkout" at bounding box center [904, 436] width 344 height 16
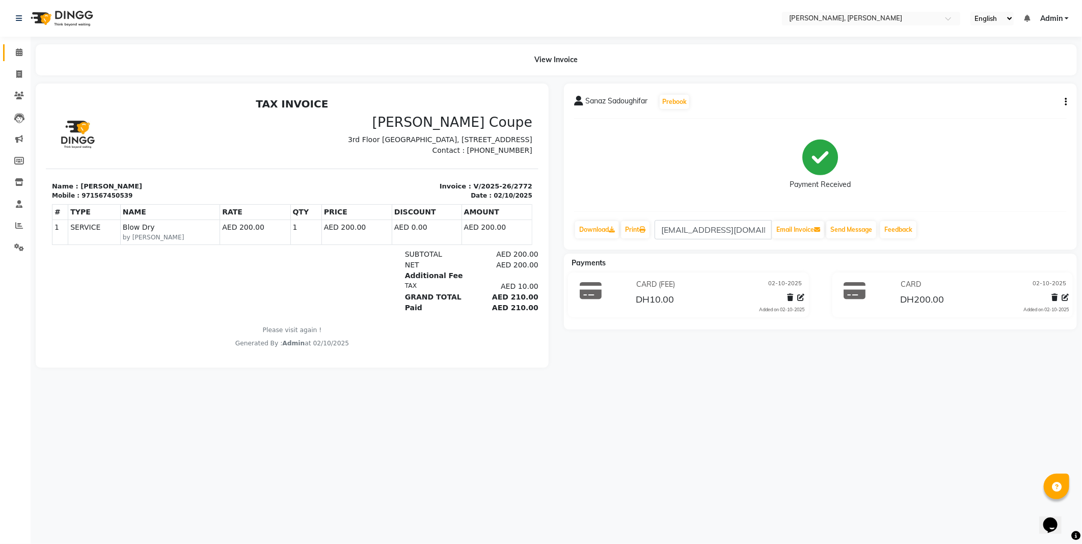
click at [16, 54] on icon at bounding box center [19, 52] width 7 height 8
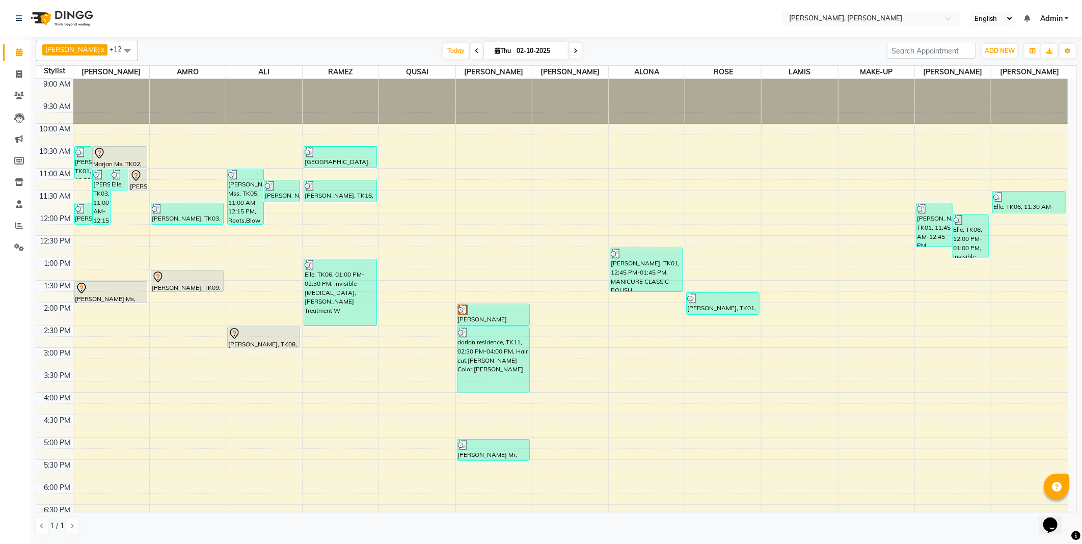
click at [103, 151] on icon at bounding box center [99, 153] width 9 height 11
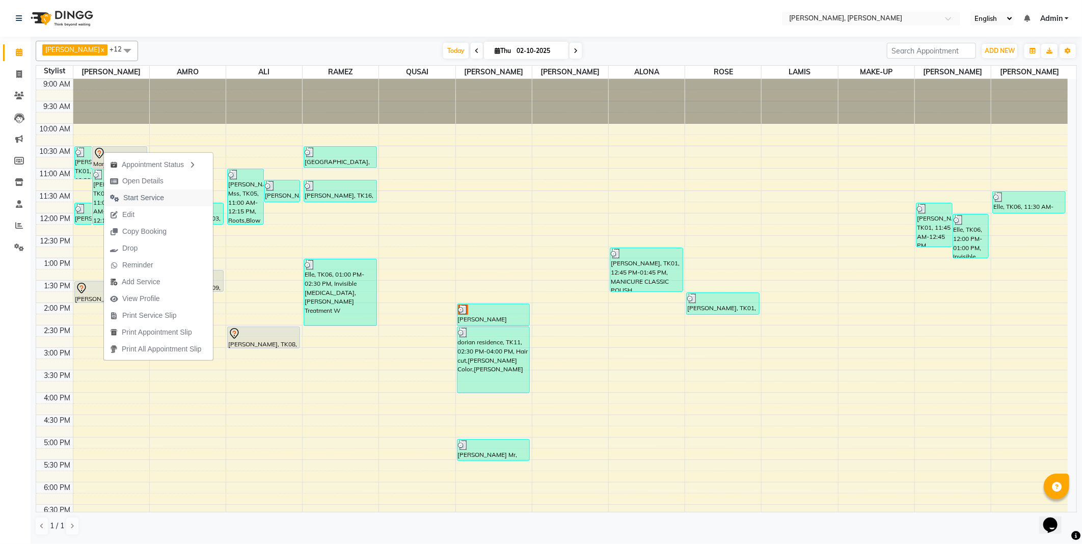
click at [158, 199] on span "Start Service" at bounding box center [143, 198] width 41 height 11
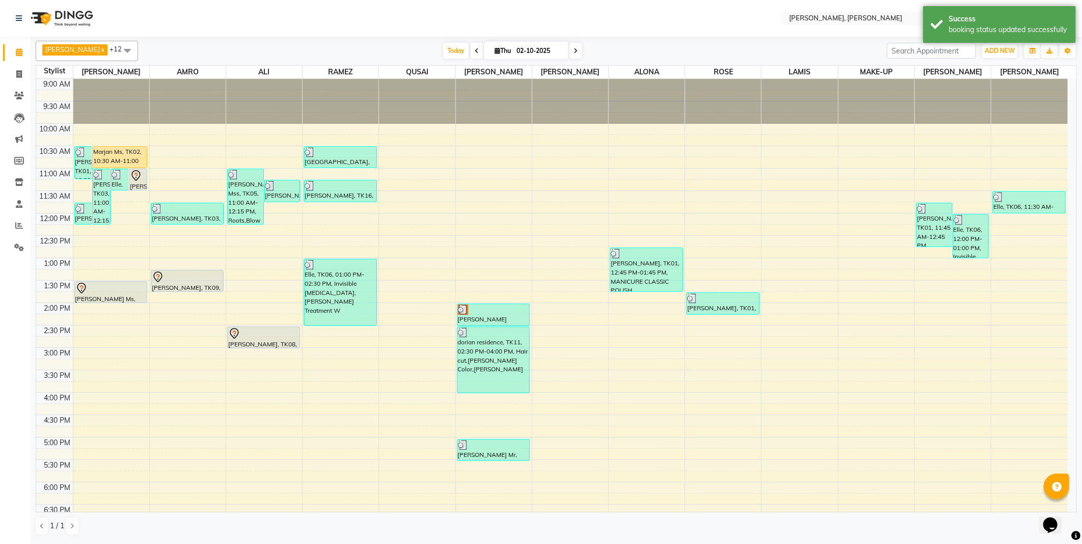
click at [122, 152] on div "Marjan Ms, TK02, 10:30 AM-11:00 AM, Toner" at bounding box center [120, 157] width 54 height 21
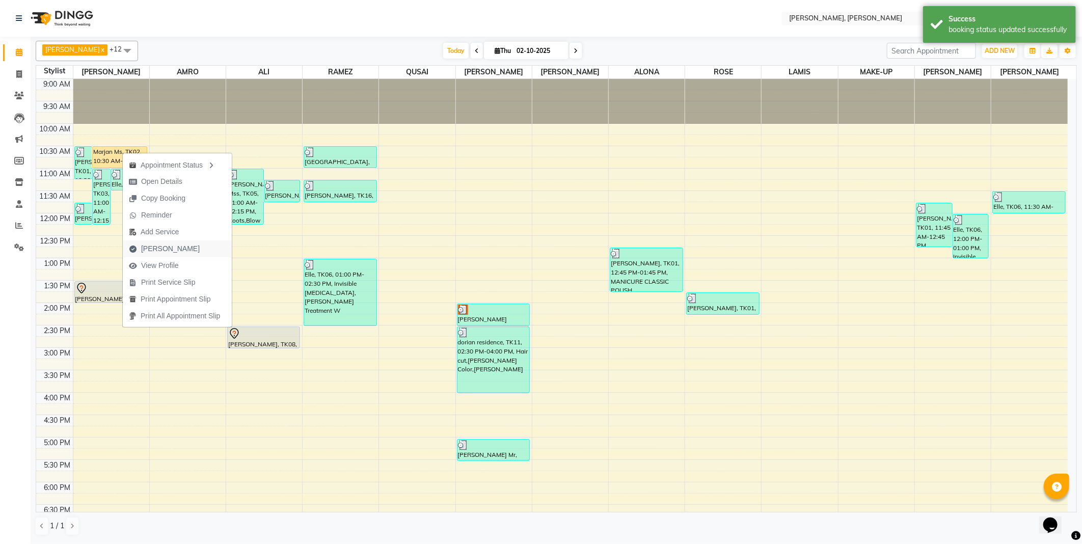
click at [163, 250] on span "[PERSON_NAME]" at bounding box center [170, 248] width 59 height 11
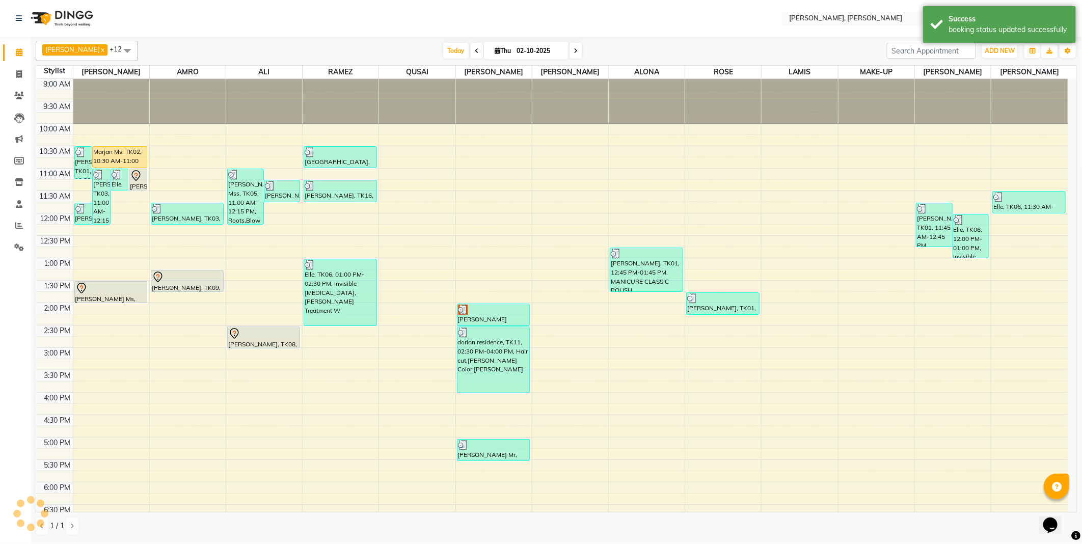
select select "7142"
select select "service"
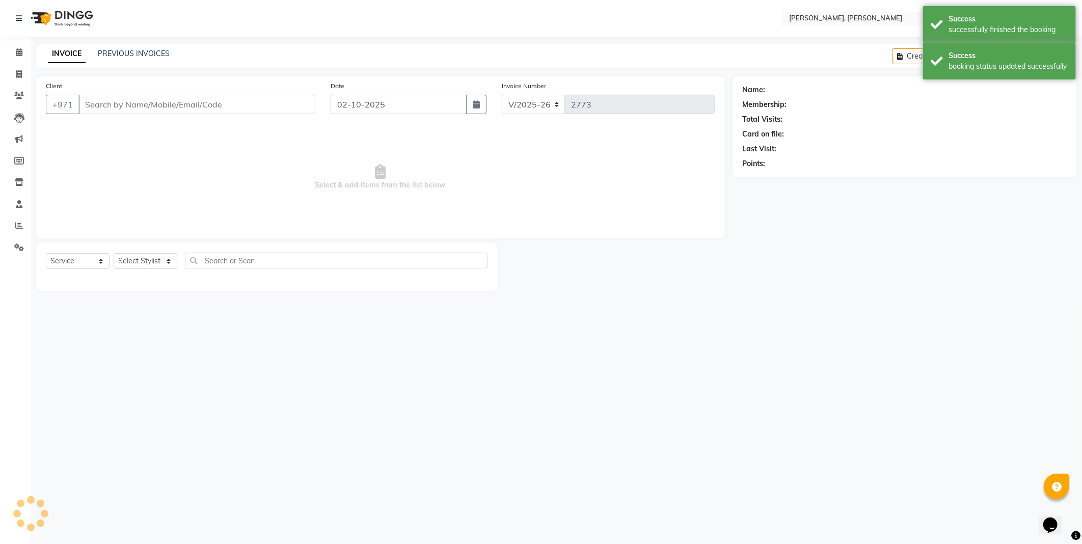
type input "563529222"
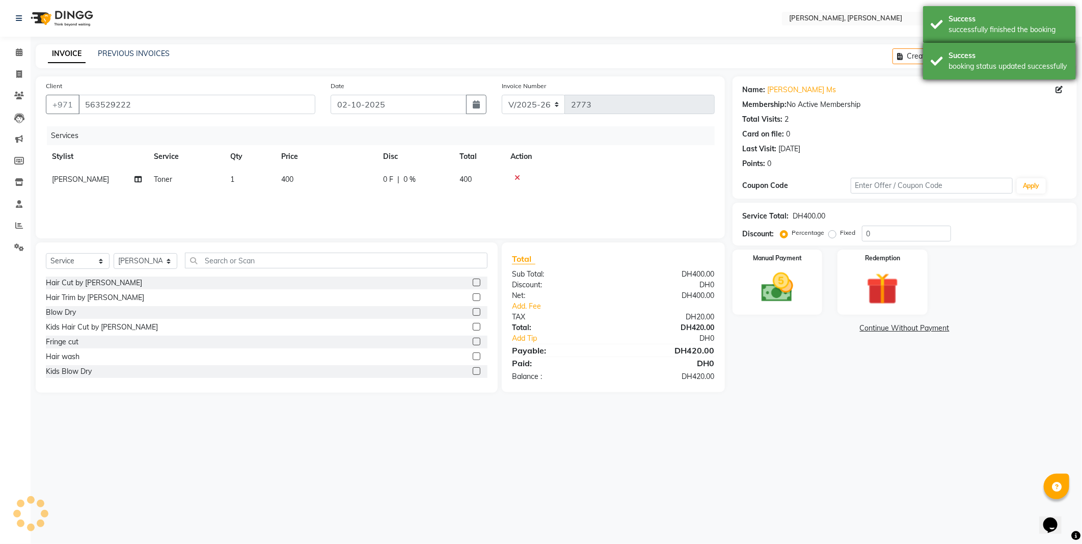
click at [977, 58] on div "Success" at bounding box center [1008, 55] width 120 height 11
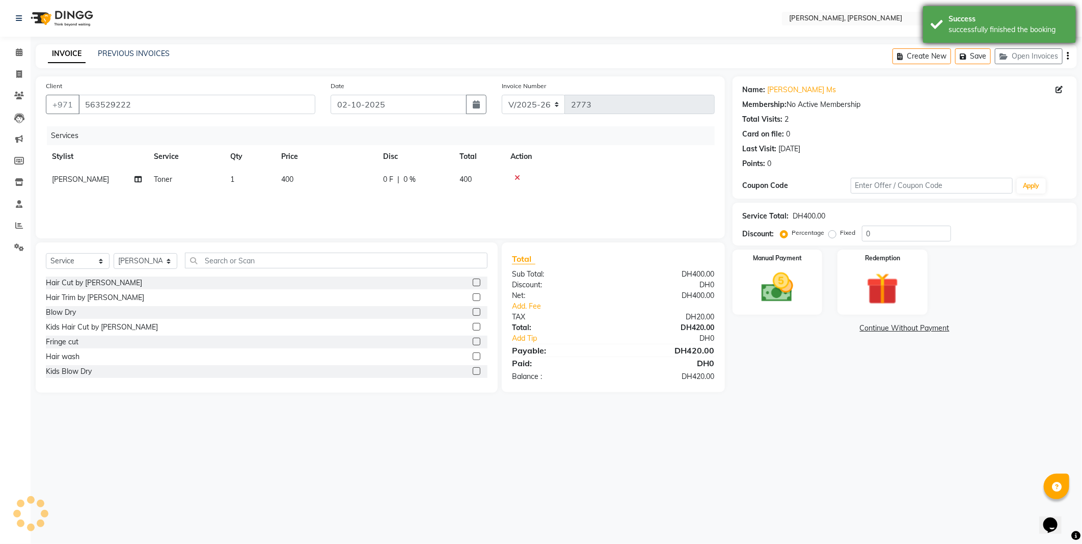
click at [993, 17] on div "Success" at bounding box center [1008, 19] width 120 height 11
click at [627, 31] on nav "Select Location × [PERSON_NAME], Jw Marriott English ENGLISH Español العربية मर…" at bounding box center [541, 18] width 1082 height 37
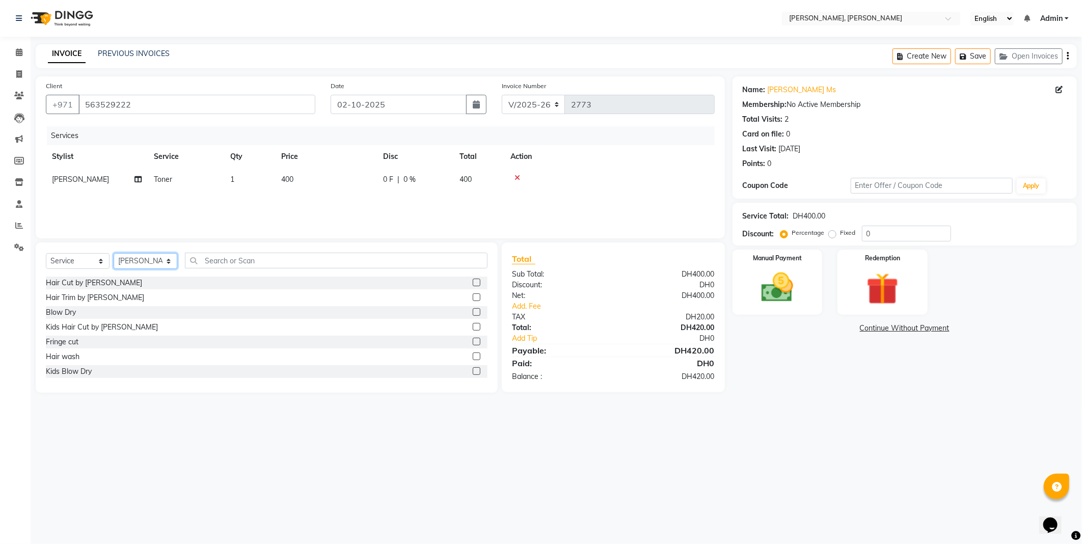
click at [163, 267] on select "Select Stylist [PERSON_NAME] [PERSON_NAME] ALYA [PERSON_NAME] AMRO [PERSON_NAME…" at bounding box center [146, 261] width 64 height 16
select select "59731"
click at [114, 254] on select "Select Stylist [PERSON_NAME] [PERSON_NAME] ALYA [PERSON_NAME] AMRO [PERSON_NAME…" at bounding box center [146, 261] width 64 height 16
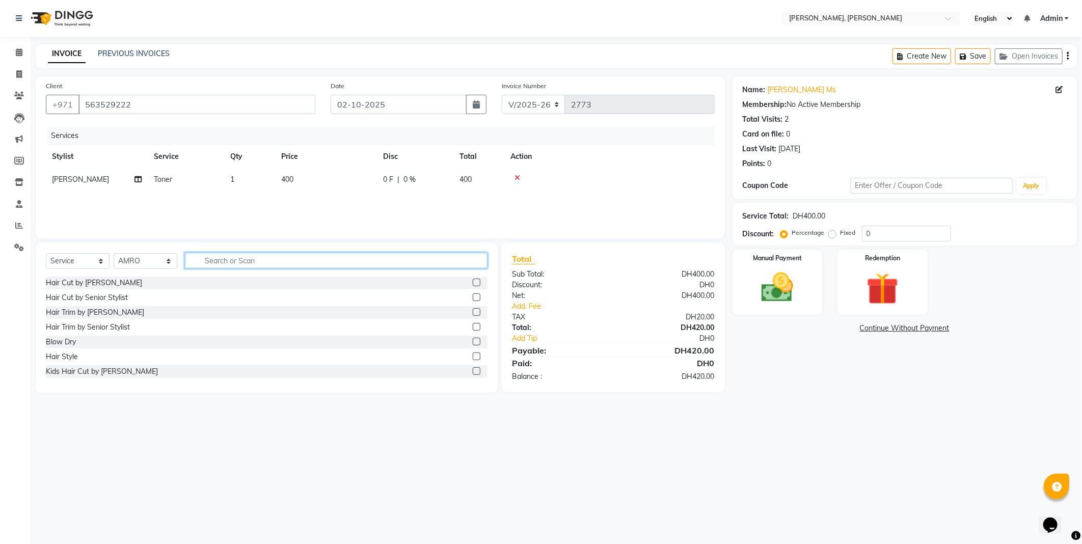
click at [256, 260] on input "text" at bounding box center [336, 261] width 303 height 16
type input "v"
type input "blow"
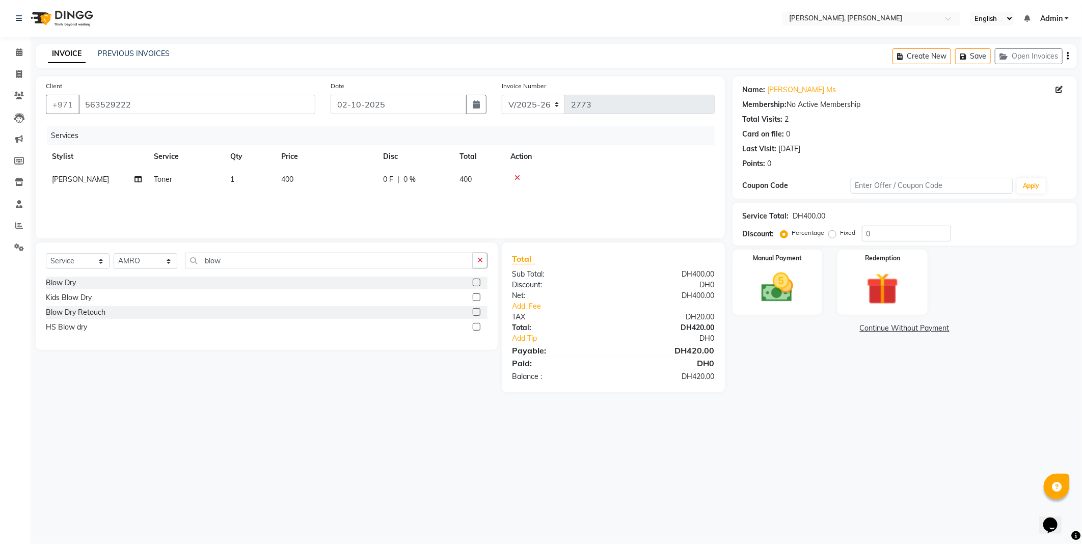
click at [119, 282] on div "Blow Dry" at bounding box center [267, 283] width 442 height 13
click at [476, 282] on label at bounding box center [477, 283] width 8 height 8
click at [476, 282] on input "checkbox" at bounding box center [476, 283] width 7 height 7
checkbox input "false"
click at [780, 289] on img at bounding box center [777, 287] width 54 height 39
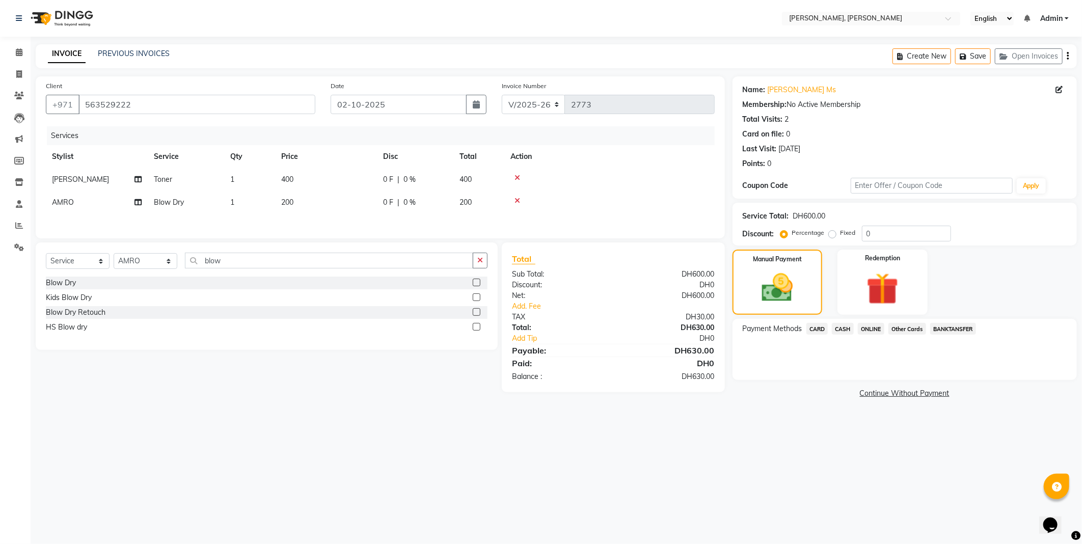
click at [816, 329] on span "CARD" at bounding box center [817, 329] width 22 height 12
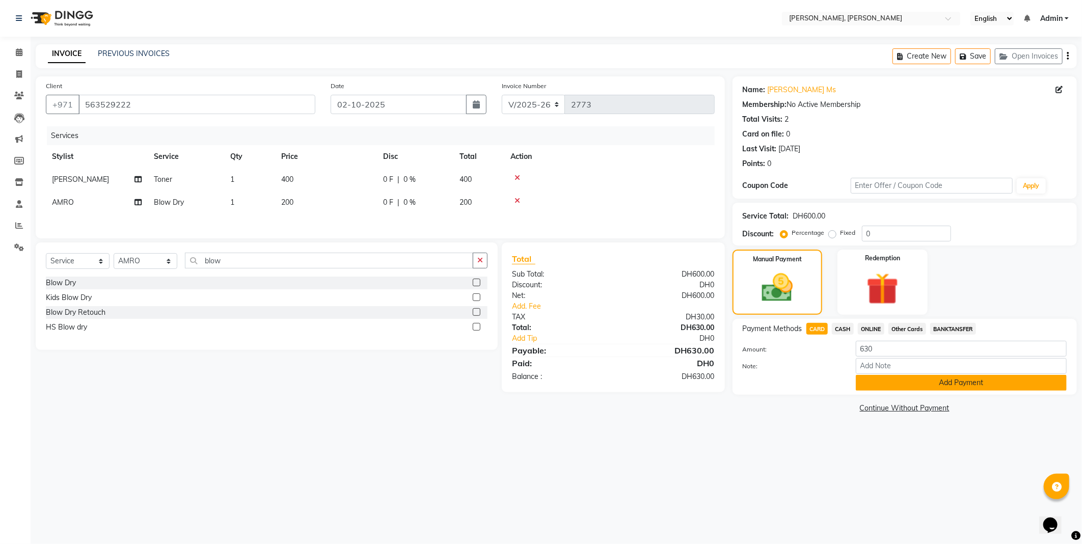
click at [867, 384] on button "Add Payment" at bounding box center [961, 383] width 211 height 16
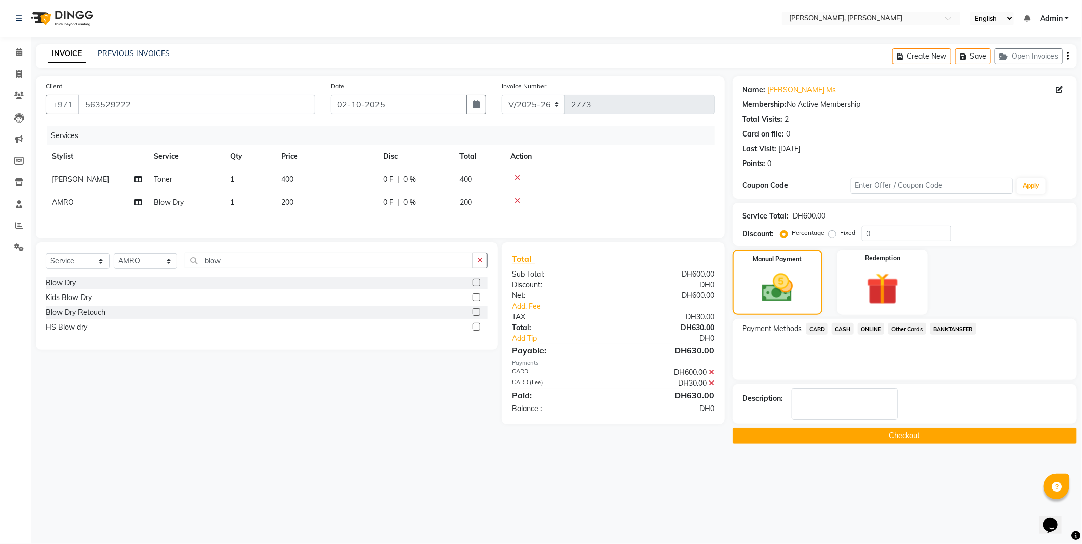
click at [828, 441] on button "Checkout" at bounding box center [904, 436] width 344 height 16
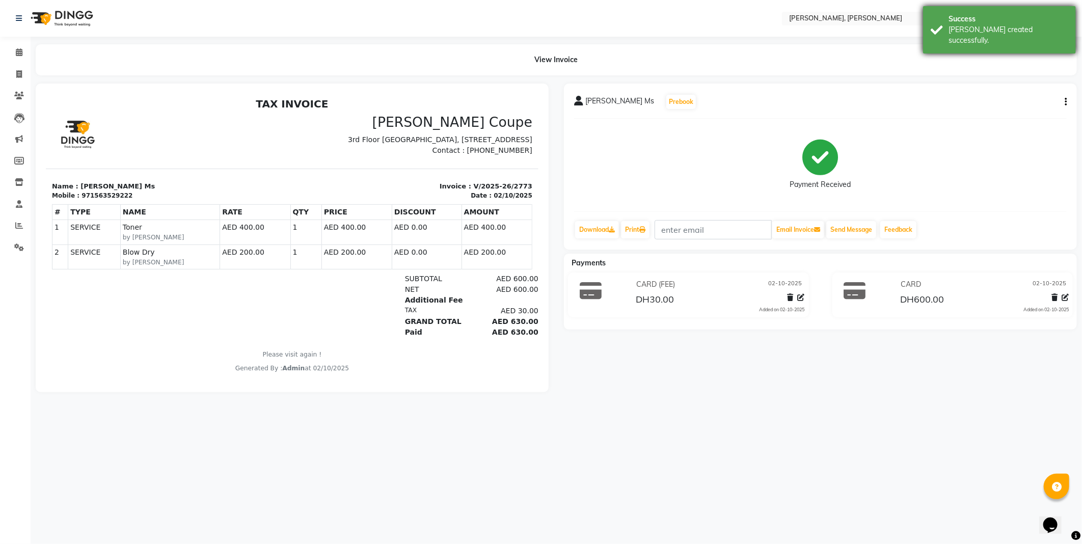
click at [959, 28] on div "[PERSON_NAME] created successfully." at bounding box center [1008, 34] width 120 height 21
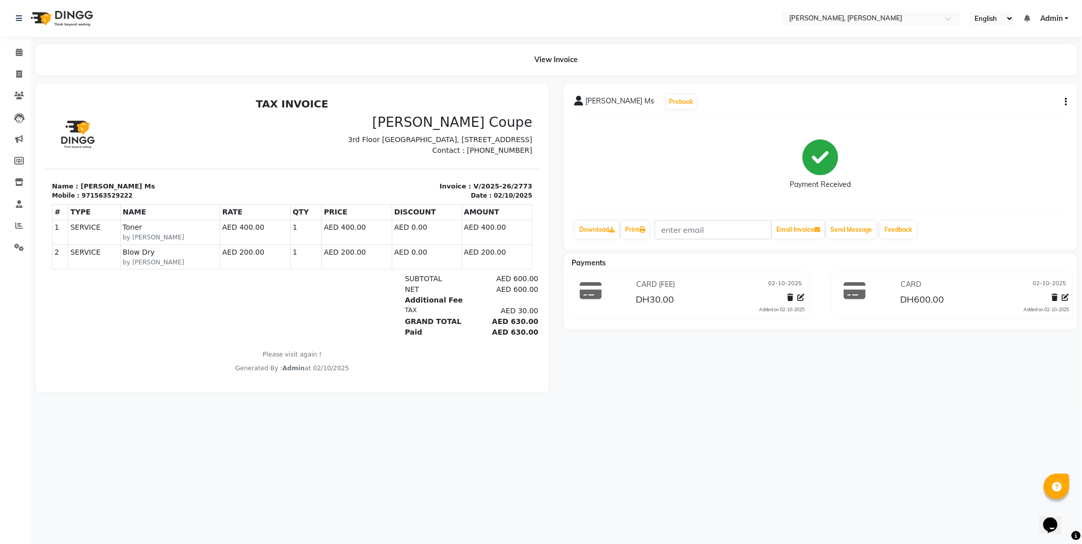
click at [745, 44] on div "View Invoice" at bounding box center [556, 59] width 1041 height 31
click at [19, 52] on icon at bounding box center [19, 52] width 7 height 8
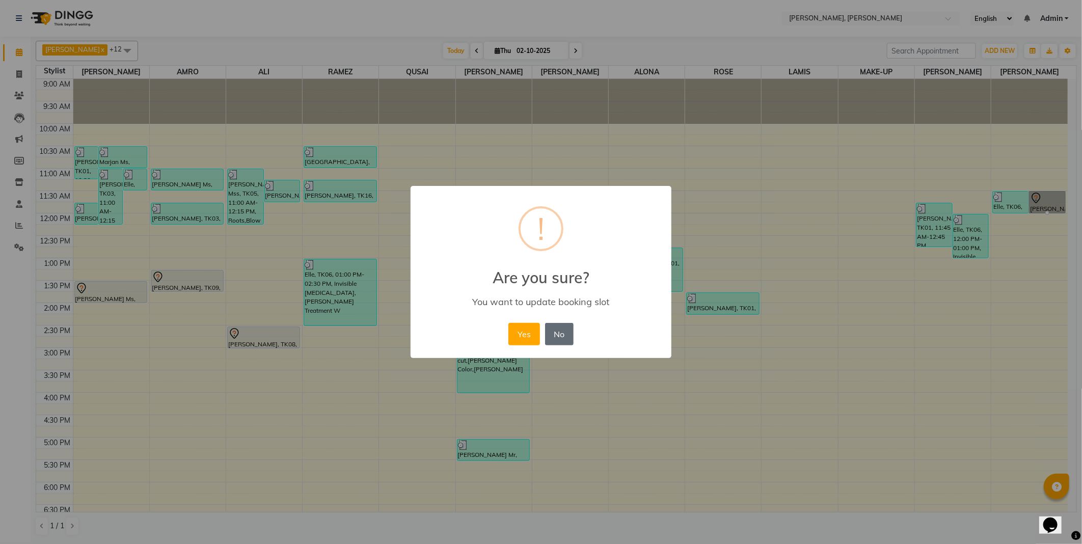
click at [569, 331] on button "No" at bounding box center [559, 334] width 29 height 22
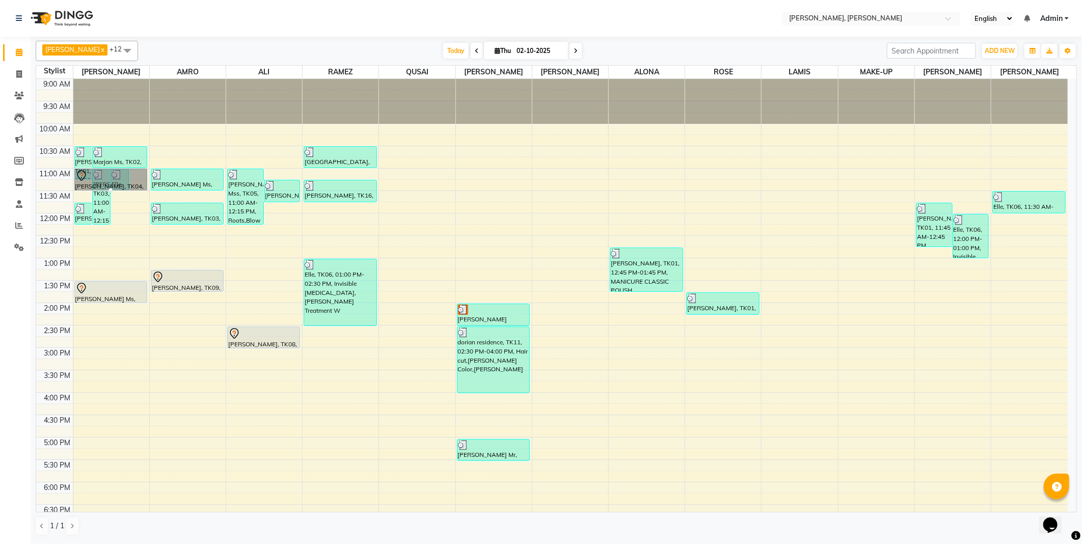
click at [135, 175] on link "[PERSON_NAME], TK04, 11:00 AM-11:30 AM, Hair Cut by [PERSON_NAME]" at bounding box center [110, 180] width 73 height 22
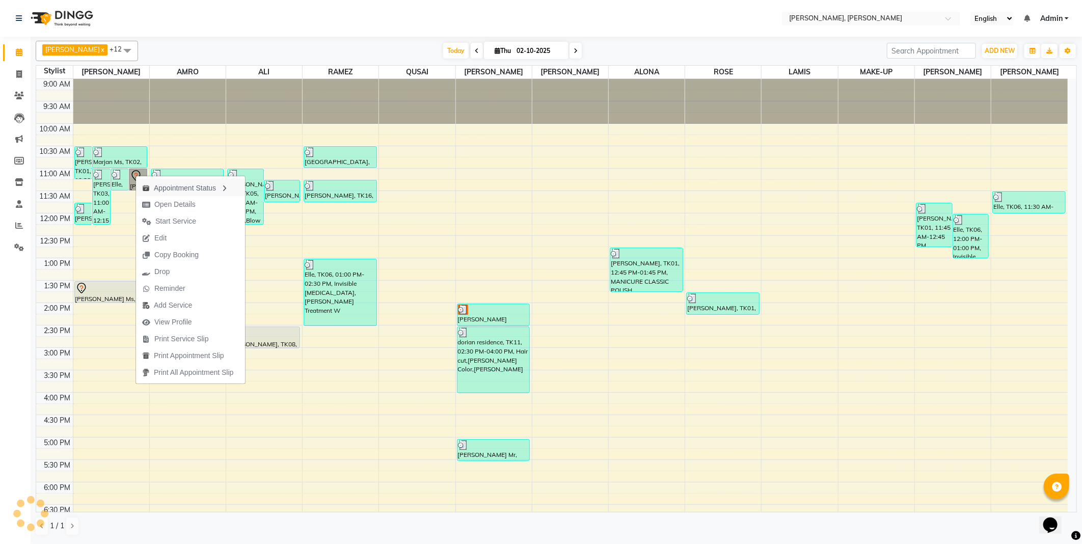
click at [140, 180] on div "Appointment Status" at bounding box center [190, 187] width 109 height 17
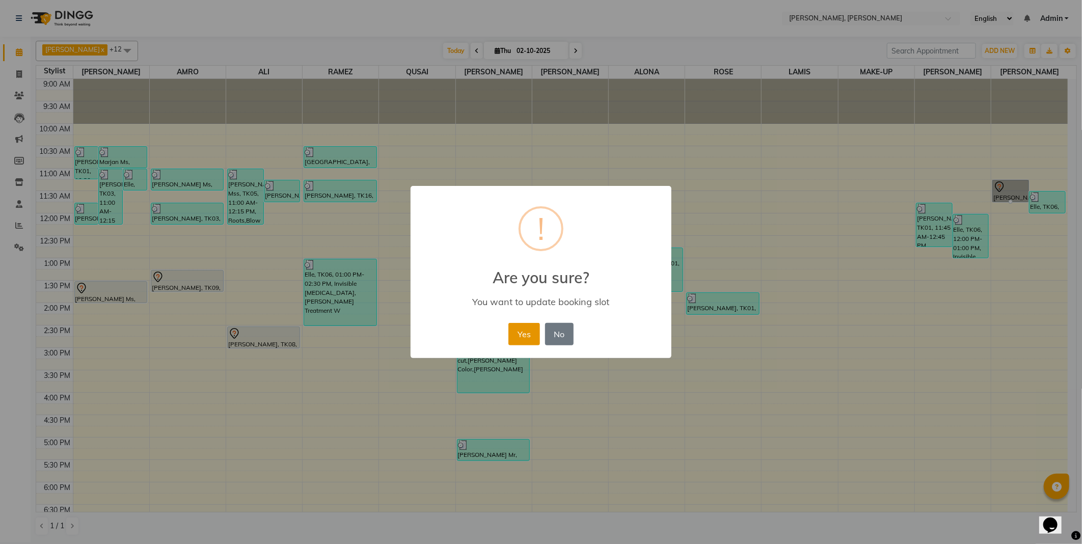
click at [530, 332] on button "Yes" at bounding box center [523, 334] width 31 height 22
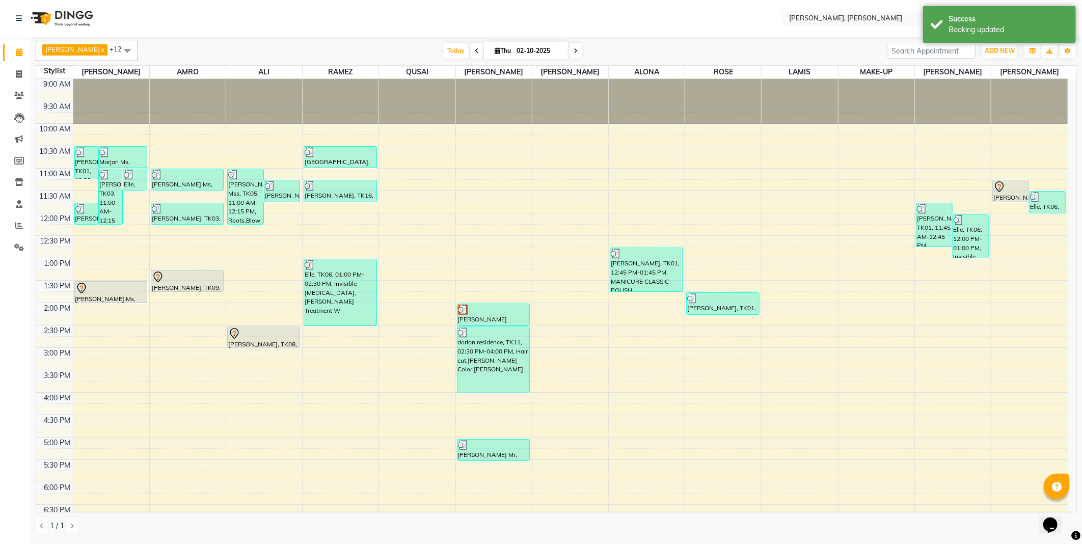
click at [999, 189] on icon at bounding box center [999, 188] width 1 height 1
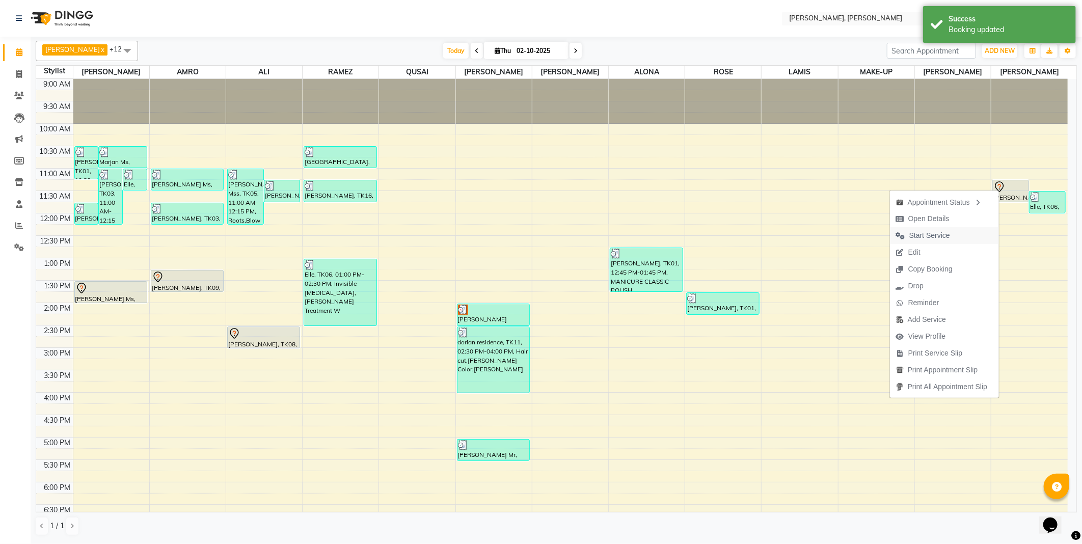
click at [937, 238] on span "Start Service" at bounding box center [929, 235] width 41 height 11
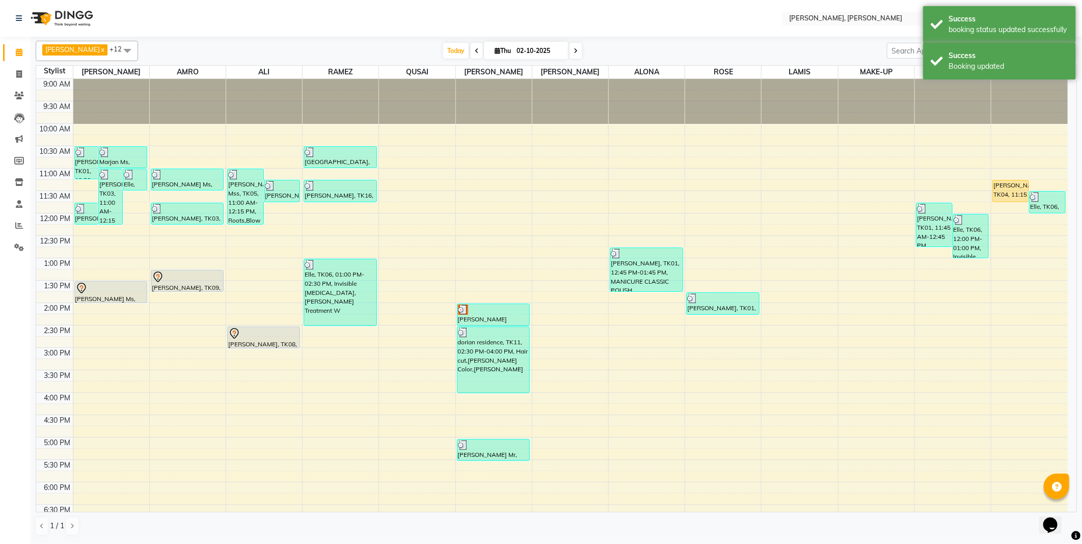
click at [1009, 186] on div "[PERSON_NAME], TK04, 11:15 AM-11:45 AM, Hair Cut by [PERSON_NAME]" at bounding box center [1011, 190] width 36 height 21
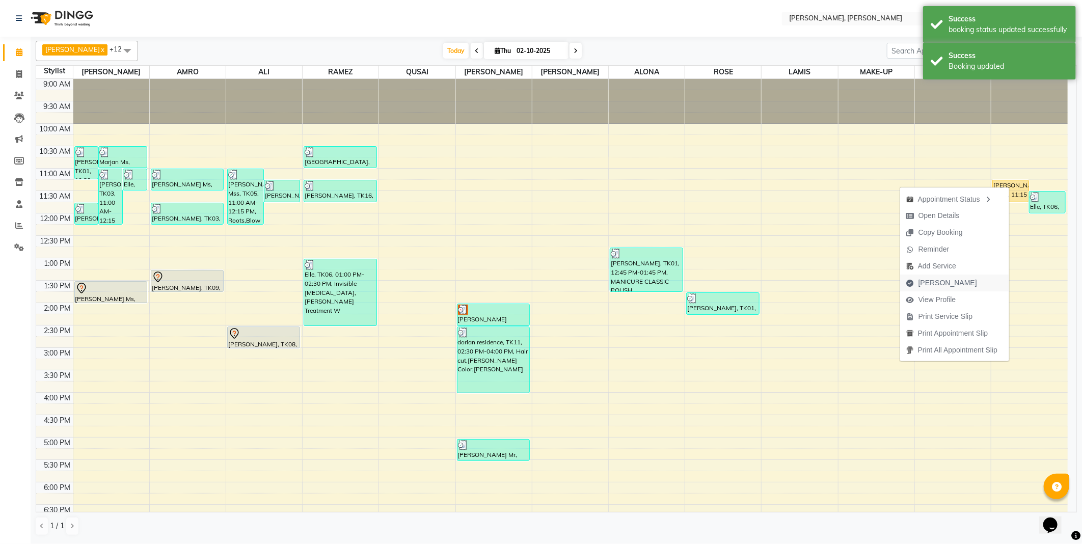
click at [935, 282] on span "[PERSON_NAME]" at bounding box center [947, 283] width 59 height 11
select select "service"
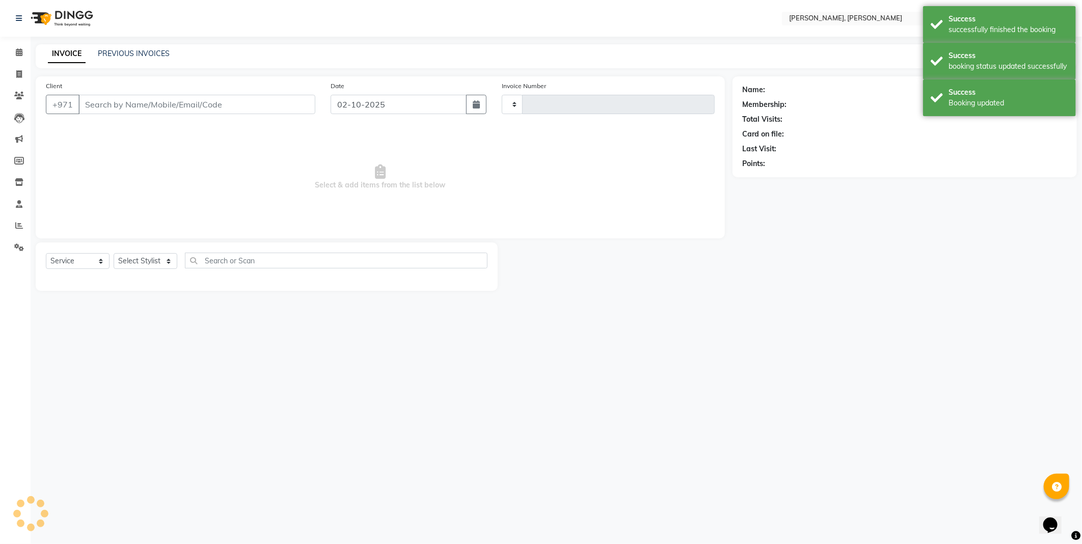
type input "2774"
select select "7142"
type input "919821890391"
select select "93336"
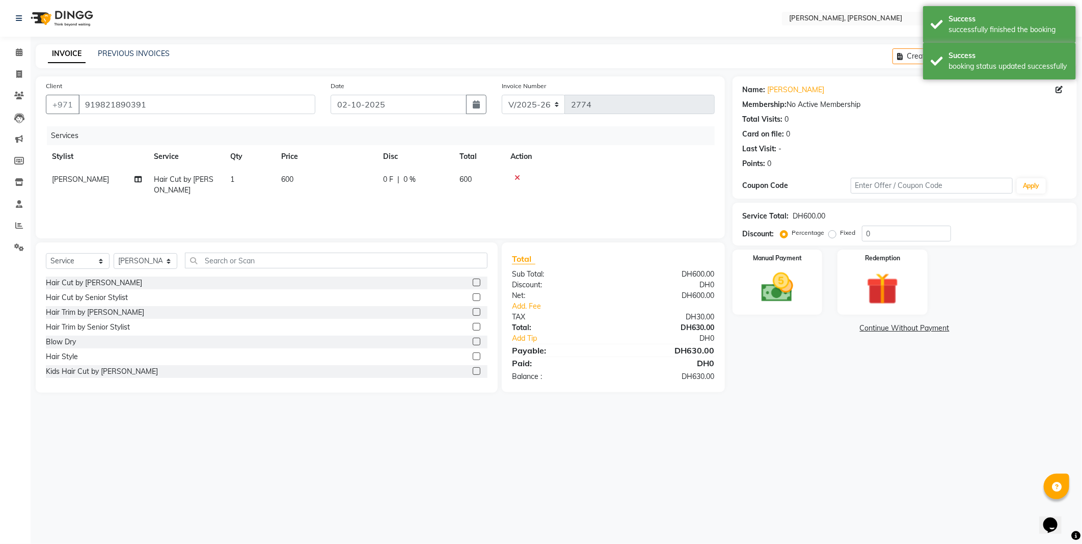
click at [473, 341] on label at bounding box center [477, 342] width 8 height 8
click at [473, 341] on input "checkbox" at bounding box center [476, 342] width 7 height 7
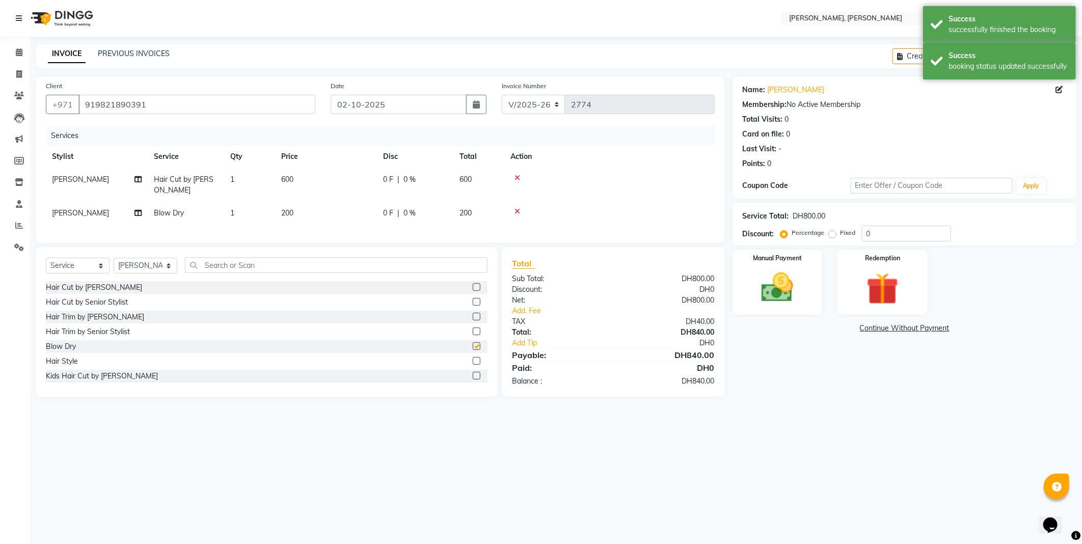
checkbox input "false"
click at [980, 57] on div "Success" at bounding box center [1008, 55] width 120 height 11
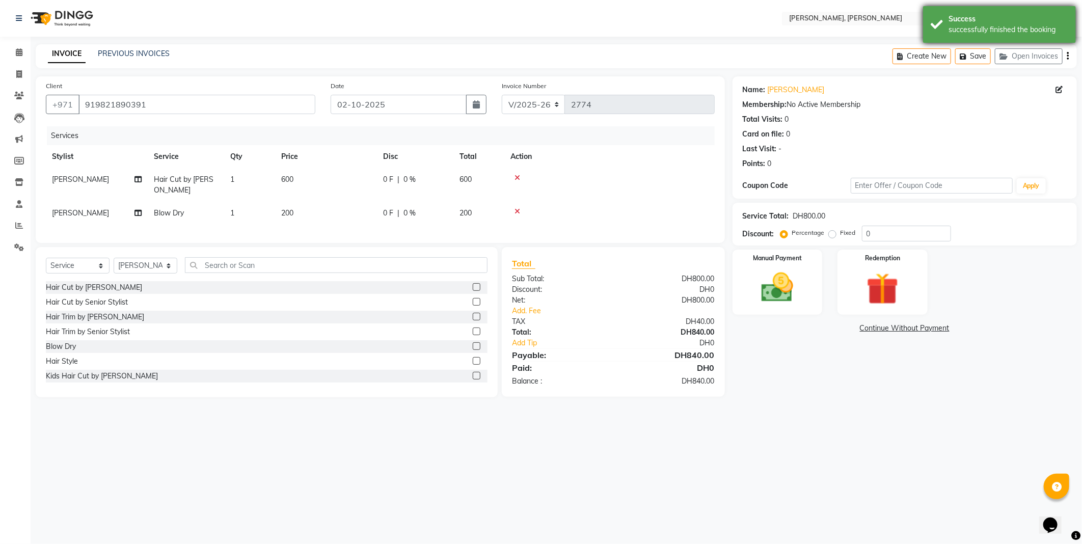
click at [994, 17] on div "Success" at bounding box center [1008, 19] width 120 height 11
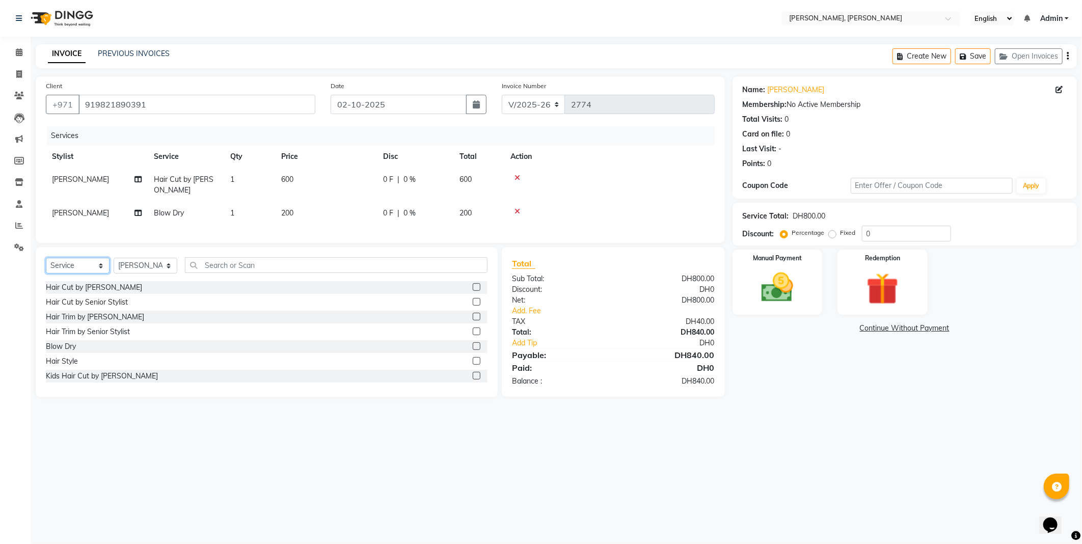
click at [94, 273] on select "Select Service Product Membership Package Voucher Prepaid Gift Card" at bounding box center [78, 266] width 64 height 16
select select "product"
click at [46, 266] on select "Select Service Product Membership Package Voucher Prepaid Gift Card" at bounding box center [78, 266] width 64 height 16
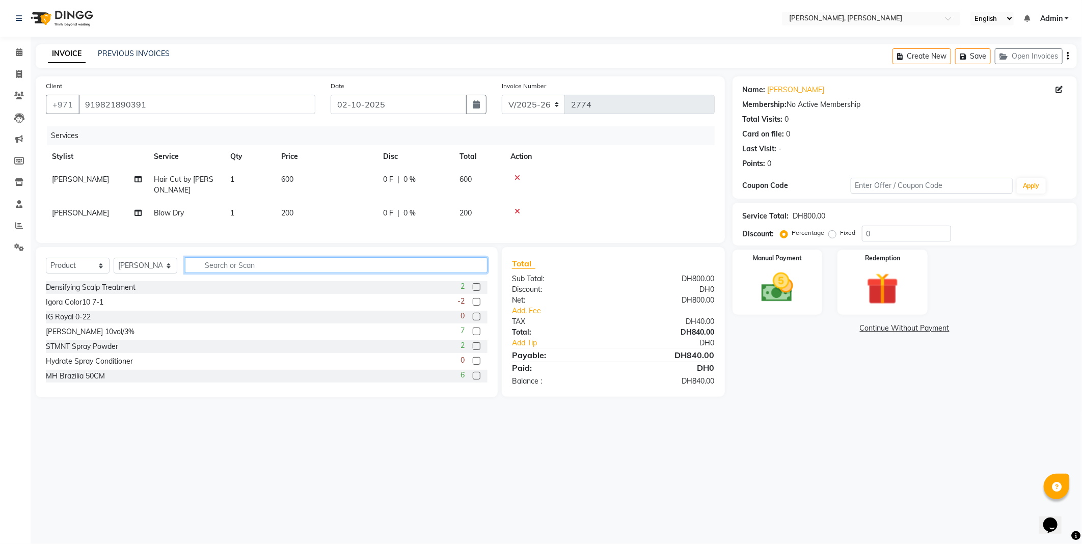
click at [236, 272] on input "text" at bounding box center [336, 265] width 303 height 16
type input "j"
type input "[PERSON_NAME]"
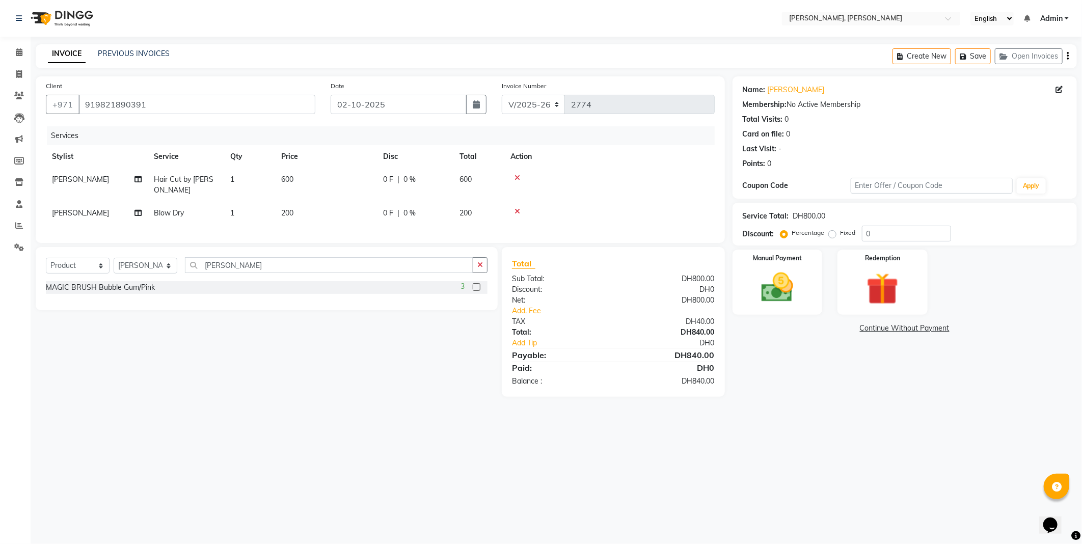
click at [477, 291] on label at bounding box center [477, 287] width 8 height 8
click at [477, 291] on input "checkbox" at bounding box center [476, 287] width 7 height 7
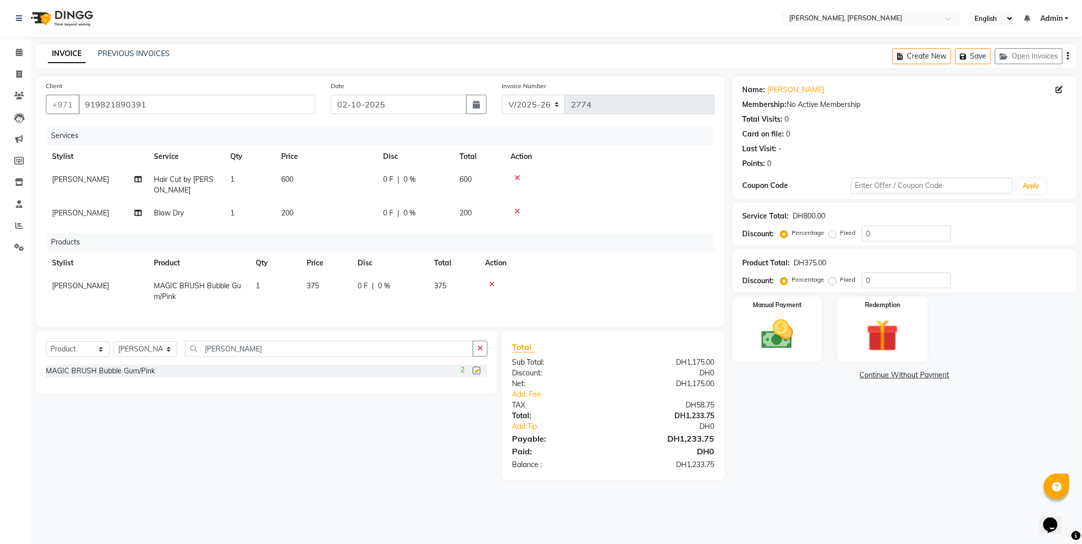
checkbox input "false"
click at [251, 356] on input "[PERSON_NAME]" at bounding box center [329, 349] width 288 height 16
type input "b"
type input "snap"
click at [476, 374] on label at bounding box center [477, 371] width 8 height 8
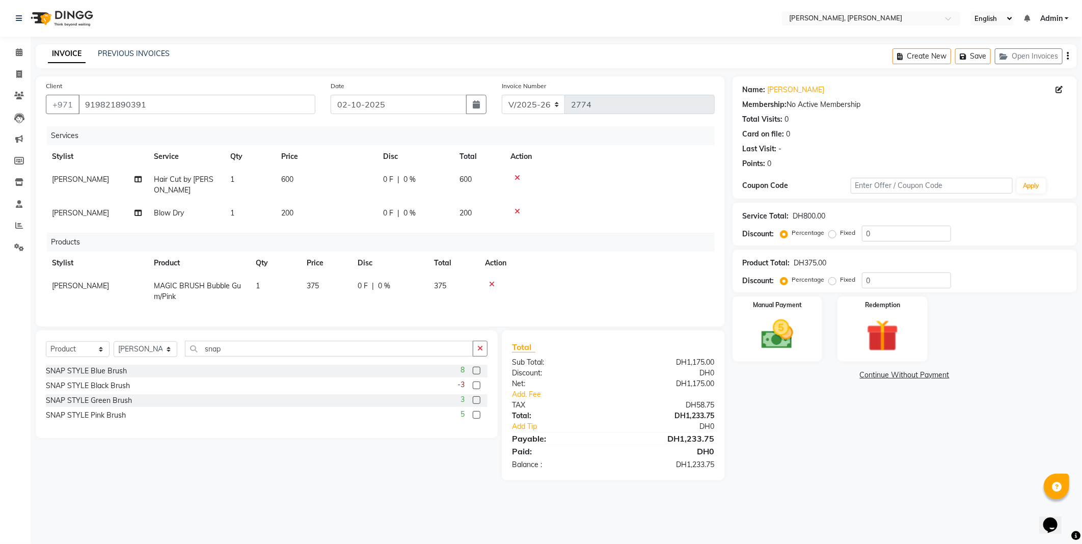
click at [476, 374] on input "checkbox" at bounding box center [476, 371] width 7 height 7
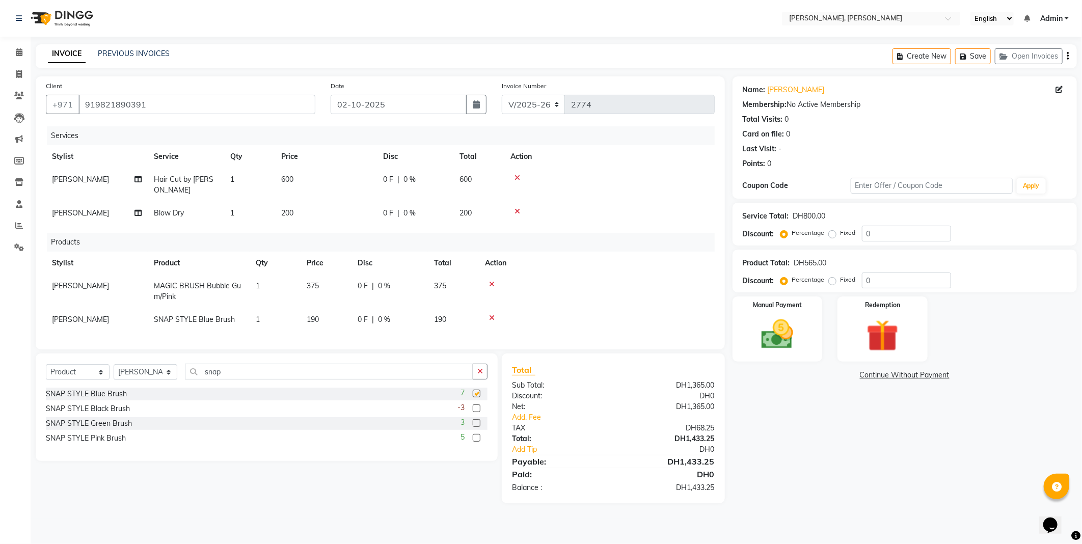
checkbox input "false"
click at [811, 482] on div "Name: [PERSON_NAME] Membership: No Active Membership Total Visits: 0 Card on fi…" at bounding box center [908, 289] width 352 height 427
click at [315, 181] on td "600" at bounding box center [326, 185] width 102 height 34
select select "93336"
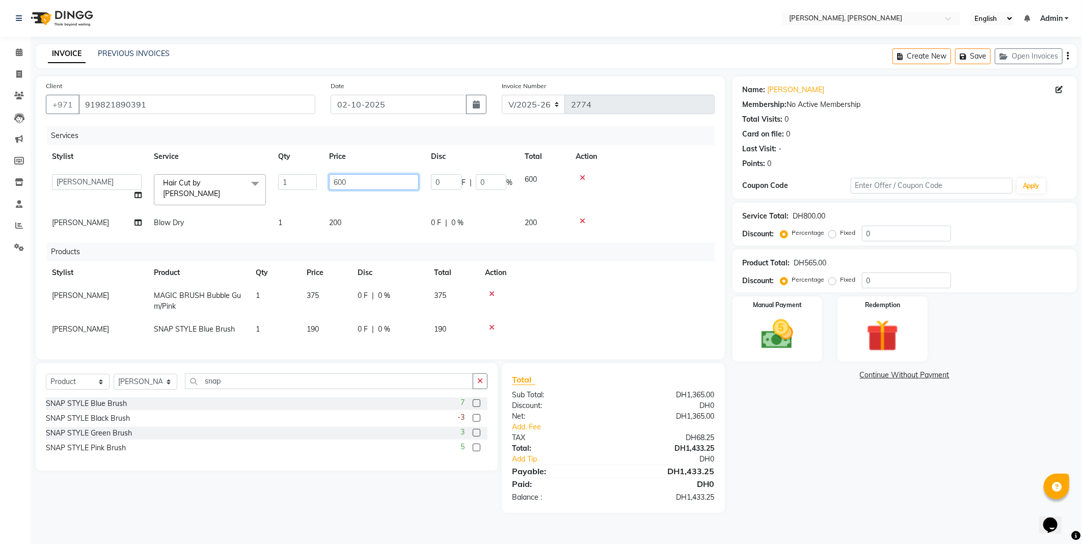
click at [363, 182] on input "600" at bounding box center [374, 182] width 90 height 16
type input "6"
type input "400"
click at [841, 490] on div "Name: [PERSON_NAME] Membership: No Active Membership Total Visits: 0 Card on fi…" at bounding box center [908, 294] width 352 height 436
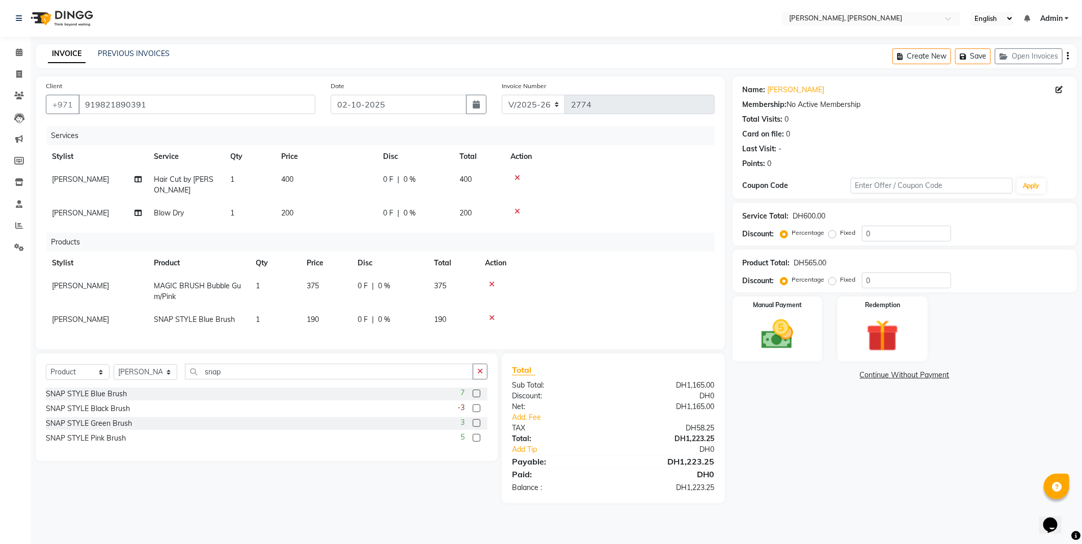
click at [232, 179] on span "1" at bounding box center [232, 179] width 4 height 9
select select "93336"
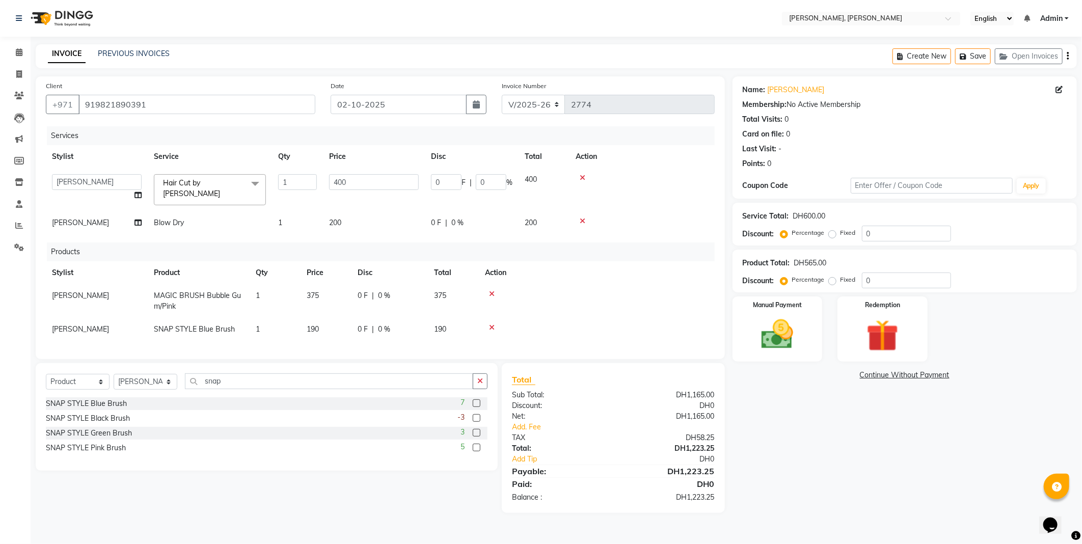
click at [258, 183] on span at bounding box center [255, 183] width 20 height 19
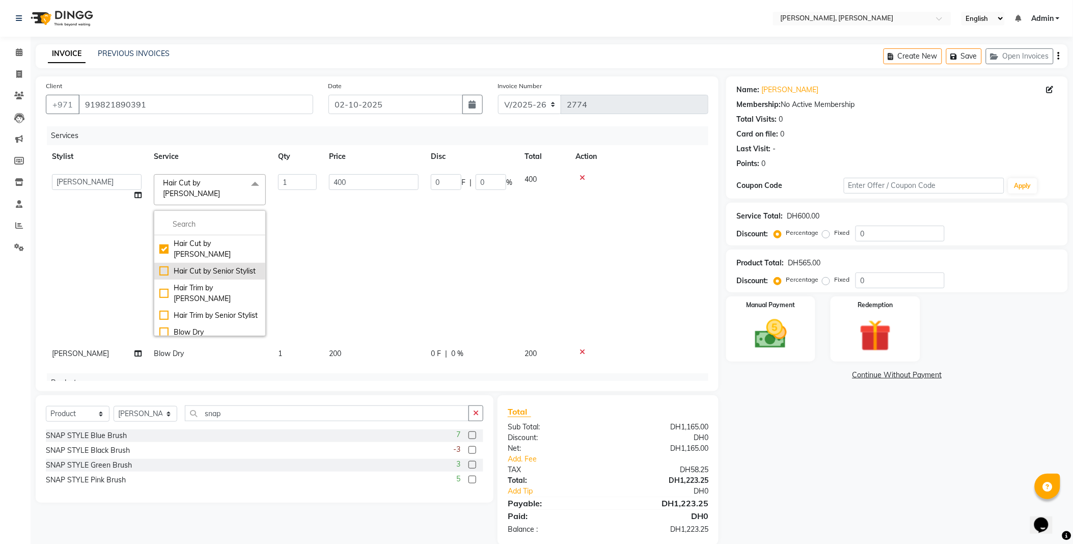
click at [221, 266] on div "Hair Cut by Senior Stylist" at bounding box center [209, 271] width 101 height 11
checkbox input "false"
checkbox input "true"
click at [890, 481] on div "Name: [PERSON_NAME] Membership: No Active Membership Total Visits: 0 Card on fi…" at bounding box center [900, 310] width 349 height 469
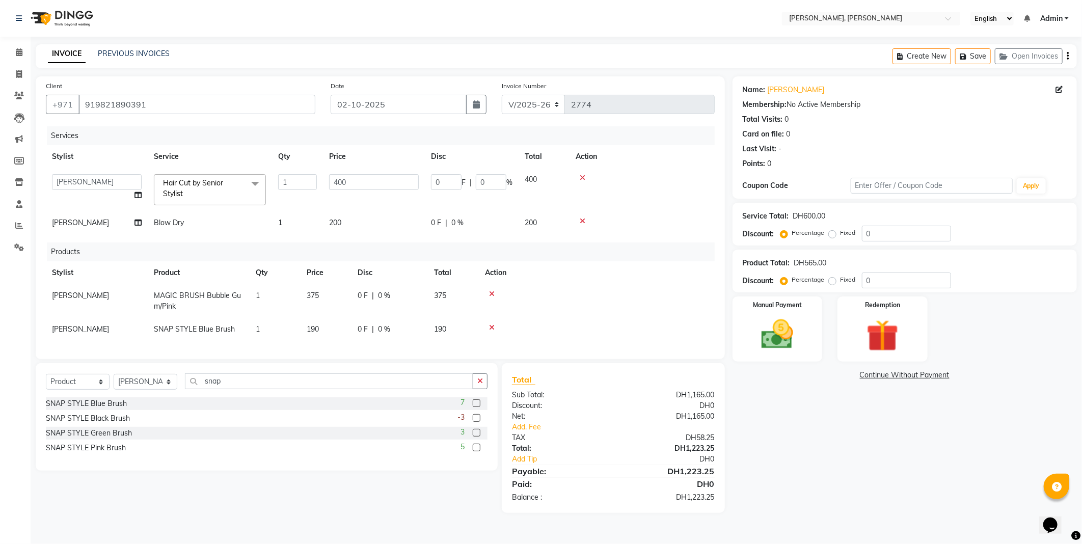
click at [536, 465] on hr at bounding box center [613, 464] width 203 height 1
click at [526, 464] on link "Add Tip" at bounding box center [567, 459] width 127 height 11
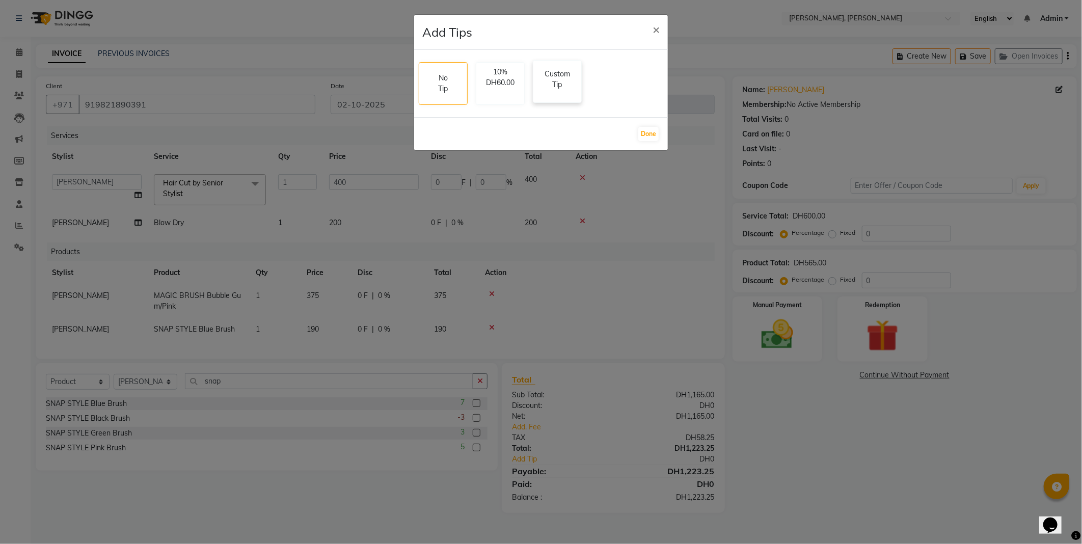
click at [562, 88] on p "Custom Tip" at bounding box center [557, 79] width 36 height 21
select select "93336"
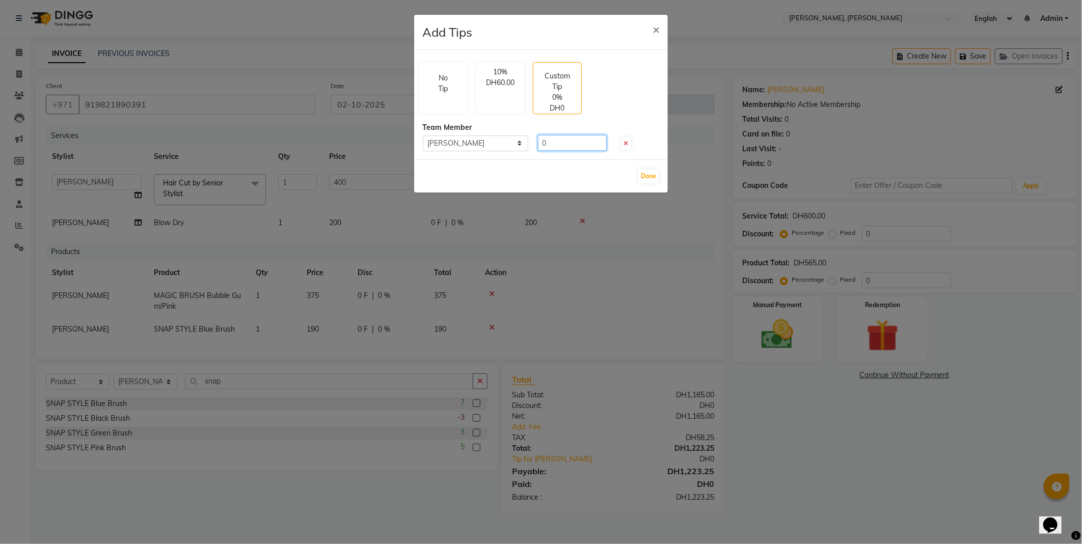
click at [571, 147] on input "0" at bounding box center [572, 143] width 69 height 16
type input "50"
click at [803, 433] on ngb-modal-window "Add Tips × No Tip 10% DH60.00 Custom Tip 8.33% DH50.00 Team Member Select [PERS…" at bounding box center [541, 272] width 1082 height 544
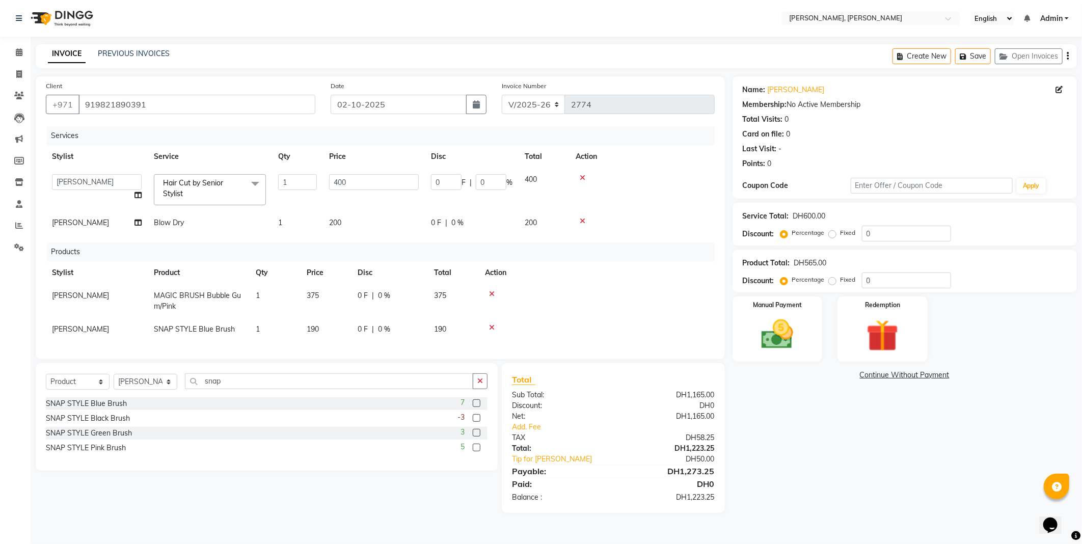
click at [772, 322] on img at bounding box center [777, 334] width 52 height 37
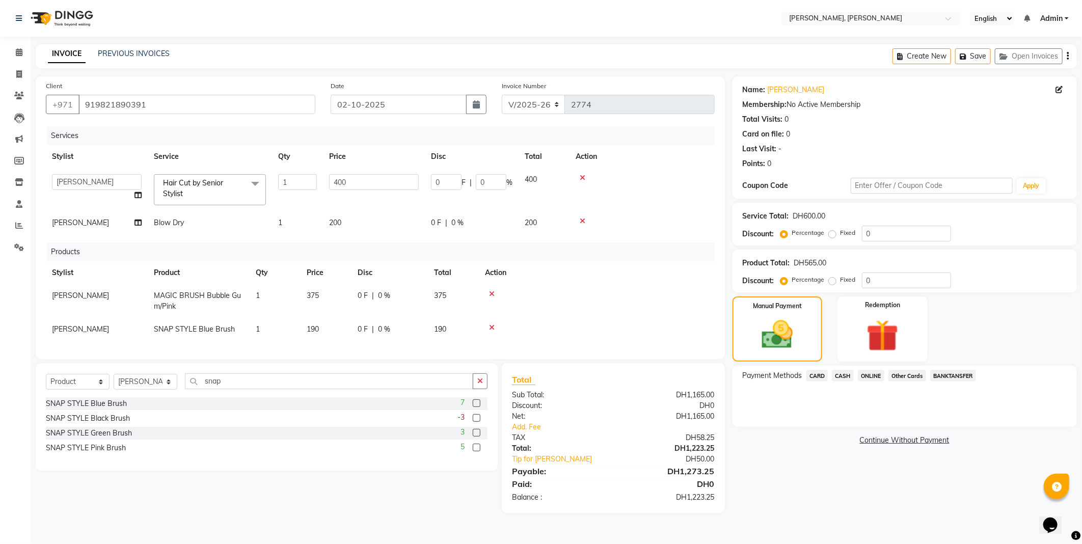
click at [822, 374] on span "CARD" at bounding box center [817, 376] width 22 height 12
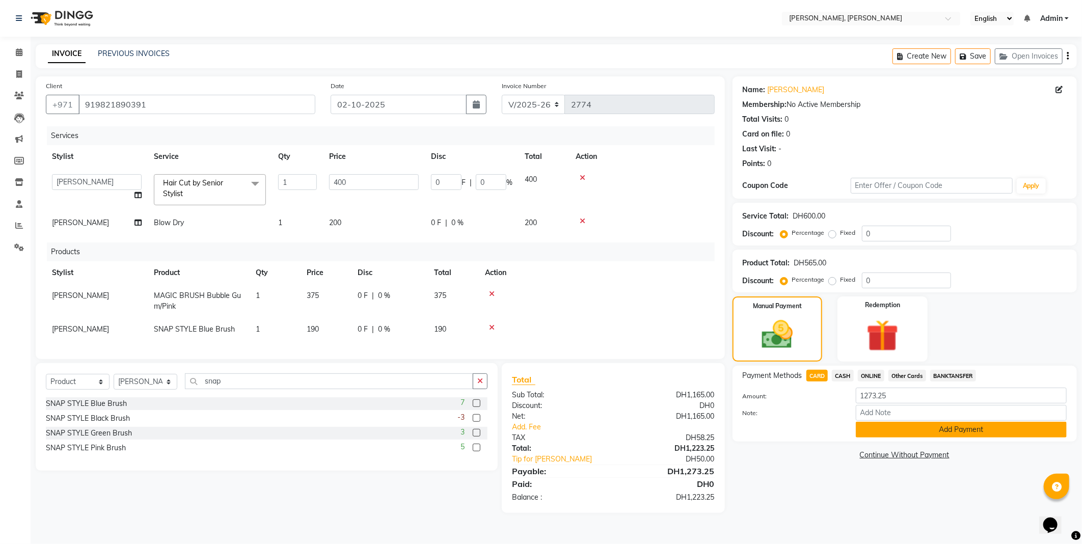
click at [879, 433] on button "Add Payment" at bounding box center [961, 430] width 211 height 16
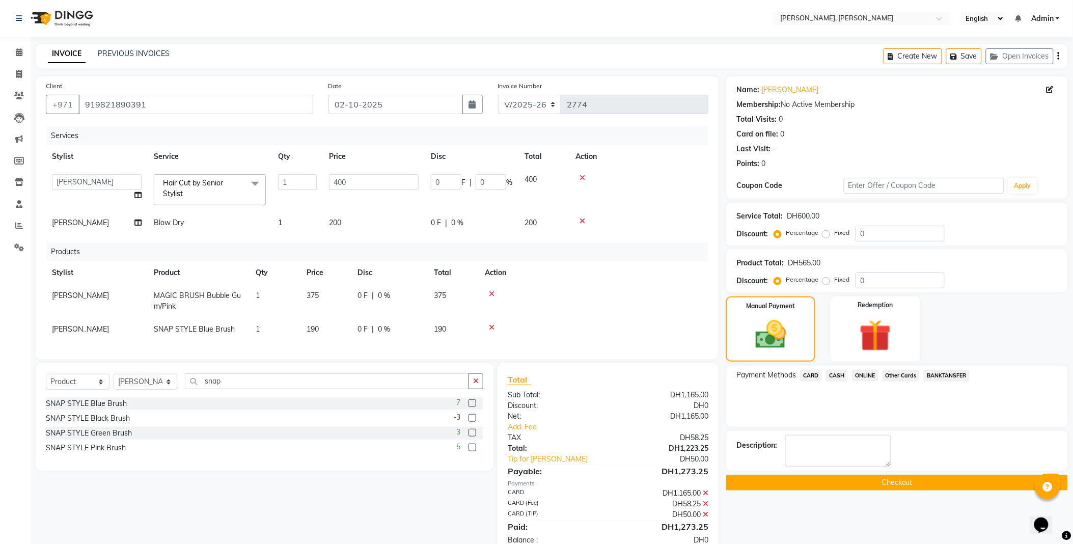
click at [858, 487] on button "Checkout" at bounding box center [897, 483] width 342 height 16
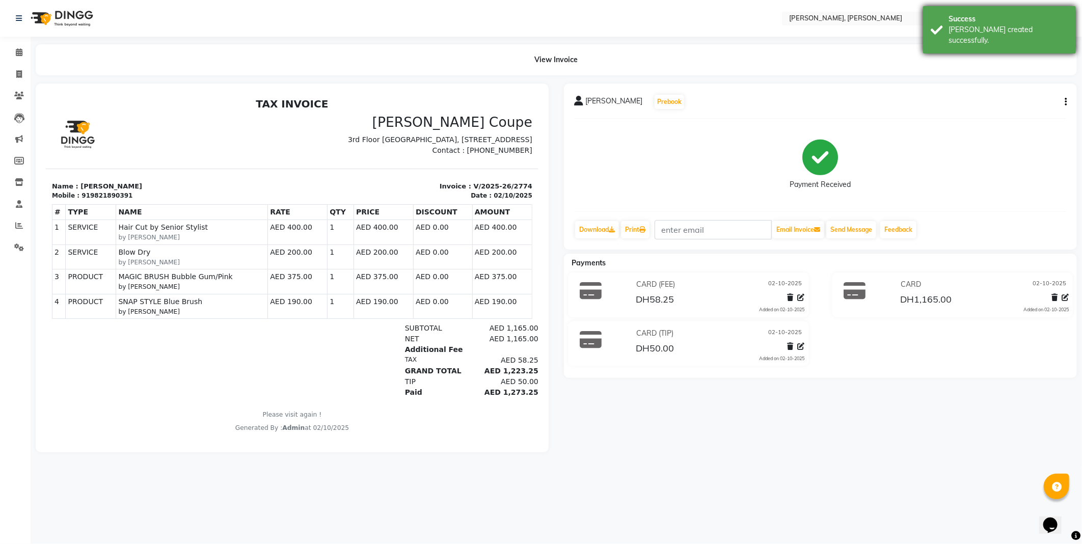
click at [973, 24] on div "[PERSON_NAME] created successfully." at bounding box center [1008, 34] width 120 height 21
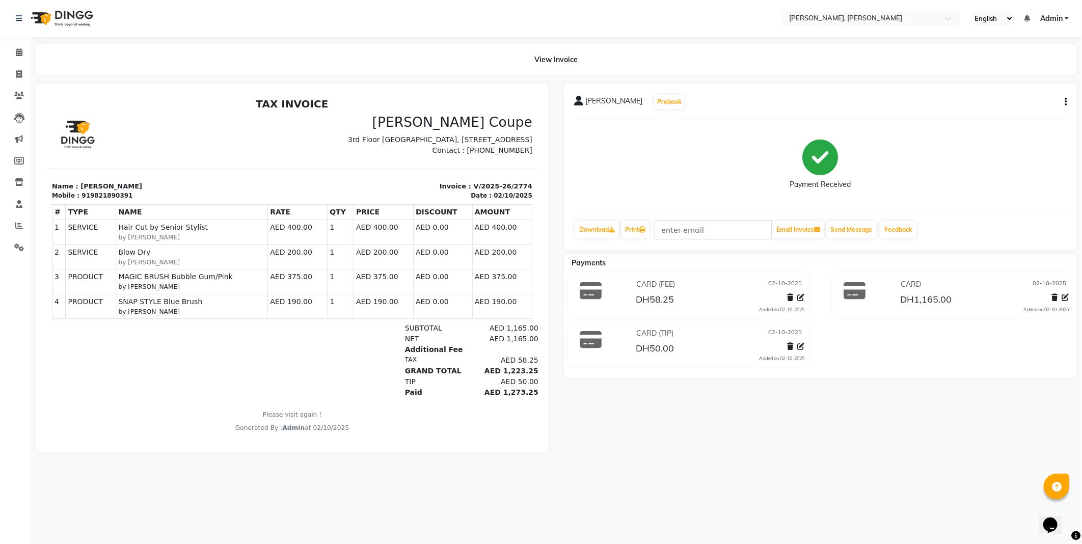
click at [766, 47] on div "View Invoice" at bounding box center [556, 59] width 1041 height 31
click at [24, 52] on span at bounding box center [19, 53] width 18 height 12
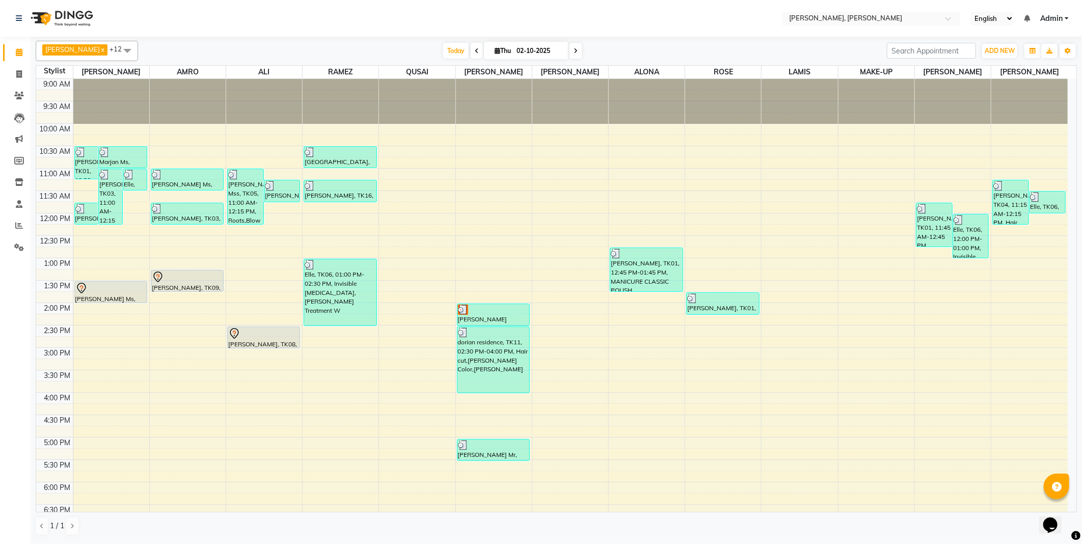
click at [159, 281] on icon at bounding box center [157, 276] width 9 height 11
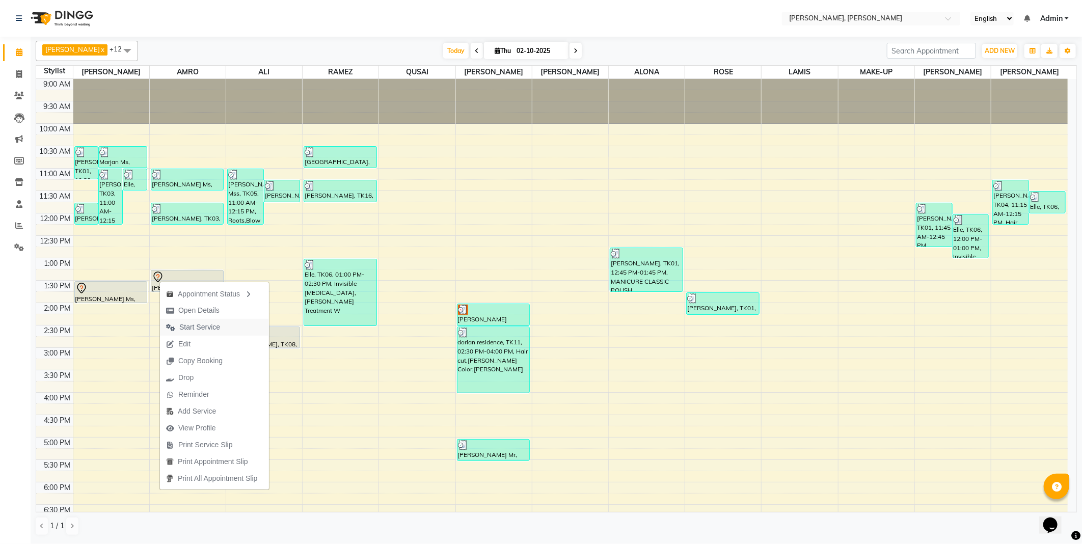
click at [214, 327] on span "Start Service" at bounding box center [199, 327] width 41 height 11
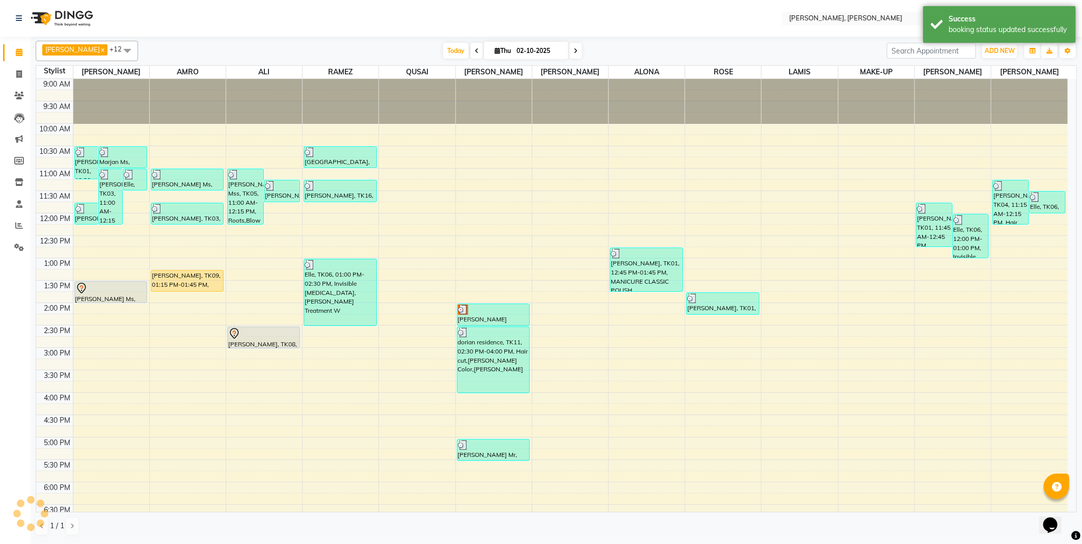
click at [200, 281] on div "[PERSON_NAME], TK09, 01:15 PM-01:45 PM, Blow Dry" at bounding box center [187, 280] width 72 height 21
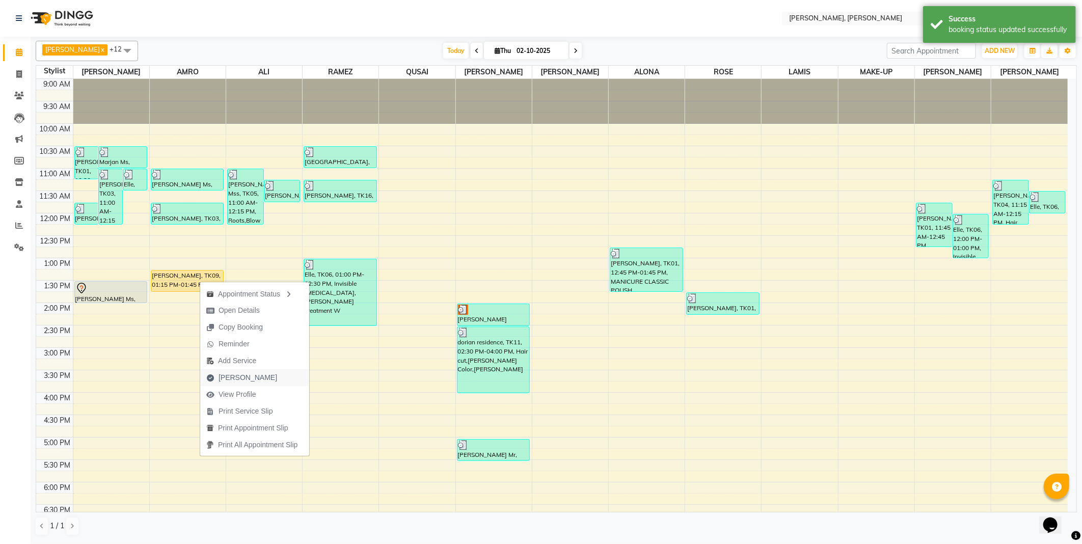
click at [237, 378] on span "[PERSON_NAME]" at bounding box center [247, 377] width 59 height 11
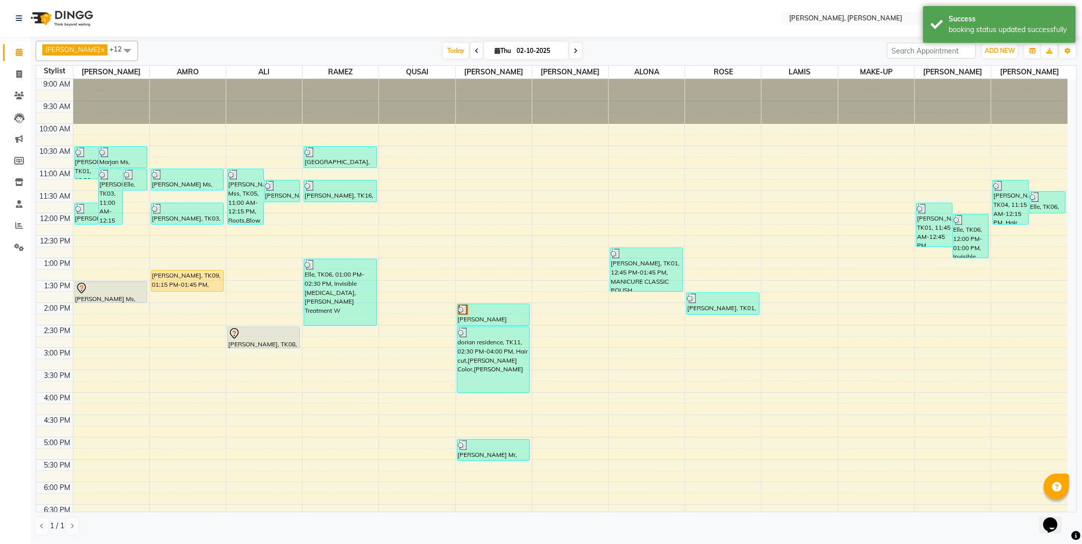
select select "service"
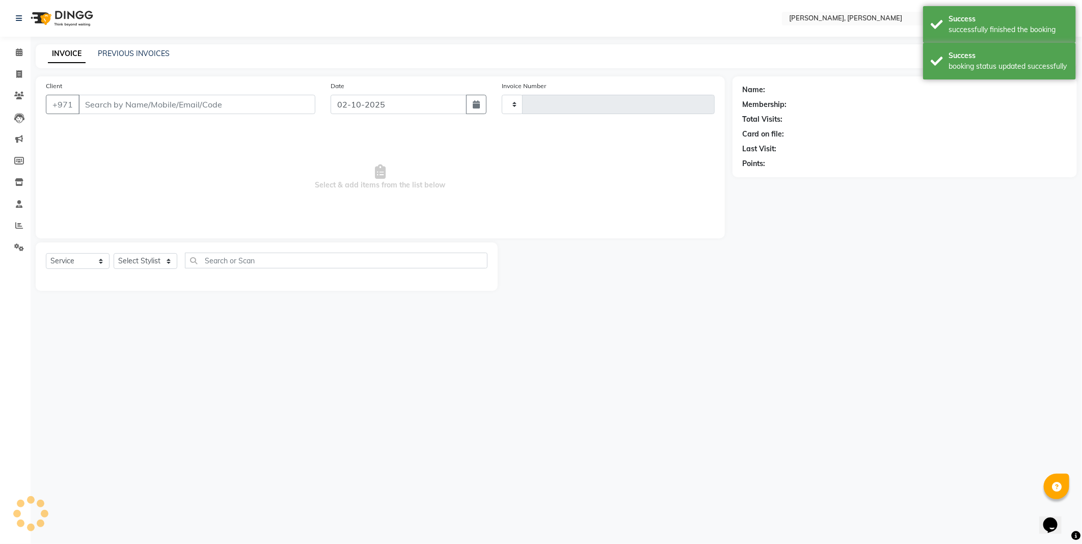
type input "2775"
select select "7142"
type input "966557712820"
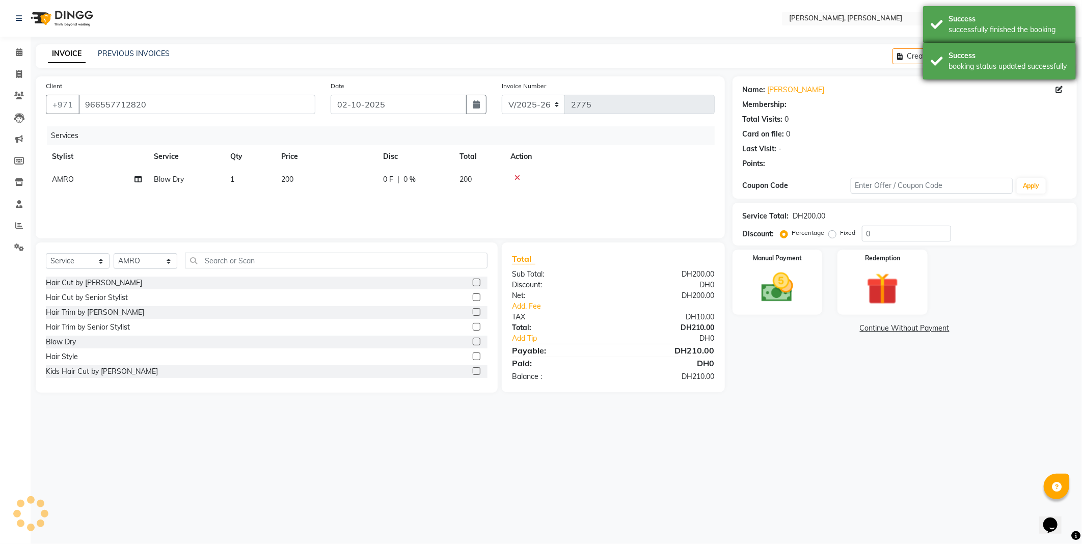
click at [966, 59] on div "Success" at bounding box center [1008, 55] width 120 height 11
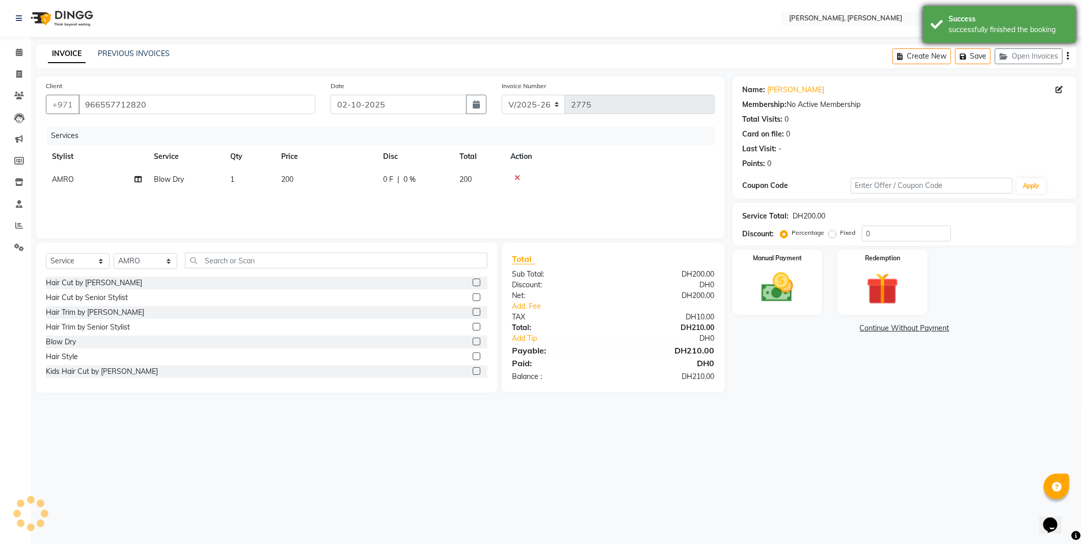
click at [977, 27] on div "successfully finished the booking" at bounding box center [1008, 29] width 120 height 11
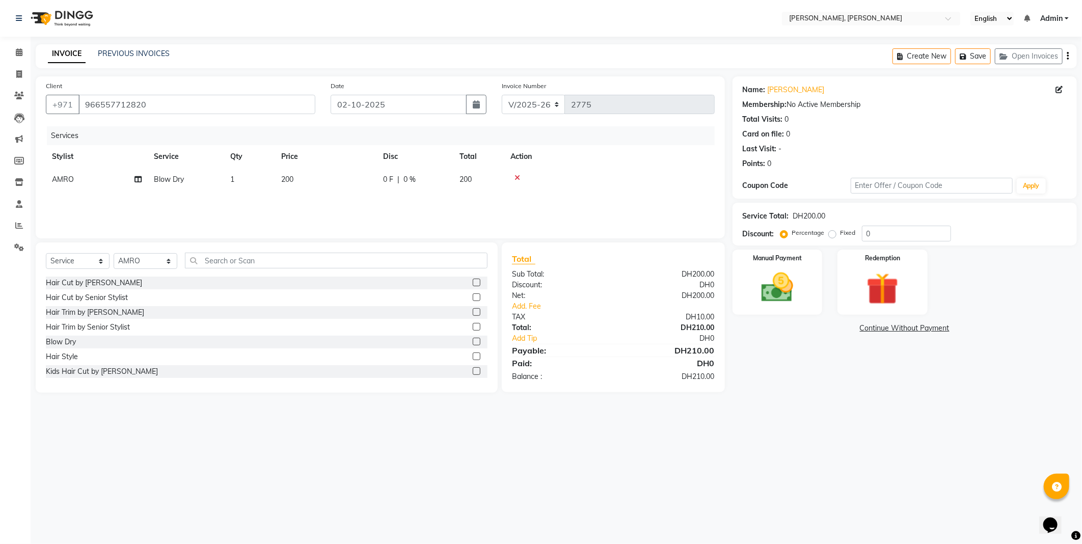
click at [686, 37] on div "Select Location × [PERSON_NAME], Jw Marriott English ENGLISH Español العربية मर…" at bounding box center [541, 272] width 1082 height 544
click at [772, 288] on img at bounding box center [777, 287] width 52 height 37
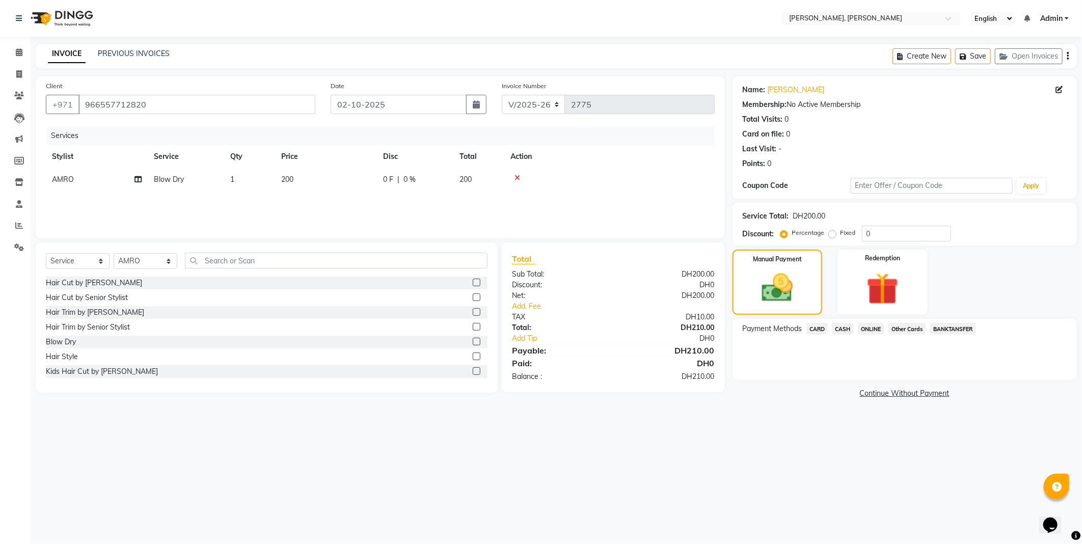
click at [811, 329] on span "CARD" at bounding box center [817, 329] width 22 height 12
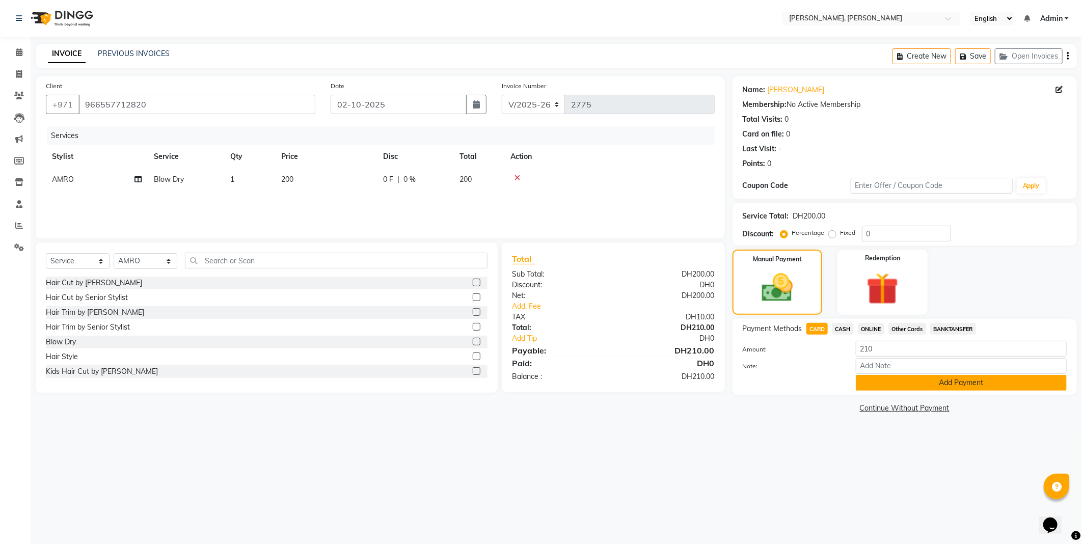
click at [872, 387] on button "Add Payment" at bounding box center [961, 383] width 211 height 16
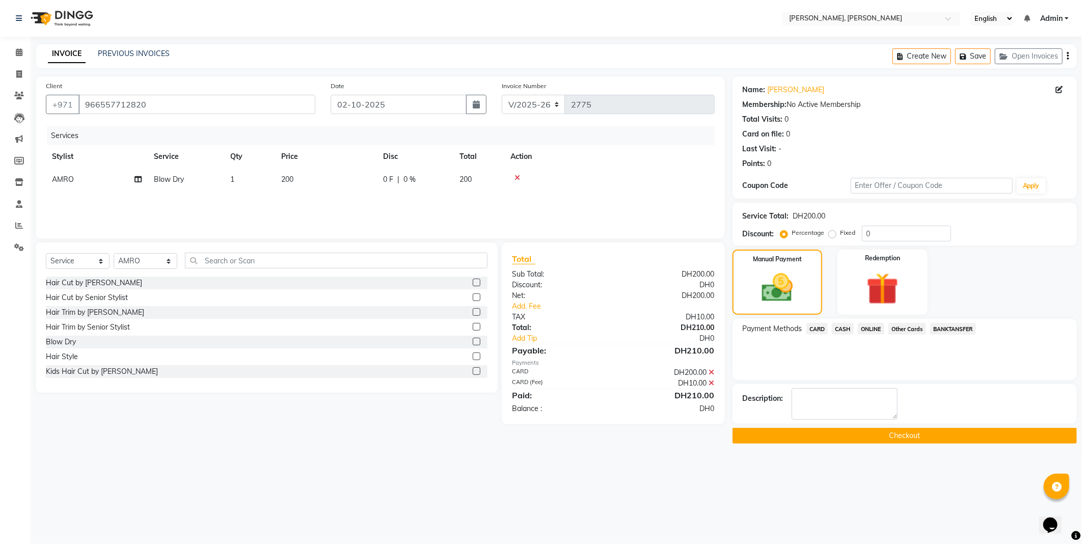
click at [876, 440] on button "Checkout" at bounding box center [904, 436] width 344 height 16
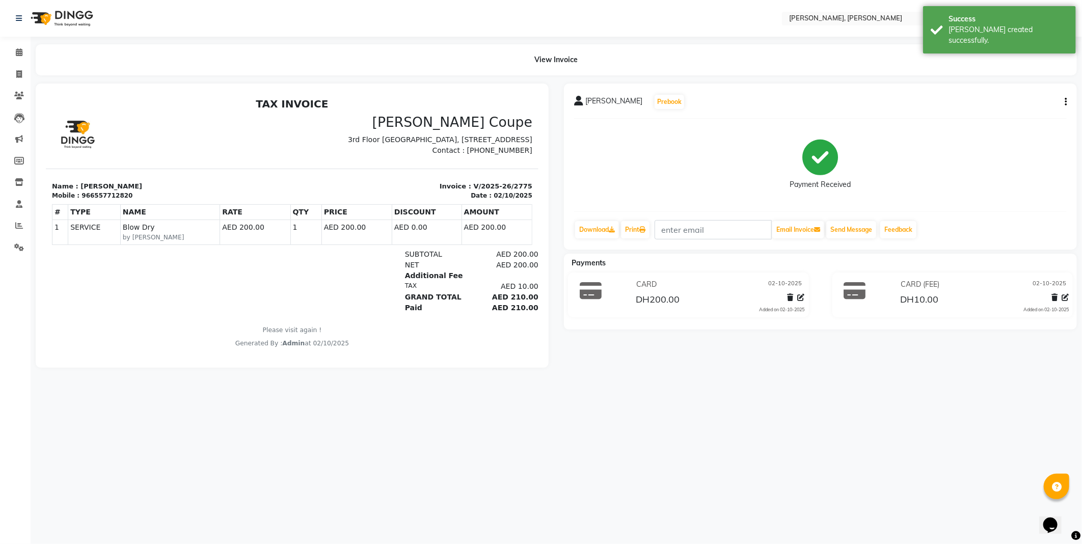
click at [954, 18] on div "Success" at bounding box center [1008, 19] width 120 height 11
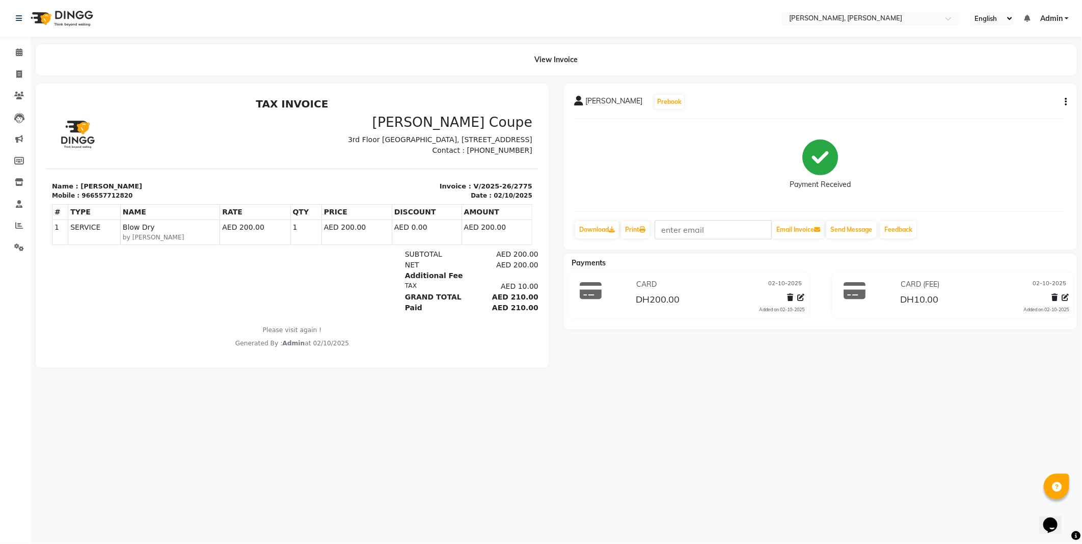
click at [831, 45] on div "View Invoice" at bounding box center [556, 59] width 1041 height 31
click at [18, 52] on icon at bounding box center [19, 52] width 7 height 8
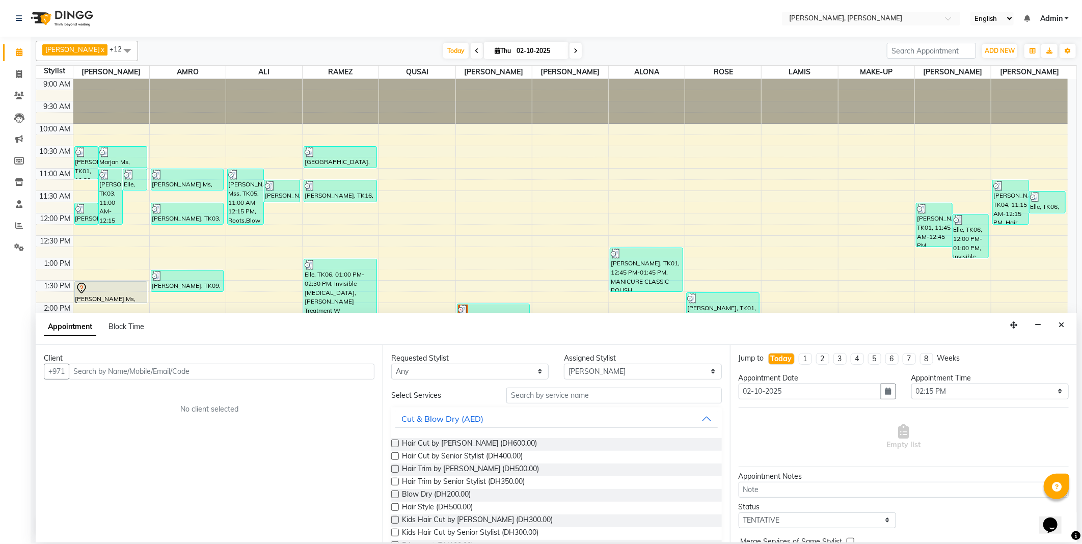
click at [218, 370] on input "text" at bounding box center [222, 372] width 306 height 16
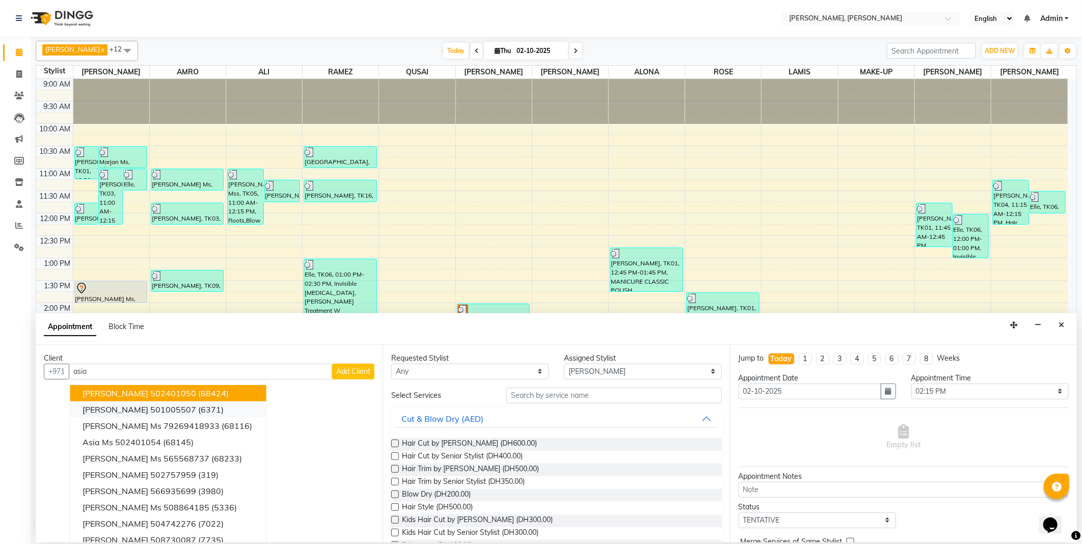
click at [164, 405] on ngb-highlight "501005507" at bounding box center [173, 409] width 46 height 10
click at [122, 391] on span "[PERSON_NAME]" at bounding box center [116, 393] width 66 height 10
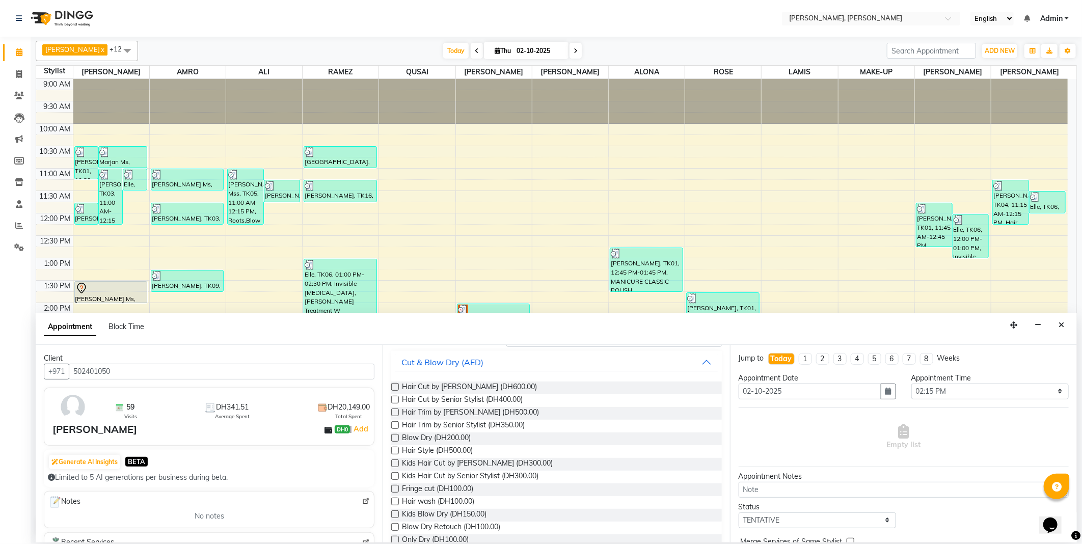
scroll to position [73, 0]
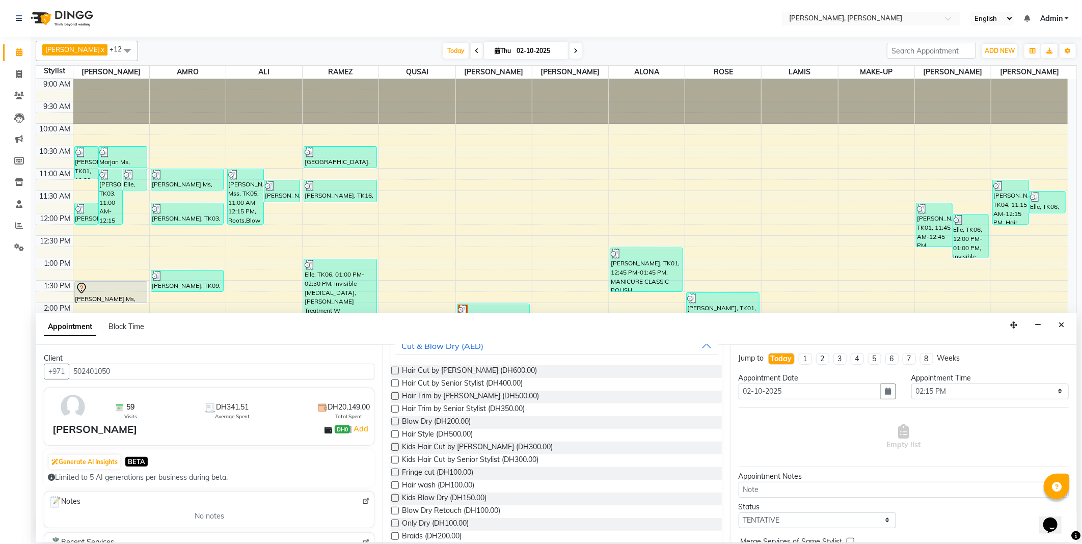
click at [396, 421] on label at bounding box center [395, 422] width 8 height 8
click at [396, 421] on input "checkbox" at bounding box center [394, 422] width 7 height 7
click at [863, 438] on span at bounding box center [869, 441] width 13 height 11
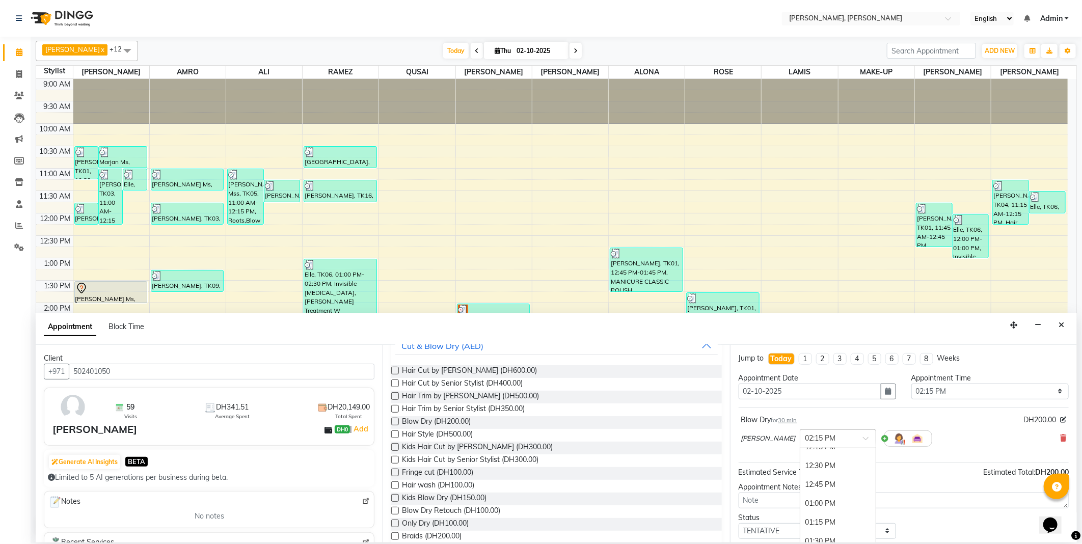
scroll to position [201, 0]
click at [800, 503] on div "01:15 PM" at bounding box center [837, 505] width 75 height 19
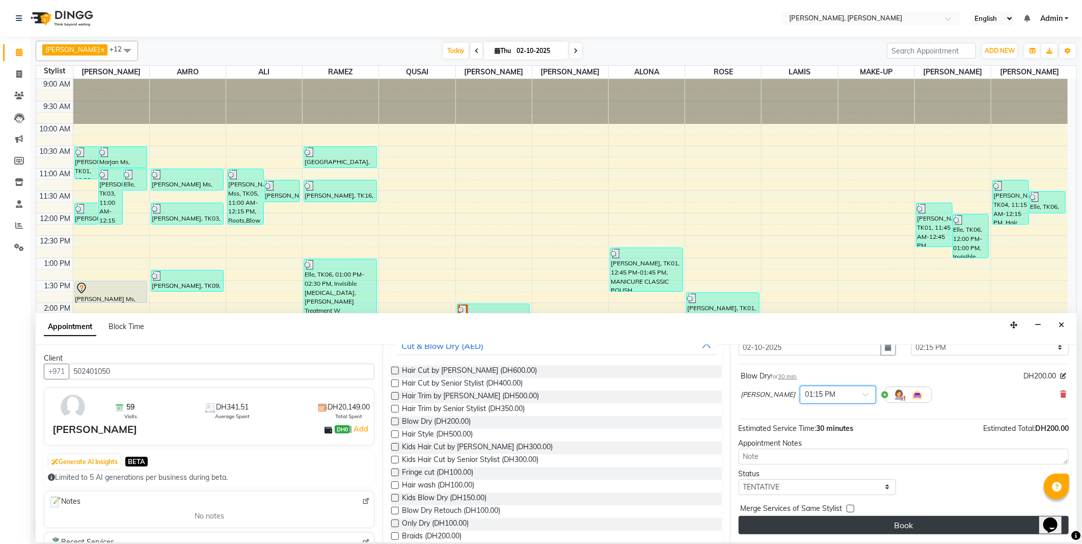
click at [874, 531] on button "Book" at bounding box center [903, 525] width 330 height 18
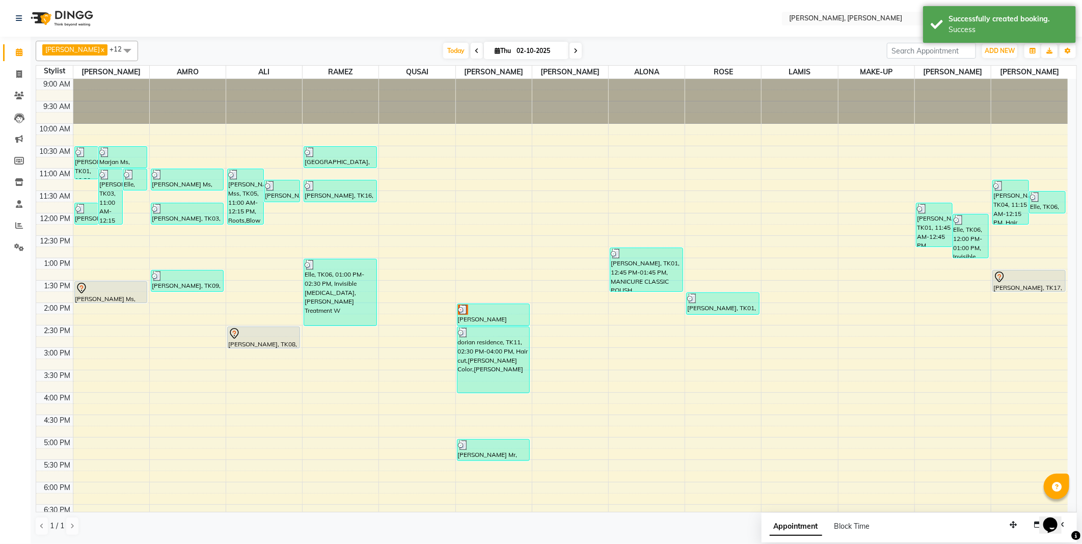
click at [1021, 282] on div at bounding box center [1028, 277] width 71 height 12
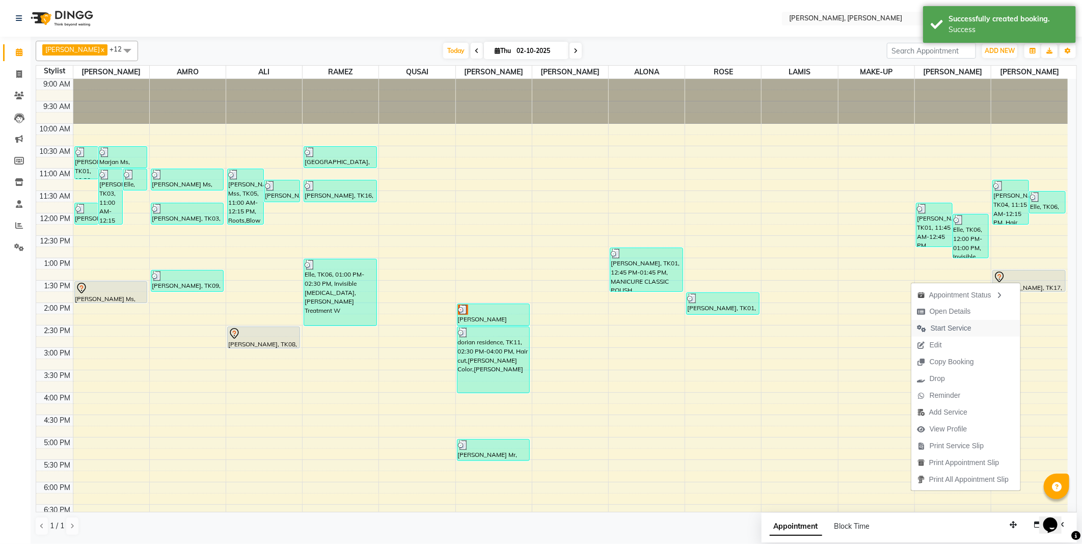
click at [947, 324] on span "Start Service" at bounding box center [950, 328] width 41 height 11
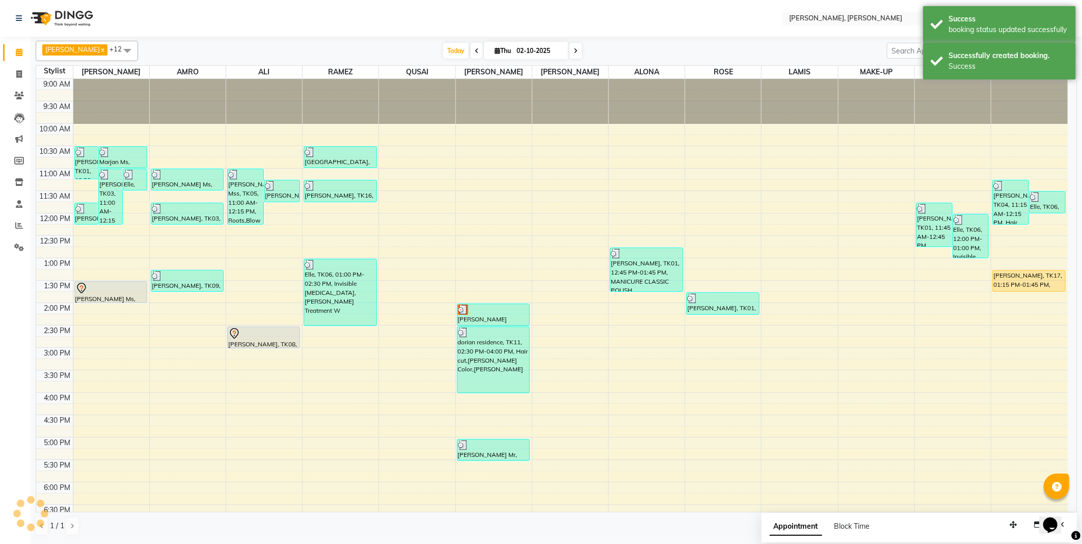
click at [1026, 281] on div "[PERSON_NAME], TK17, 01:15 PM-01:45 PM, Blow Dry" at bounding box center [1029, 280] width 72 height 21
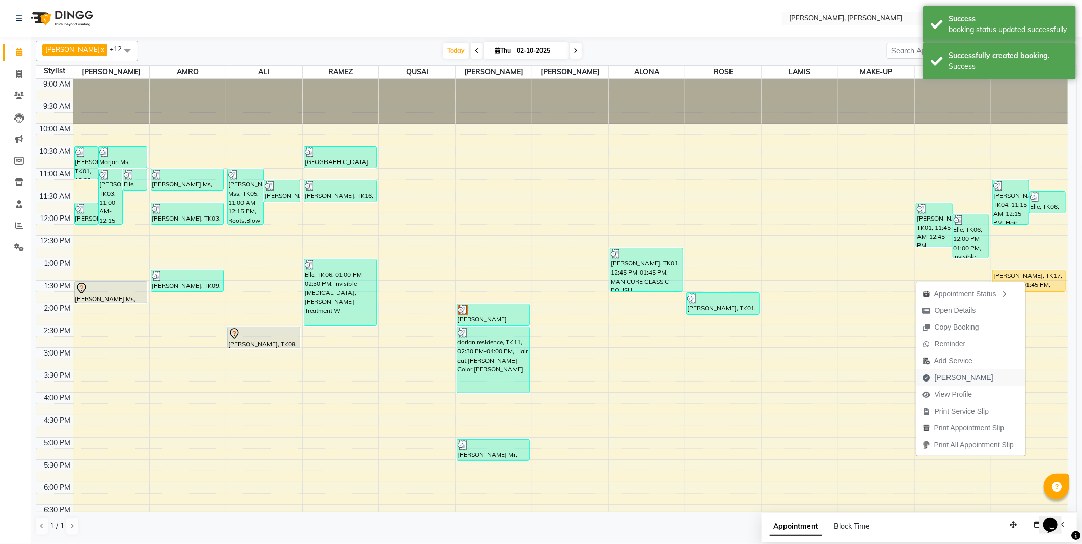
click at [956, 375] on span "[PERSON_NAME]" at bounding box center [964, 377] width 59 height 11
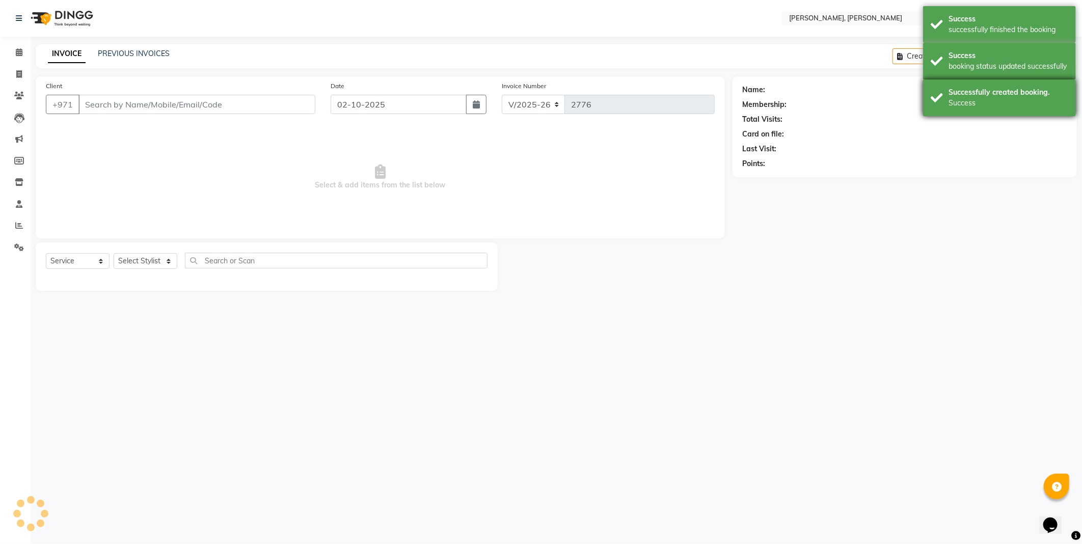
click at [968, 88] on div "Successfully created booking." at bounding box center [1008, 92] width 120 height 11
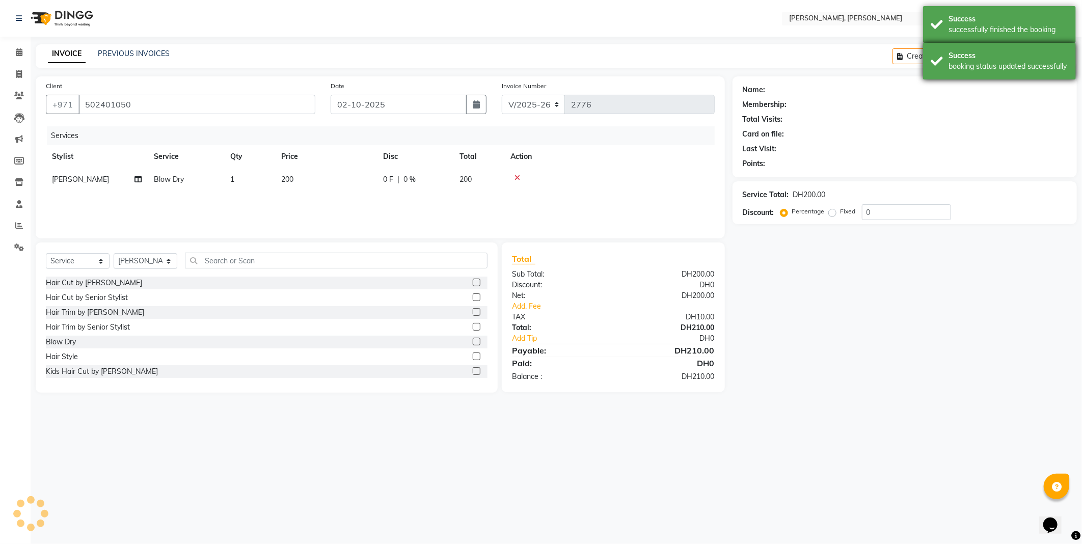
click at [977, 58] on div "Success" at bounding box center [1008, 55] width 120 height 11
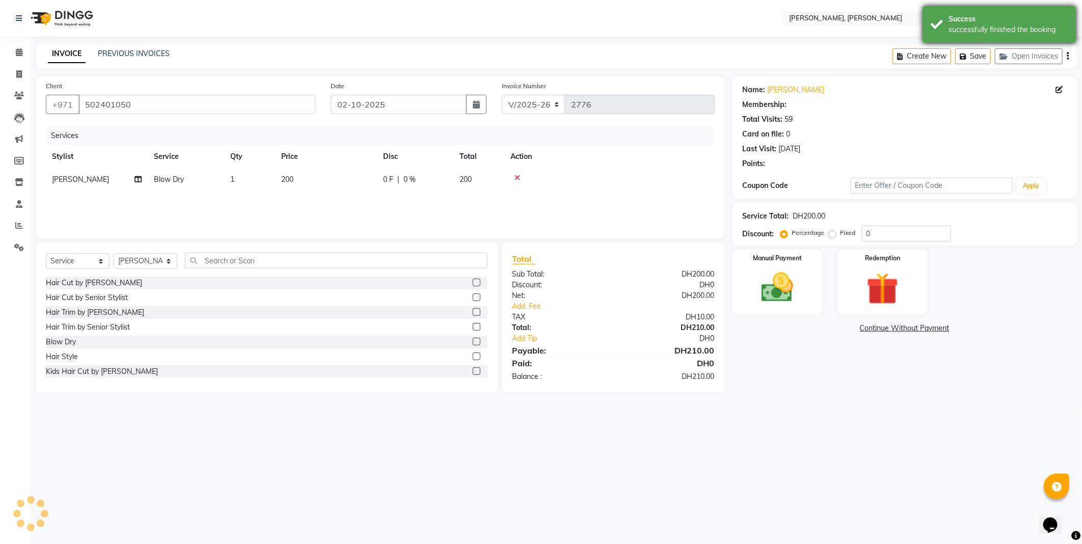
click at [974, 19] on div "Success" at bounding box center [1008, 19] width 120 height 11
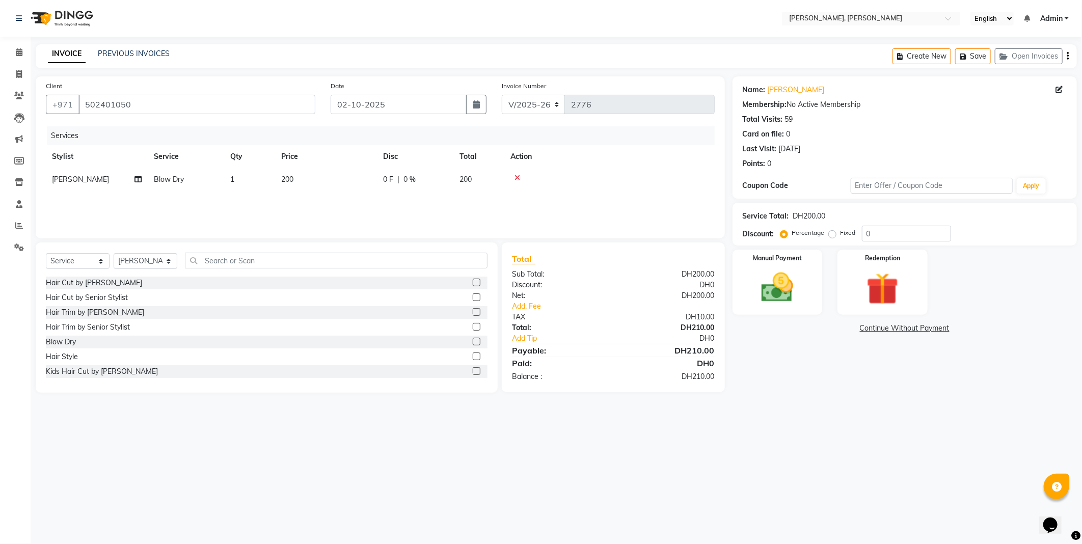
click at [521, 335] on link "Add Tip" at bounding box center [567, 338] width 127 height 11
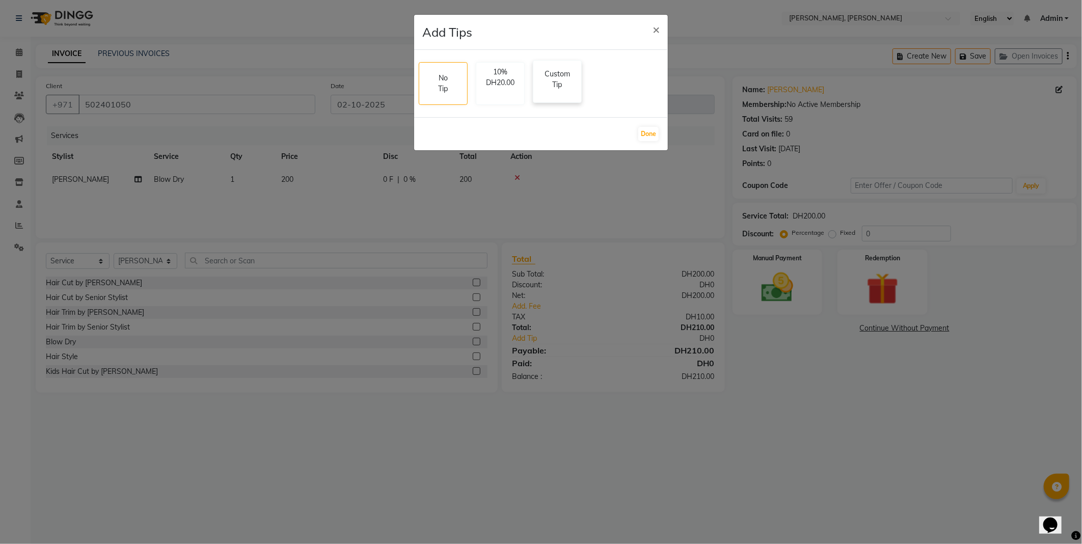
click at [559, 86] on p "Custom Tip" at bounding box center [557, 79] width 36 height 21
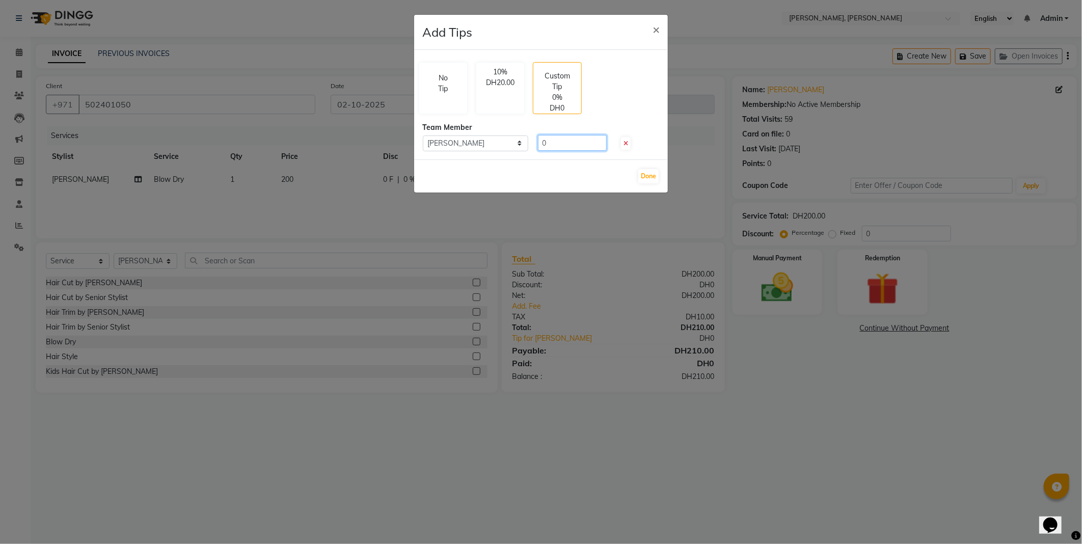
click at [578, 143] on input "0" at bounding box center [572, 143] width 69 height 16
click at [652, 175] on button "Done" at bounding box center [648, 176] width 20 height 14
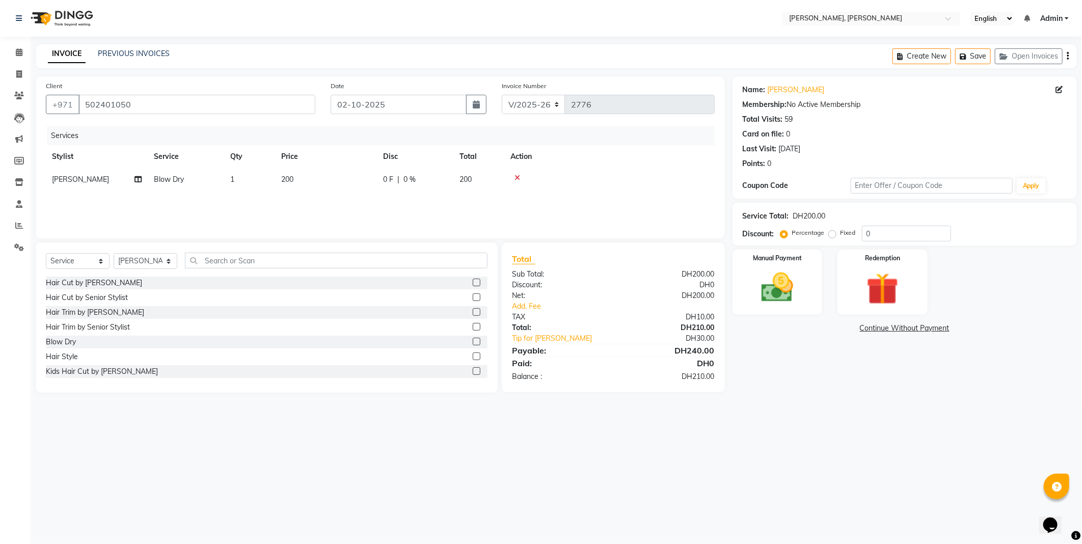
click at [819, 474] on div "Select Location × [PERSON_NAME], Jw Marriott English ENGLISH Español العربية मर…" at bounding box center [541, 272] width 1082 height 544
click at [778, 282] on img at bounding box center [777, 287] width 54 height 39
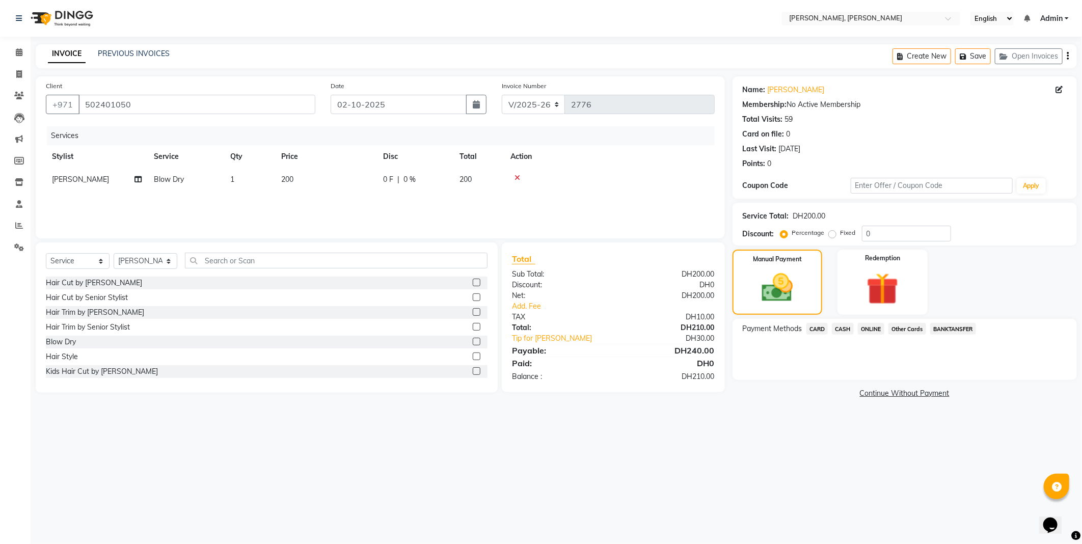
click at [810, 324] on span "CARD" at bounding box center [817, 329] width 22 height 12
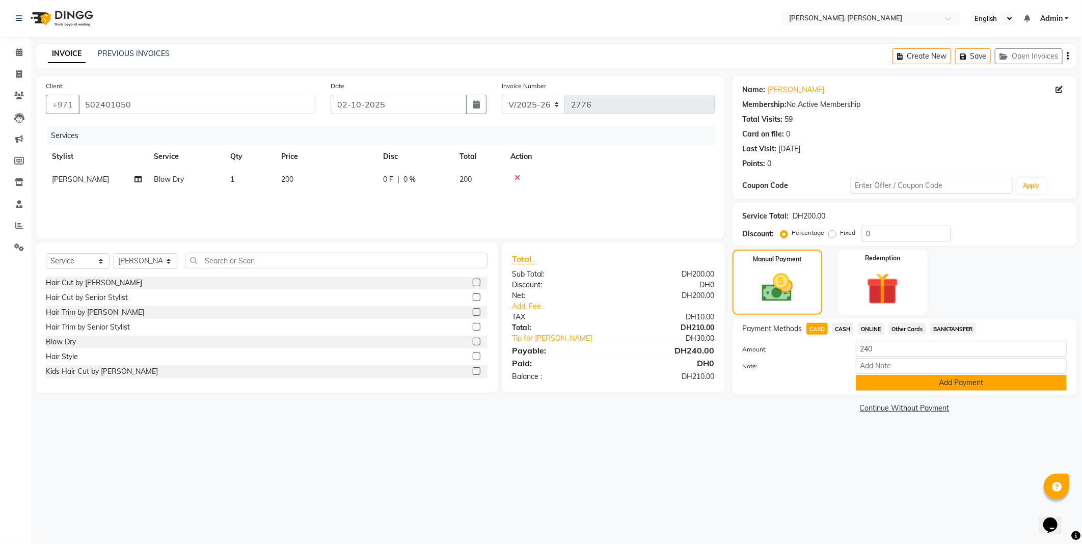
click at [873, 388] on button "Add Payment" at bounding box center [961, 383] width 211 height 16
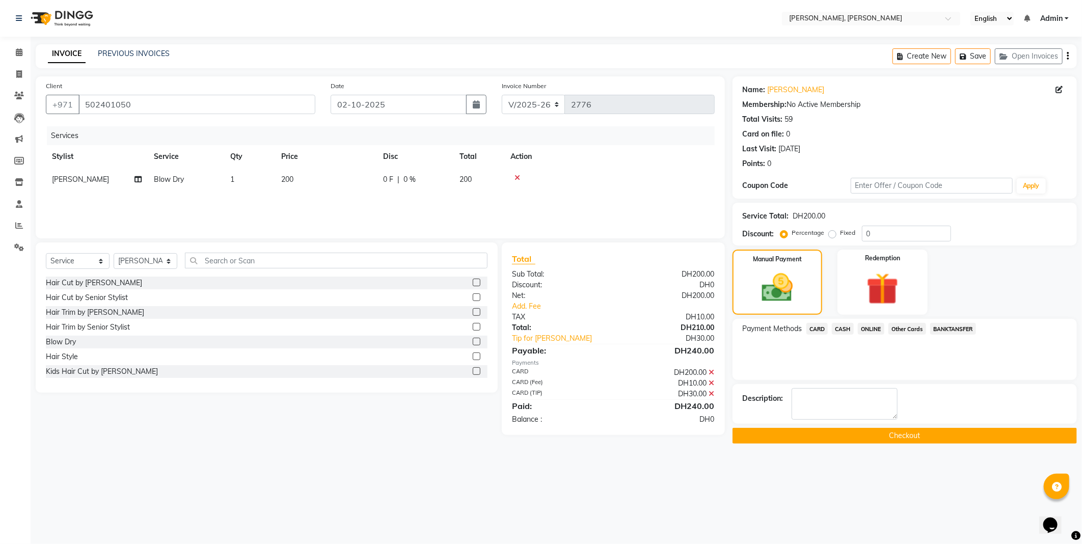
click at [830, 441] on button "Checkout" at bounding box center [904, 436] width 344 height 16
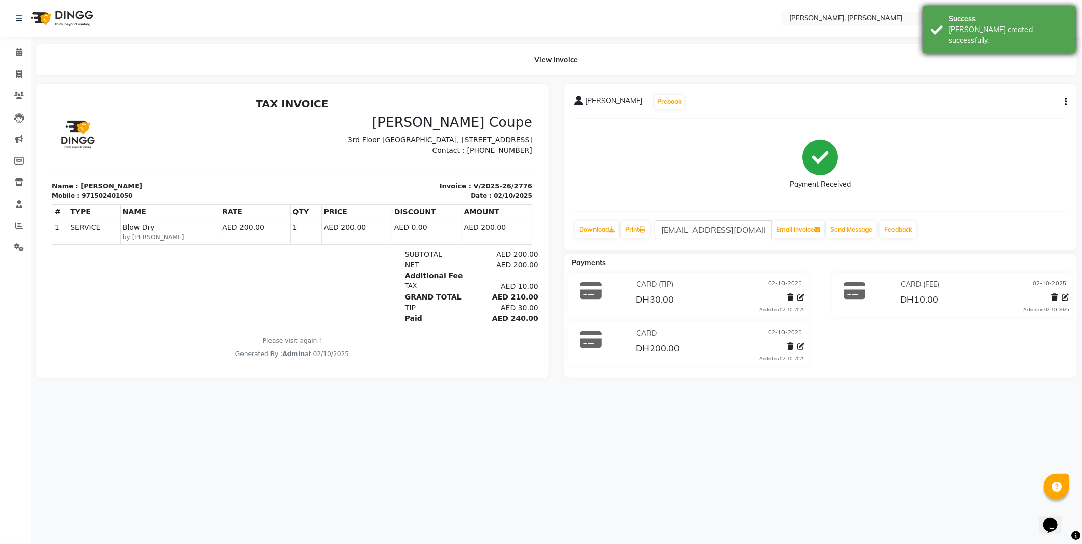
click at [974, 23] on div "Success" at bounding box center [1008, 19] width 120 height 11
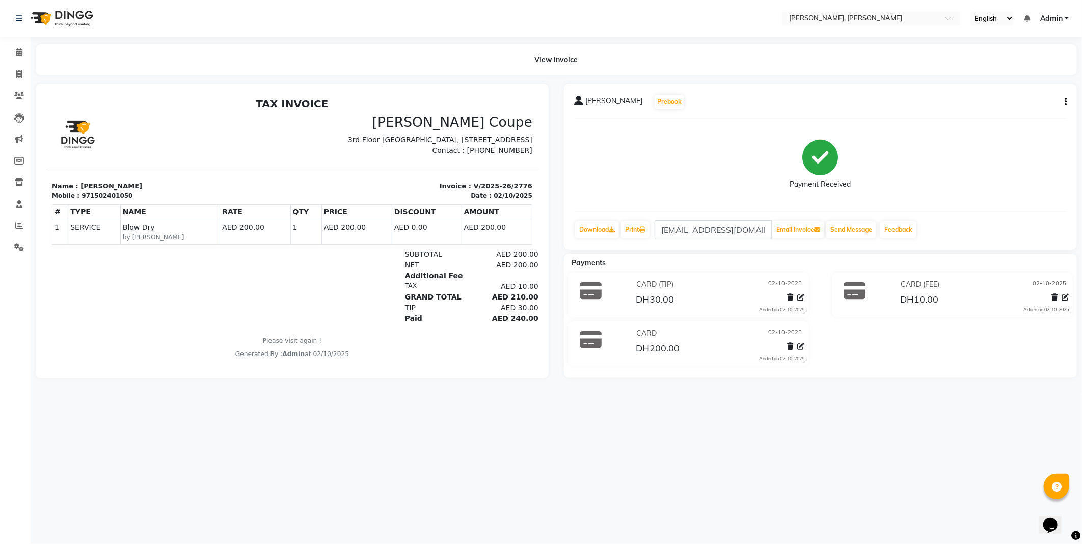
click at [746, 57] on div "View Invoice" at bounding box center [556, 59] width 1041 height 31
click at [19, 52] on icon at bounding box center [19, 52] width 7 height 8
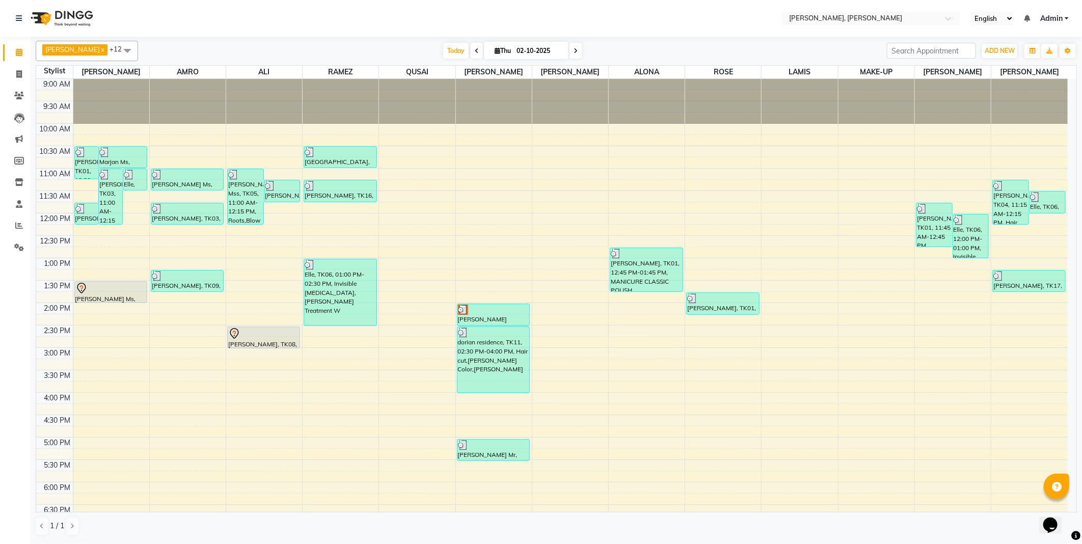
click at [84, 297] on div "[PERSON_NAME] Ms, TK07, 01:30 PM-02:00 PM, Hair Cut by [PERSON_NAME]" at bounding box center [111, 292] width 72 height 21
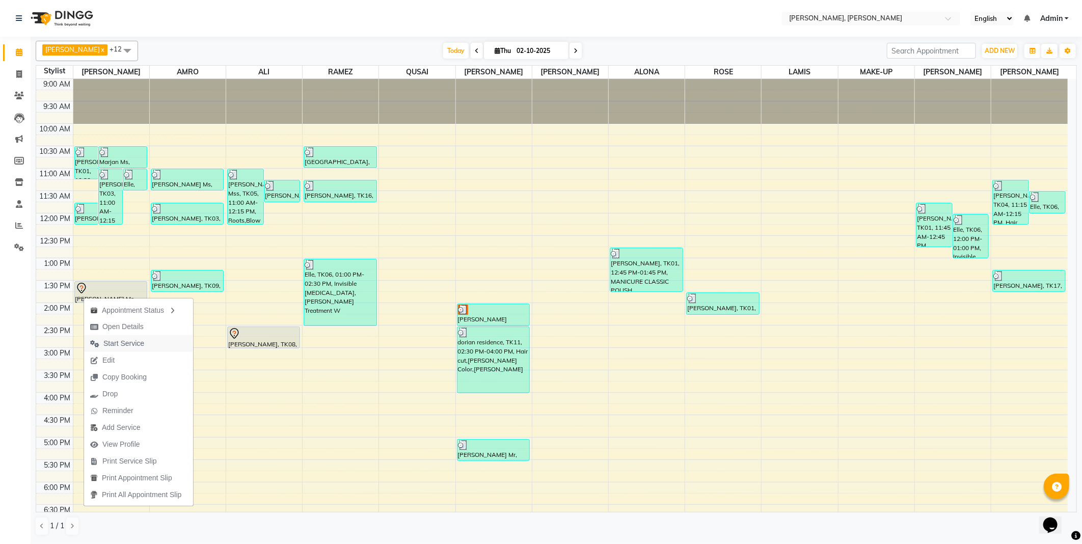
click at [131, 345] on span "Start Service" at bounding box center [123, 343] width 41 height 11
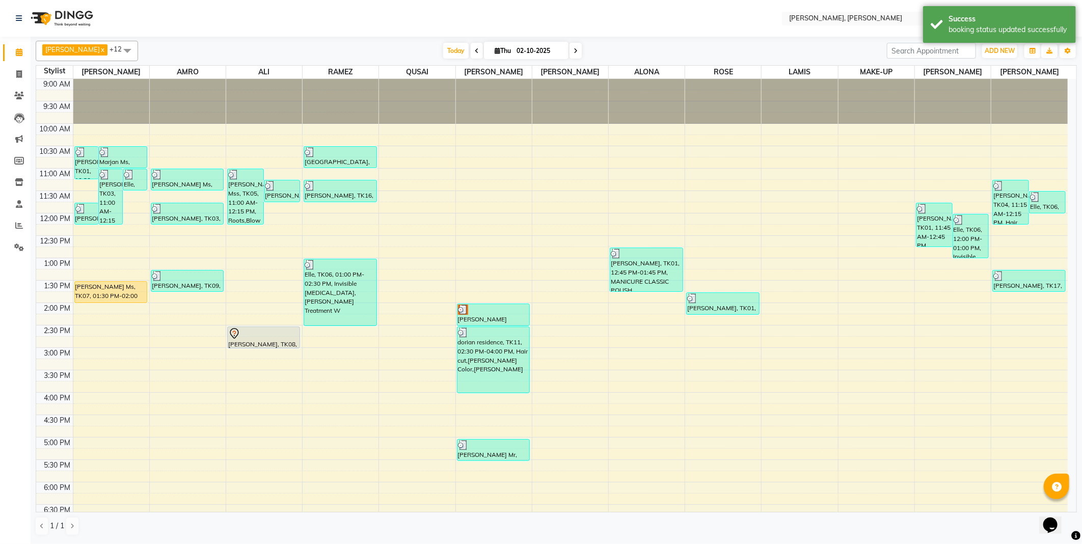
click at [109, 293] on div "[PERSON_NAME] Ms, TK07, 01:30 PM-02:00 PM, Hair Cut by [PERSON_NAME]" at bounding box center [111, 292] width 72 height 21
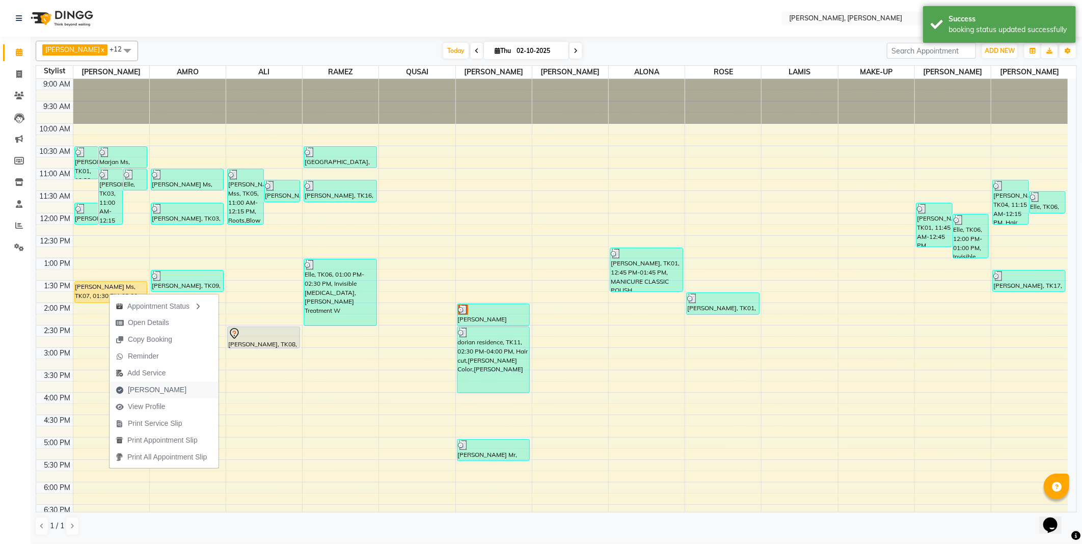
click at [147, 390] on span "[PERSON_NAME]" at bounding box center [157, 390] width 59 height 11
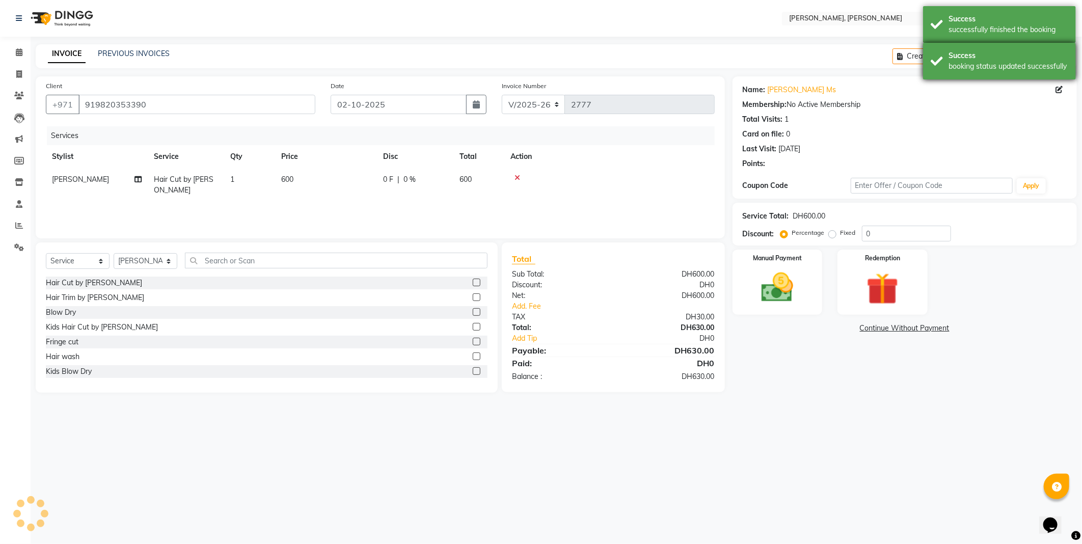
click at [968, 57] on div "Success" at bounding box center [1008, 55] width 120 height 11
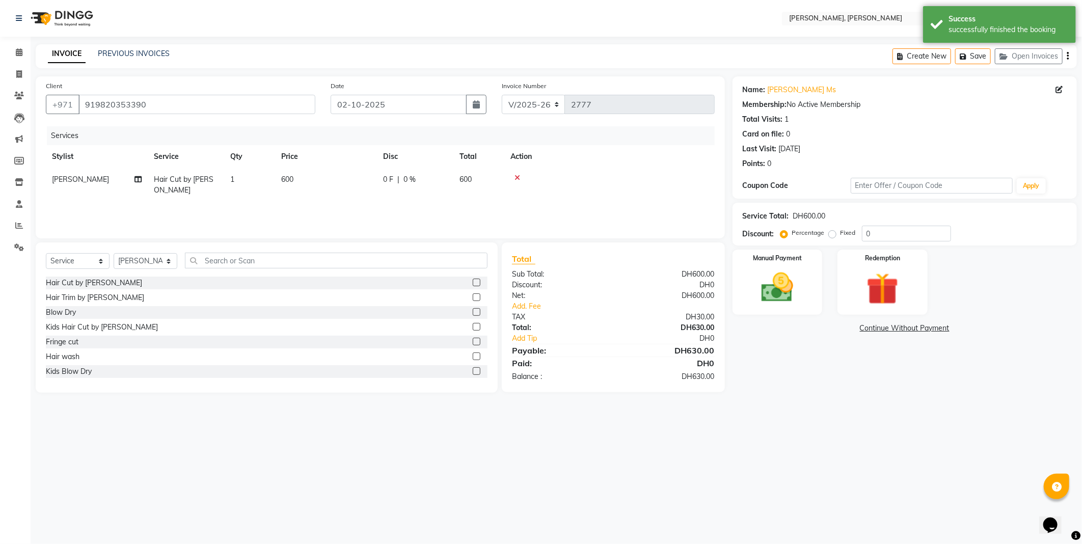
click at [999, 23] on div "Success" at bounding box center [1008, 19] width 120 height 11
click at [650, 32] on nav "Select Location × [PERSON_NAME], Jw Marriott English ENGLISH Español العربية मर…" at bounding box center [541, 18] width 1082 height 37
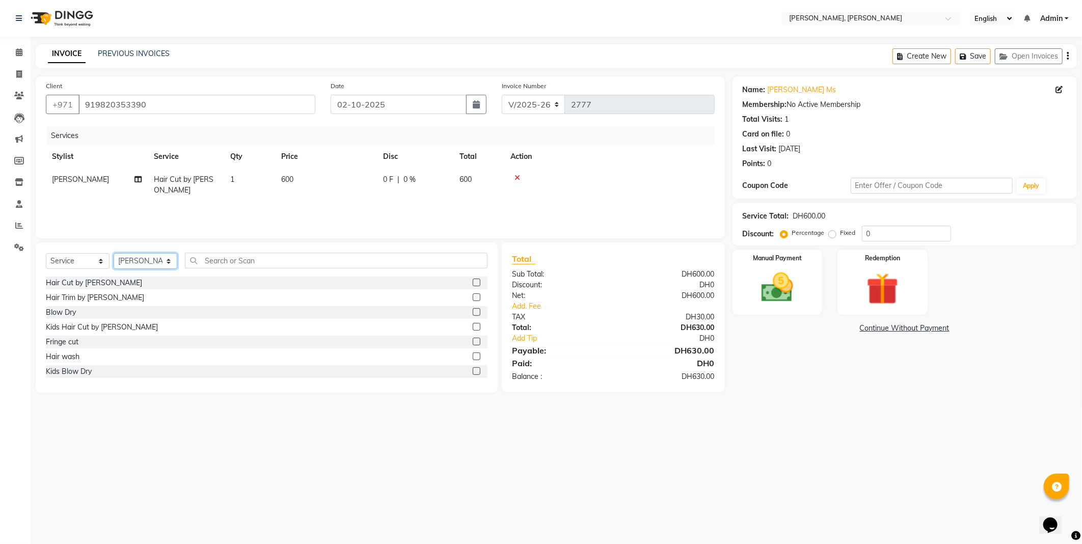
click at [150, 260] on select "Select Stylist [PERSON_NAME] [PERSON_NAME] ALYA [PERSON_NAME] AMRO [PERSON_NAME…" at bounding box center [146, 261] width 64 height 16
click at [114, 254] on select "Select Stylist [PERSON_NAME] [PERSON_NAME] ALYA [PERSON_NAME] AMRO [PERSON_NAME…" at bounding box center [146, 261] width 64 height 16
click at [121, 343] on div "Blow Dry" at bounding box center [267, 342] width 442 height 13
click at [473, 338] on label at bounding box center [477, 342] width 8 height 8
click at [473, 339] on input "checkbox" at bounding box center [476, 342] width 7 height 7
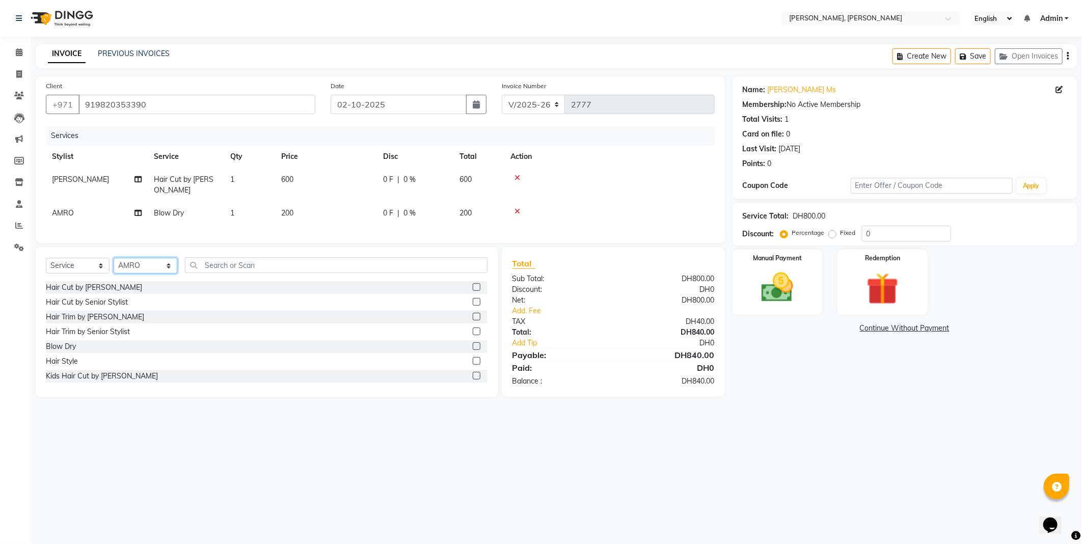
click at [161, 273] on select "Select Stylist [PERSON_NAME] [PERSON_NAME] ALYA [PERSON_NAME] AMRO [PERSON_NAME…" at bounding box center [146, 266] width 64 height 16
click at [114, 266] on select "Select Stylist [PERSON_NAME] [PERSON_NAME] ALYA [PERSON_NAME] AMRO [PERSON_NAME…" at bounding box center [146, 266] width 64 height 16
click at [253, 273] on input "text" at bounding box center [336, 265] width 303 height 16
click at [95, 270] on select "Select Service Product Membership Package Voucher Prepaid Gift Card" at bounding box center [78, 266] width 64 height 16
click at [46, 266] on select "Select Service Product Membership Package Voucher Prepaid Gift Card" at bounding box center [78, 266] width 64 height 16
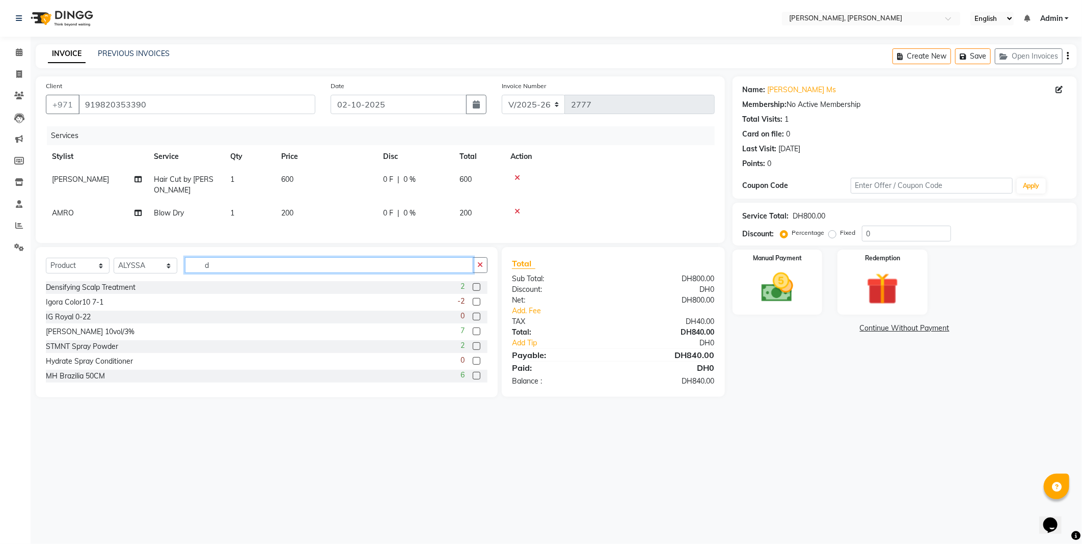
click at [237, 273] on input "d" at bounding box center [329, 265] width 288 height 16
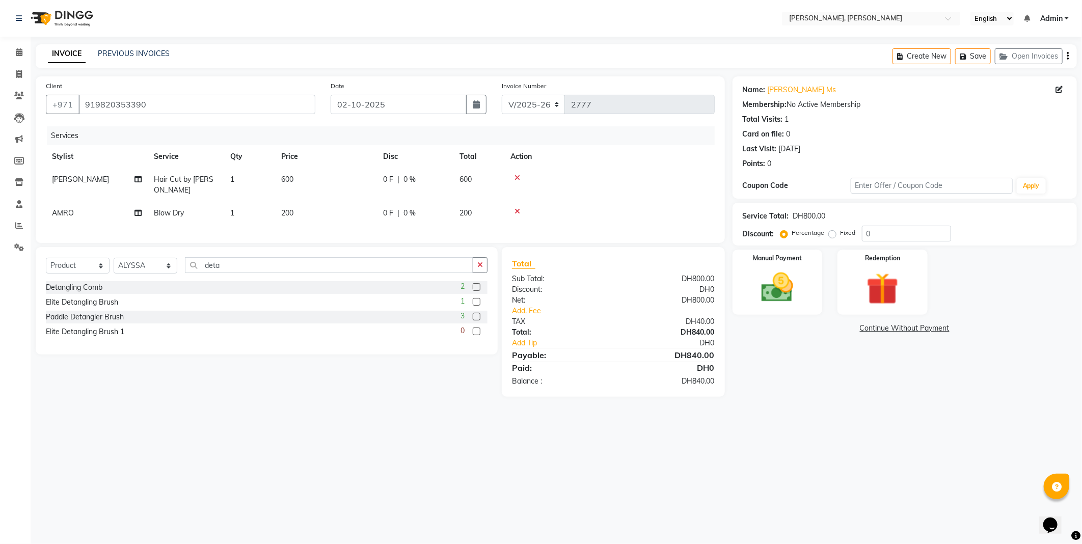
click at [475, 291] on label at bounding box center [477, 287] width 8 height 8
click at [475, 291] on input "checkbox" at bounding box center [476, 287] width 7 height 7
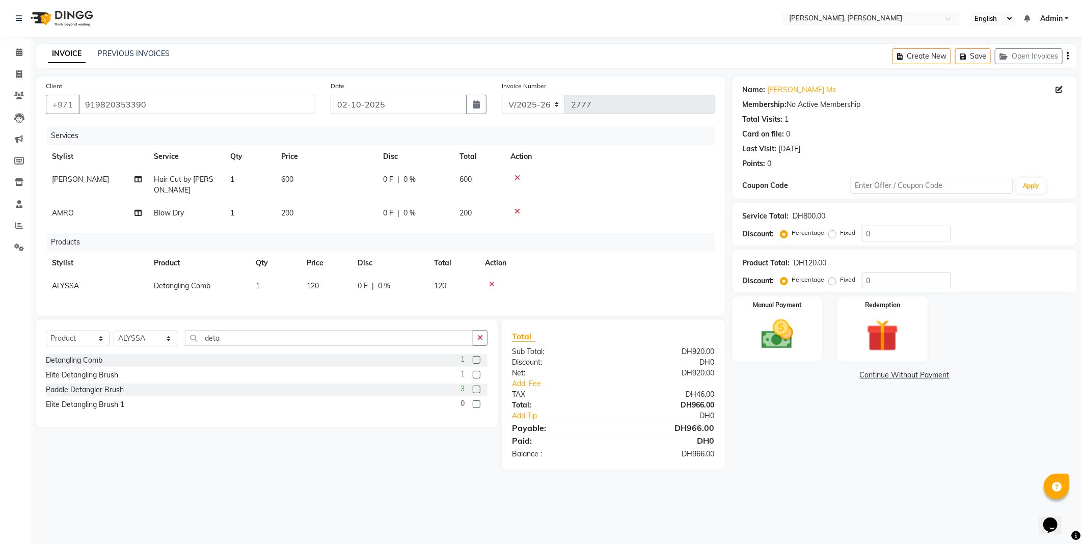
click at [424, 485] on main "INVOICE PREVIOUS INVOICES Create New Save Open Invoices Client [PHONE_NUMBER] D…" at bounding box center [556, 264] width 1051 height 441
click at [327, 281] on td "120" at bounding box center [325, 286] width 51 height 23
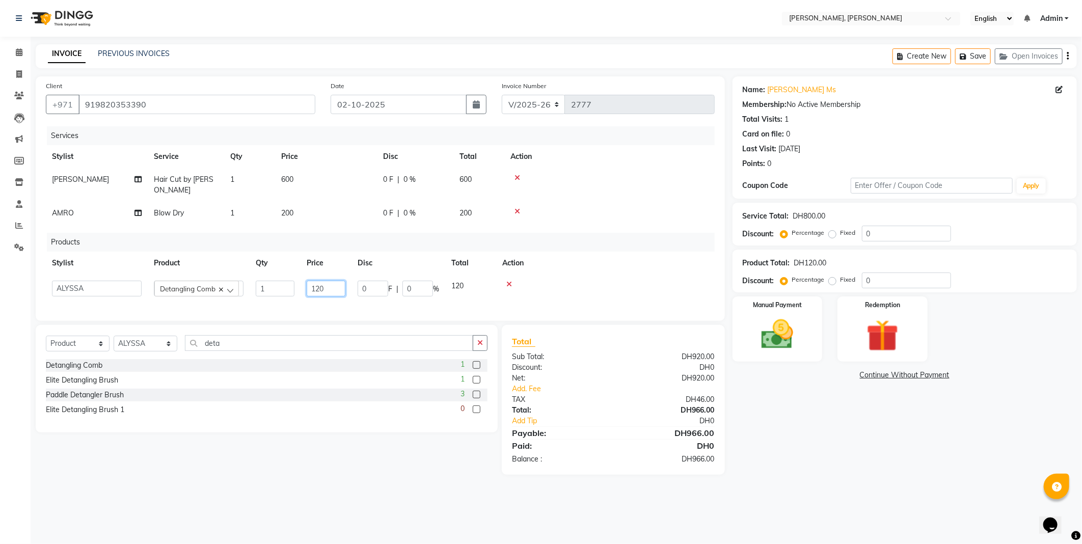
click at [334, 289] on input "120" at bounding box center [326, 289] width 39 height 16
click at [816, 474] on div "Name: [PERSON_NAME] Ms Membership: No Active Membership Total Visits: 1 Card on…" at bounding box center [908, 275] width 352 height 398
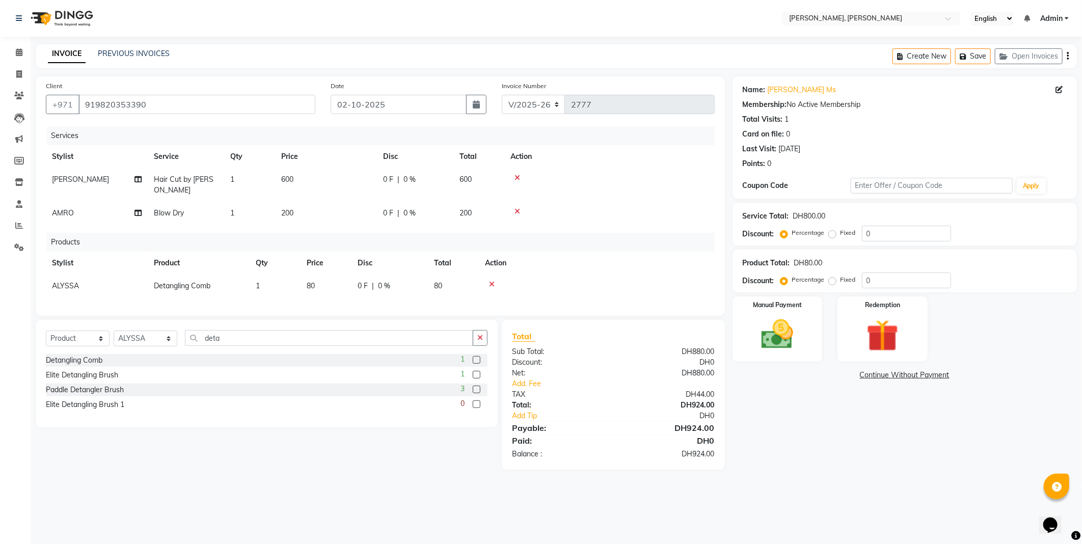
click at [322, 279] on td "80" at bounding box center [325, 286] width 51 height 23
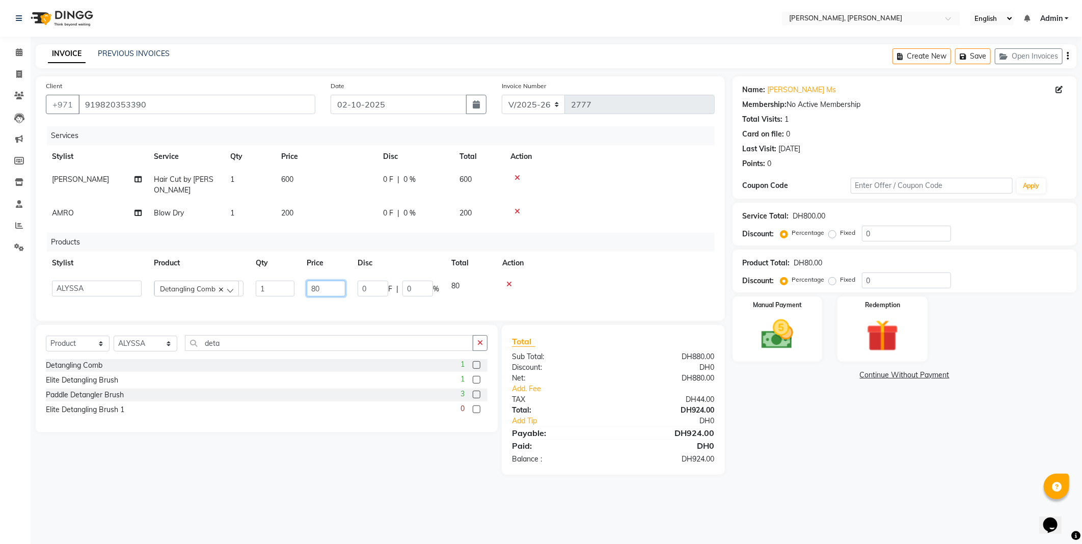
click at [336, 288] on input "80" at bounding box center [326, 289] width 39 height 16
click at [776, 466] on div "Name: [PERSON_NAME] Ms Membership: No Active Membership Total Visits: 1 Card on…" at bounding box center [908, 275] width 352 height 398
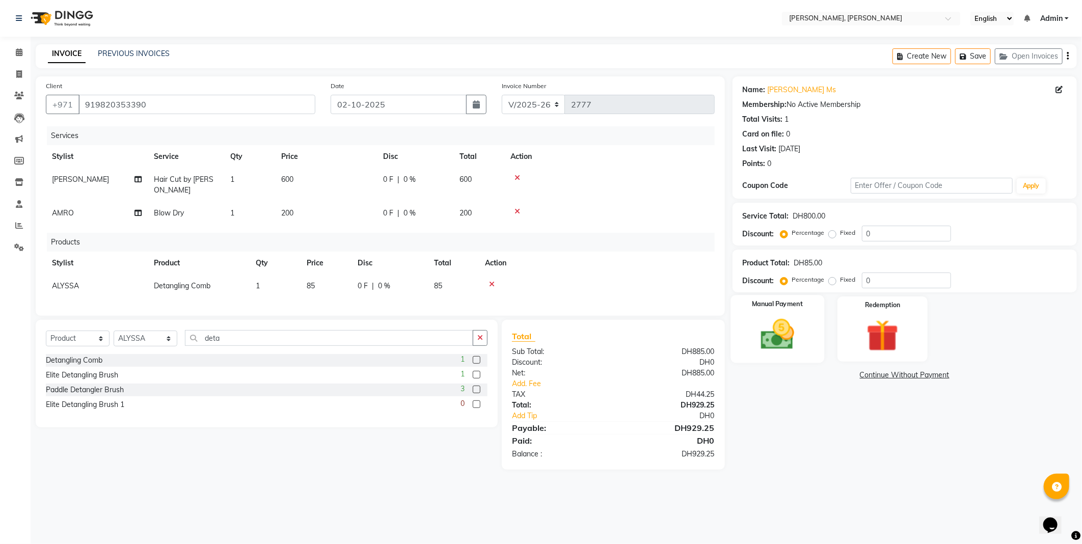
click at [776, 341] on img at bounding box center [777, 334] width 54 height 39
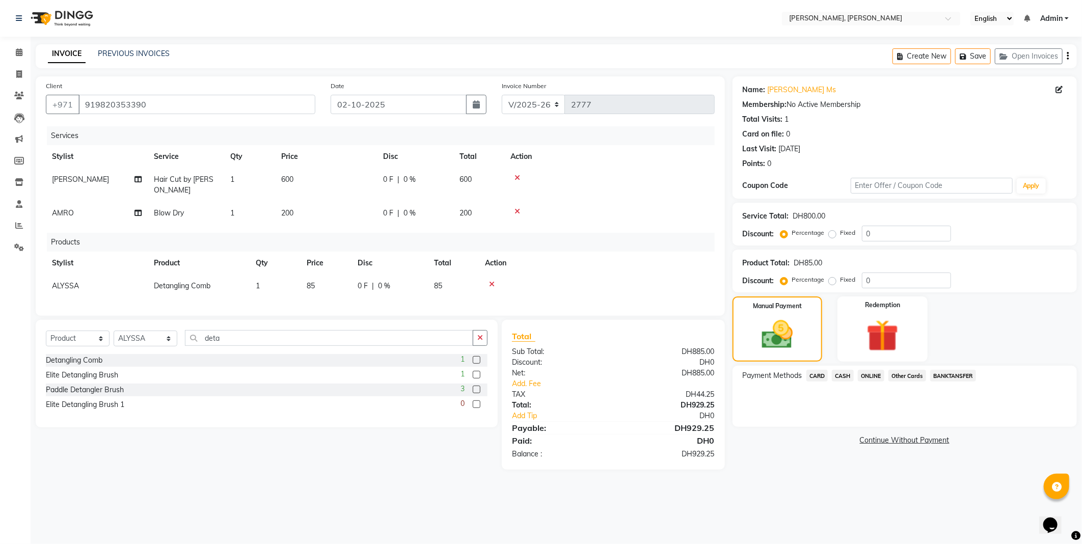
click at [813, 376] on span "CARD" at bounding box center [817, 376] width 22 height 12
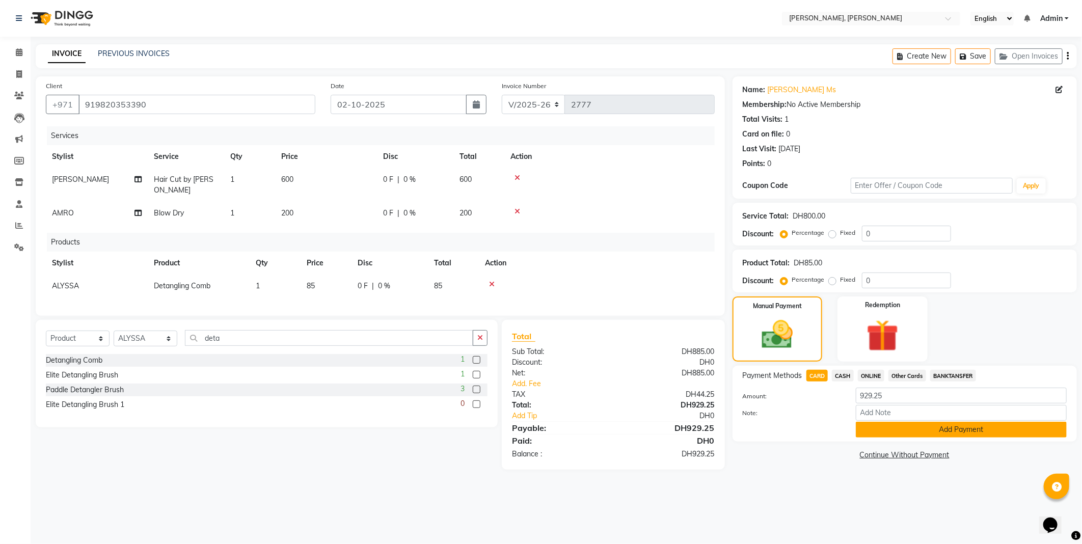
click at [869, 431] on button "Add Payment" at bounding box center [961, 430] width 211 height 16
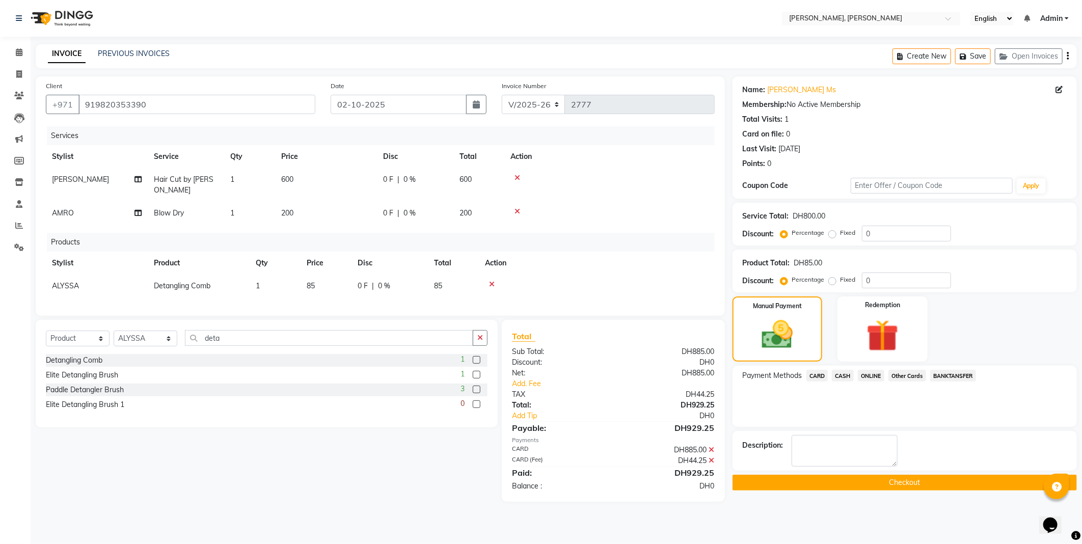
click at [781, 477] on button "Checkout" at bounding box center [904, 483] width 344 height 16
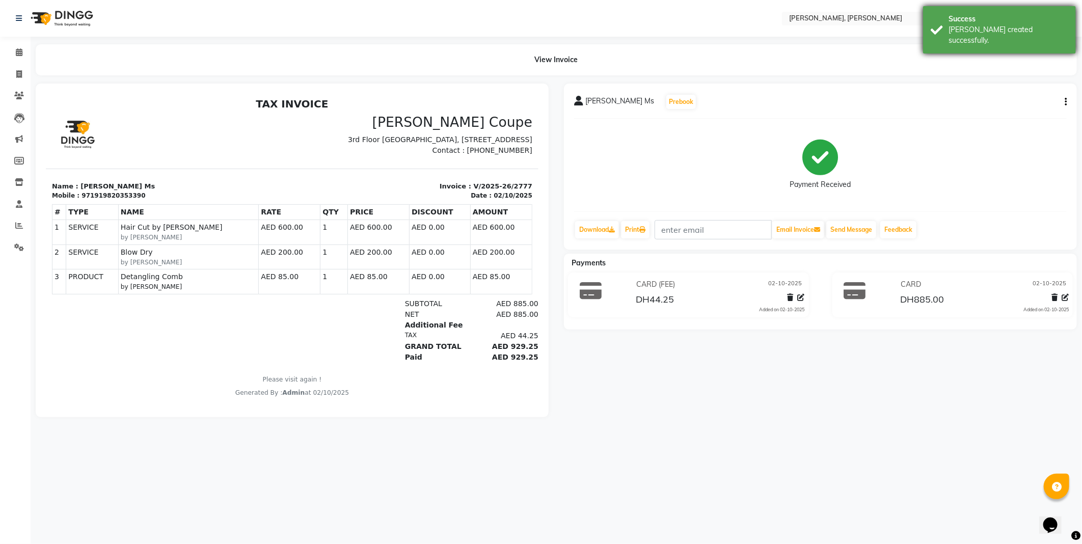
click at [979, 17] on div "Success" at bounding box center [1008, 19] width 120 height 11
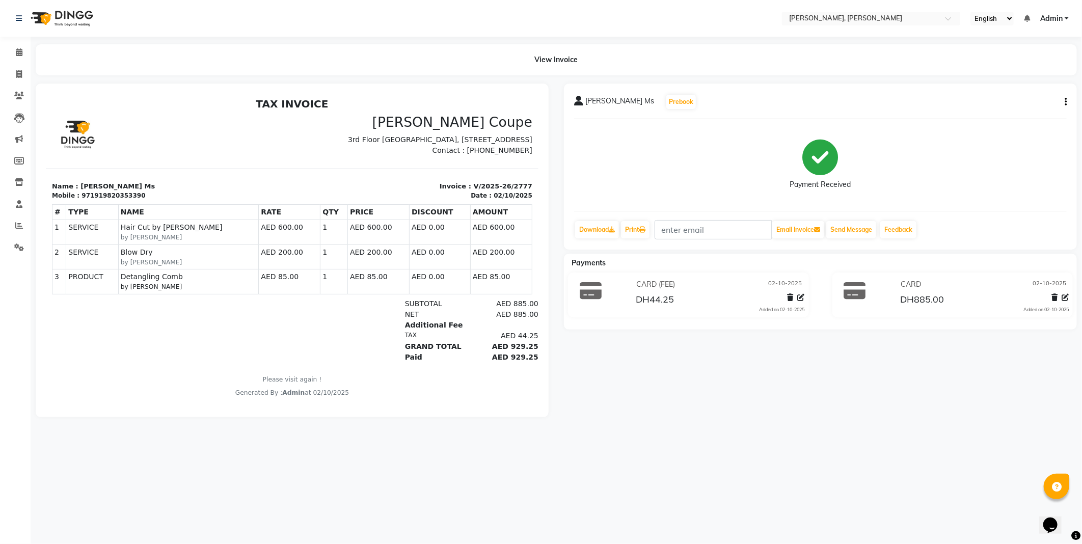
click at [767, 46] on div "View Invoice" at bounding box center [556, 59] width 1041 height 31
click at [22, 57] on span at bounding box center [19, 53] width 18 height 12
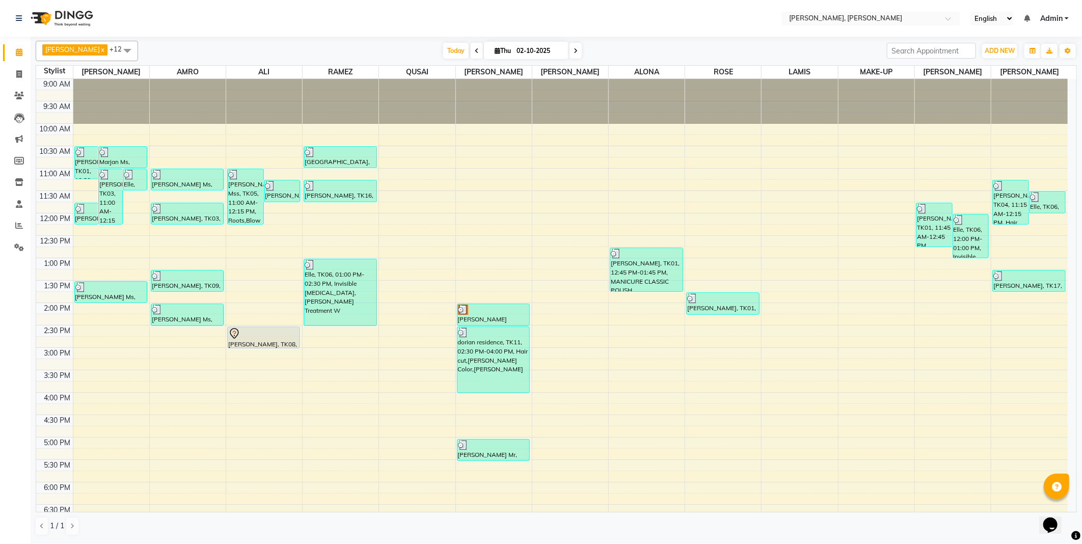
click at [255, 346] on div at bounding box center [264, 348] width 72 height 4
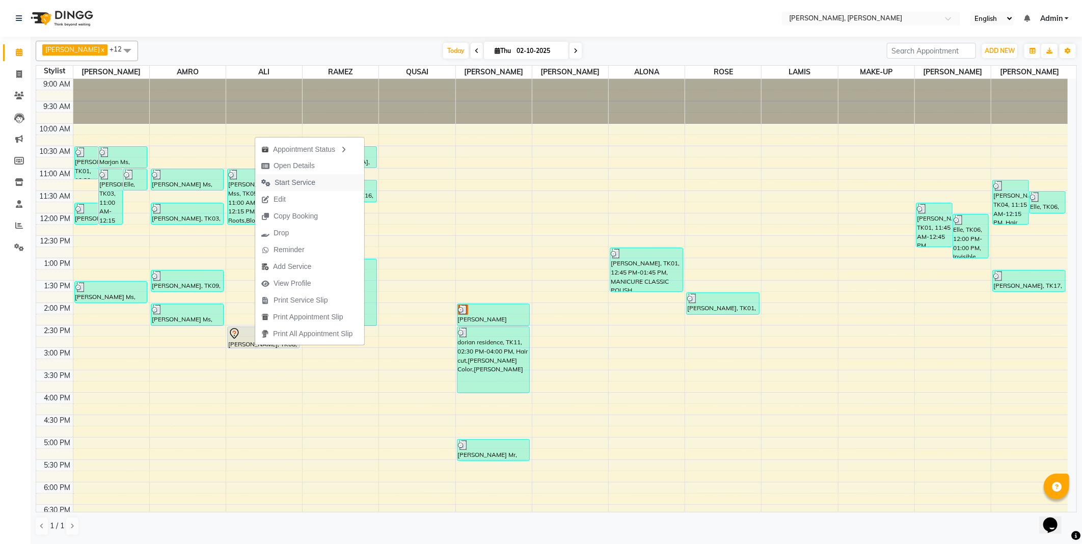
click at [307, 185] on span "Start Service" at bounding box center [295, 182] width 41 height 11
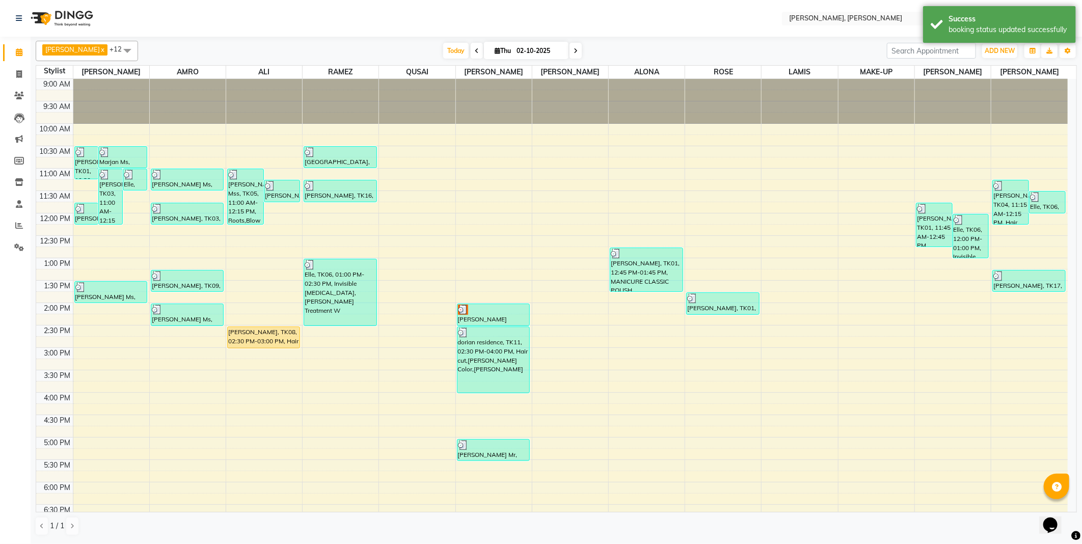
click at [255, 340] on div "[PERSON_NAME], TK08, 02:30 PM-03:00 PM, Hair Tape Extension" at bounding box center [264, 337] width 72 height 21
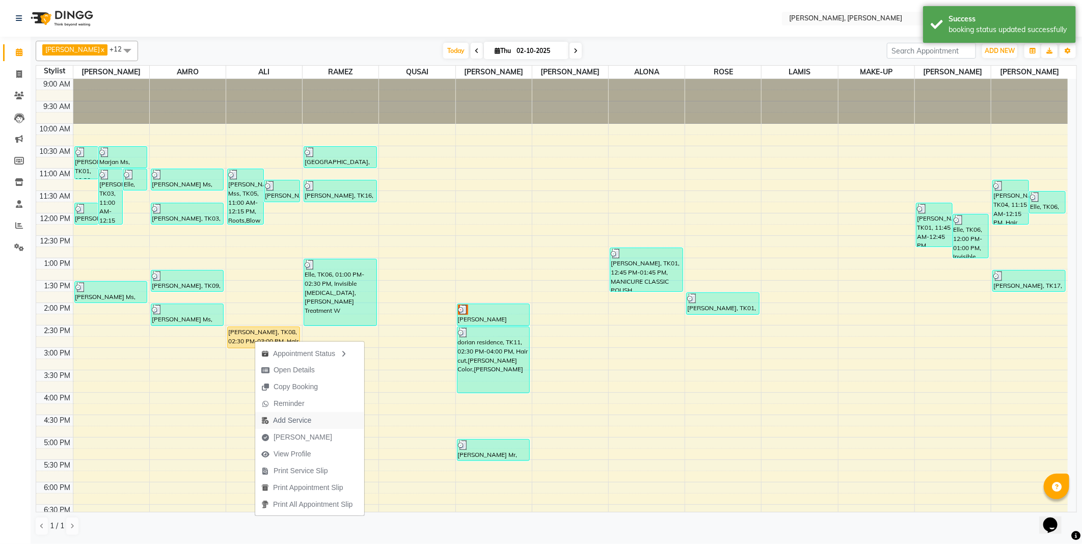
click at [294, 420] on span "Add Service" at bounding box center [292, 420] width 38 height 11
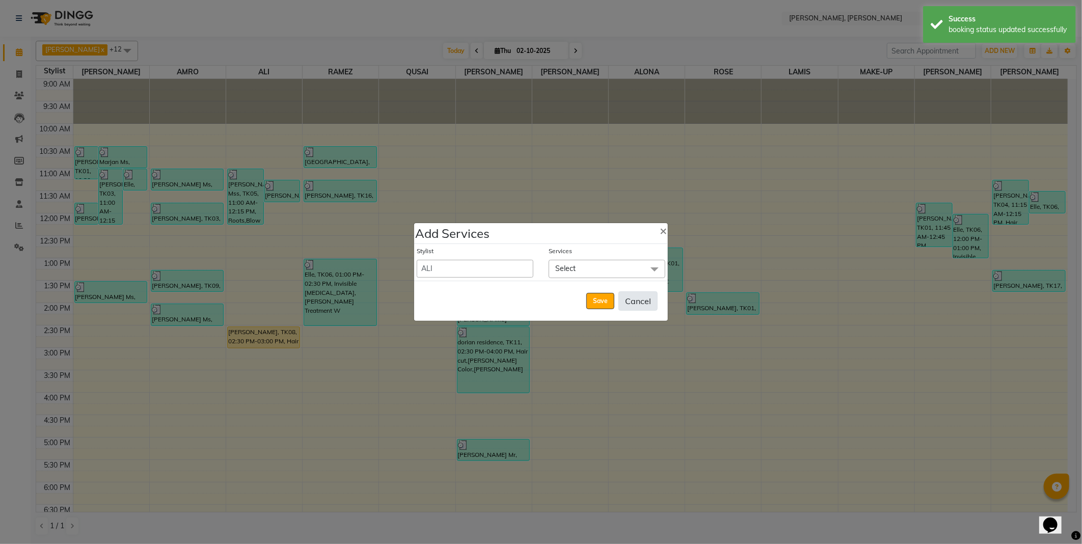
click at [633, 301] on button "Cancel" at bounding box center [637, 300] width 39 height 19
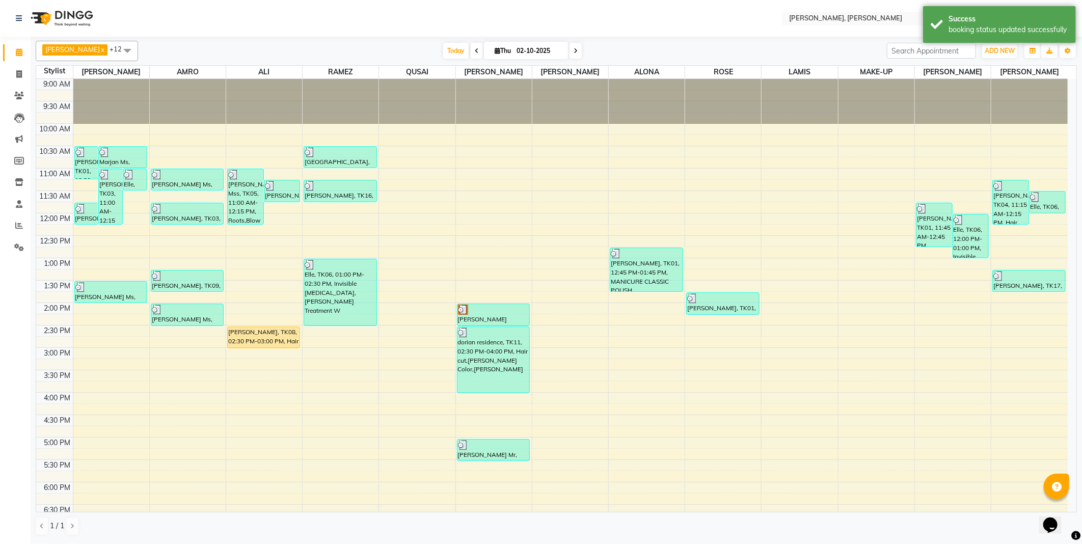
click at [276, 340] on div "[PERSON_NAME], TK08, 02:30 PM-03:00 PM, Hair Tape Extension" at bounding box center [264, 337] width 72 height 21
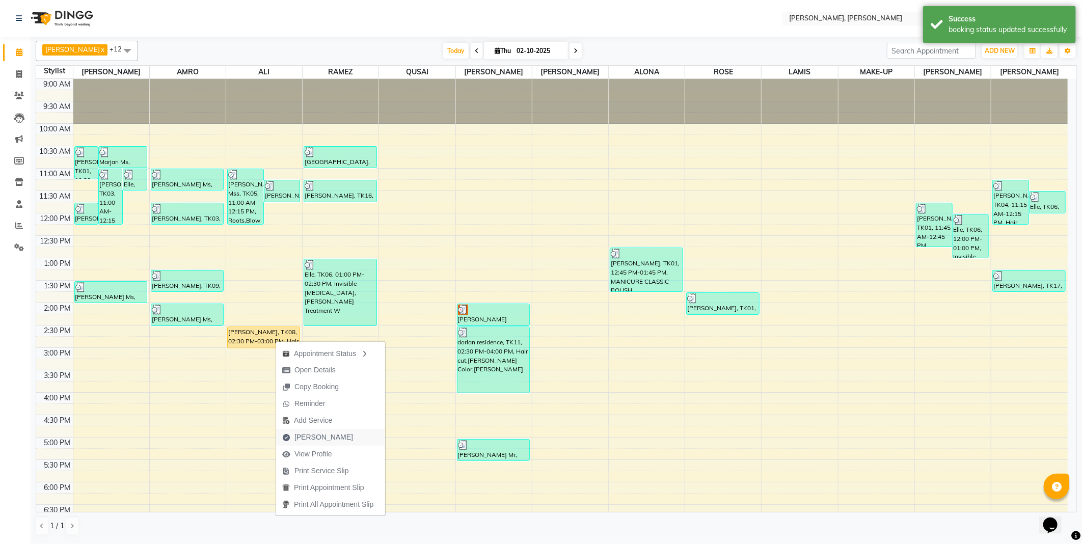
click at [319, 437] on span "[PERSON_NAME]" at bounding box center [323, 437] width 59 height 11
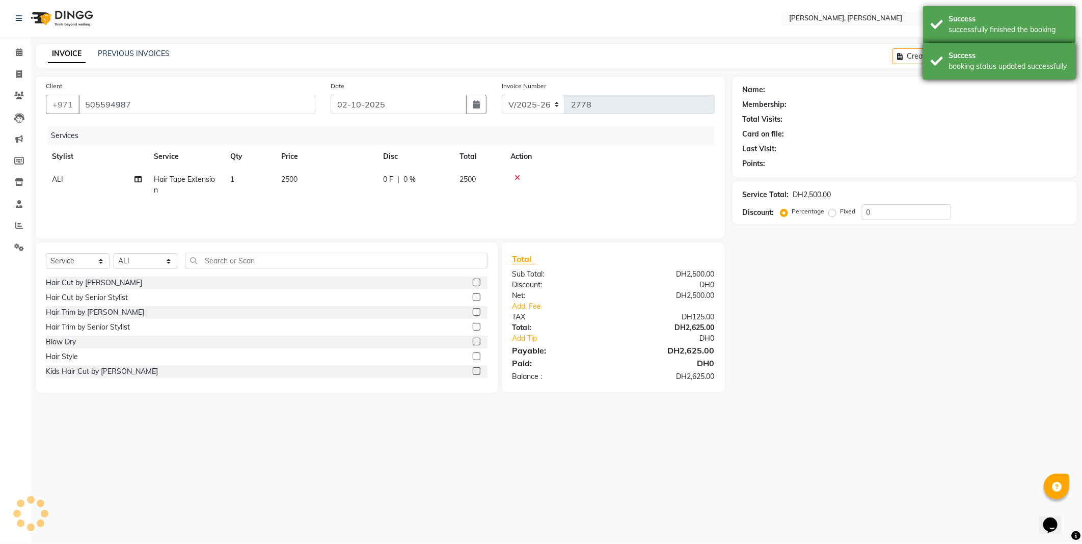
click at [963, 55] on div "Success" at bounding box center [1008, 55] width 120 height 11
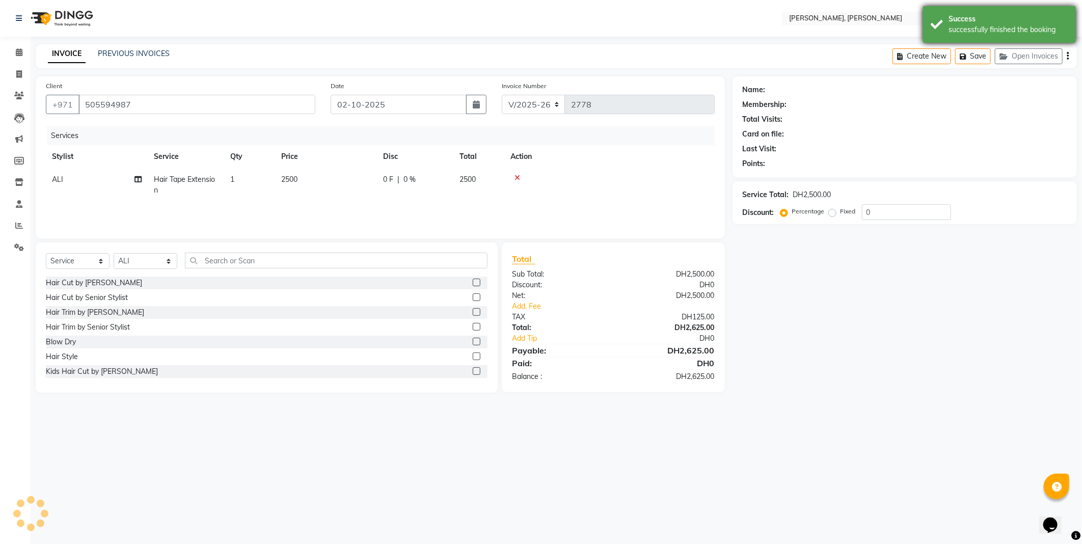
click at [970, 23] on div "Success" at bounding box center [1008, 19] width 120 height 11
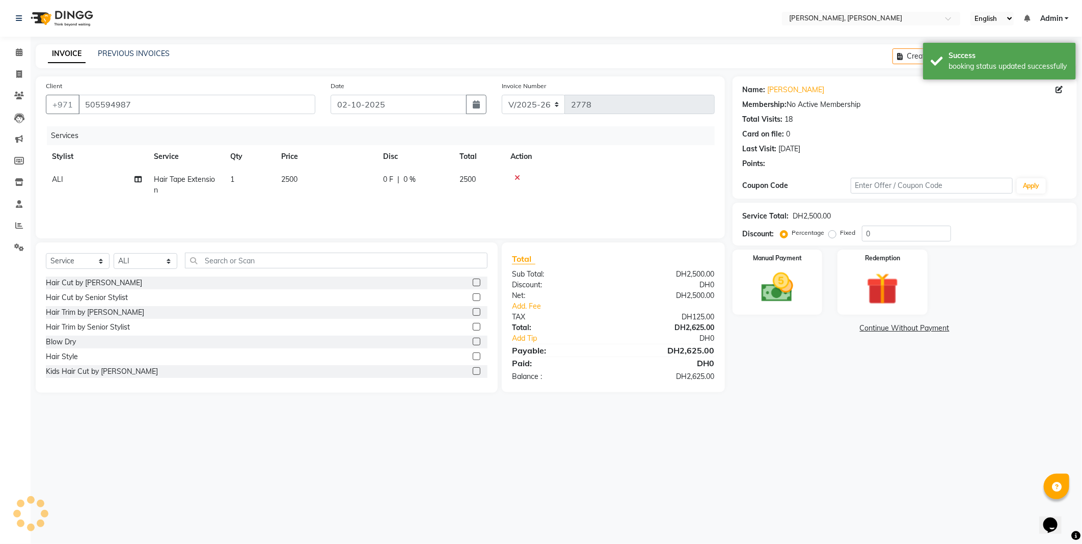
click at [699, 24] on nav "Select Location × [PERSON_NAME], Jw Marriott English ENGLISH Español العربية मर…" at bounding box center [541, 18] width 1082 height 37
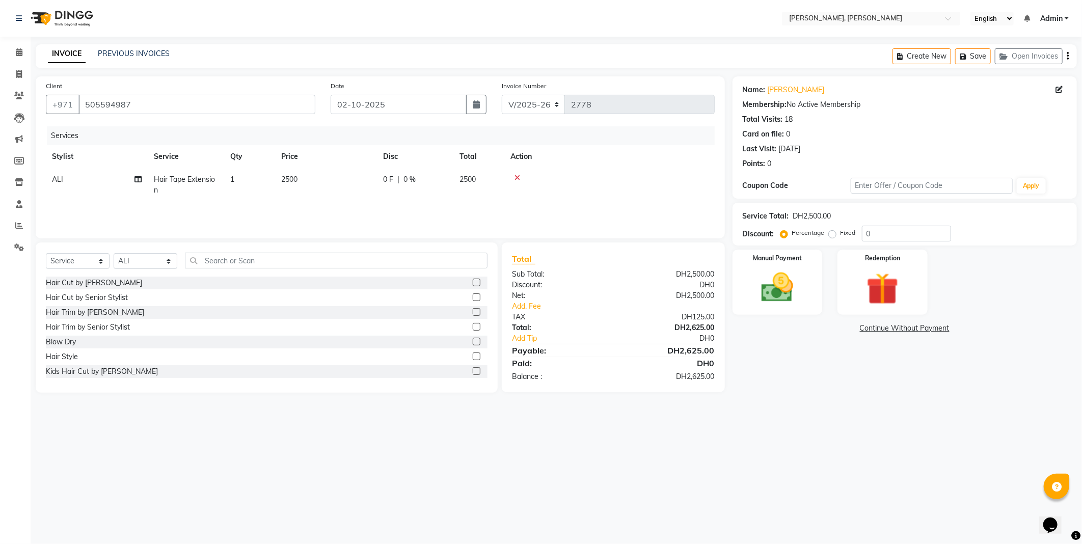
click at [312, 179] on td "2500" at bounding box center [326, 185] width 102 height 34
click at [365, 182] on input "2500" at bounding box center [374, 182] width 90 height 16
click at [526, 438] on div "Select Location × [PERSON_NAME], Jw Marriott English ENGLISH Español العربية मर…" at bounding box center [541, 272] width 1082 height 544
click at [151, 342] on div "Blow Dry" at bounding box center [267, 342] width 442 height 13
click at [473, 342] on label at bounding box center [477, 342] width 8 height 8
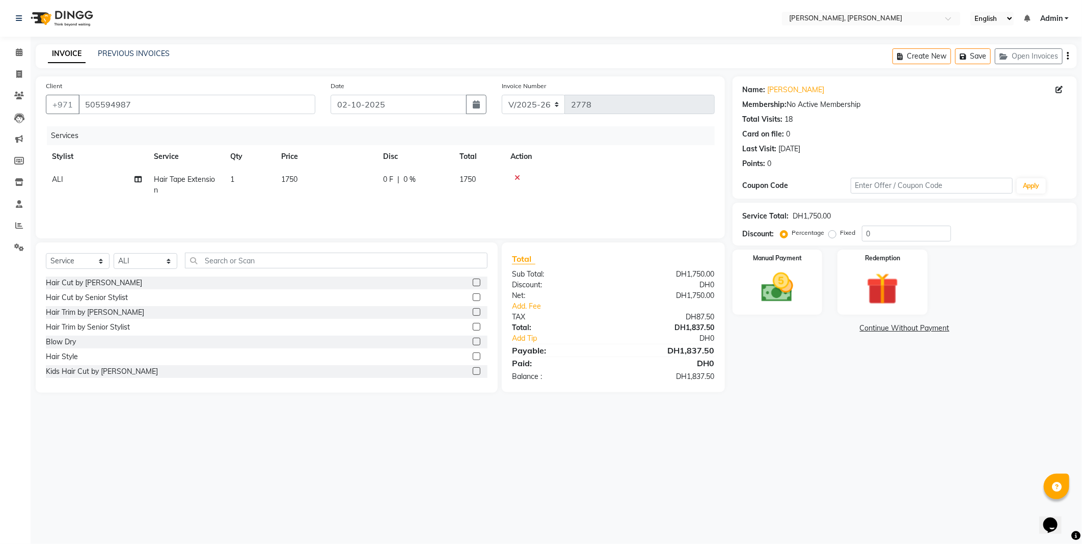
click at [473, 342] on input "checkbox" at bounding box center [476, 342] width 7 height 7
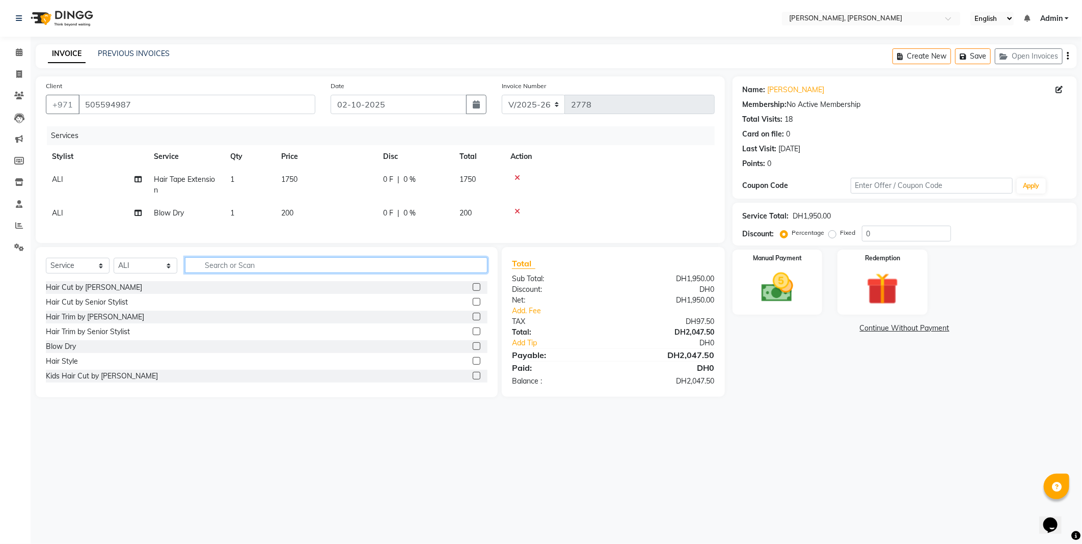
click at [231, 273] on input "text" at bounding box center [336, 265] width 303 height 16
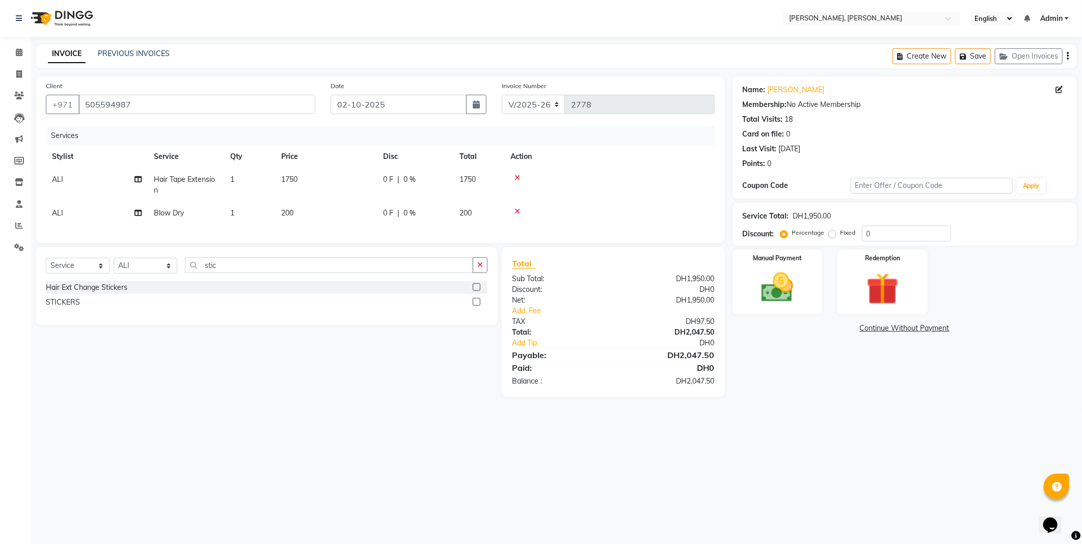
click at [476, 291] on label at bounding box center [477, 287] width 8 height 8
click at [476, 291] on input "checkbox" at bounding box center [476, 287] width 7 height 7
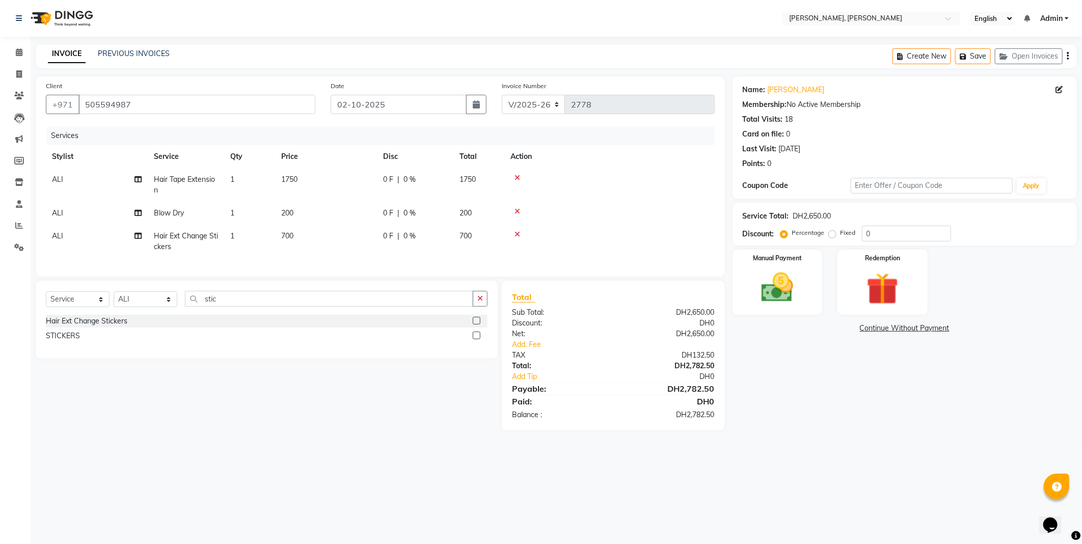
click at [311, 241] on td "700" at bounding box center [326, 242] width 102 height 34
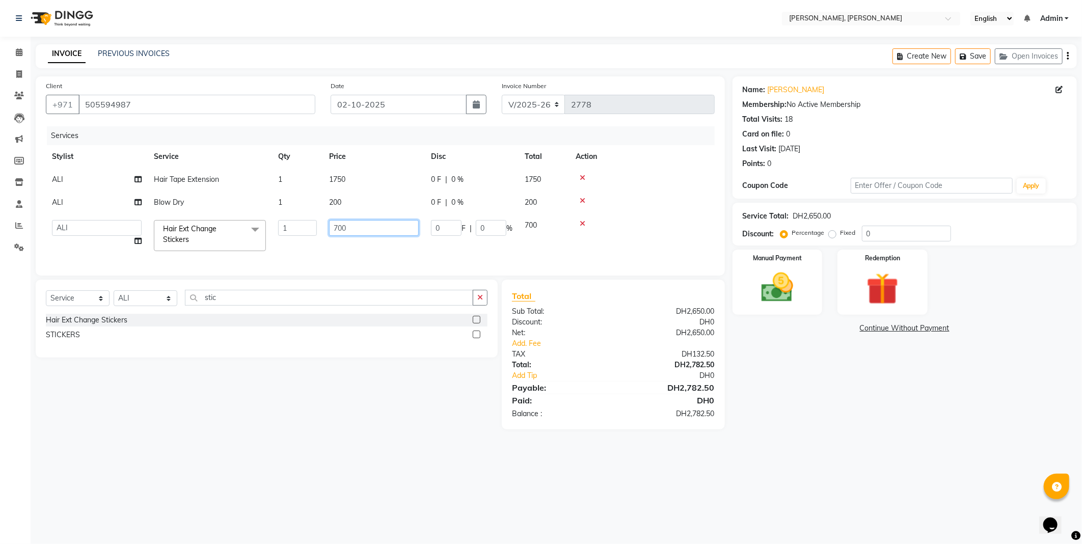
click at [363, 229] on input "700" at bounding box center [374, 228] width 90 height 16
click at [833, 484] on div "Select Location × [PERSON_NAME], Jw Marriott English ENGLISH Español العربية मर…" at bounding box center [541, 272] width 1082 height 544
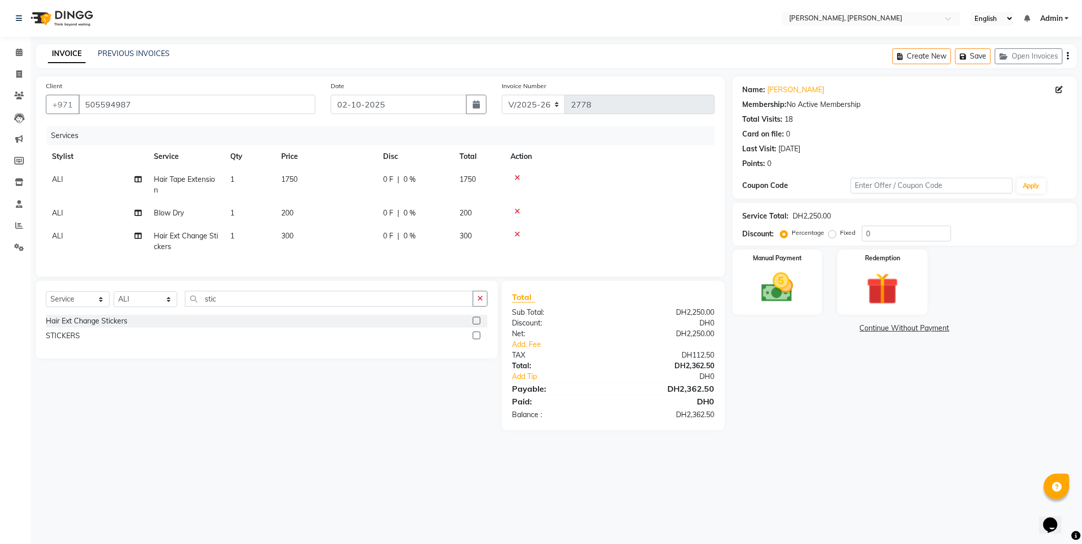
click at [305, 216] on td "200" at bounding box center [326, 213] width 102 height 23
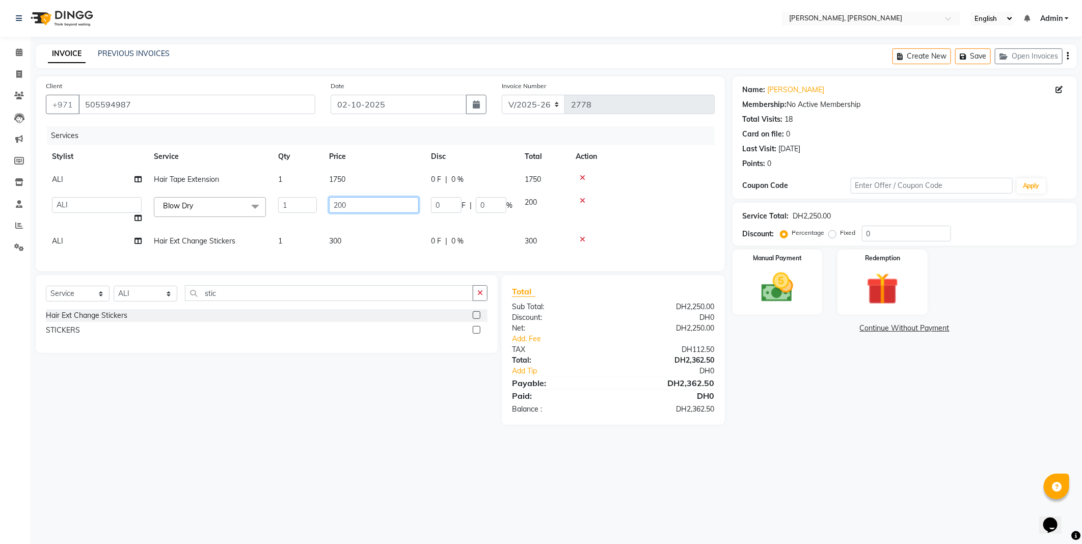
click at [358, 209] on input "200" at bounding box center [374, 205] width 90 height 16
click at [863, 435] on main "INVOICE PREVIOUS INVOICES Create New Save Open Invoices Client [PHONE_NUMBER] D…" at bounding box center [556, 242] width 1051 height 396
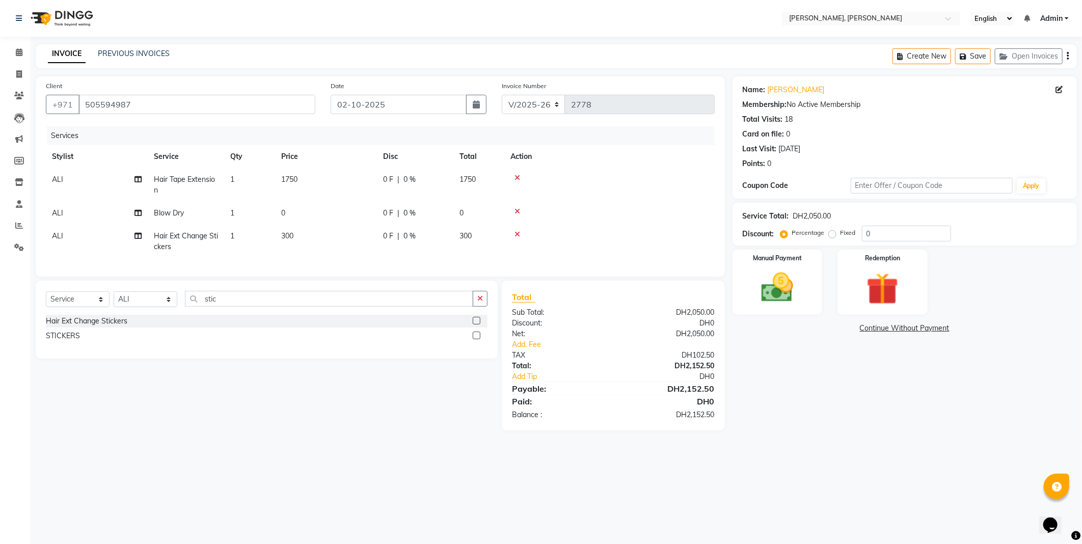
click at [777, 287] on img at bounding box center [777, 287] width 52 height 37
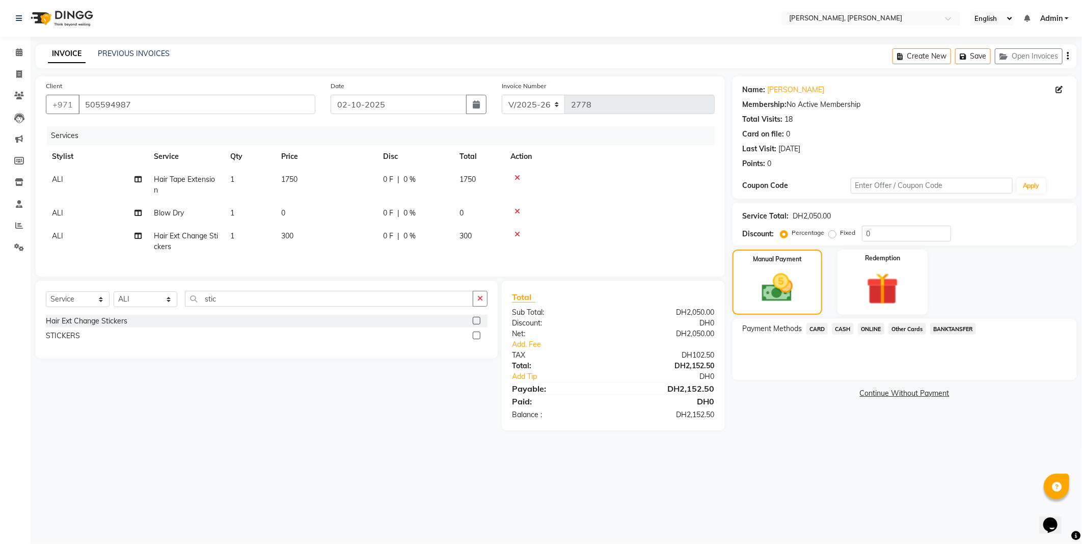
click at [815, 330] on span "CARD" at bounding box center [817, 329] width 22 height 12
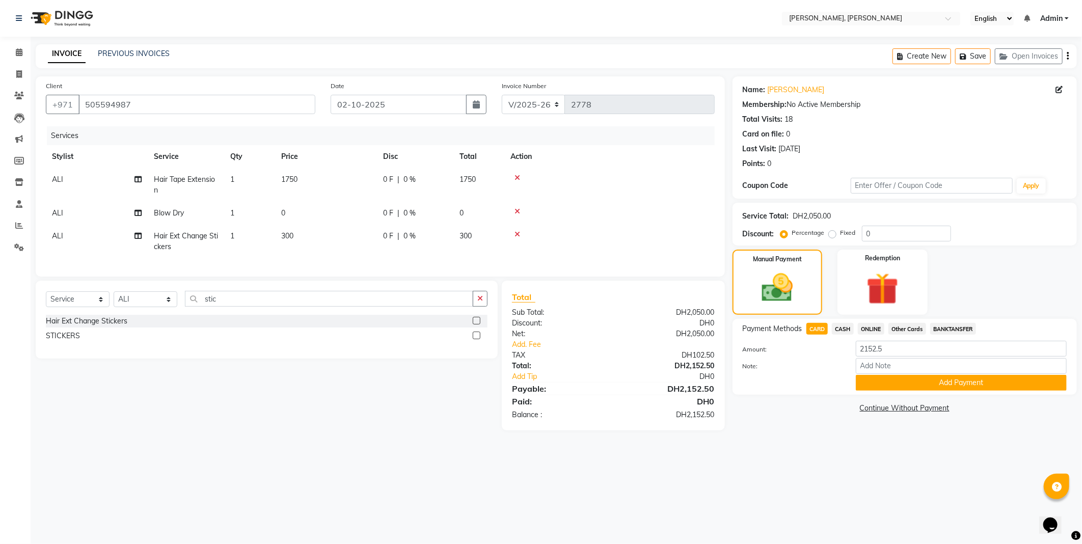
click at [873, 389] on button "Add Payment" at bounding box center [961, 383] width 211 height 16
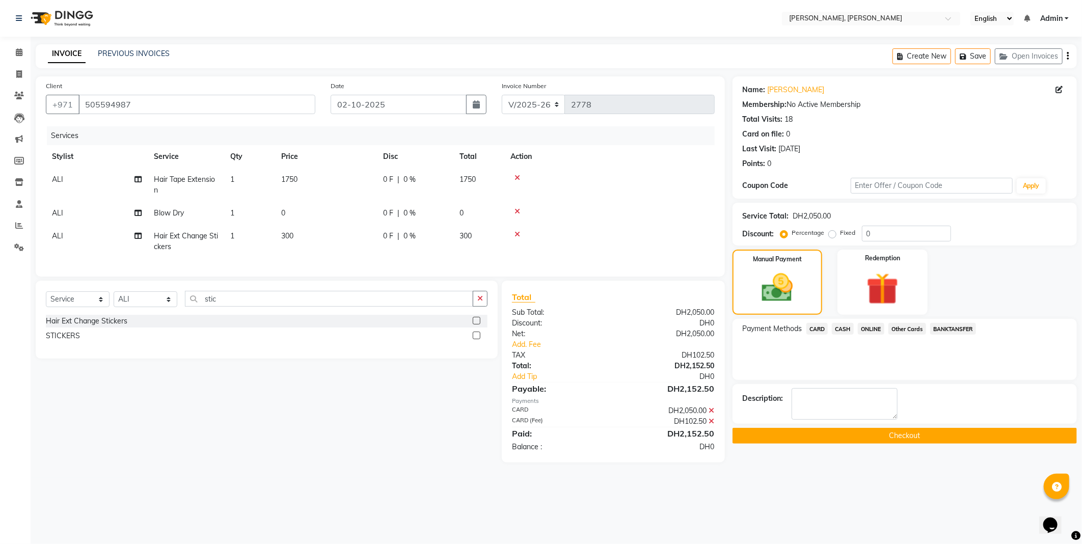
click at [839, 441] on button "Checkout" at bounding box center [904, 436] width 344 height 16
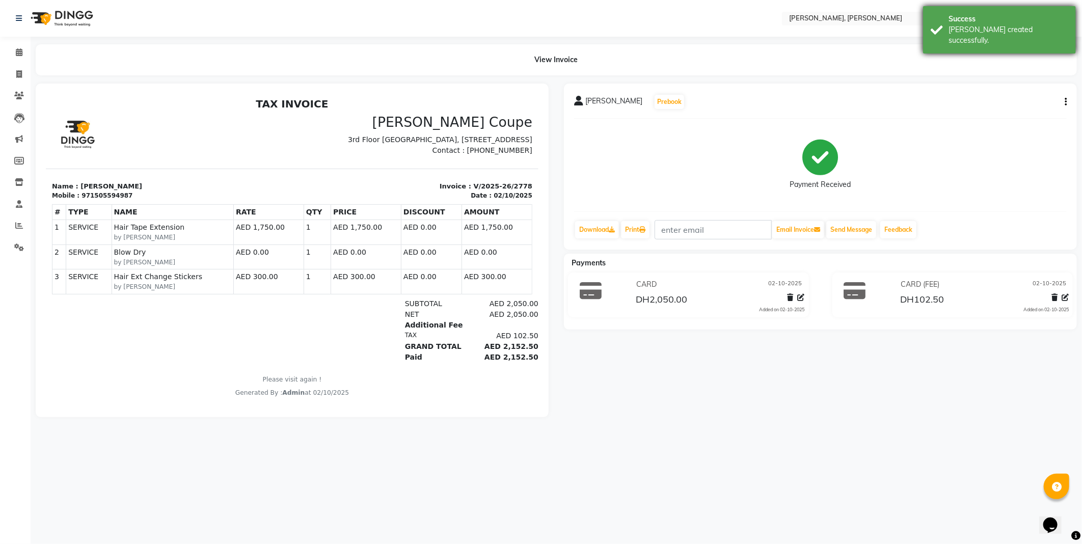
click at [965, 19] on div "Success" at bounding box center [1008, 19] width 120 height 11
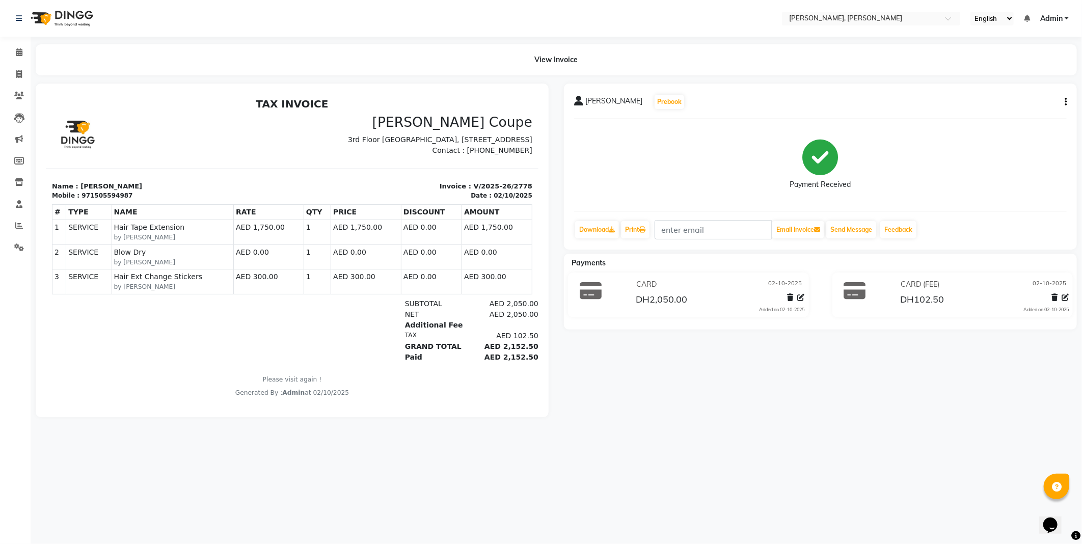
click at [769, 34] on nav "Select Location × [PERSON_NAME], Jw Marriott English ENGLISH Español العربية मर…" at bounding box center [541, 18] width 1082 height 37
click at [23, 52] on span at bounding box center [19, 53] width 18 height 12
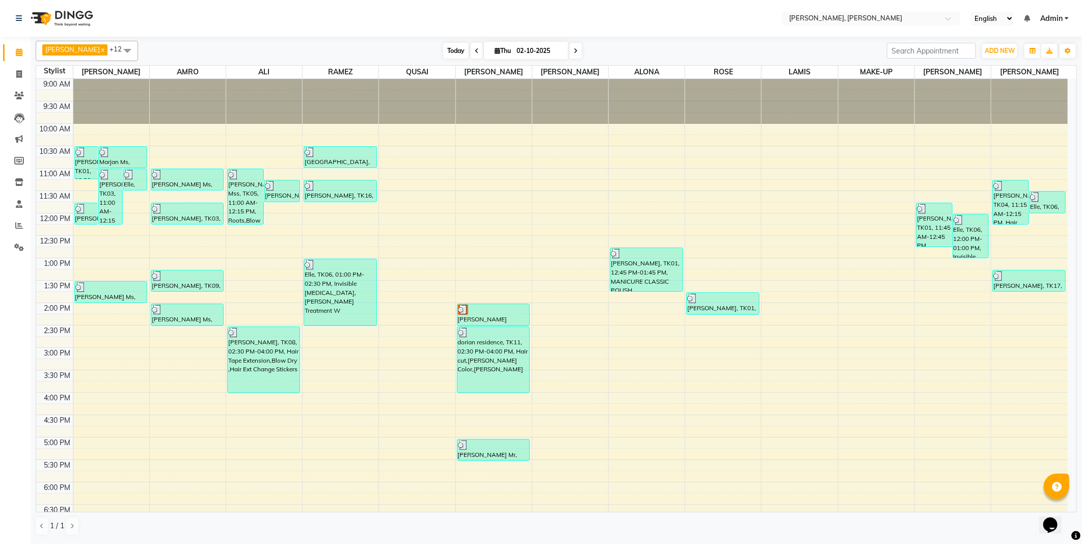
click at [443, 49] on span "Today" at bounding box center [455, 51] width 25 height 16
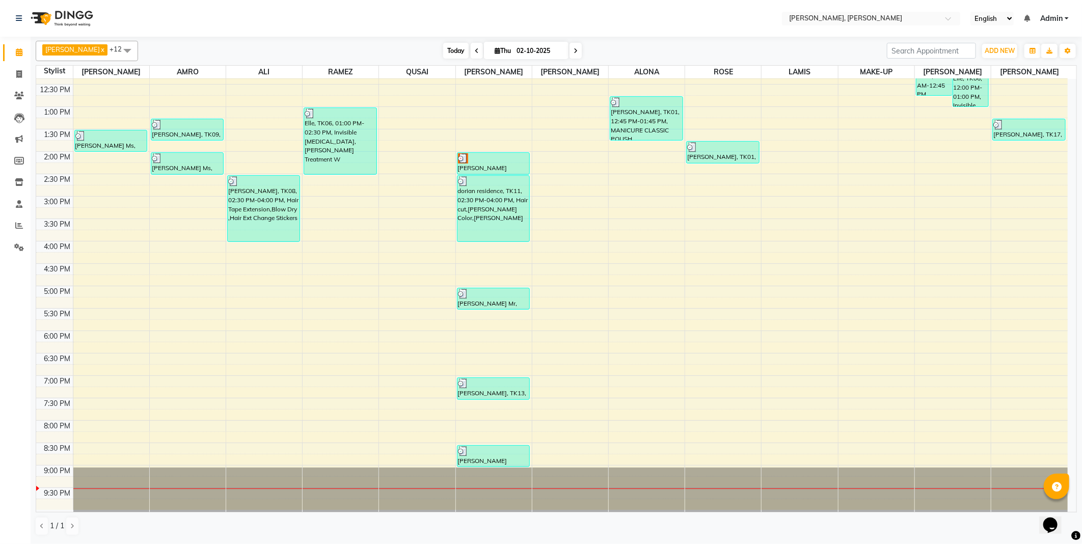
click at [443, 47] on span "Today" at bounding box center [455, 51] width 25 height 16
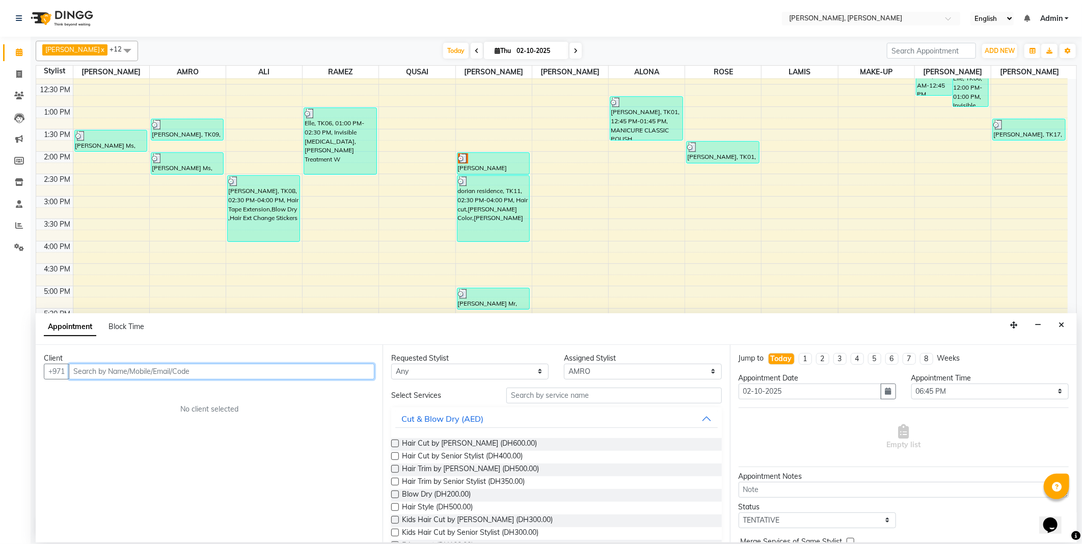
click at [163, 369] on input "text" at bounding box center [222, 372] width 306 height 16
click at [354, 373] on span "Add Client" at bounding box center [353, 371] width 34 height 9
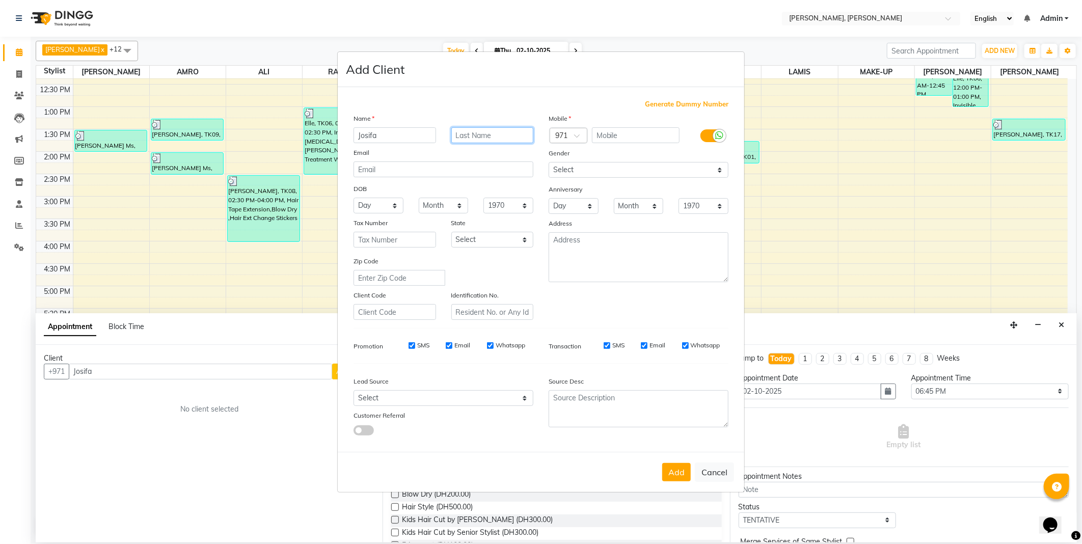
click at [480, 135] on input "text" at bounding box center [492, 135] width 83 height 16
click at [704, 101] on span "Generate Dummy Number" at bounding box center [687, 104] width 84 height 10
click at [574, 140] on span at bounding box center [580, 138] width 13 height 11
click at [710, 477] on button "Cancel" at bounding box center [714, 471] width 39 height 19
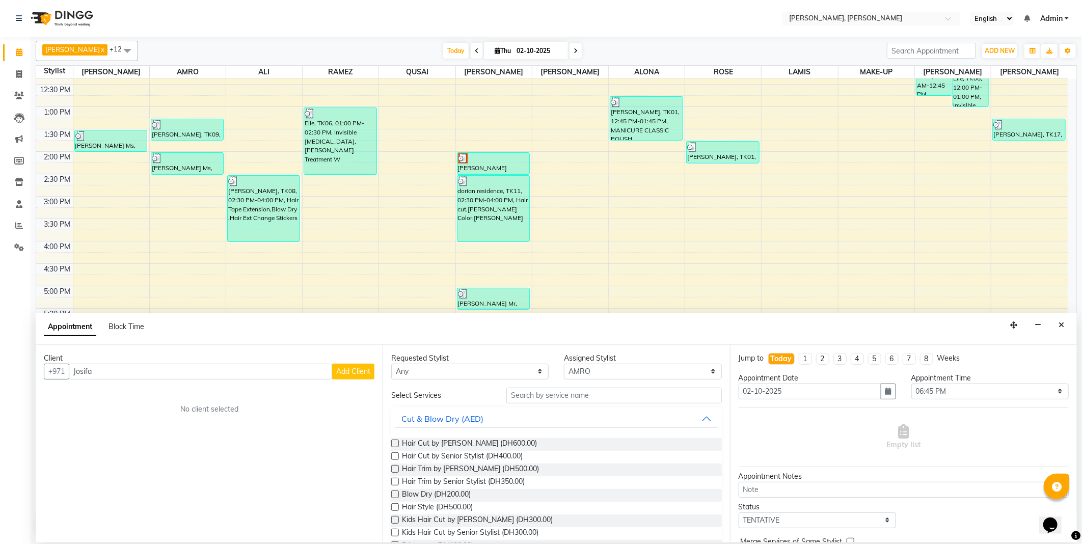
click at [354, 371] on span "Add Client" at bounding box center [353, 371] width 34 height 9
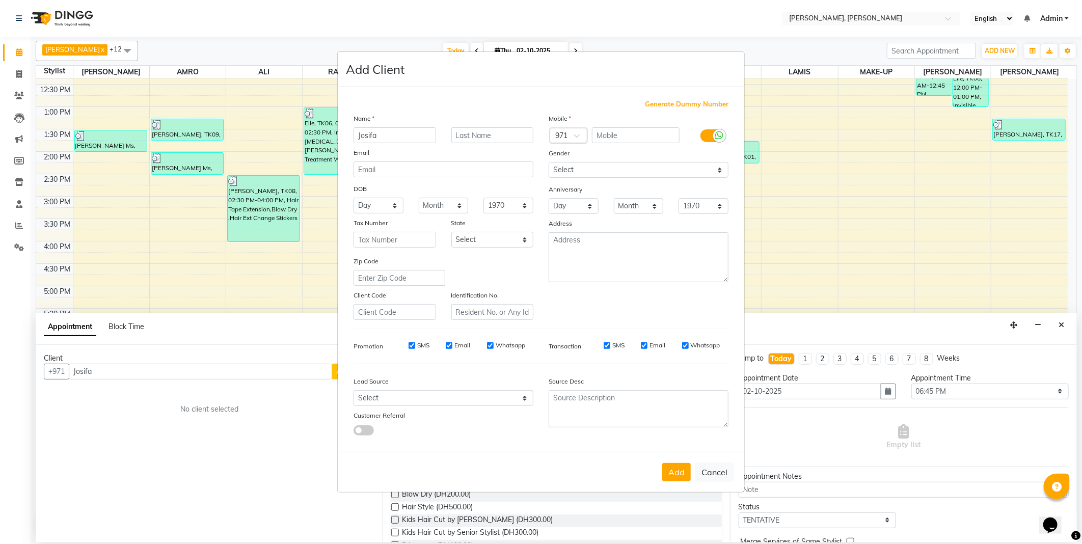
click at [559, 135] on input "text" at bounding box center [558, 136] width 6 height 11
click at [592, 153] on div "Croatia (+385)" at bounding box center [628, 152] width 157 height 19
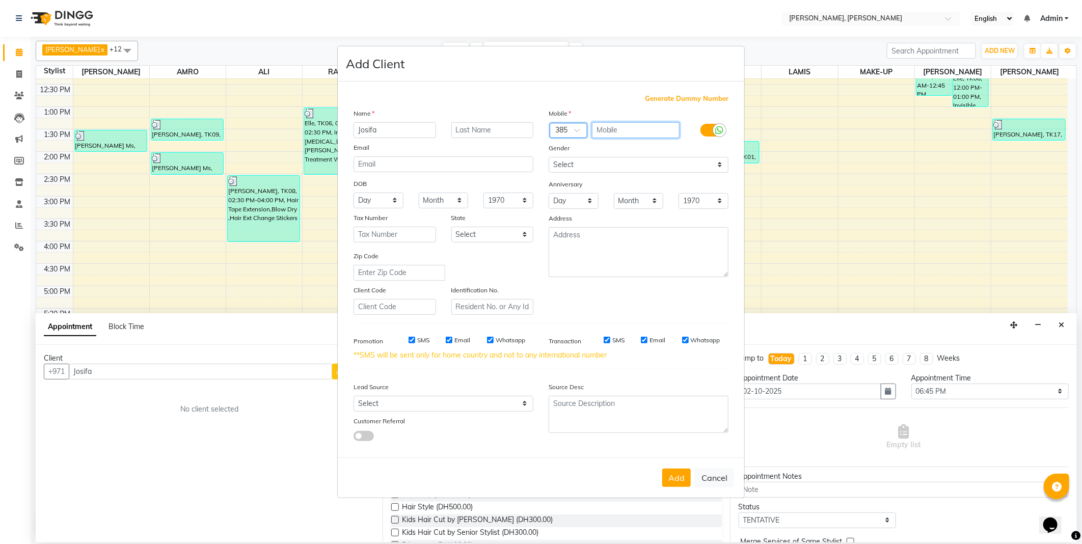
click at [637, 129] on input "text" at bounding box center [636, 130] width 88 height 16
click at [669, 477] on button "Add" at bounding box center [676, 478] width 29 height 18
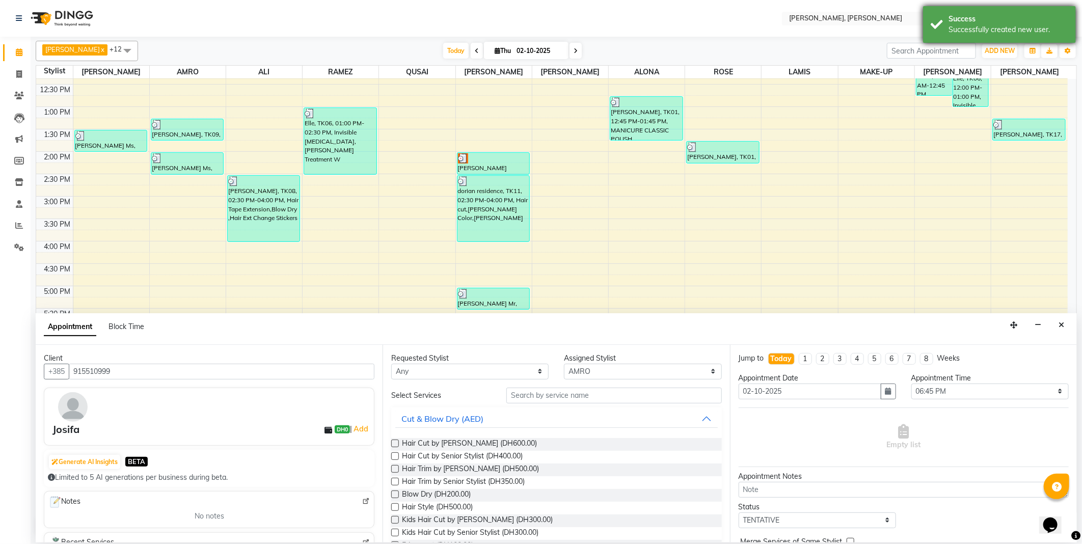
click at [981, 23] on div "Success" at bounding box center [1008, 19] width 120 height 11
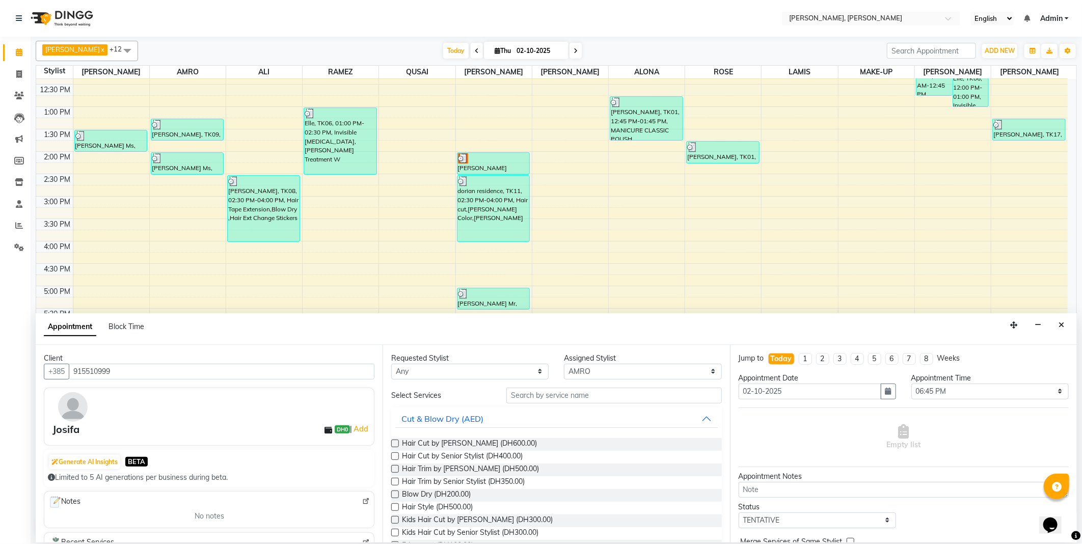
click at [396, 495] on label at bounding box center [395, 494] width 8 height 8
click at [396, 495] on input "checkbox" at bounding box center [394, 495] width 7 height 7
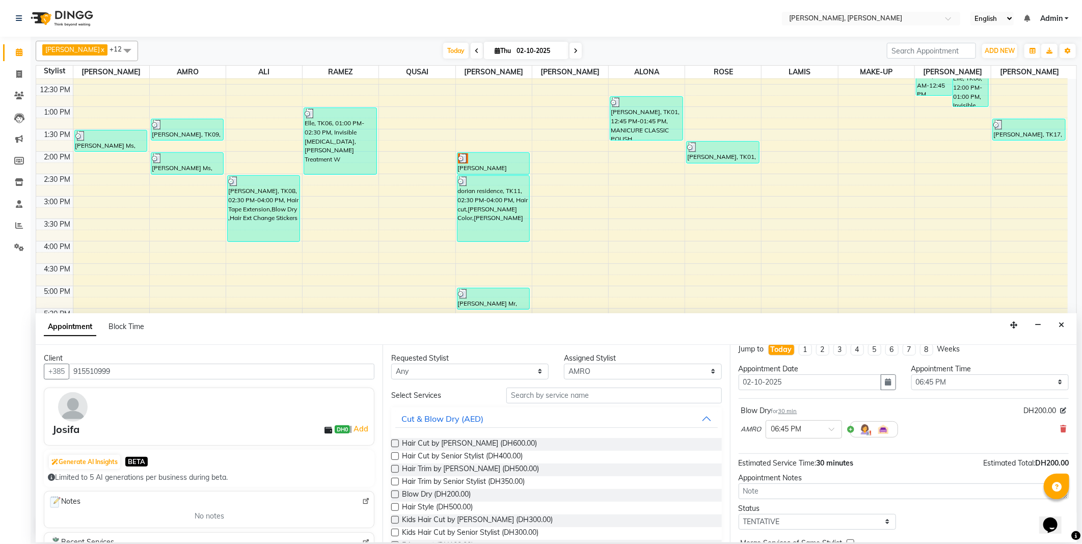
scroll to position [44, 0]
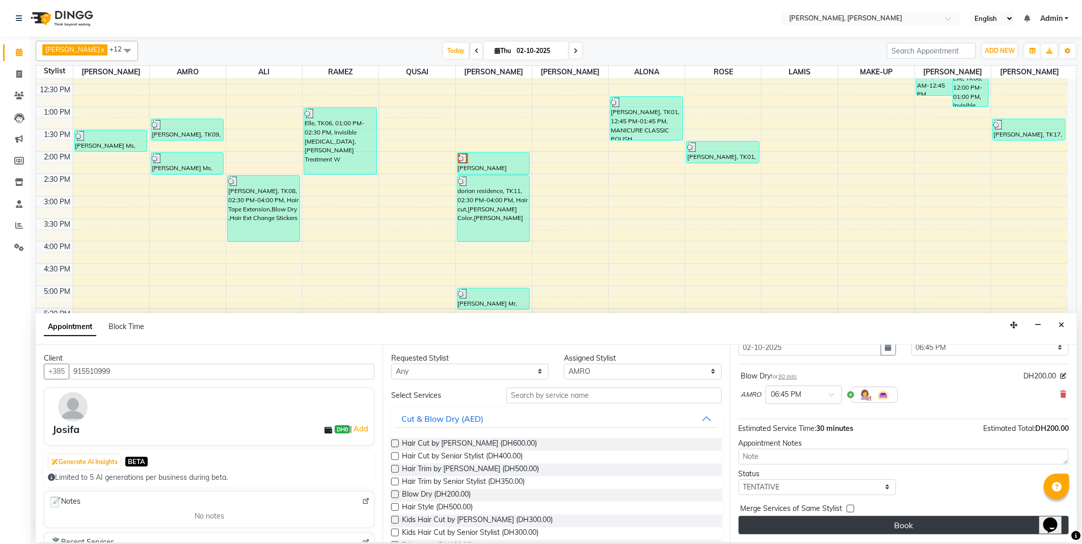
click at [872, 527] on button "Book" at bounding box center [903, 525] width 330 height 18
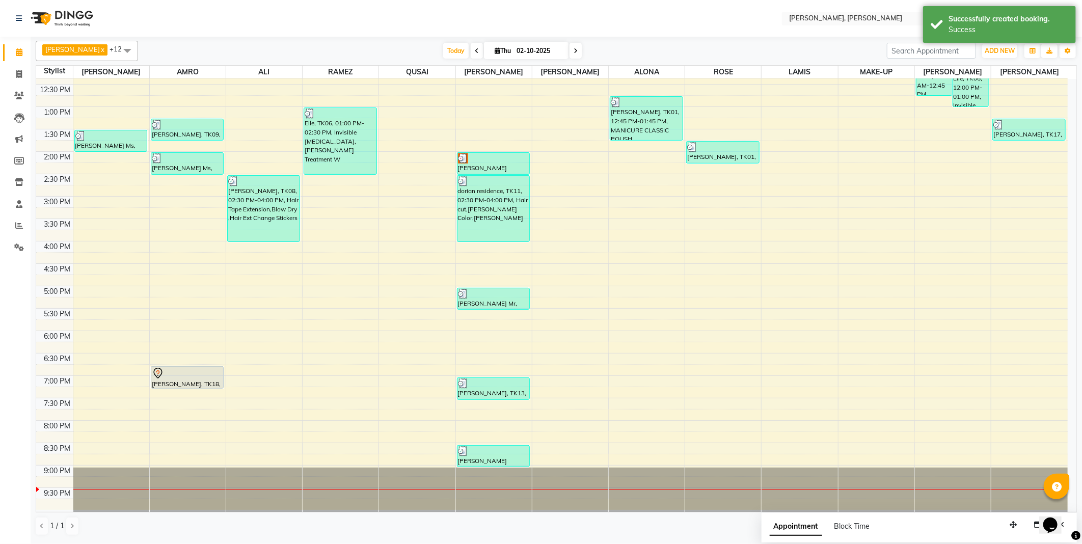
click at [171, 378] on div at bounding box center [187, 373] width 71 height 12
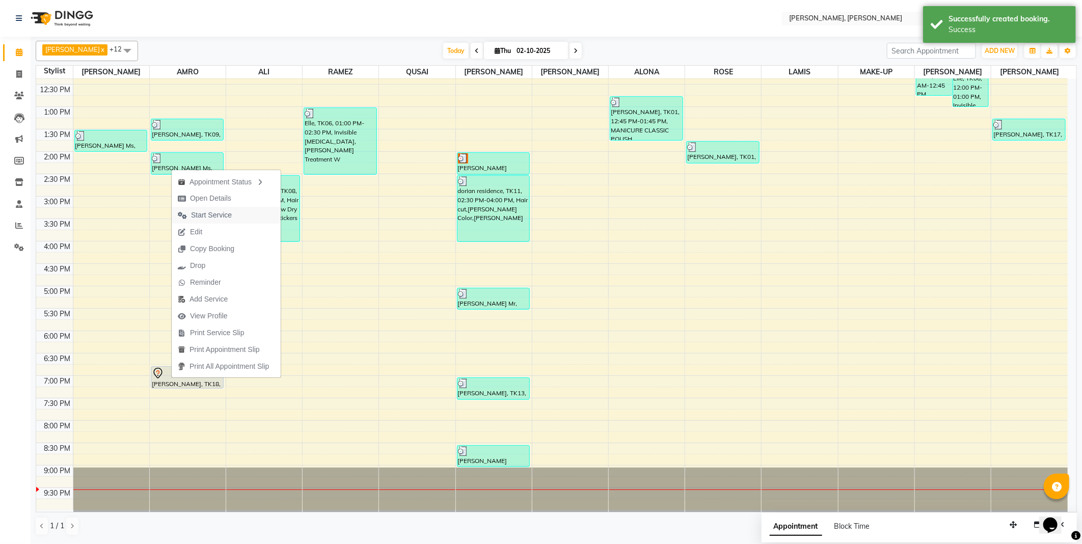
click at [230, 216] on span "Start Service" at bounding box center [211, 215] width 41 height 11
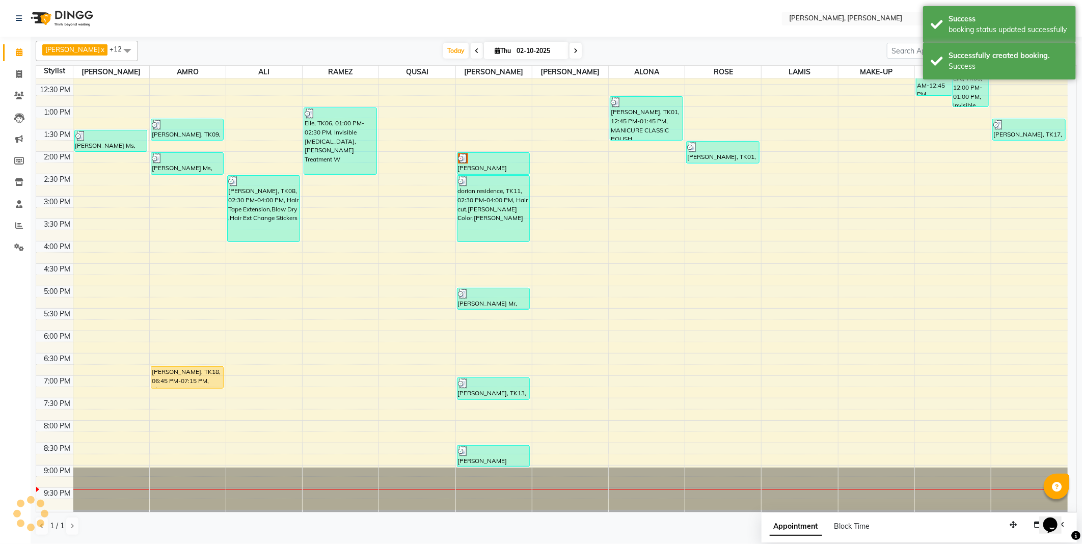
click at [177, 383] on div "[PERSON_NAME], TK18, 06:45 PM-07:15 PM, Blow Dry" at bounding box center [187, 377] width 72 height 21
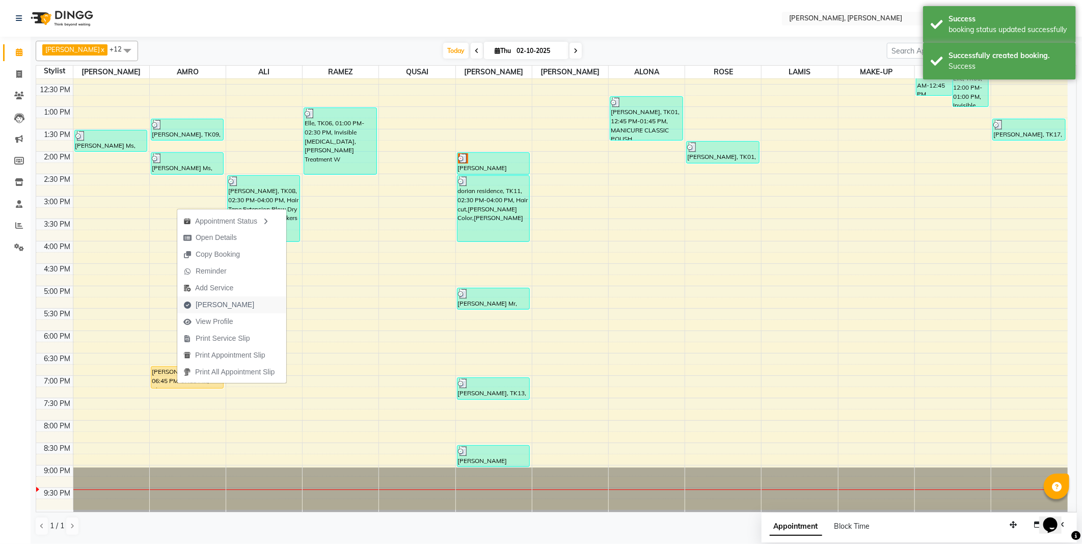
click at [215, 303] on span "[PERSON_NAME]" at bounding box center [225, 304] width 59 height 11
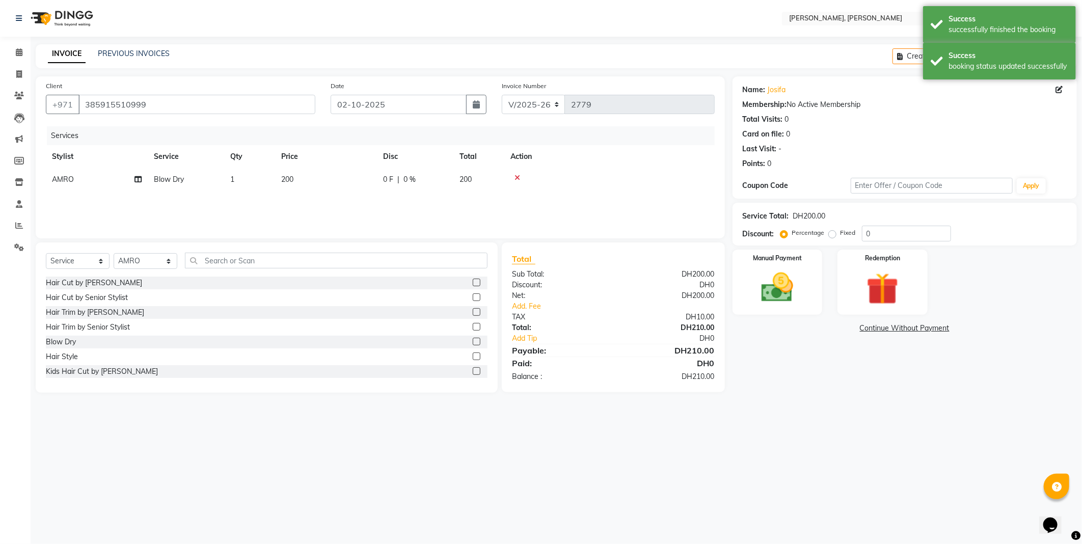
click at [310, 182] on td "200" at bounding box center [326, 179] width 102 height 23
click at [375, 185] on input "200" at bounding box center [374, 182] width 90 height 16
click at [640, 495] on div "Select Location × [PERSON_NAME], Jw Marriott English ENGLISH Español العربية मर…" at bounding box center [541, 272] width 1082 height 544
click at [151, 260] on select "Select Stylist [PERSON_NAME] [PERSON_NAME] ALYA [PERSON_NAME] AMRO [PERSON_NAME…" at bounding box center [146, 261] width 64 height 16
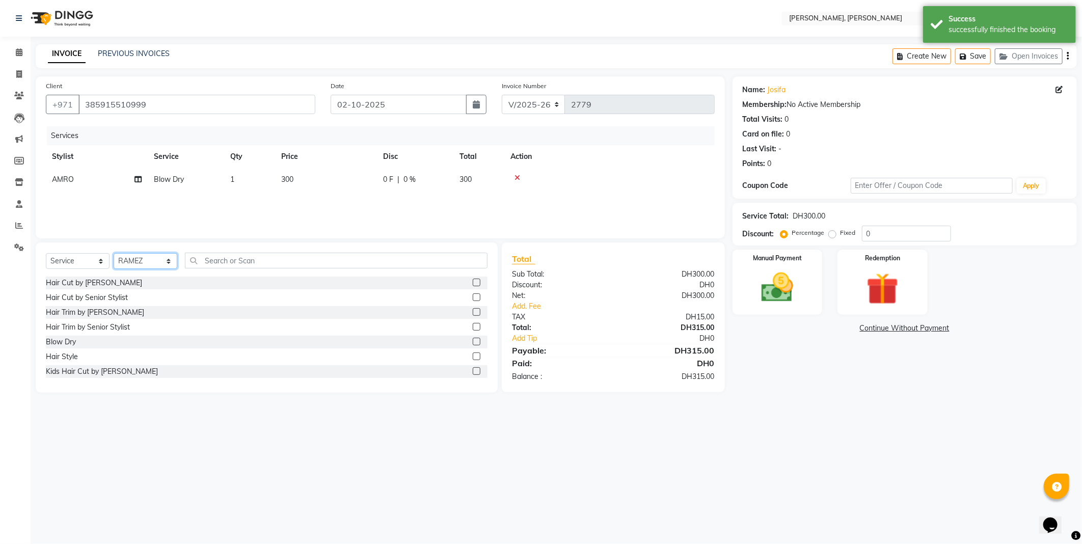
click at [114, 254] on select "Select Stylist [PERSON_NAME] [PERSON_NAME] ALYA [PERSON_NAME] AMRO [PERSON_NAME…" at bounding box center [146, 261] width 64 height 16
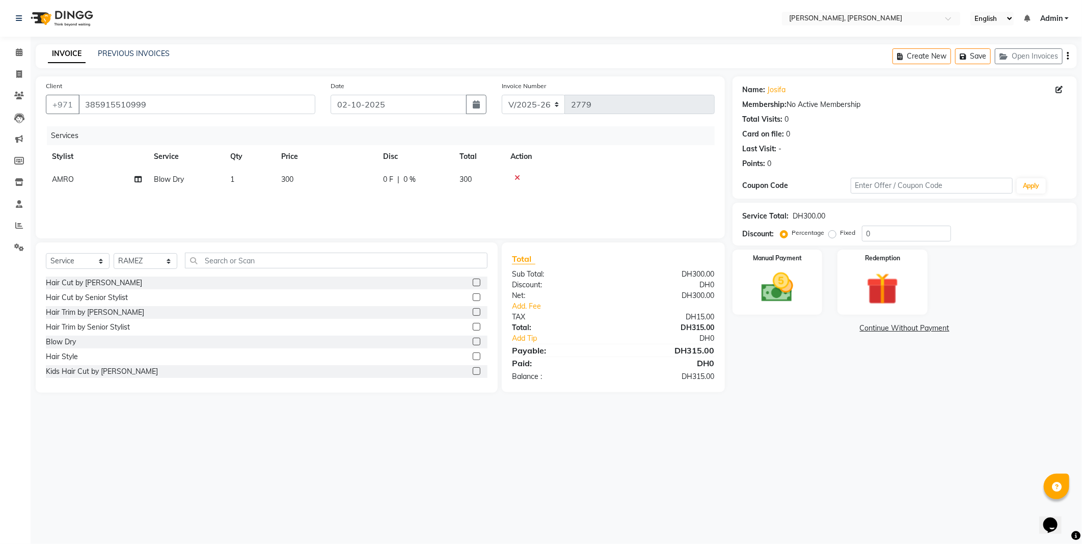
click at [473, 338] on label at bounding box center [477, 342] width 8 height 8
click at [473, 339] on input "checkbox" at bounding box center [476, 342] width 7 height 7
click at [298, 206] on td "200" at bounding box center [326, 202] width 102 height 23
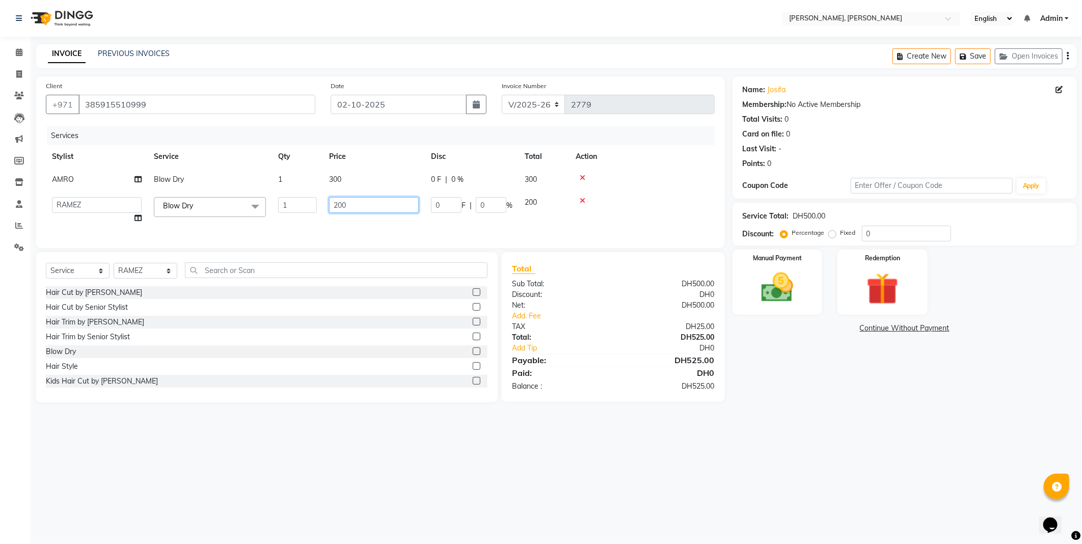
click at [336, 201] on input "200" at bounding box center [374, 205] width 90 height 16
click at [666, 467] on div "Select Location × [PERSON_NAME], Jw Marriott English ENGLISH Español العربية मर…" at bounding box center [541, 272] width 1082 height 544
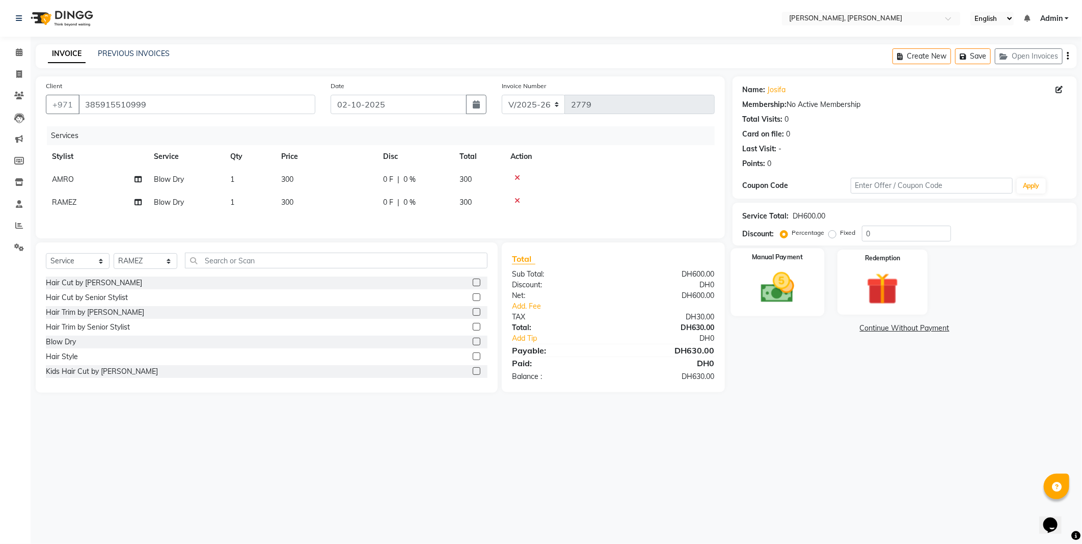
click at [778, 285] on img at bounding box center [777, 287] width 54 height 39
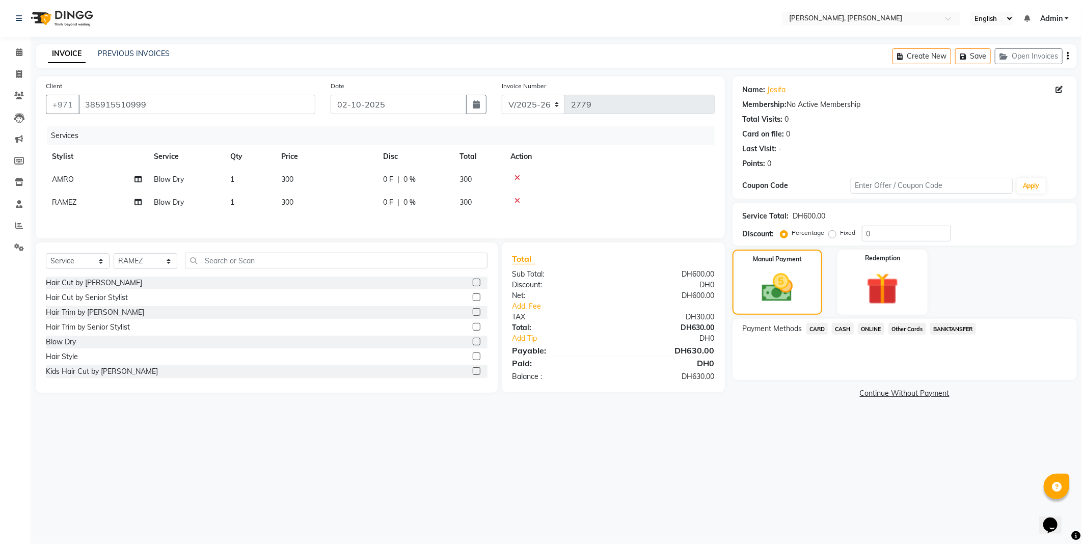
click at [813, 328] on span "CARD" at bounding box center [817, 329] width 22 height 12
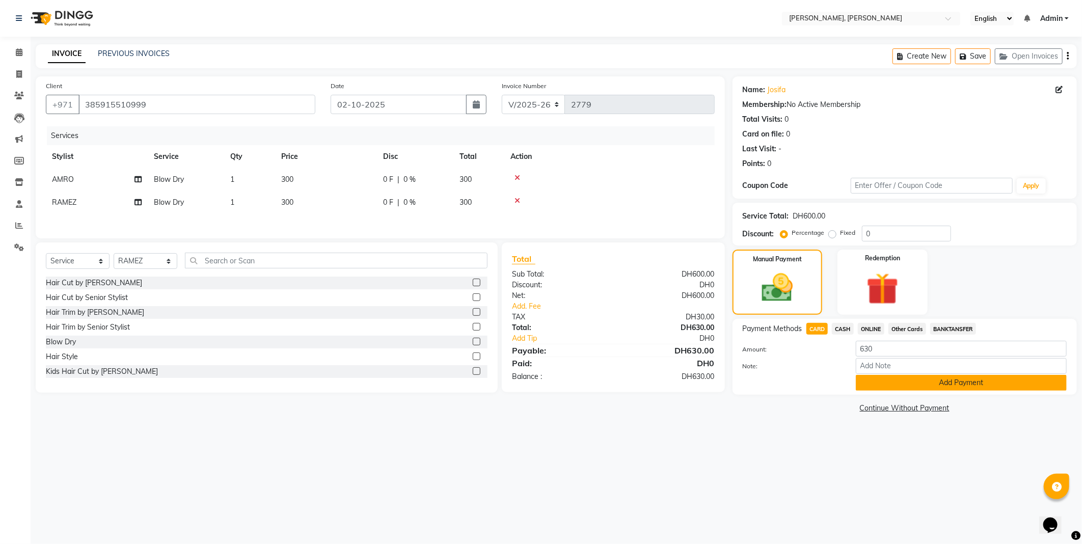
click at [875, 388] on button "Add Payment" at bounding box center [961, 383] width 211 height 16
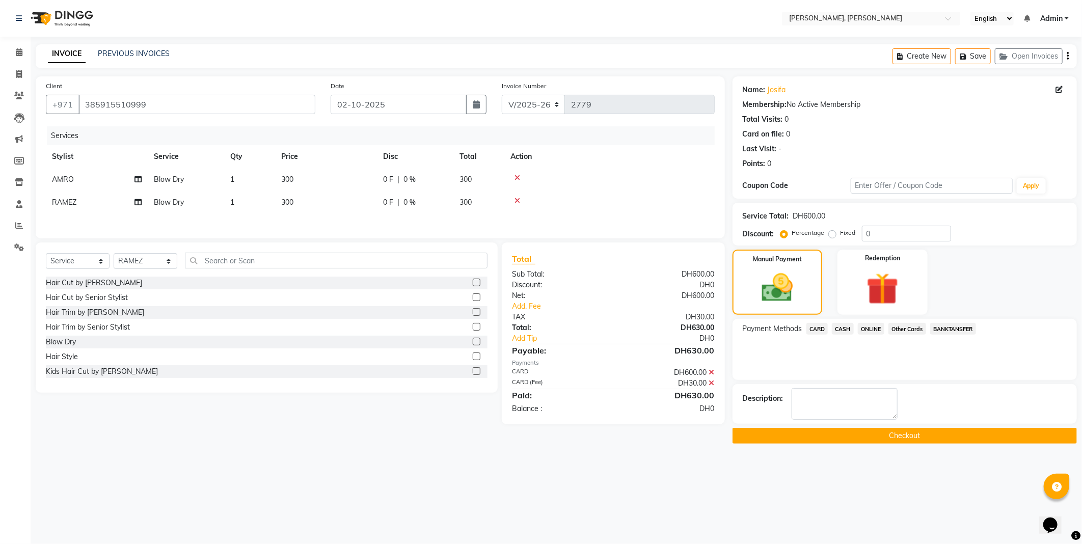
click at [820, 437] on button "Checkout" at bounding box center [904, 436] width 344 height 16
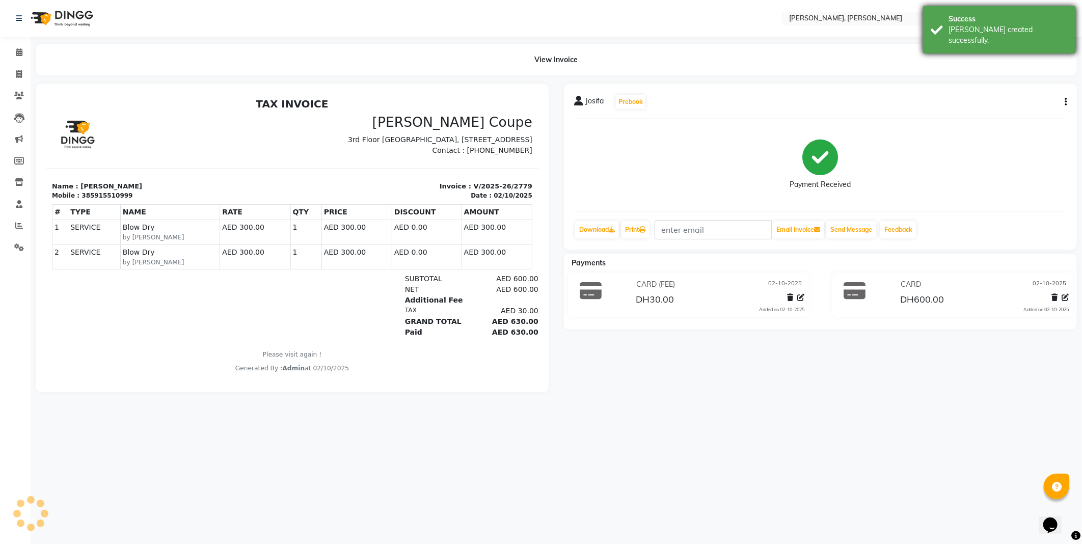
click at [985, 29] on div "[PERSON_NAME] created successfully." at bounding box center [1008, 34] width 120 height 21
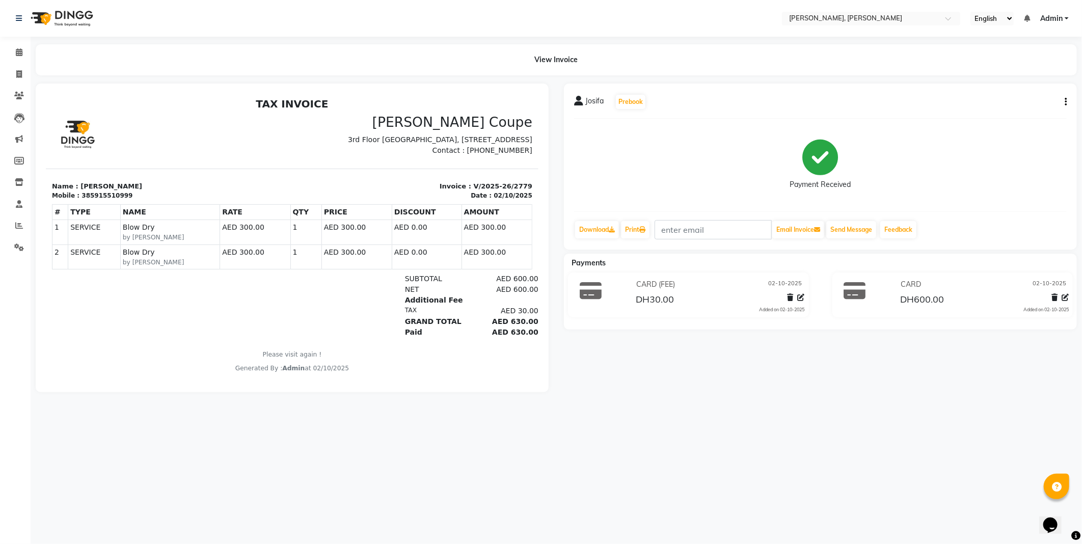
click at [754, 33] on nav "Select Location × [PERSON_NAME], Jw Marriott English ENGLISH Español العربية मर…" at bounding box center [541, 18] width 1082 height 37
click at [16, 51] on icon at bounding box center [19, 52] width 7 height 8
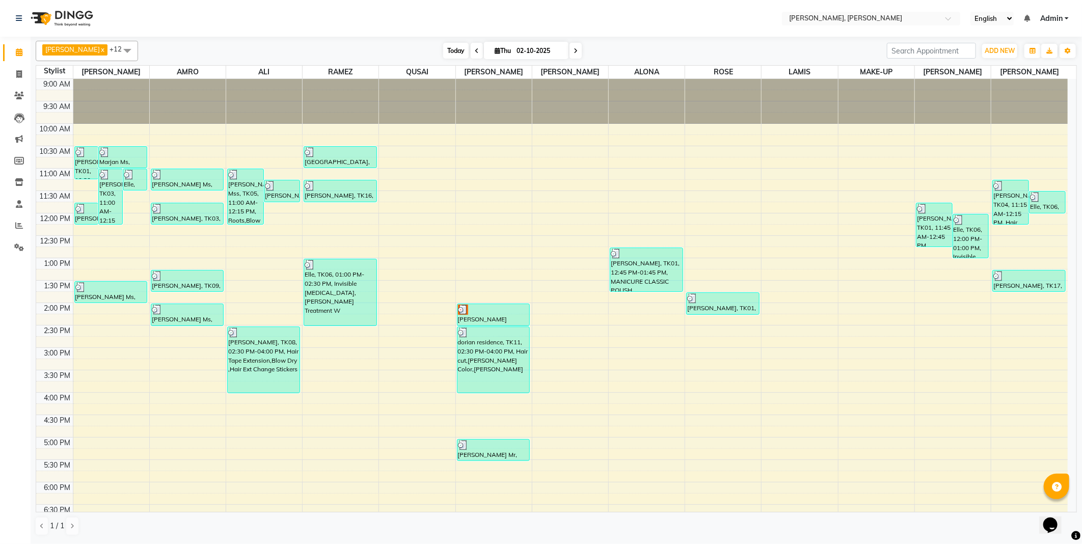
click at [443, 50] on span "Today" at bounding box center [455, 51] width 25 height 16
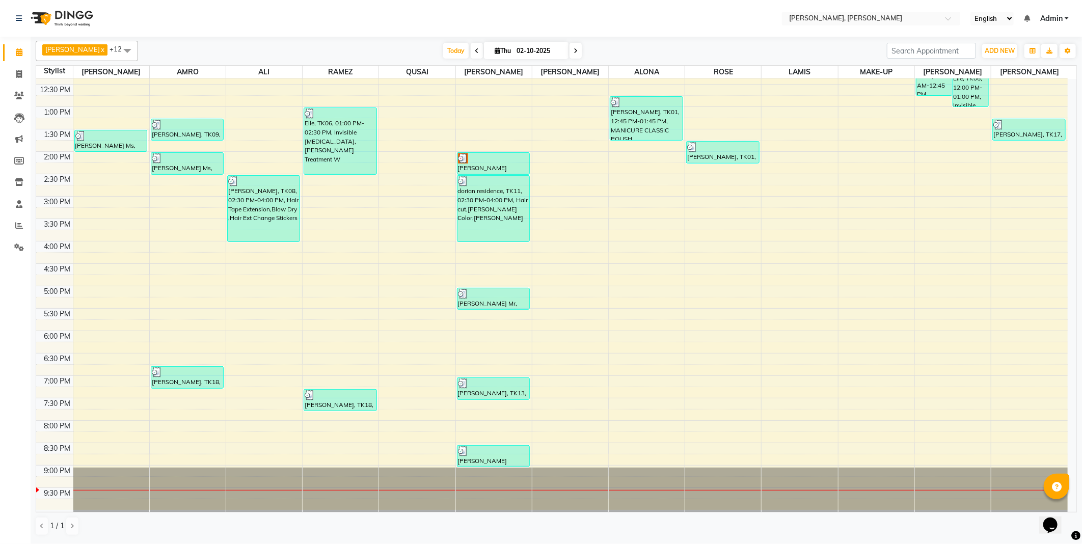
click at [118, 401] on td at bounding box center [570, 403] width 995 height 11
click at [118, 402] on td at bounding box center [570, 403] width 995 height 11
click at [113, 440] on td at bounding box center [570, 436] width 995 height 11
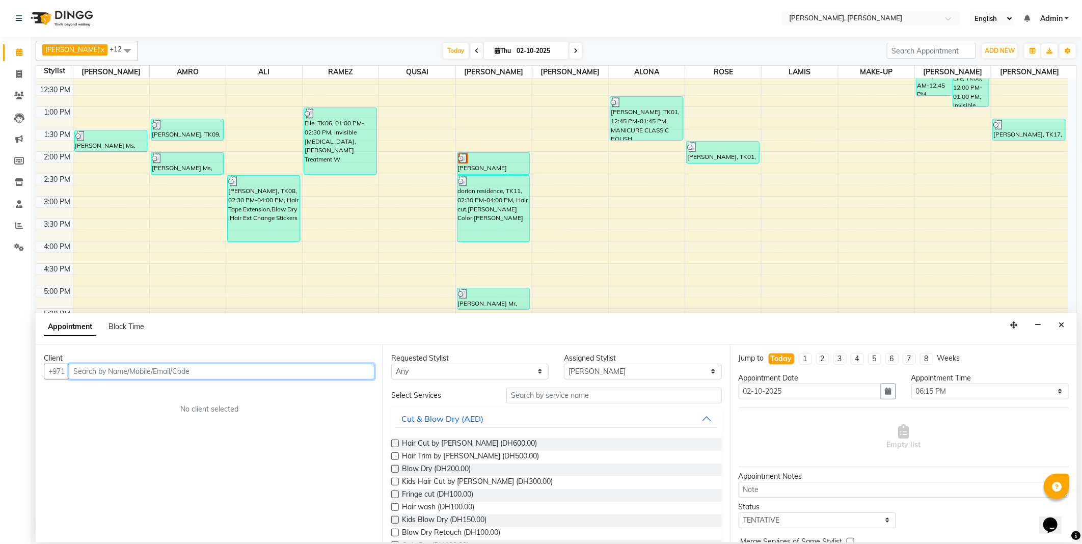
click at [154, 375] on input "text" at bounding box center [222, 372] width 306 height 16
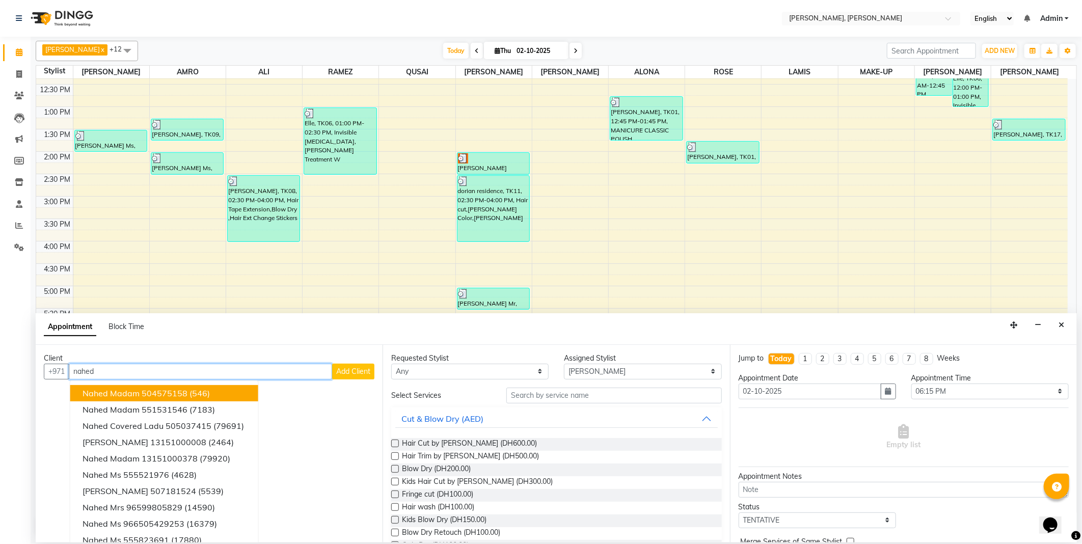
scroll to position [10, 0]
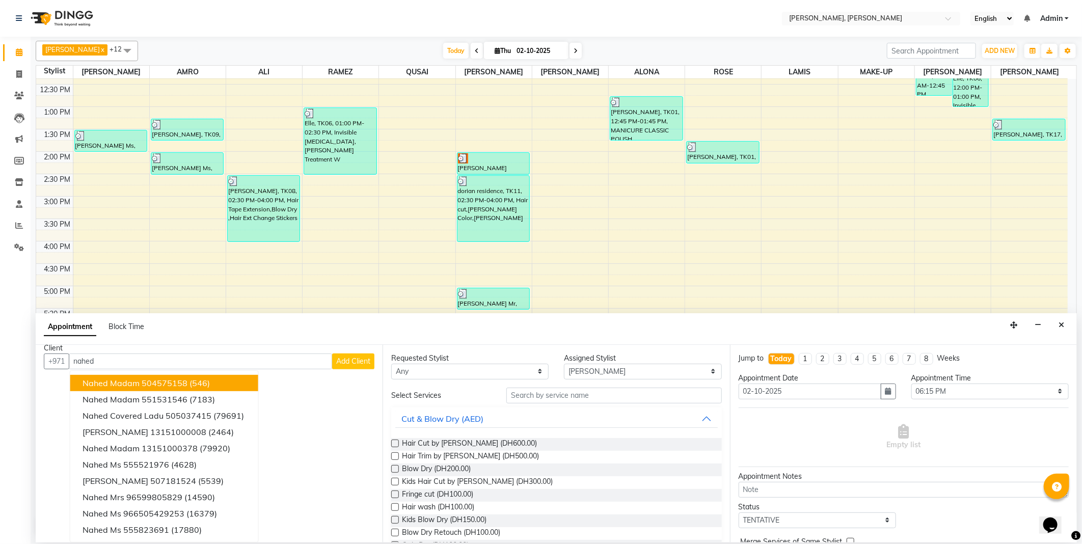
click at [648, 22] on nav "Select Location × [PERSON_NAME], Jw Marriott English ENGLISH Español العربية मर…" at bounding box center [541, 18] width 1082 height 37
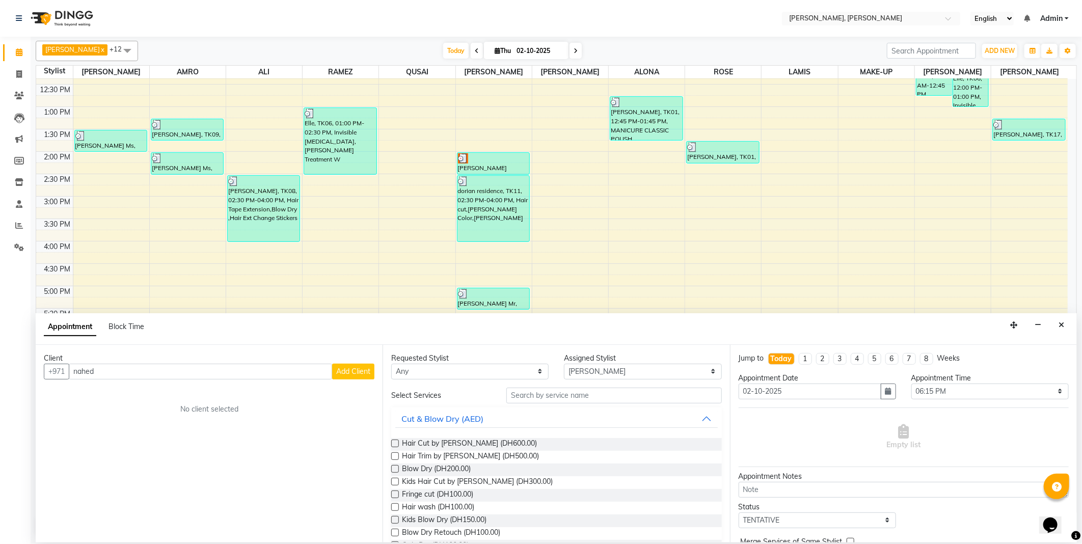
scroll to position [0, 0]
click at [1061, 325] on icon "Close" at bounding box center [1061, 324] width 6 height 7
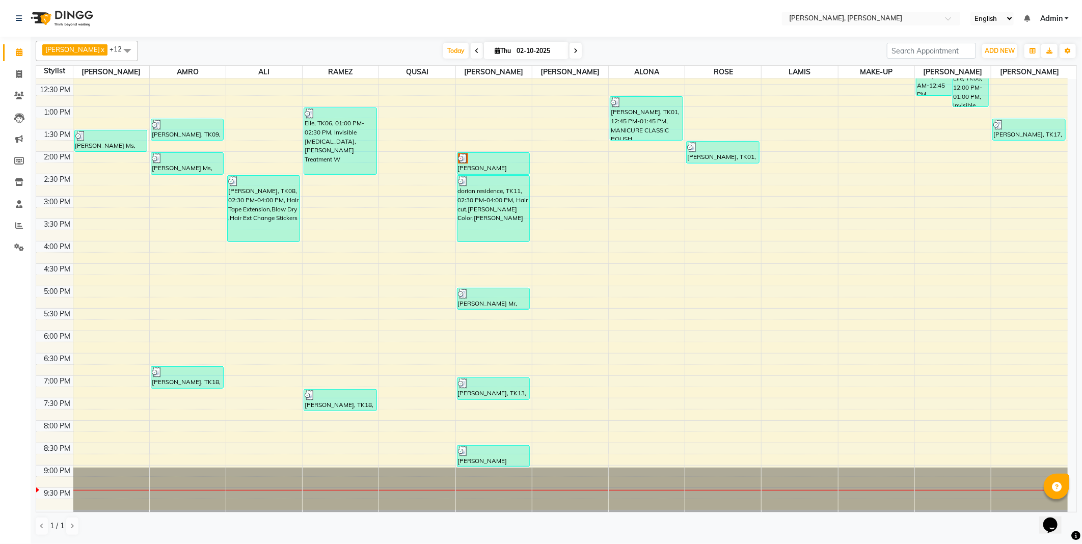
click at [1057, 16] on span "Admin" at bounding box center [1051, 18] width 22 height 11
click at [1029, 71] on link "Sign out" at bounding box center [1016, 70] width 93 height 16
